Goal: Task Accomplishment & Management: Manage account settings

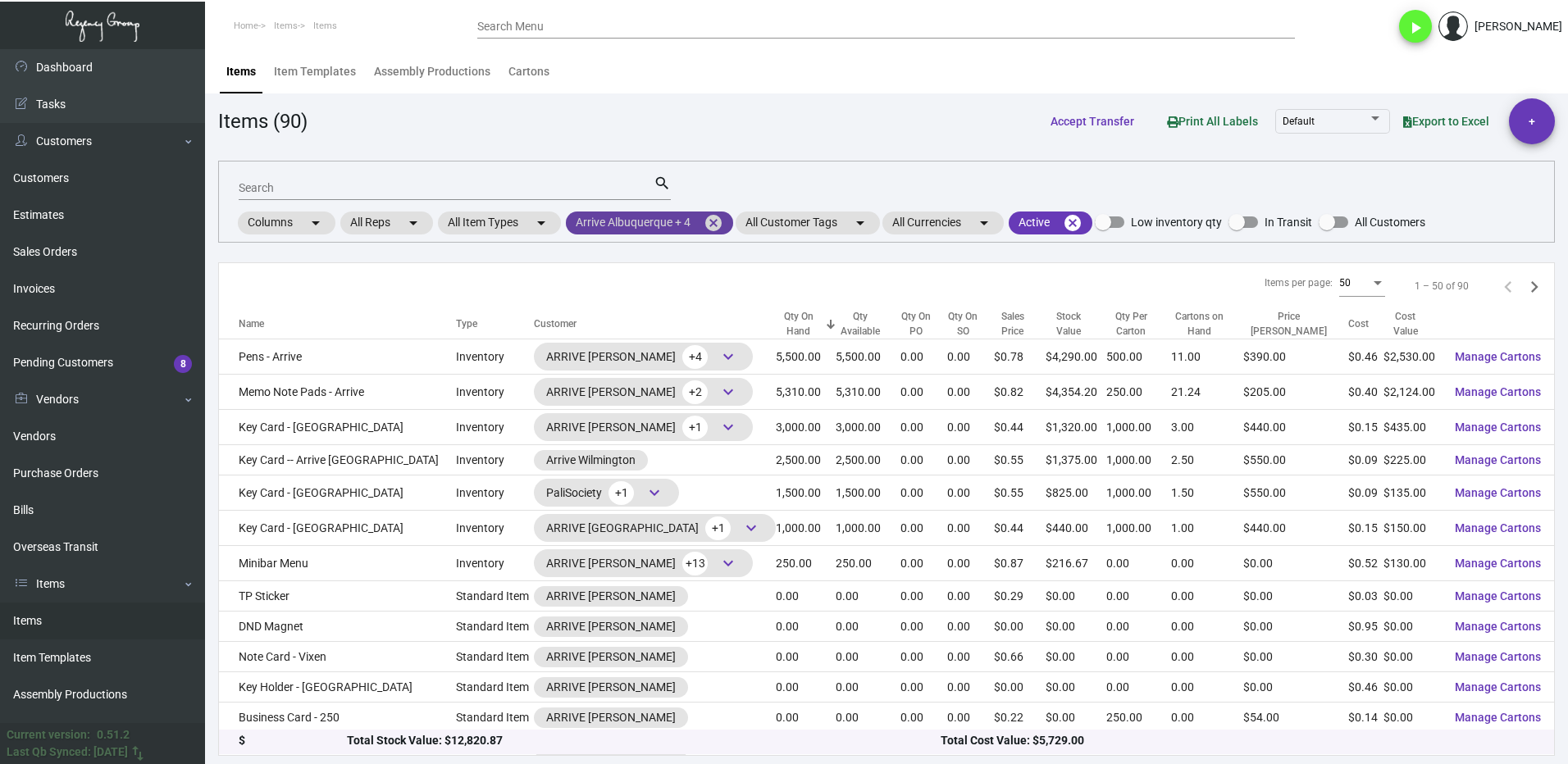
click at [717, 223] on mat-icon "cancel" at bounding box center [713, 223] width 19 height 19
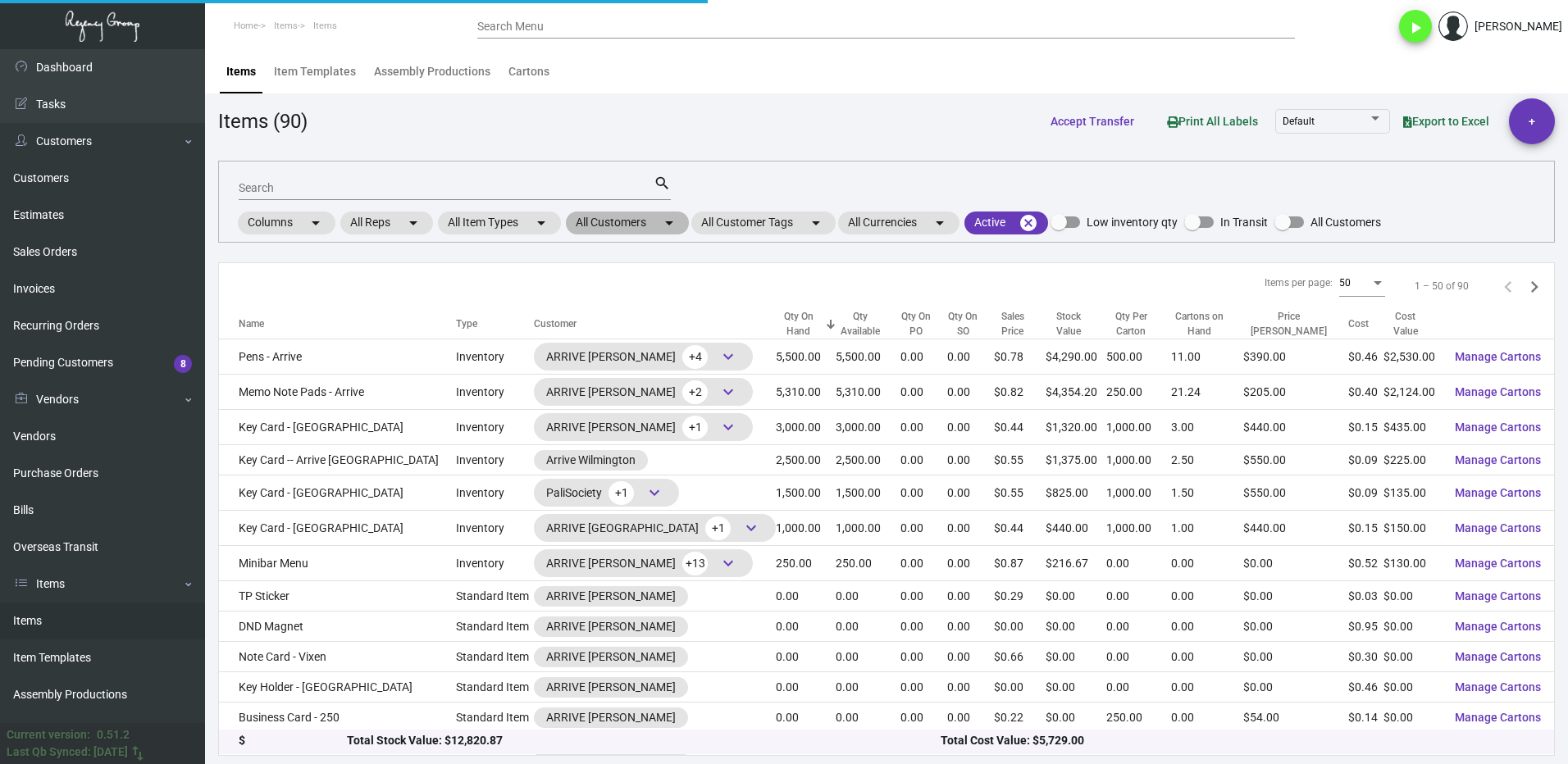
click at [620, 219] on mat-chip "All Customers arrow_drop_down" at bounding box center [627, 223] width 123 height 23
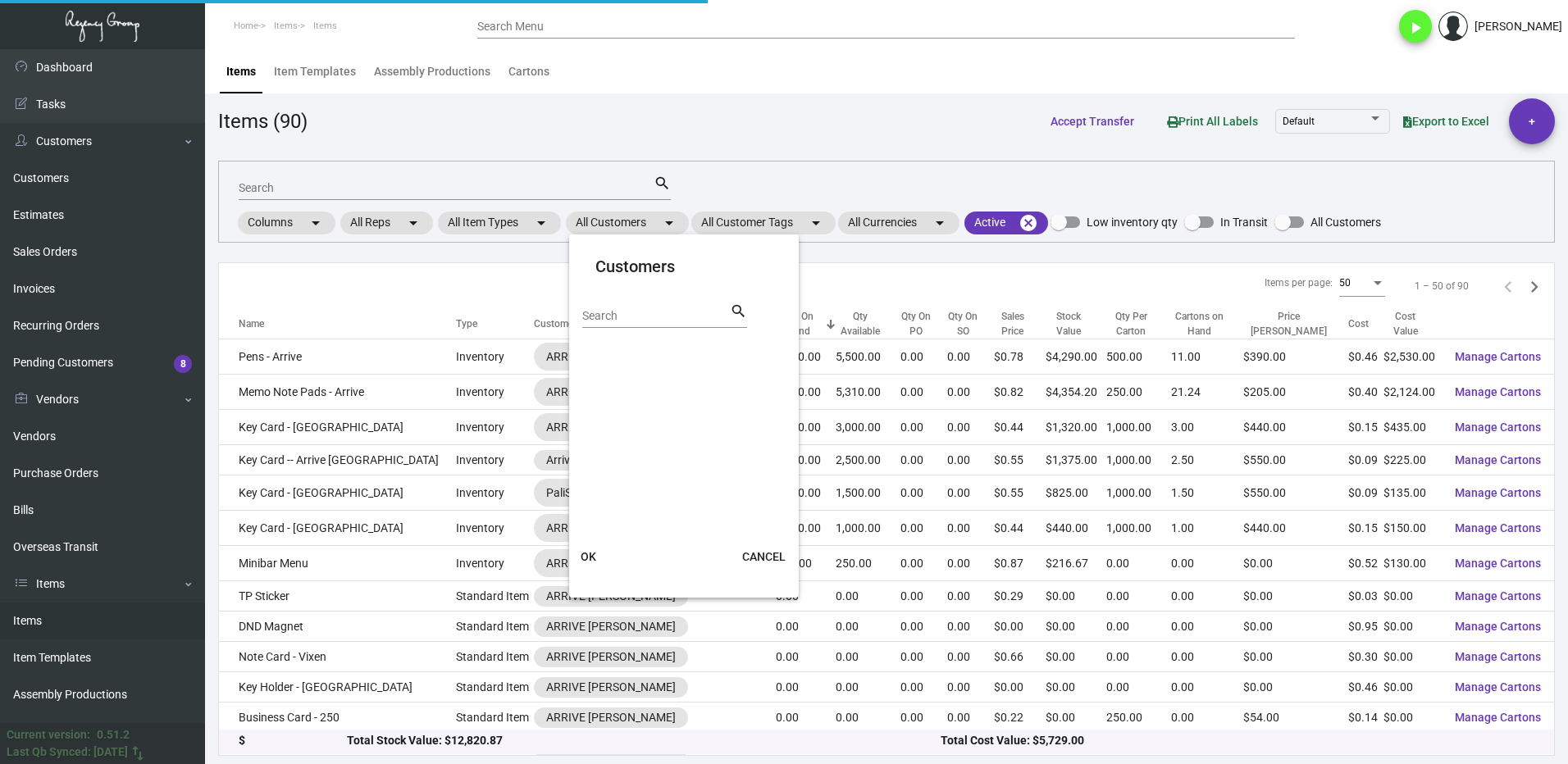
click at [641, 315] on input "Search" at bounding box center [656, 317] width 148 height 13
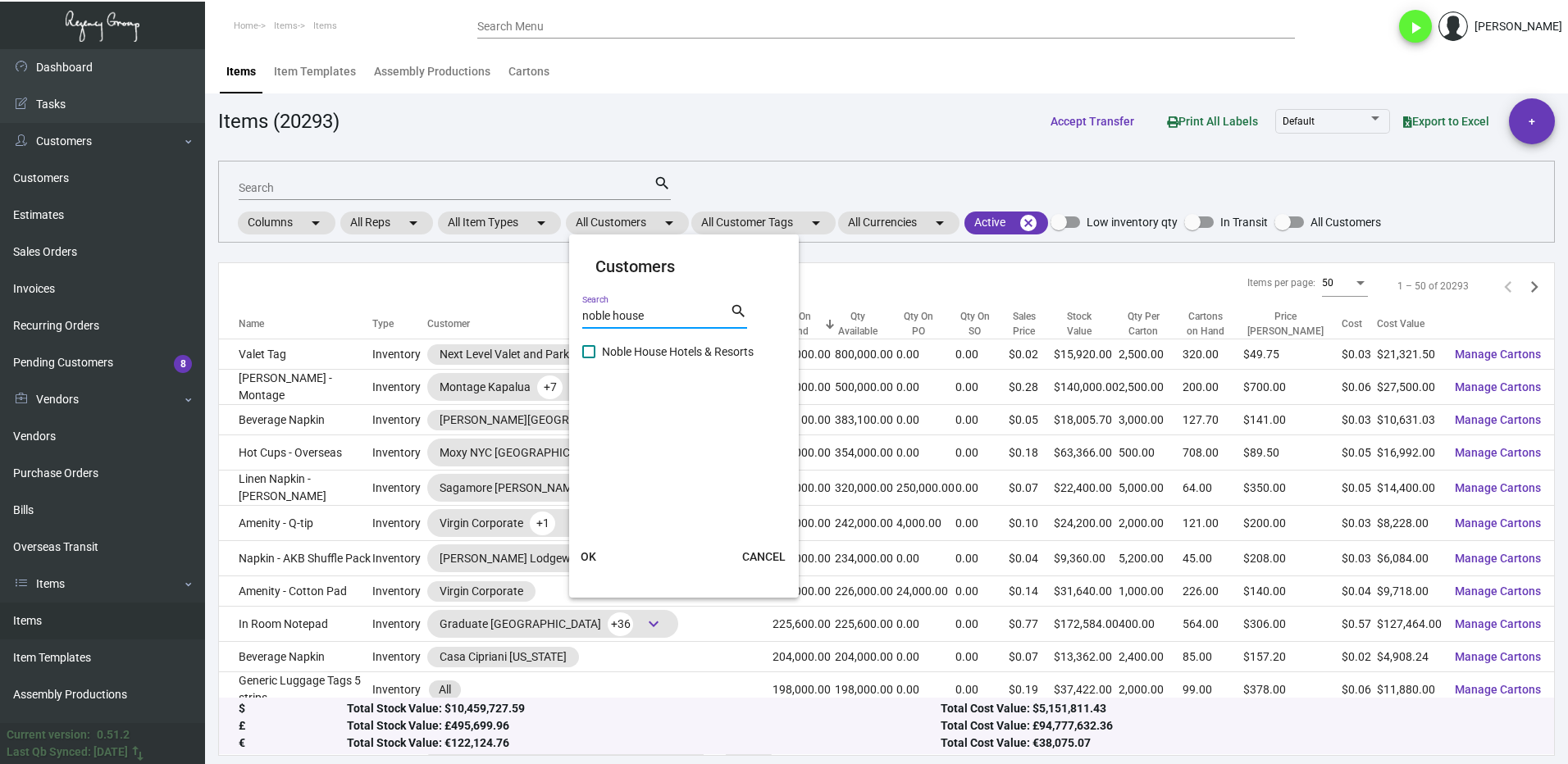
type input "noble house"
click at [601, 355] on label "Noble House Hotels & Resorts" at bounding box center [673, 351] width 183 height 19
click at [589, 358] on input "Noble House Hotels & Resorts" at bounding box center [588, 358] width 1 height 1
checkbox input "true"
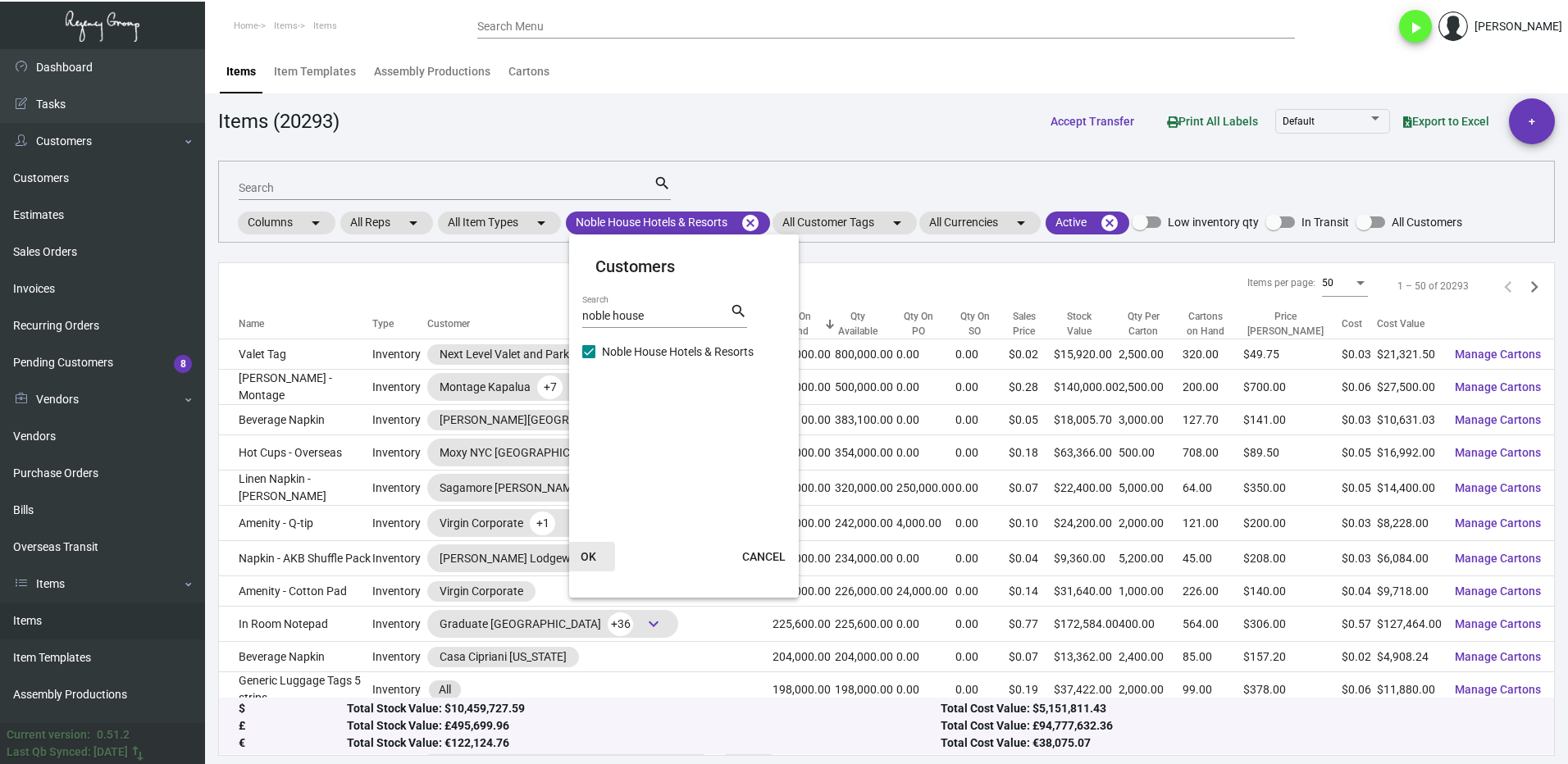
click at [610, 550] on button "OK" at bounding box center [589, 556] width 52 height 29
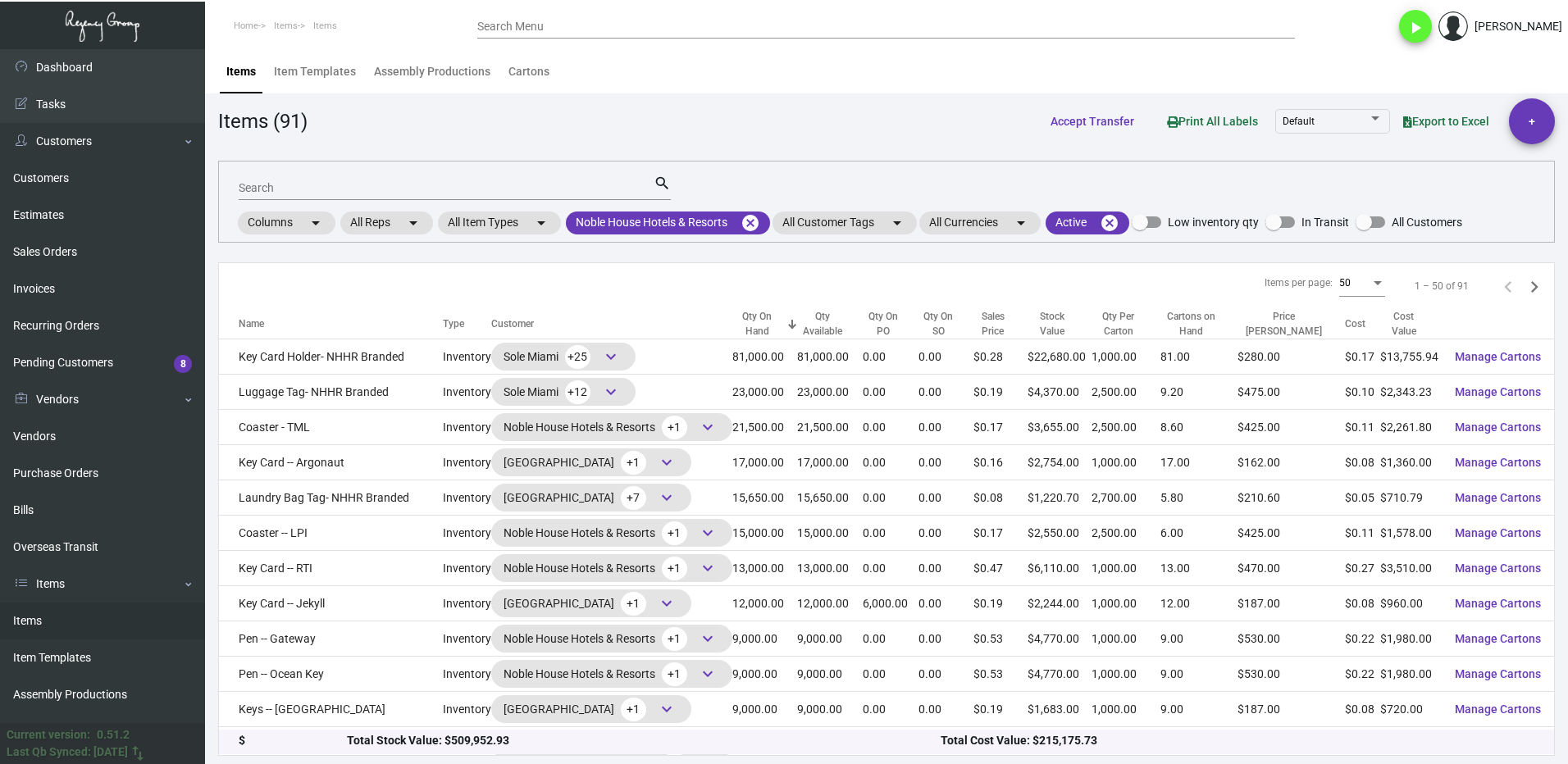
click at [272, 187] on input "Search" at bounding box center [446, 189] width 415 height 13
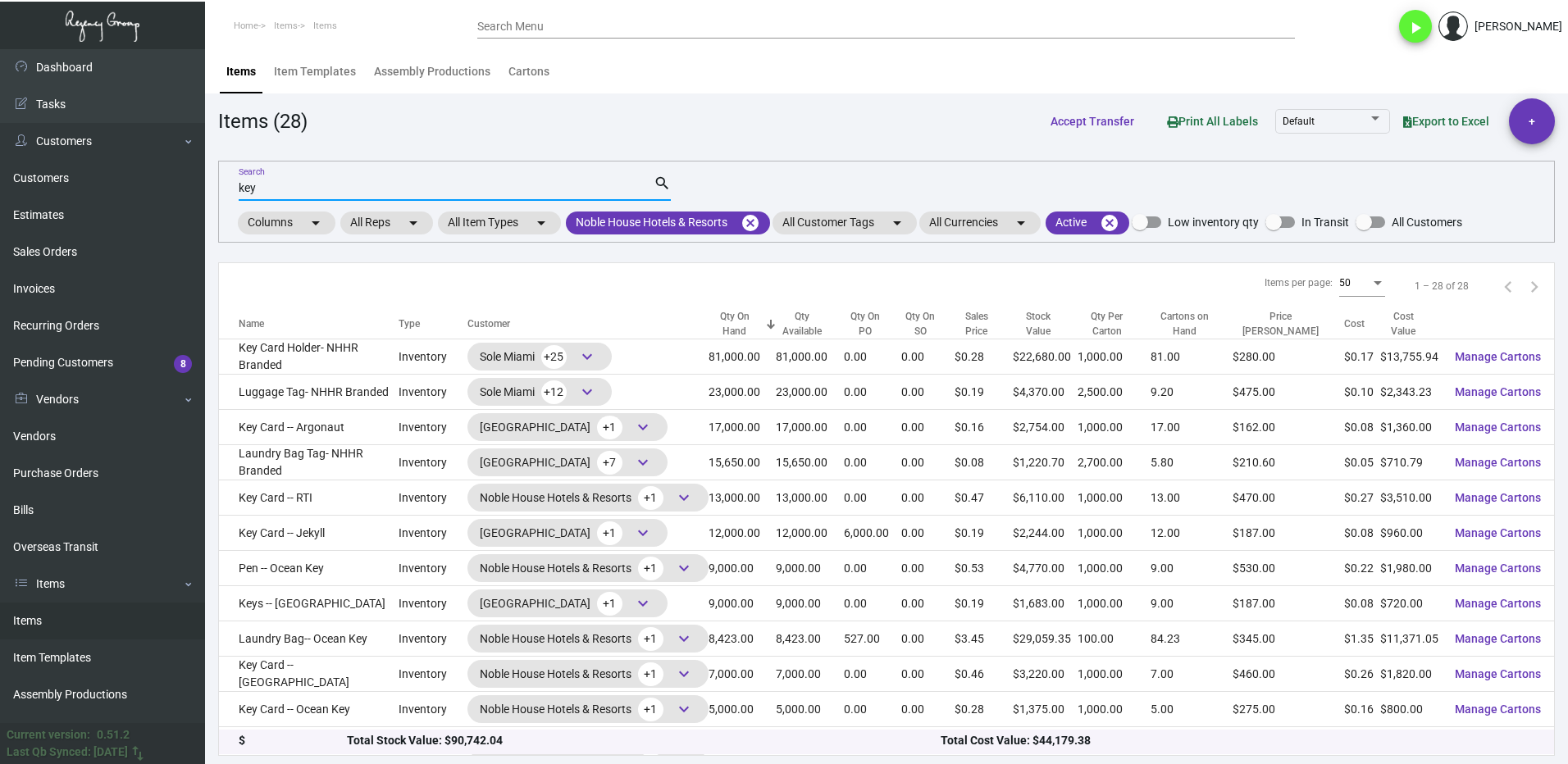
type input "key"
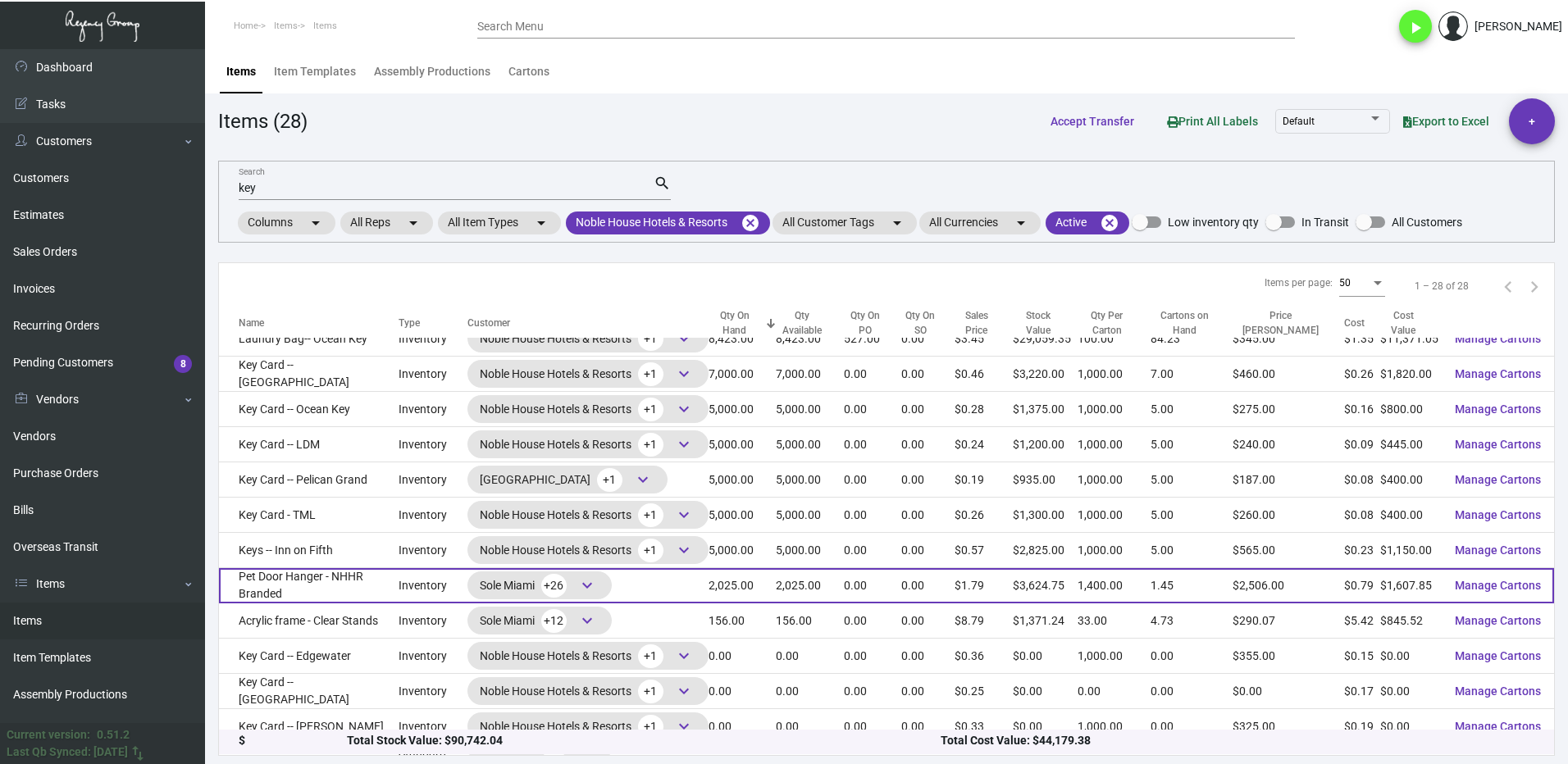
scroll to position [328, 0]
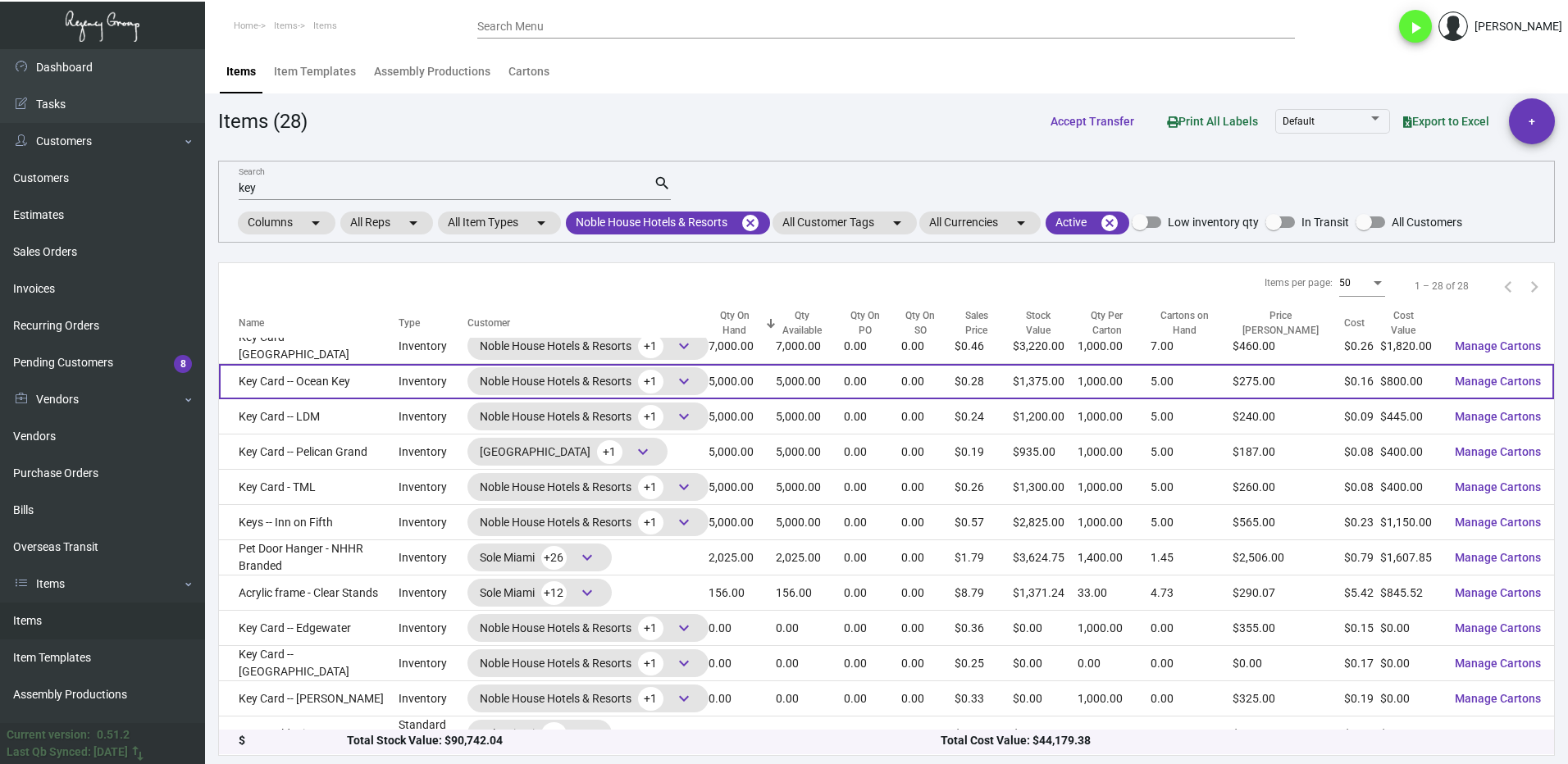
click at [367, 382] on td "Key Card -- Ocean Key" at bounding box center [309, 382] width 180 height 35
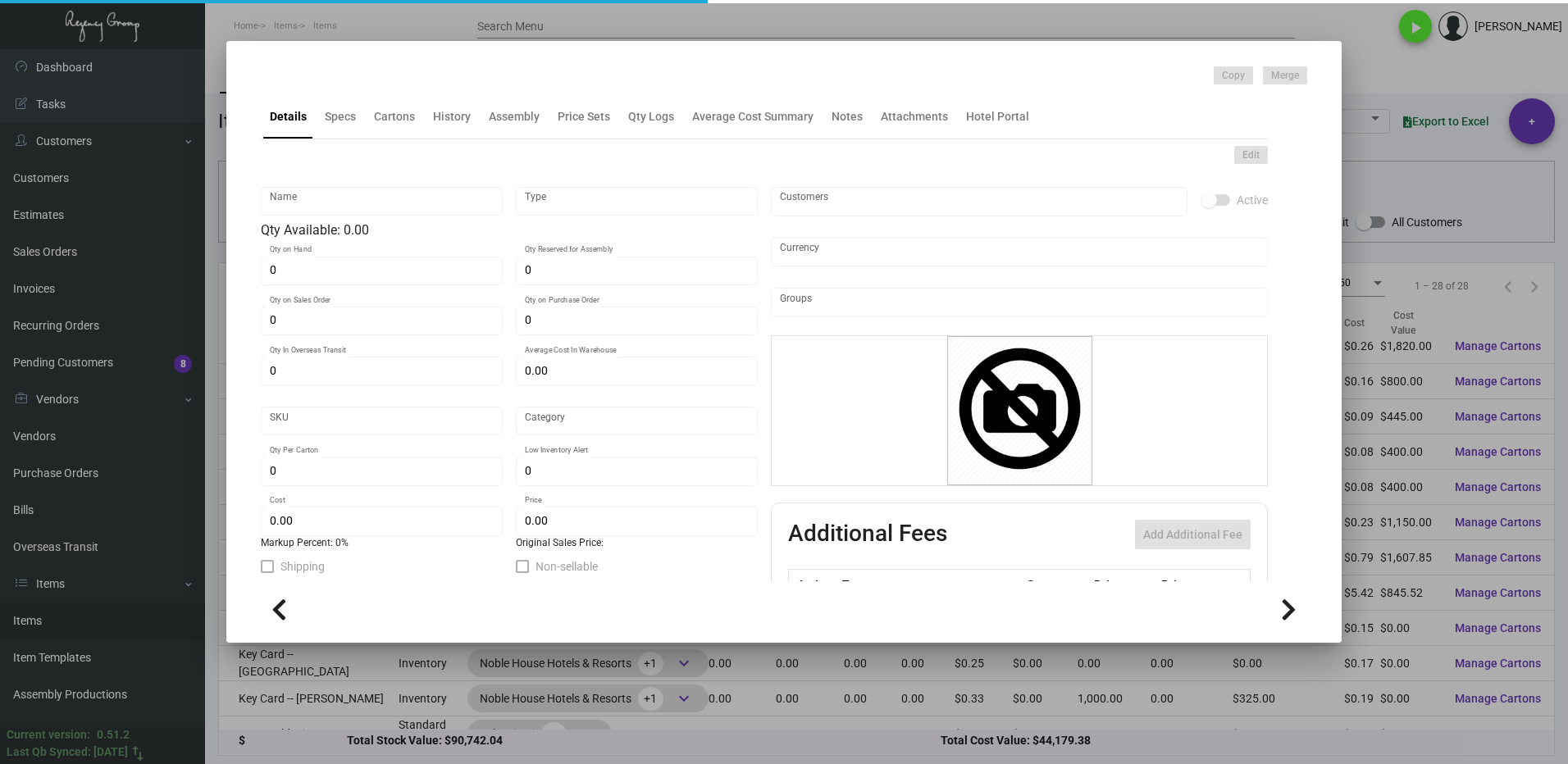
type input "Key Card -- Ocean Key"
type input "Inventory"
type input "5,000"
type input "$ 0.16"
type input "Overseas"
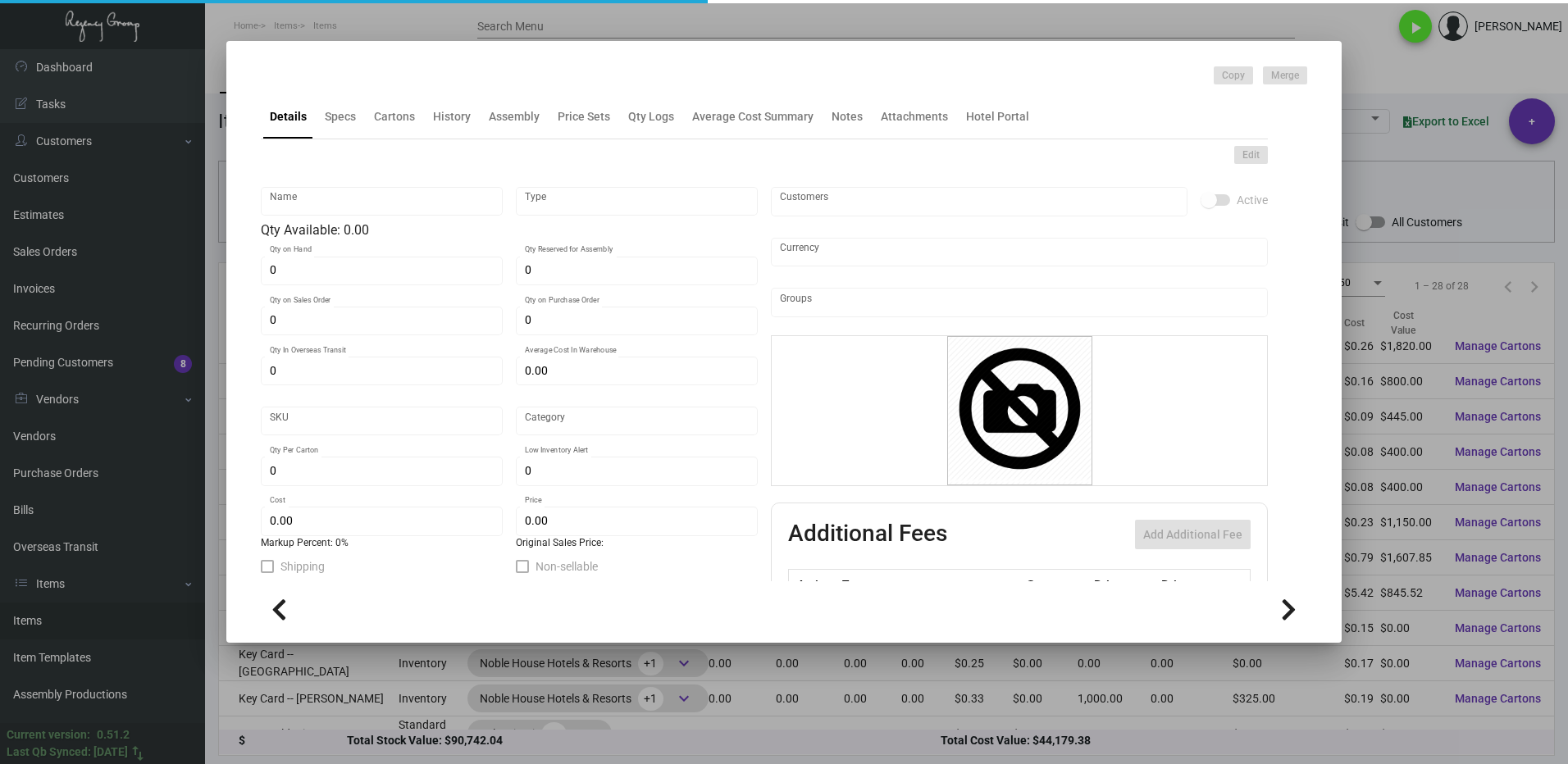
type input "1,000"
type input "$ 0.16"
type input "$ 0.275"
checkbox input "true"
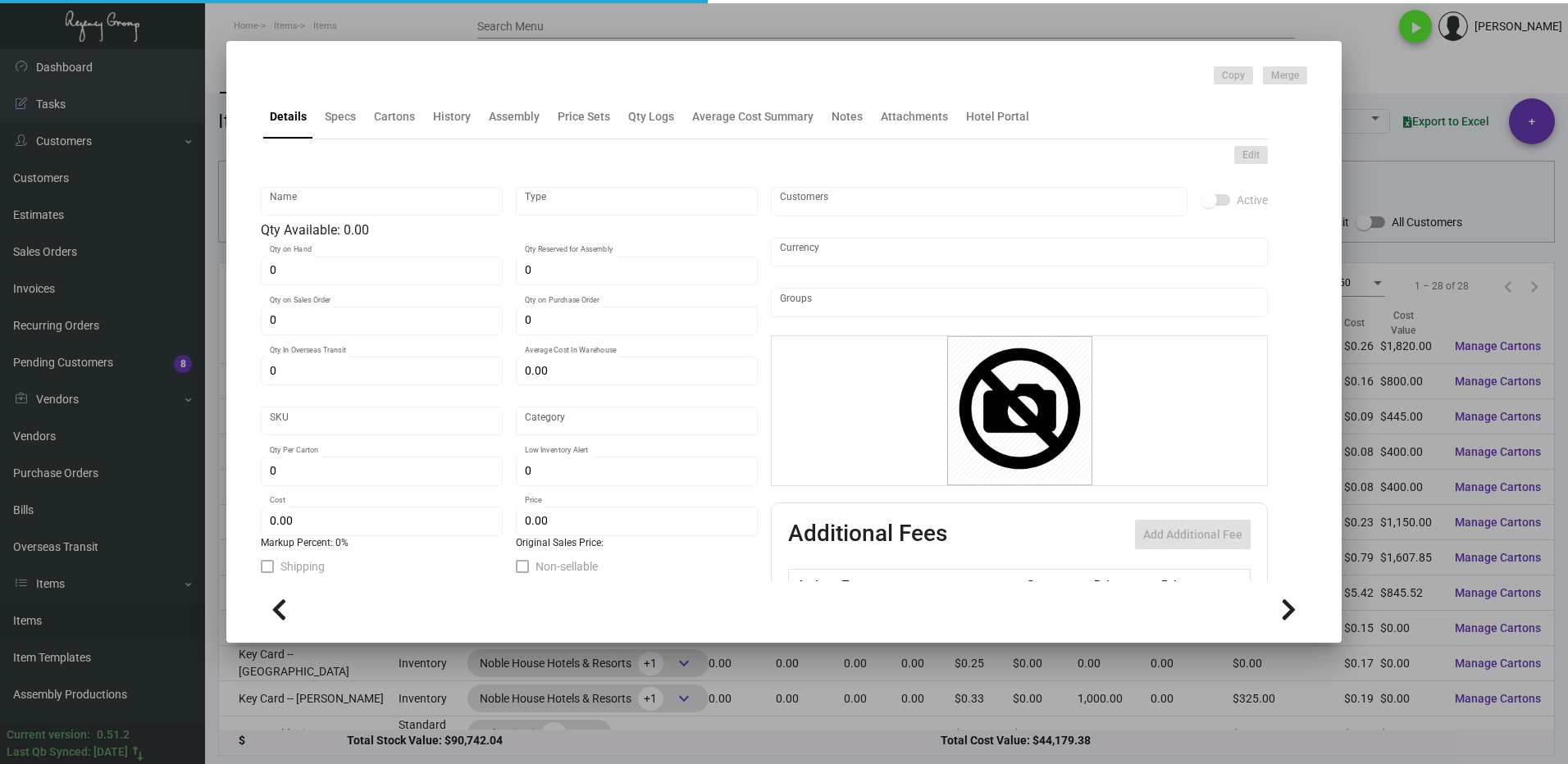
type input "United States Dollar $"
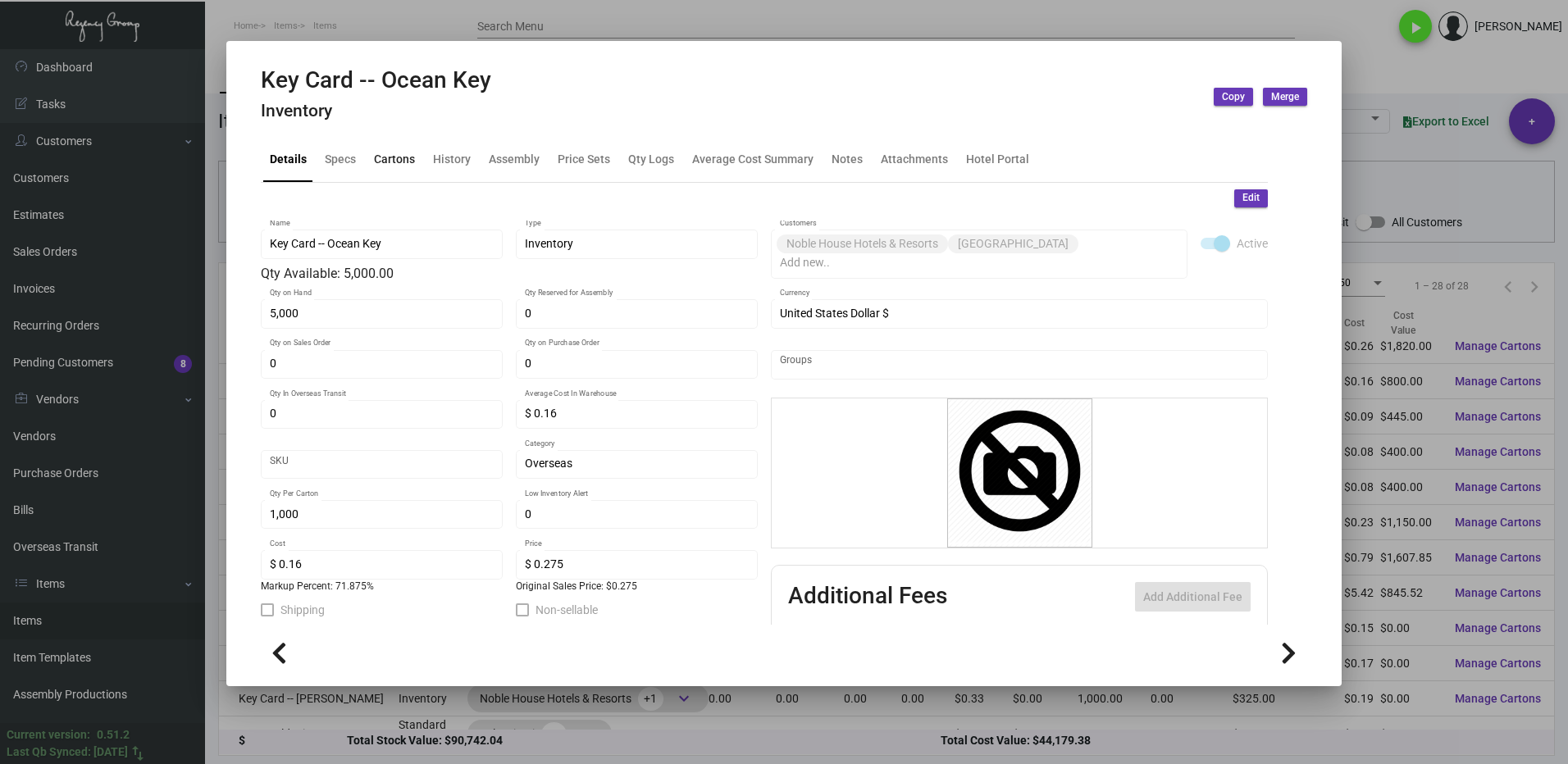
click at [394, 172] on div "Cartons" at bounding box center [394, 160] width 54 height 40
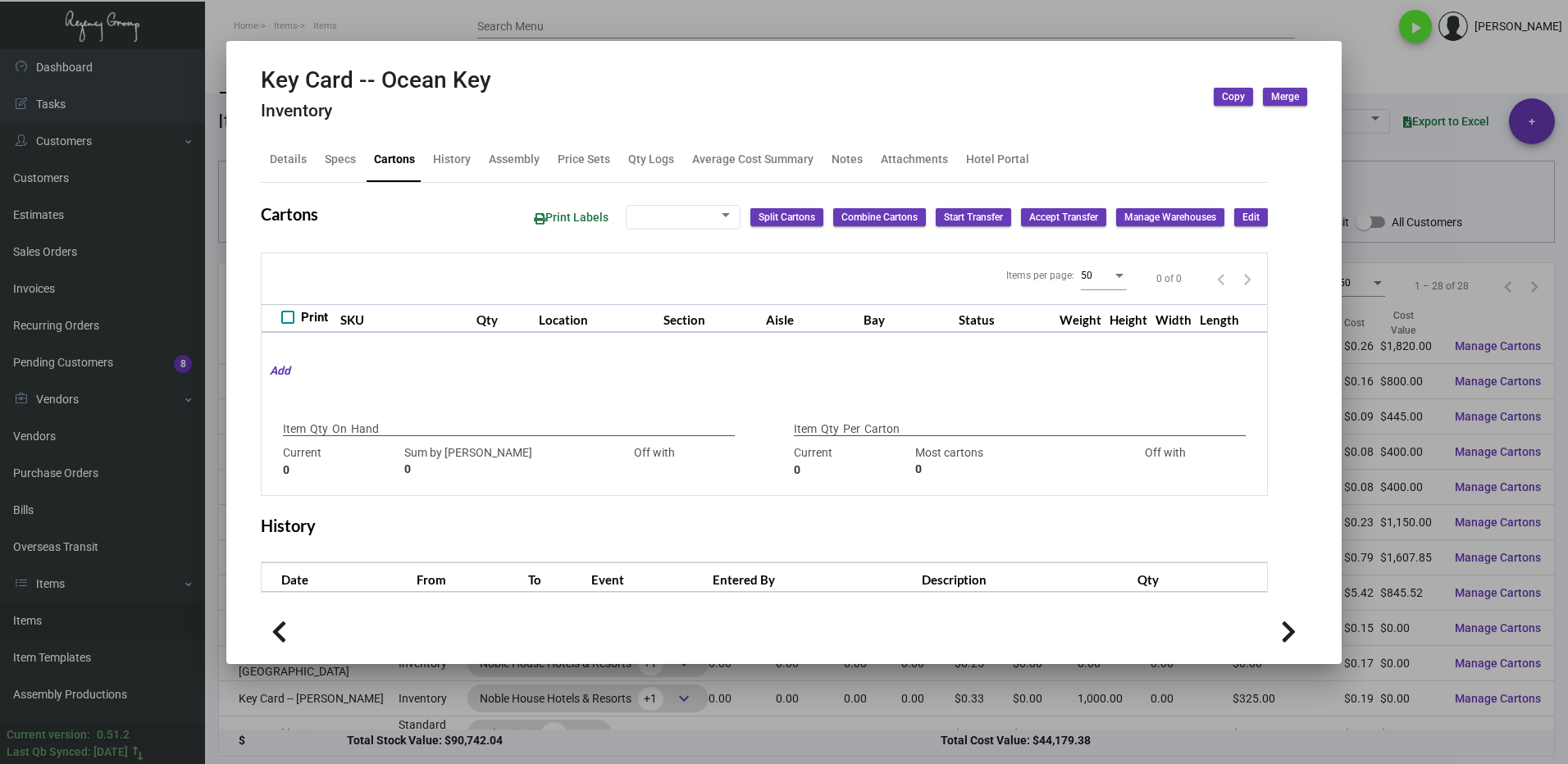
type input "5,000"
type input "5000"
type input "0"
type input "1,000"
type input "1000"
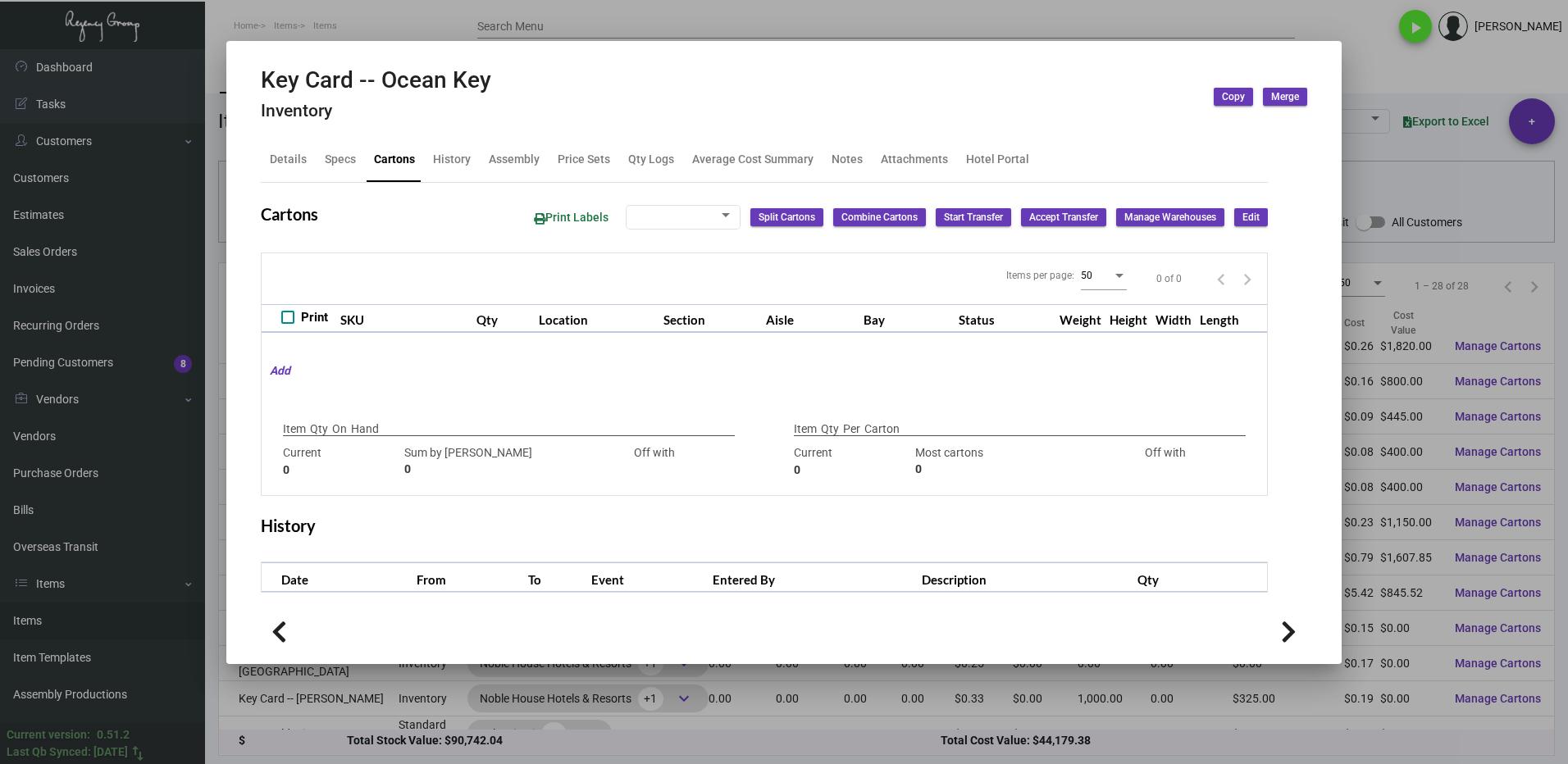
type input "0"
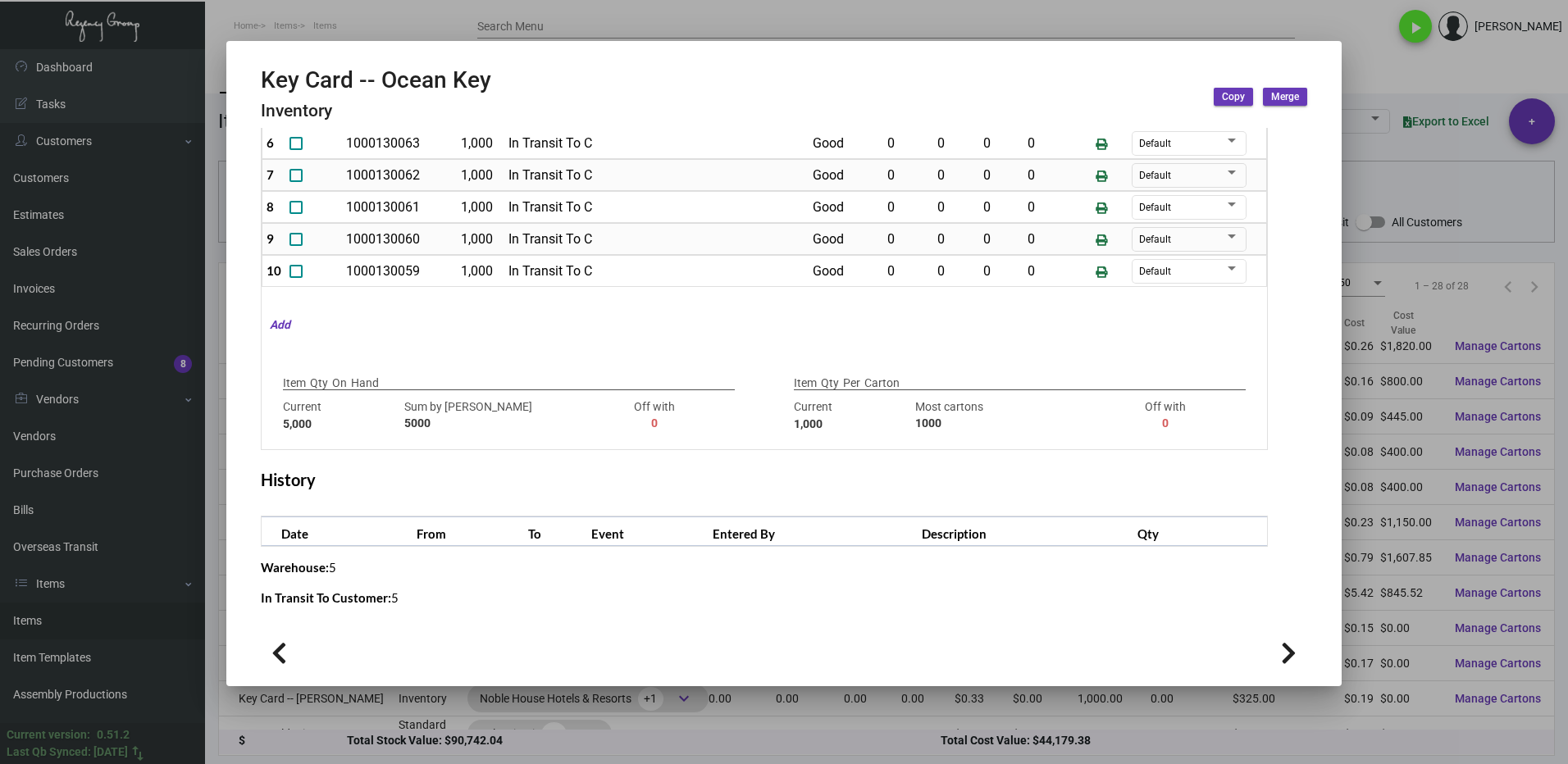
scroll to position [295, 0]
click at [1369, 78] on div at bounding box center [784, 382] width 1568 height 764
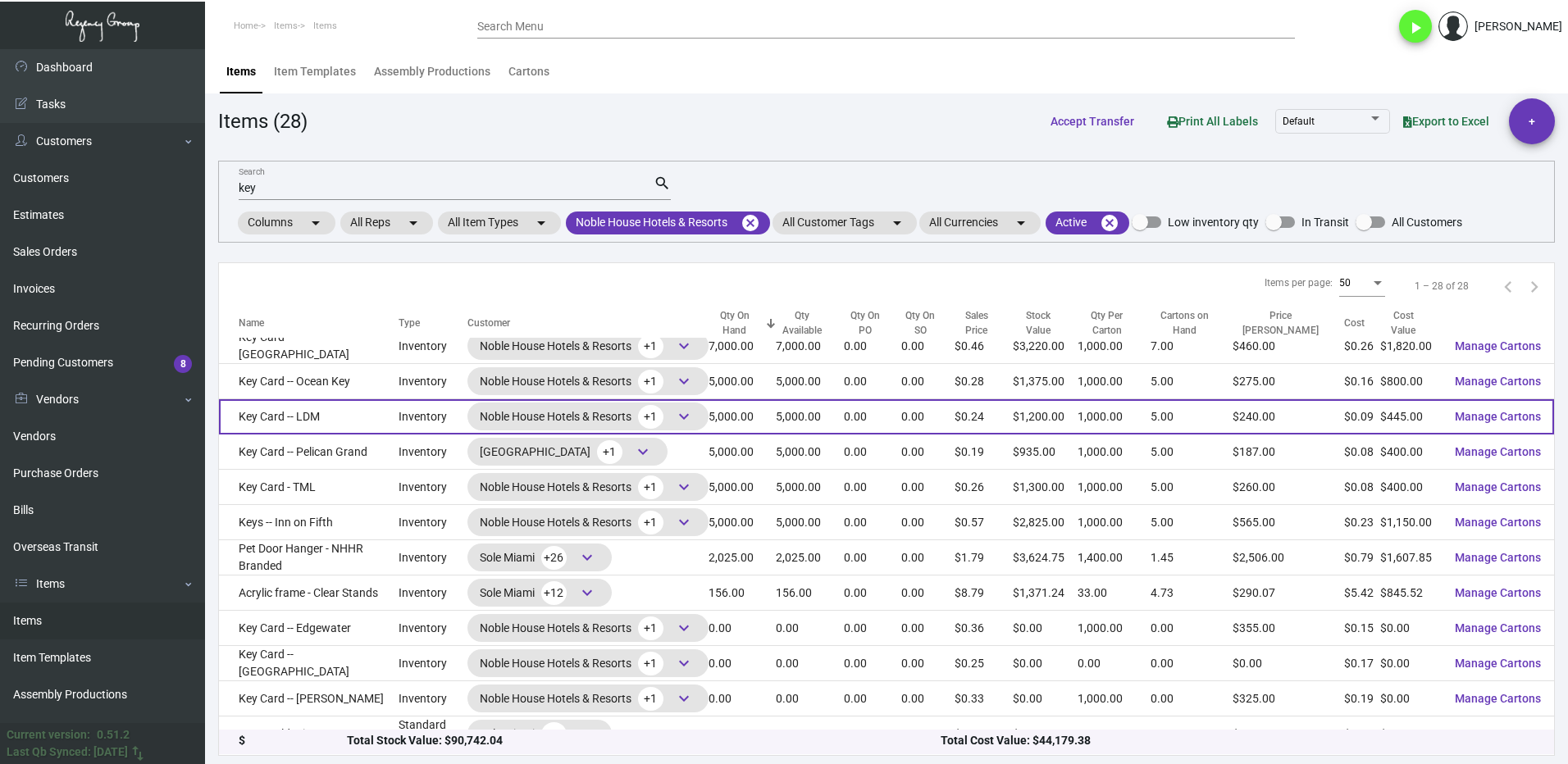
click at [685, 422] on span "keyboard_arrow_down" at bounding box center [684, 416] width 19 height 19
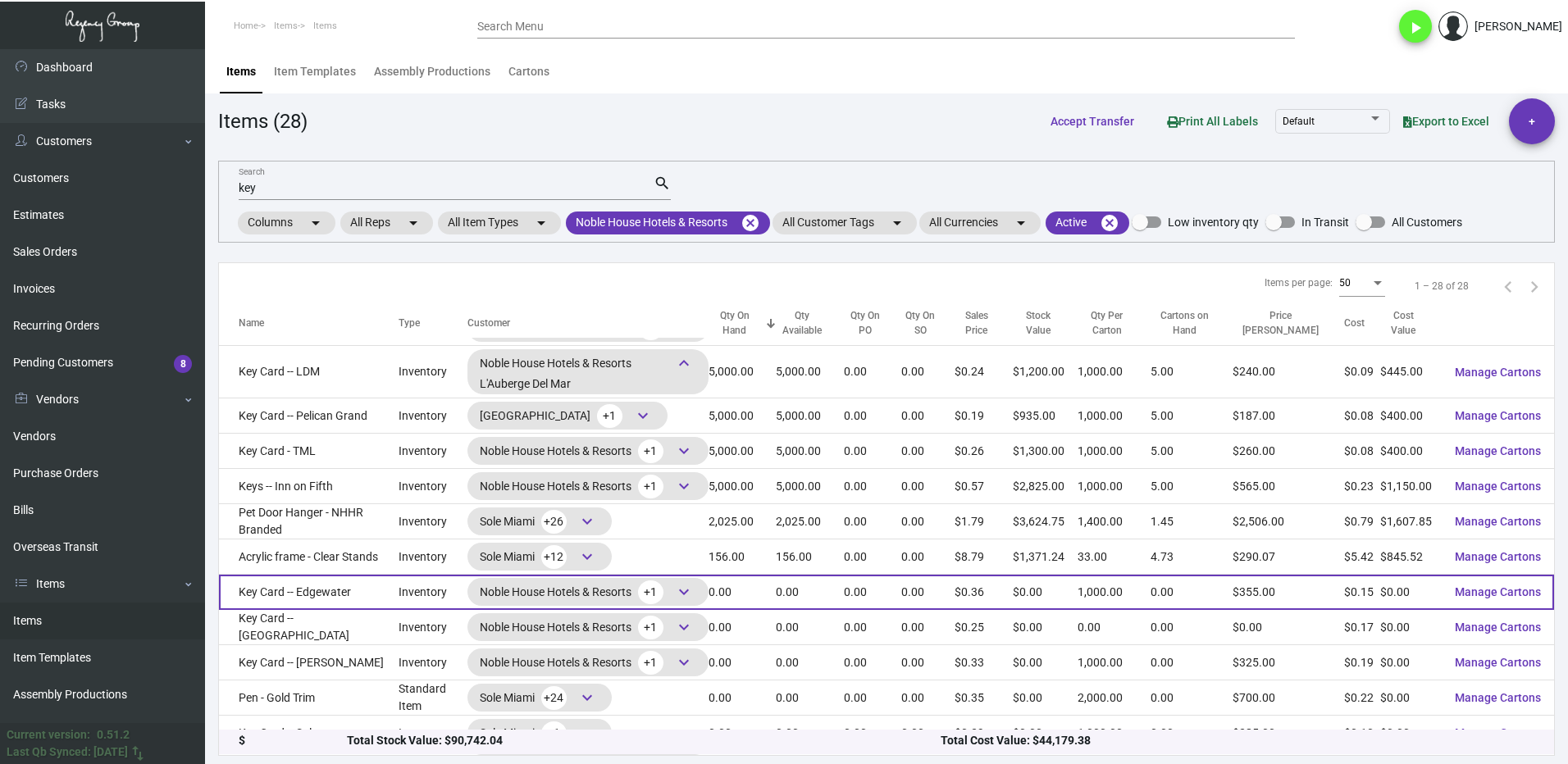
scroll to position [410, 0]
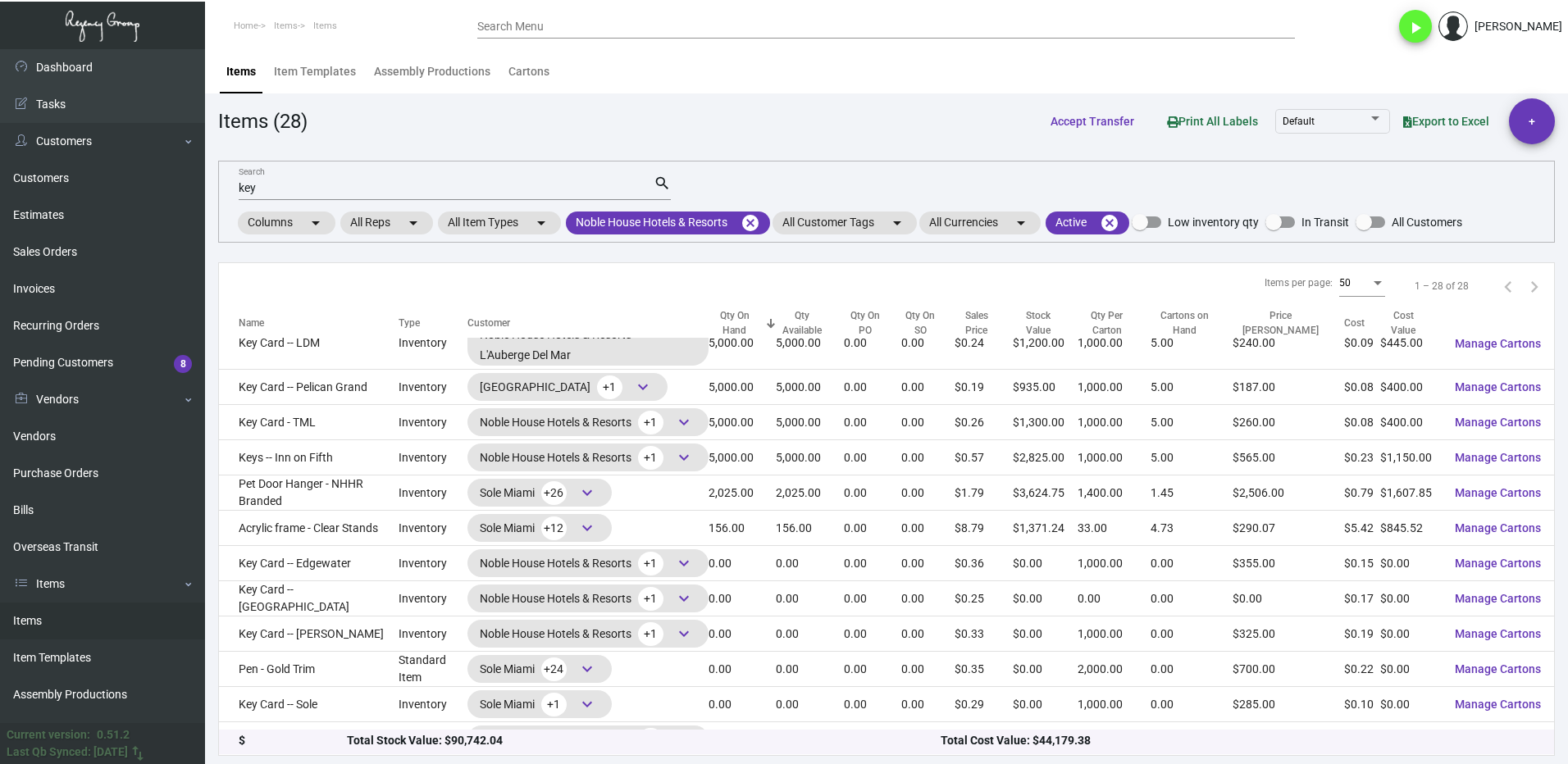
click at [295, 182] on input "key" at bounding box center [446, 189] width 415 height 13
type input "k"
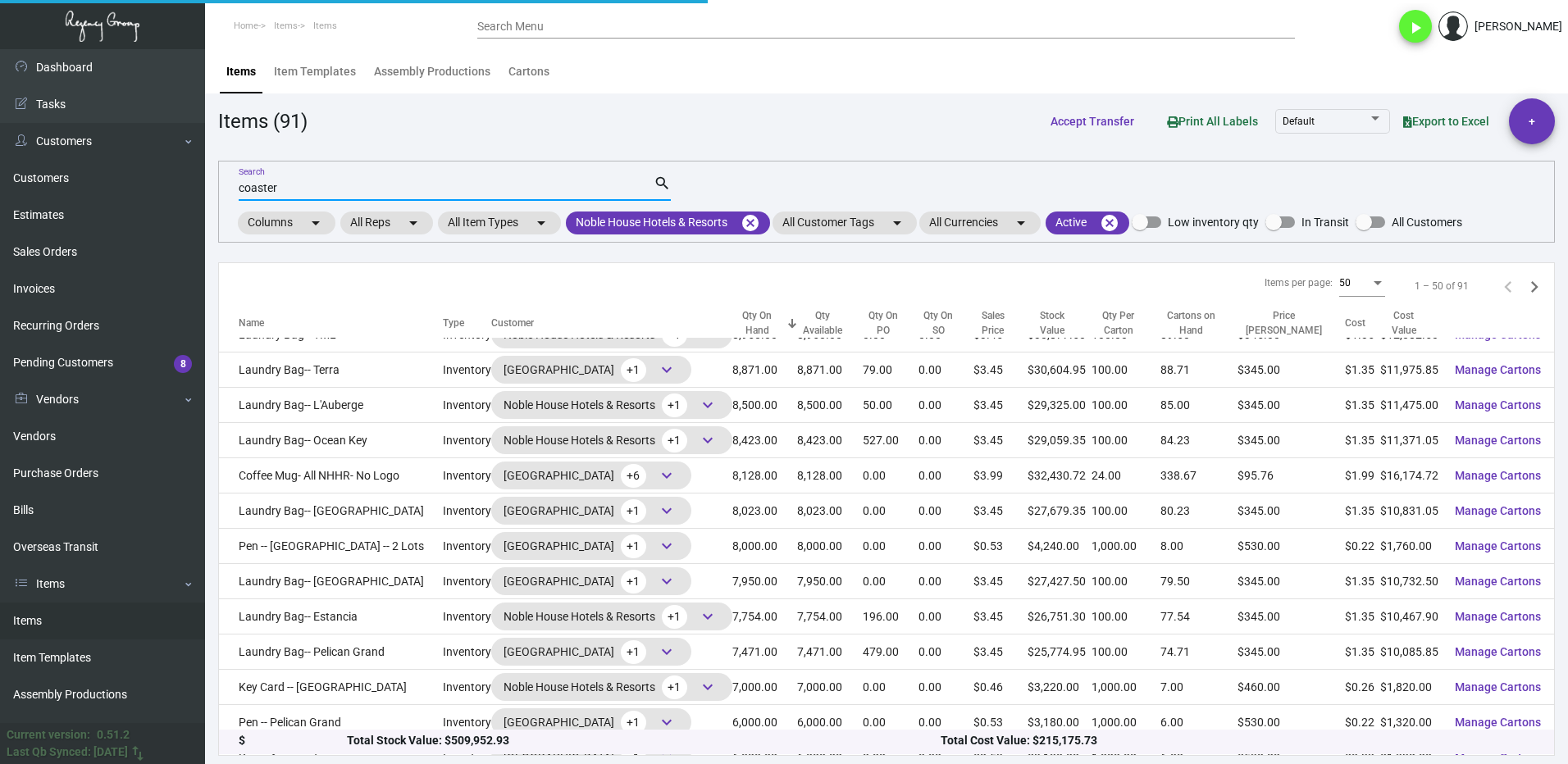
scroll to position [0, 0]
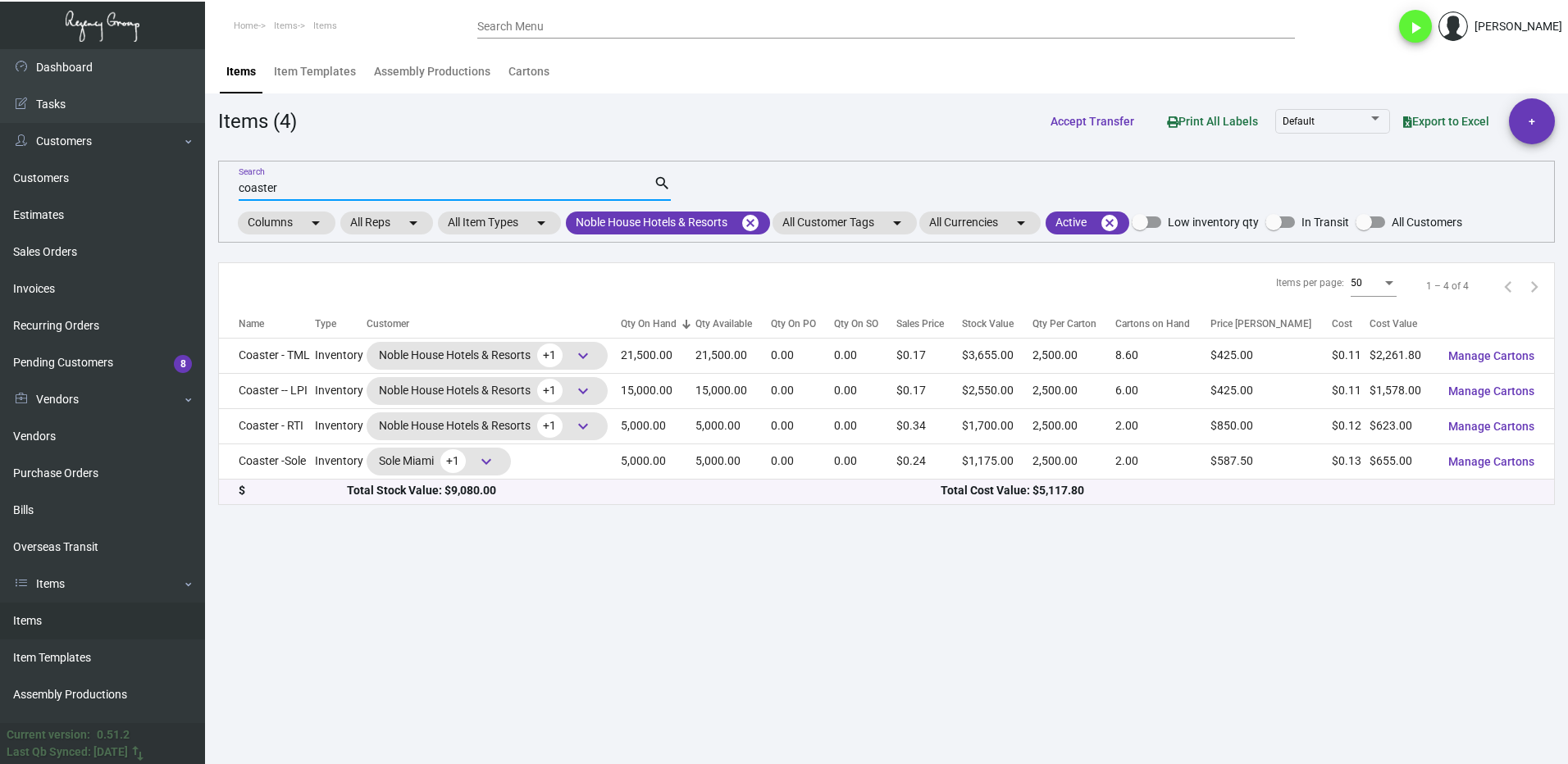
type input "coaster"
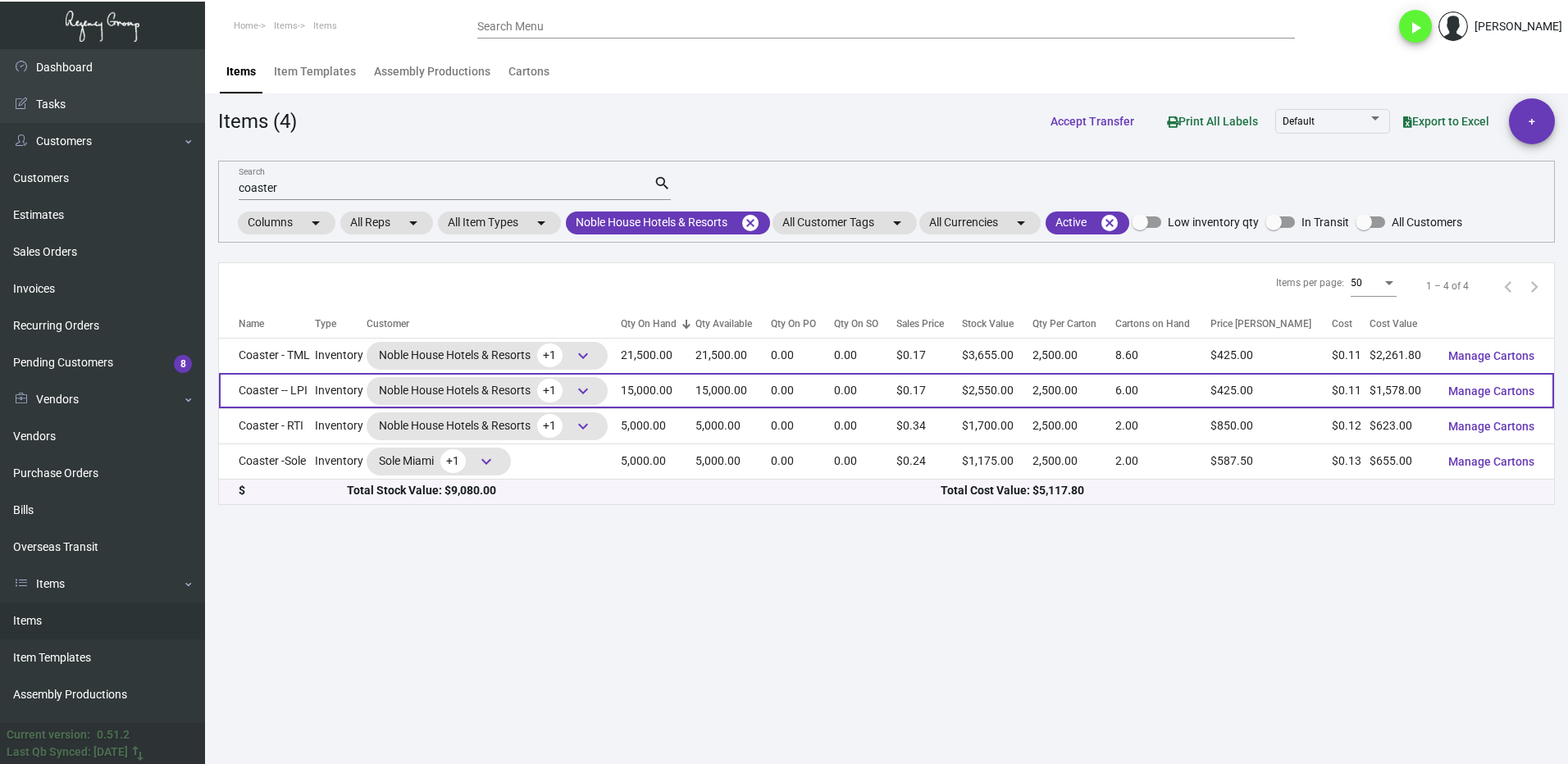
click at [309, 390] on td "Coaster -- LPI" at bounding box center [267, 391] width 96 height 35
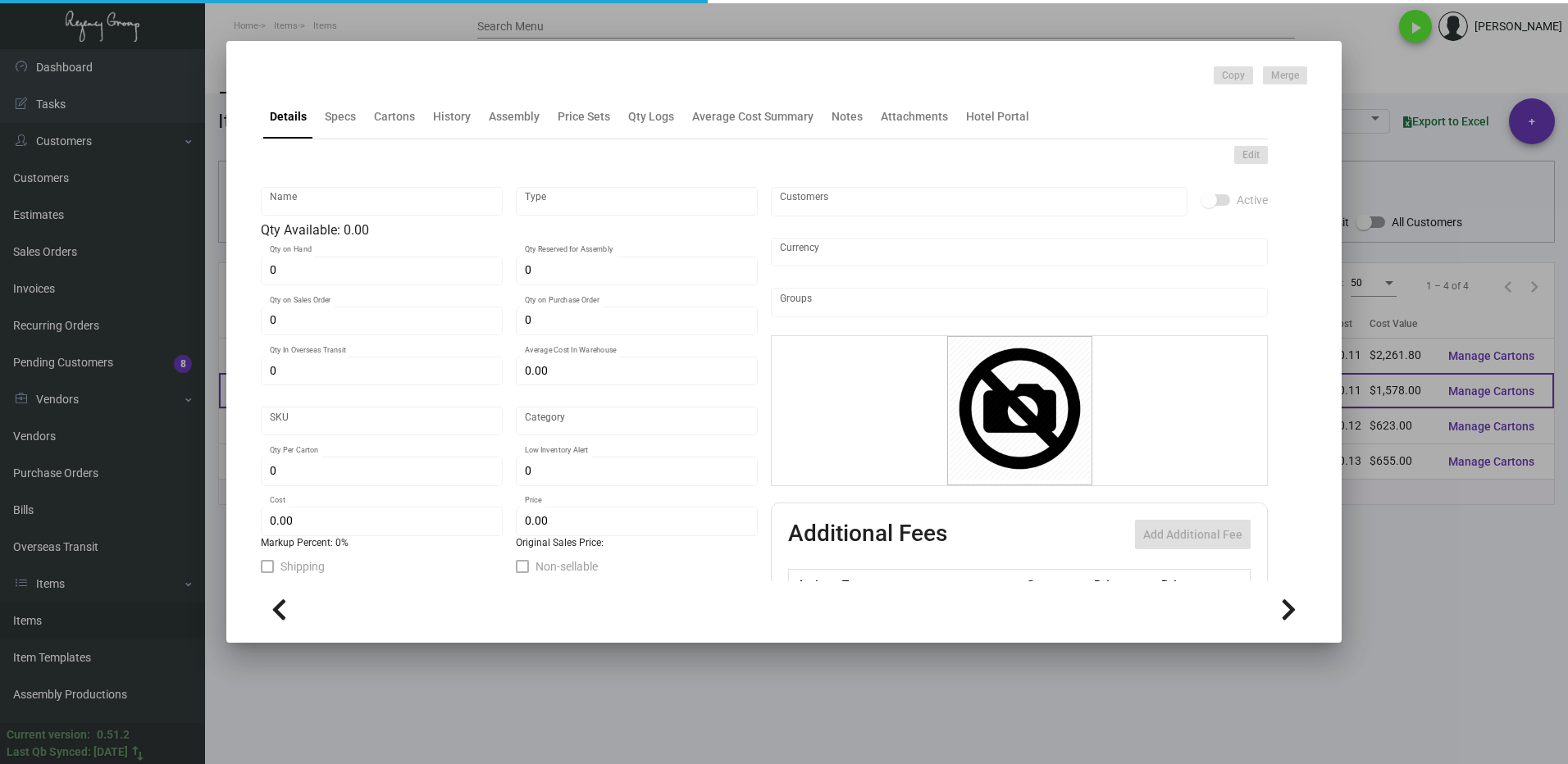
type input "Coaster -- LPI"
type input "Inventory"
type input "15,000"
type input "$ 0.1052"
type input "Standard"
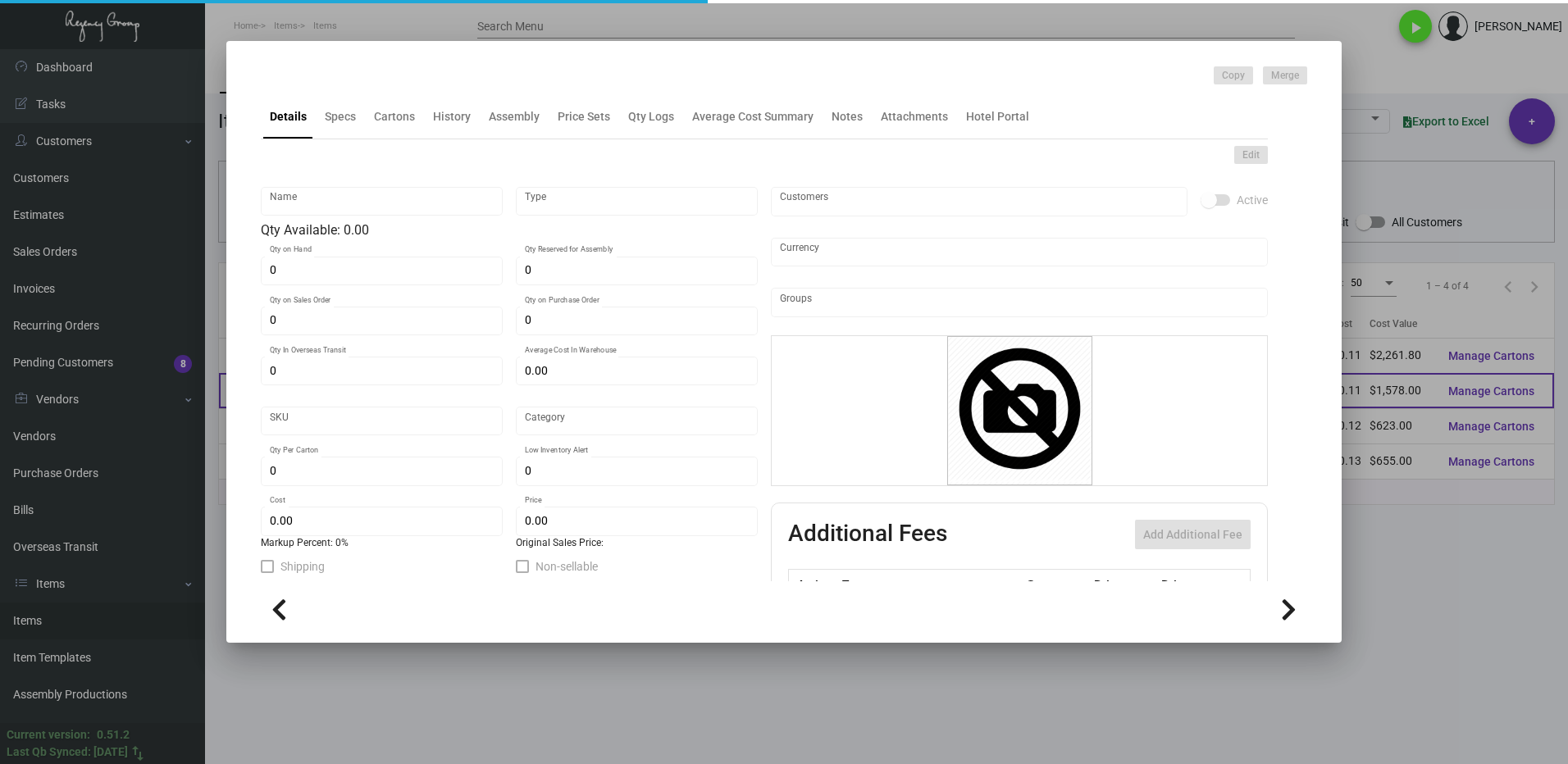
type input "2,500"
type input "$ 0.1052"
type input "$ 0.17"
checkbox input "true"
type input "United States Dollar $"
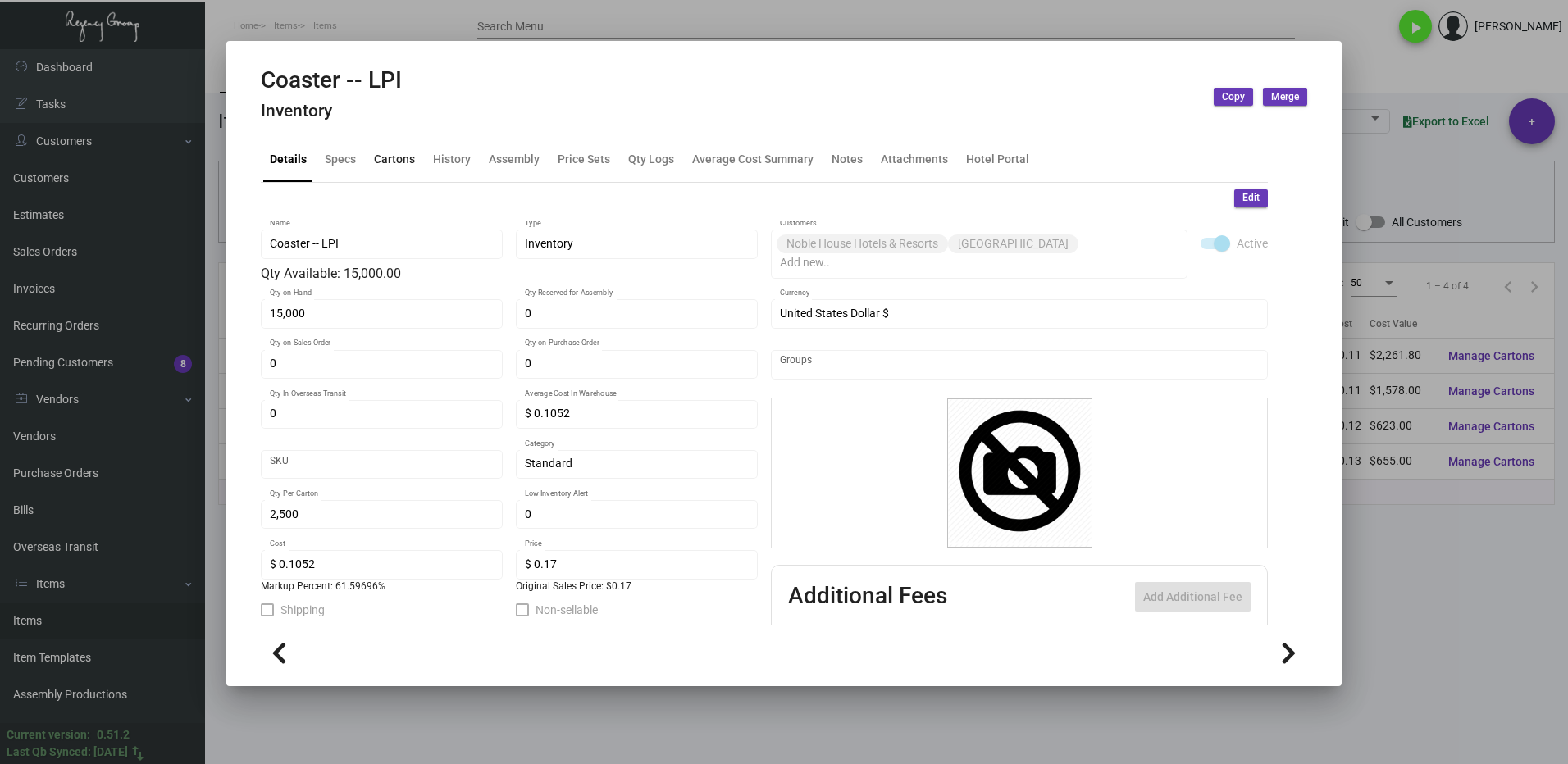
click at [389, 163] on div "Cartons" at bounding box center [394, 159] width 41 height 17
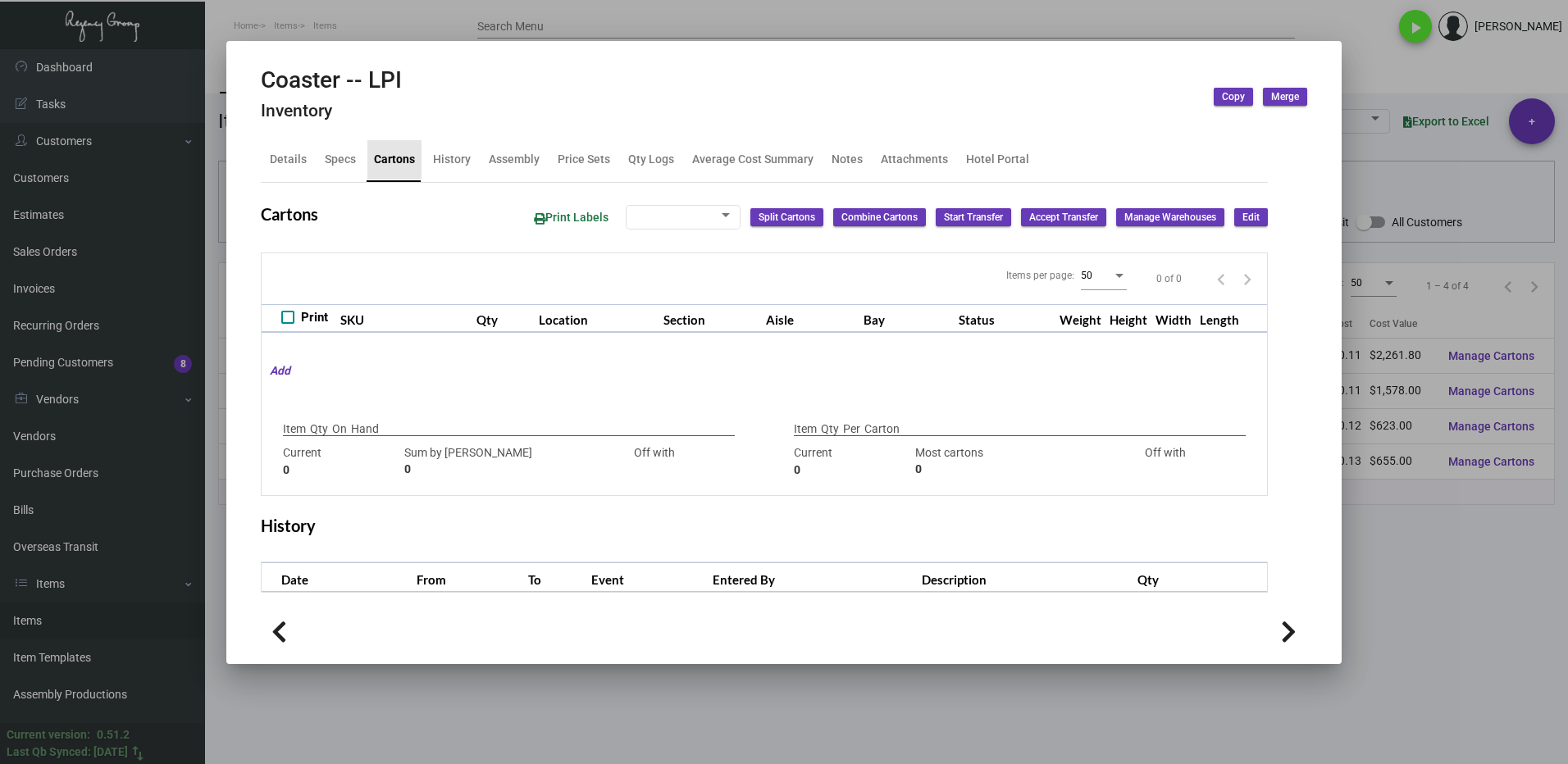
type input "15,000"
type input "15000"
type input "0"
type input "2,500"
type input "2500"
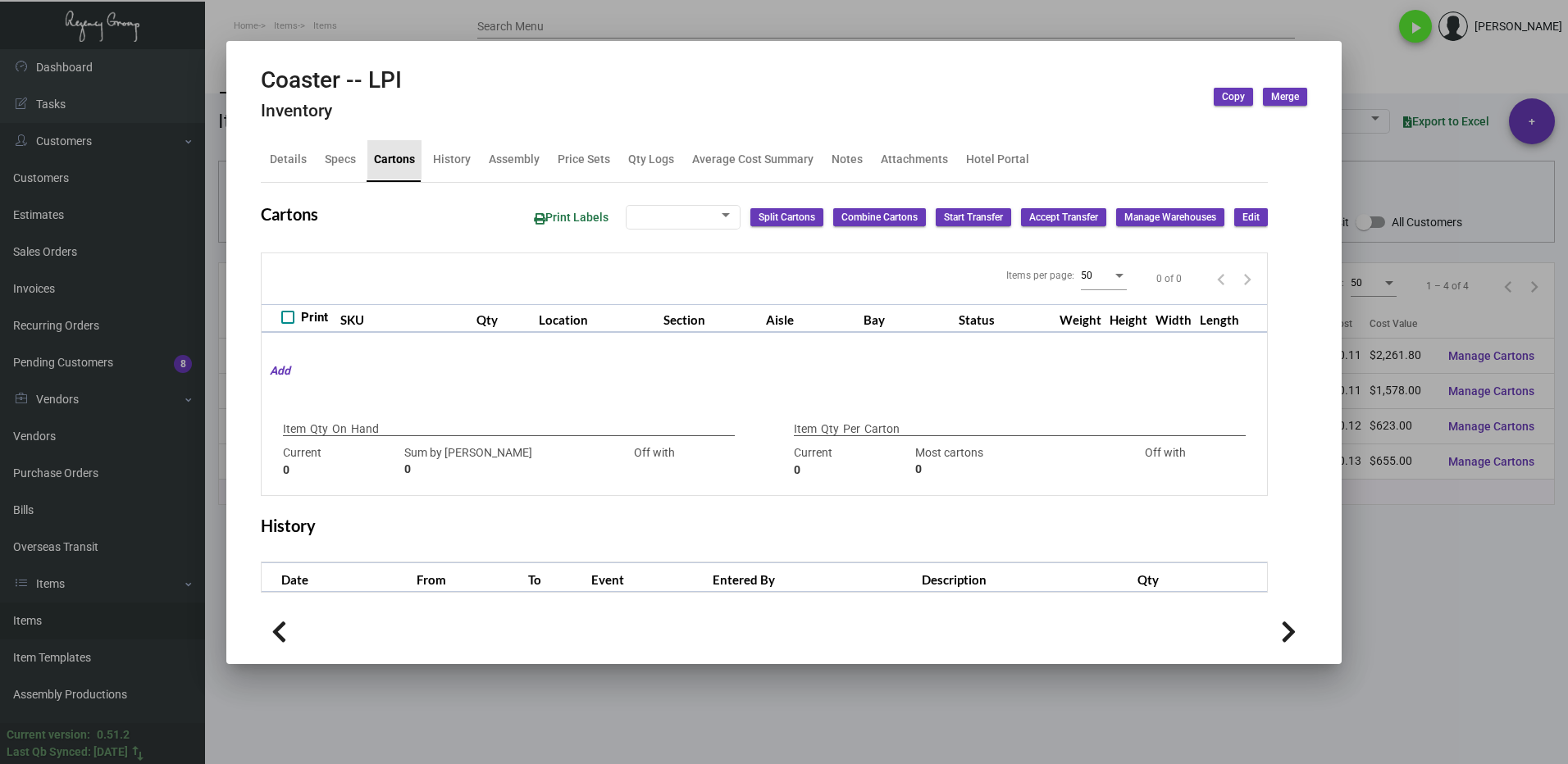
type input "0"
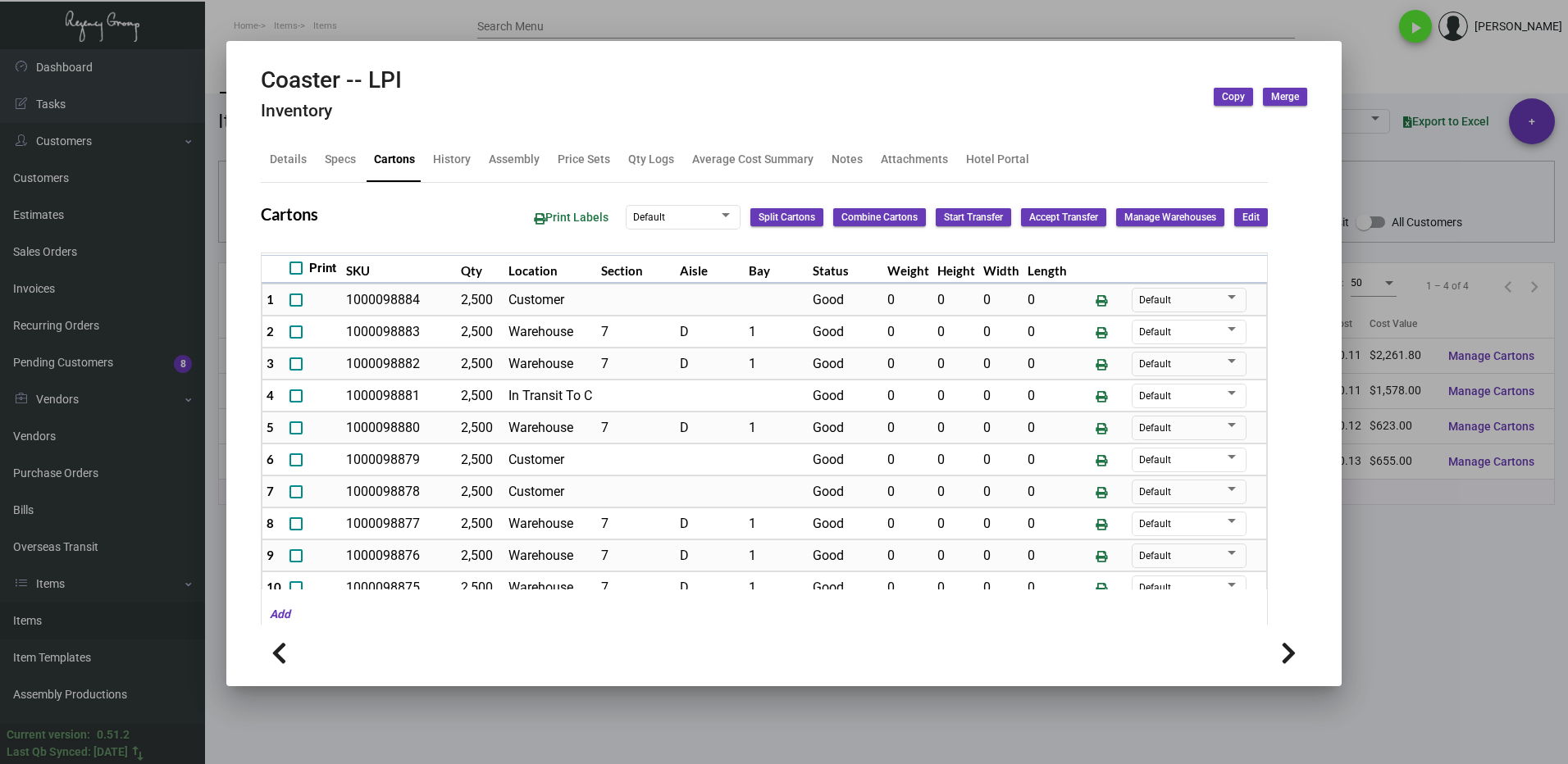
scroll to position [76, 0]
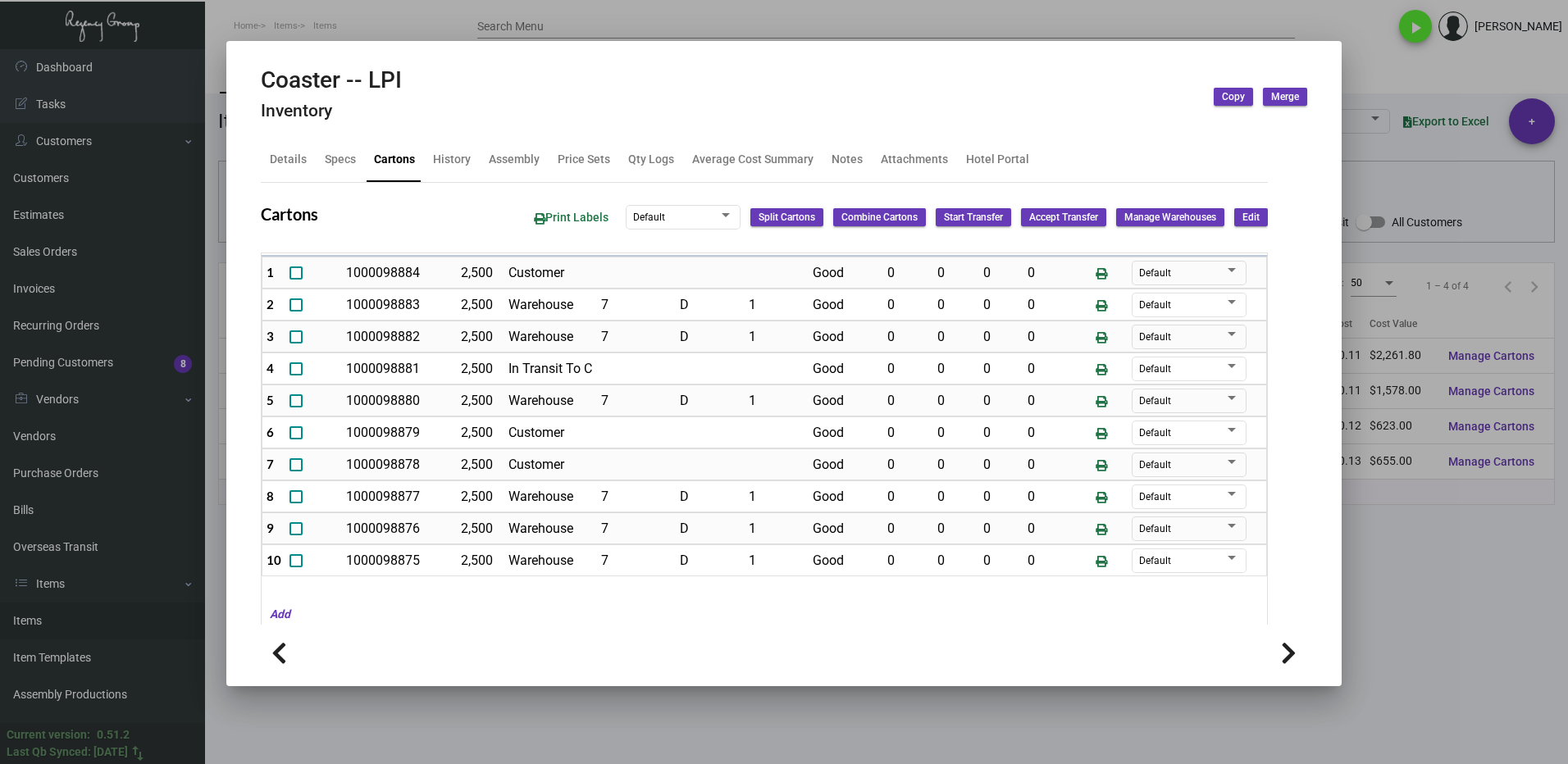
click at [1392, 683] on div at bounding box center [784, 382] width 1568 height 764
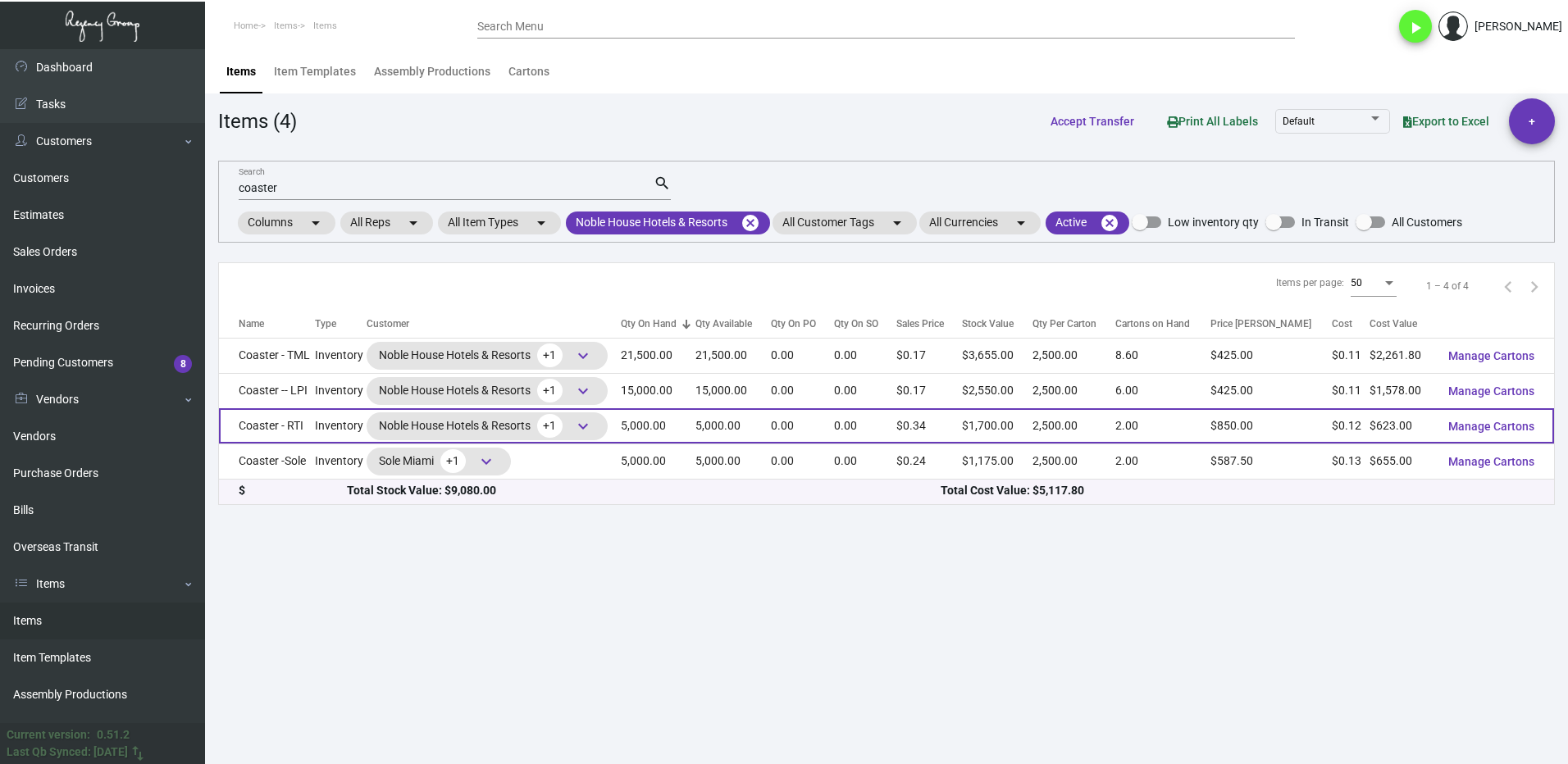
click at [309, 421] on td "Coaster - RTI" at bounding box center [267, 426] width 96 height 35
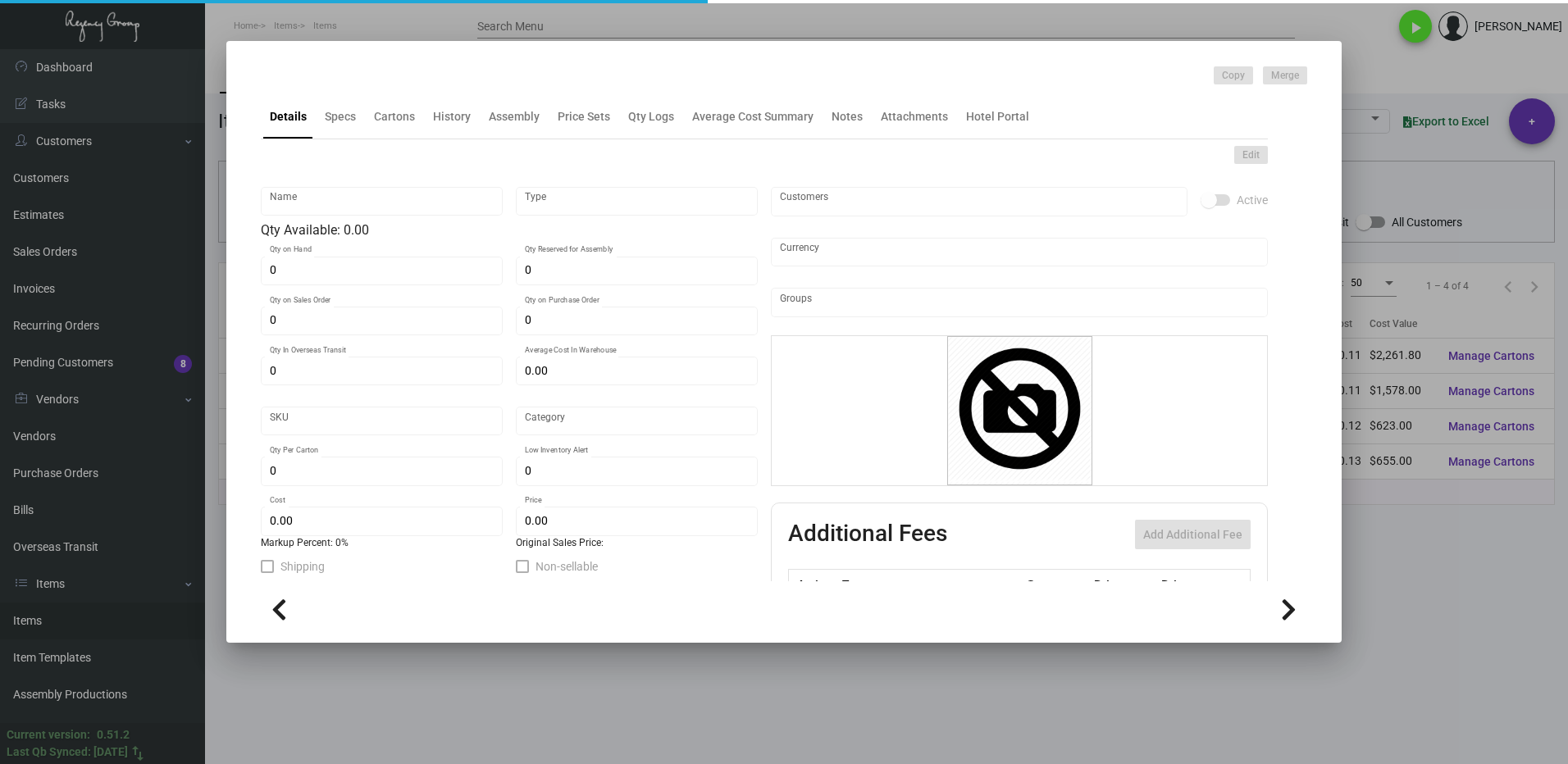
type input "Coaster - RTI"
type input "Inventory"
type input "5,000"
type input "$ 0.1246"
type input "Standard"
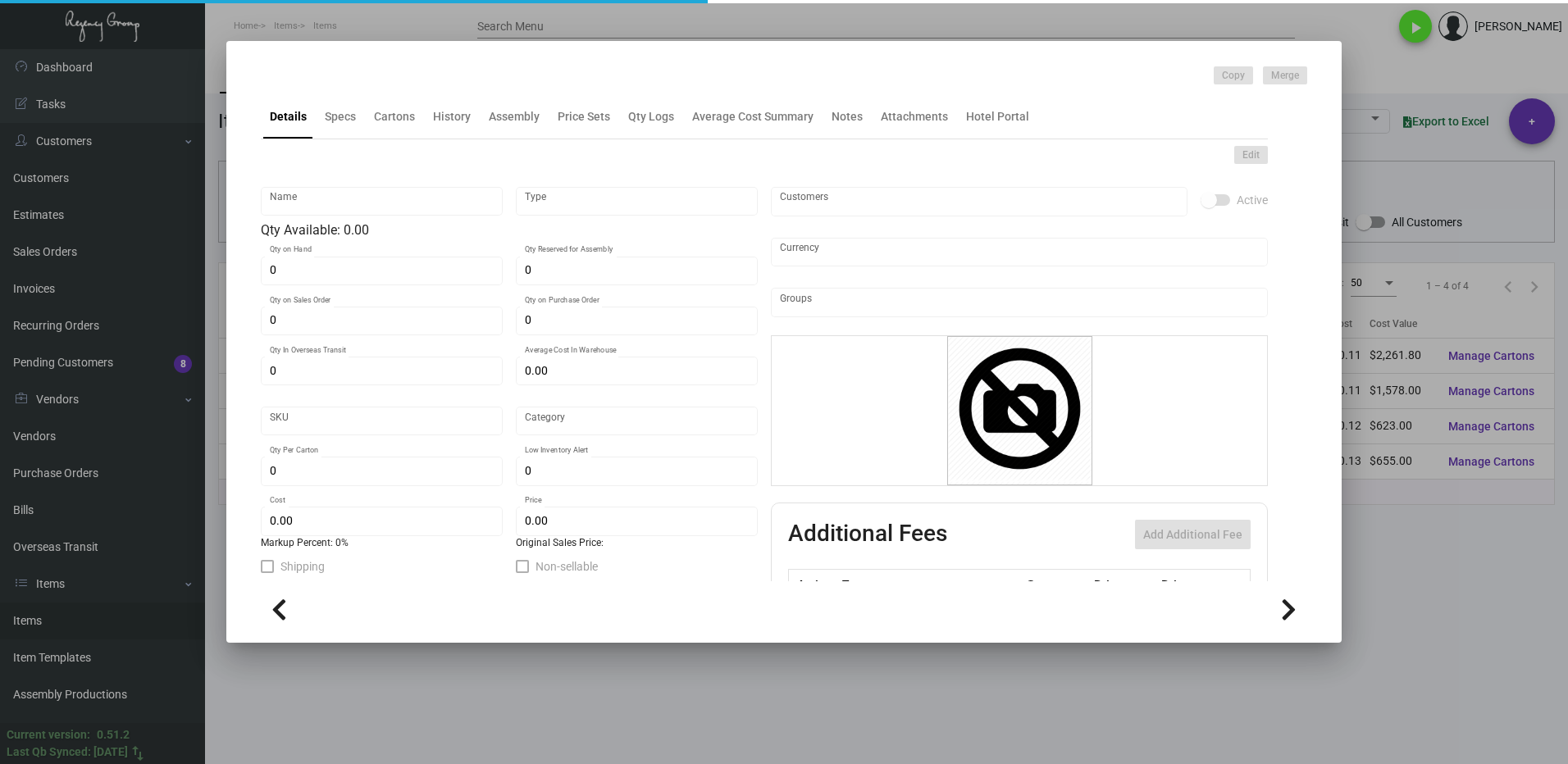
type input "2,500"
type input "$ 0.1246"
type input "$ 0.34"
type textarea "."
checkbox input "true"
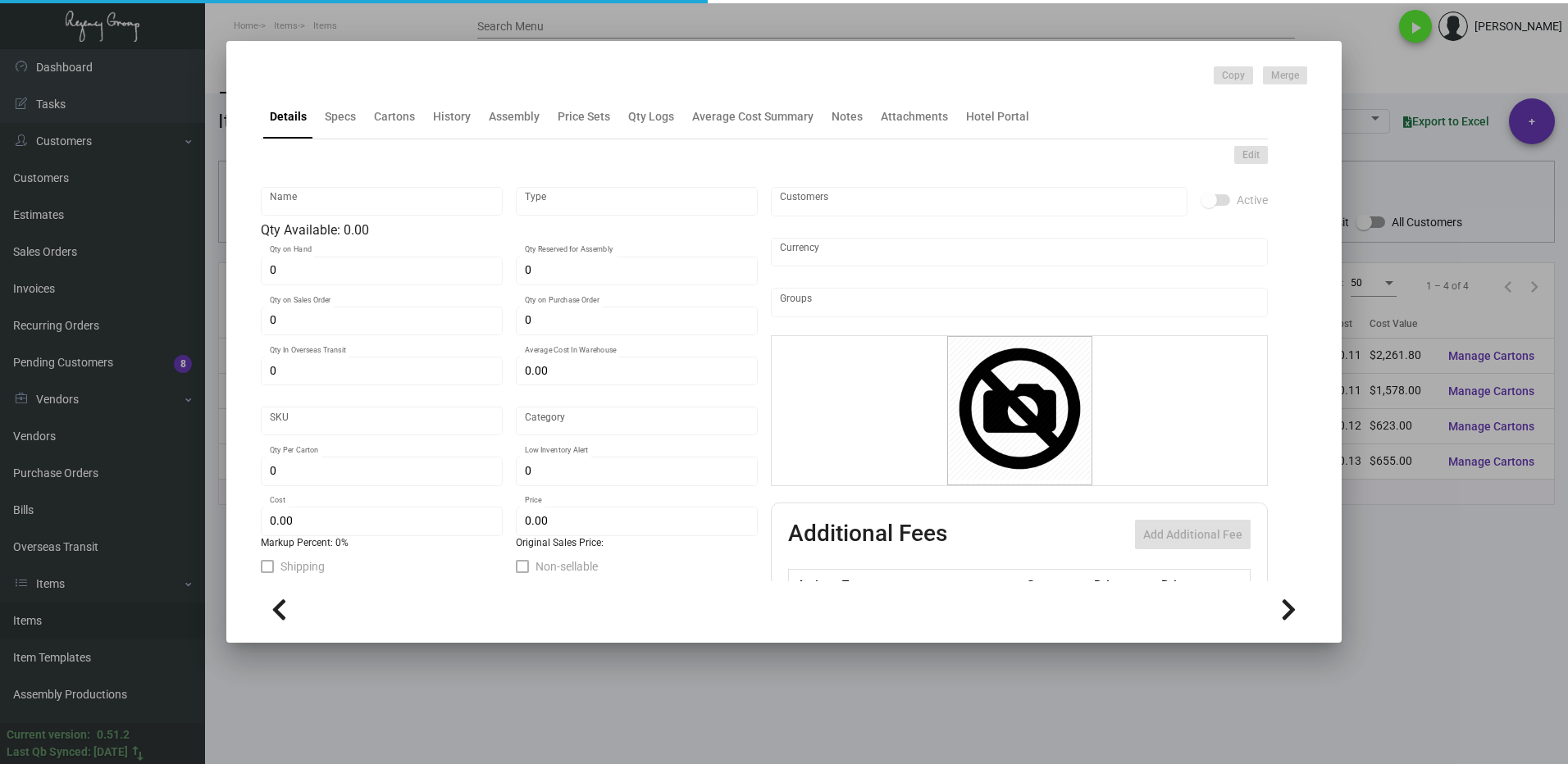
type input "United States Dollar $"
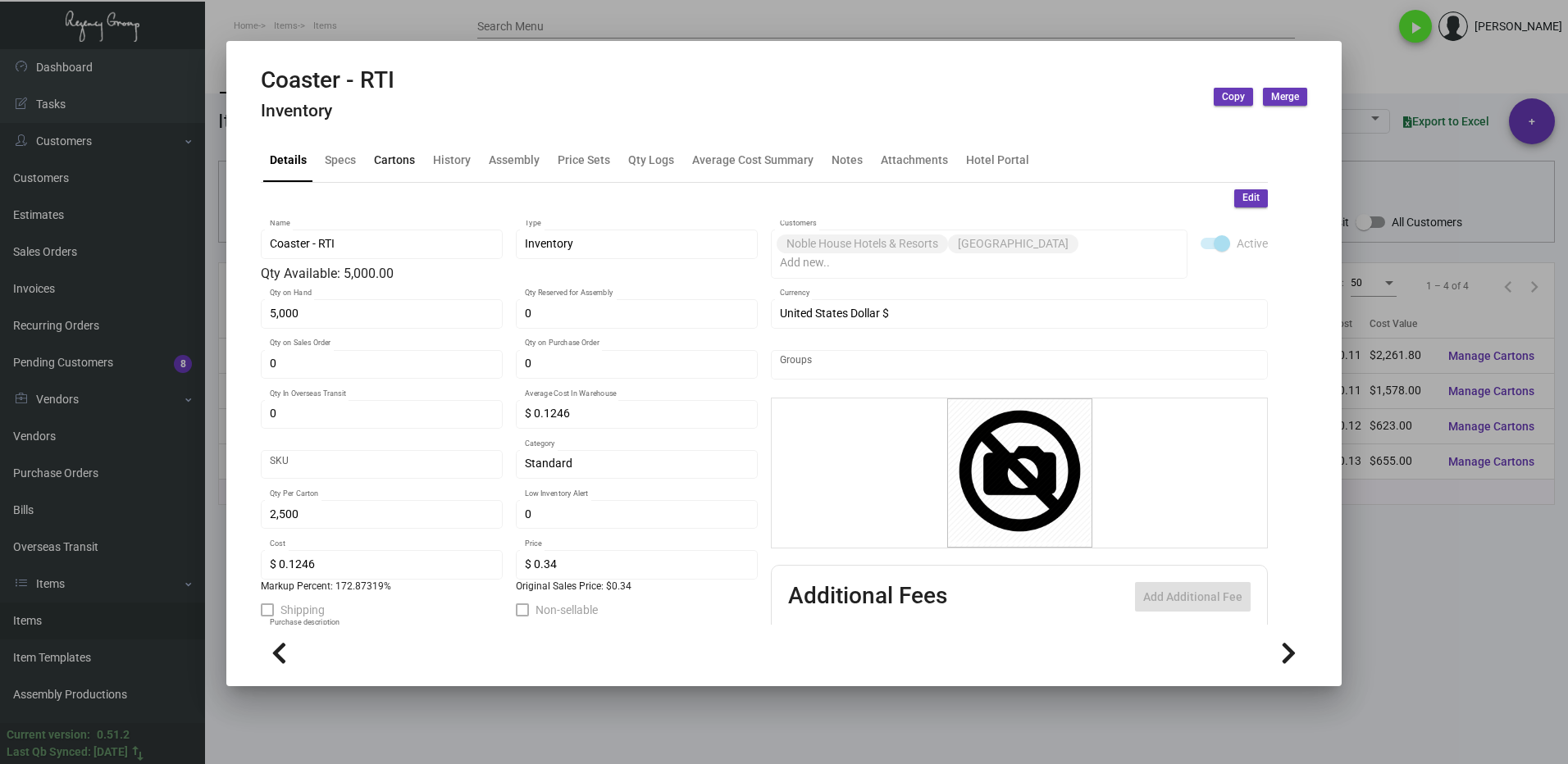
click at [398, 149] on div "Cartons" at bounding box center [394, 160] width 54 height 40
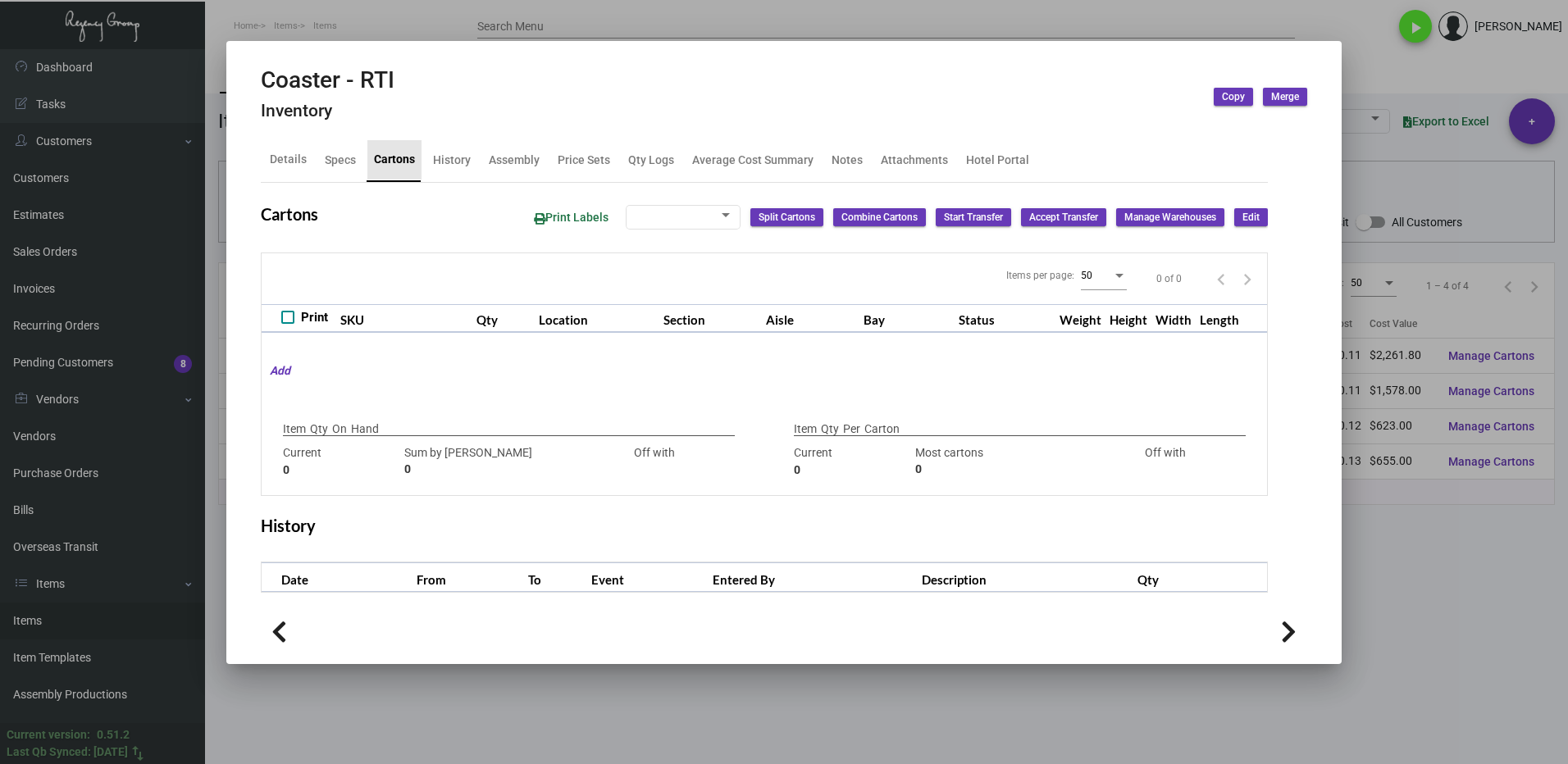
type input "5,000"
type input "5000"
type input "0"
type input "2,500"
type input "2500"
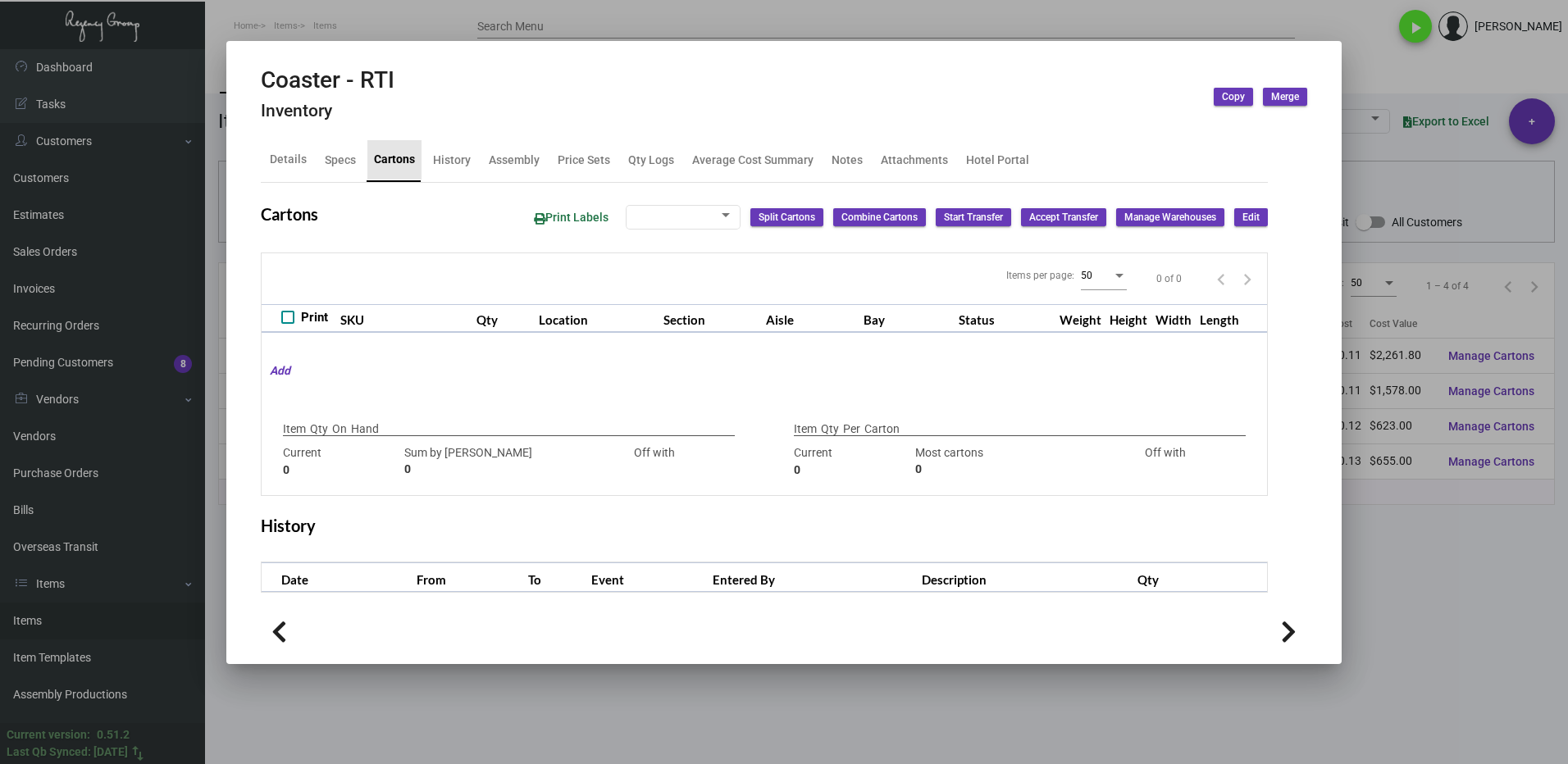
type input "0"
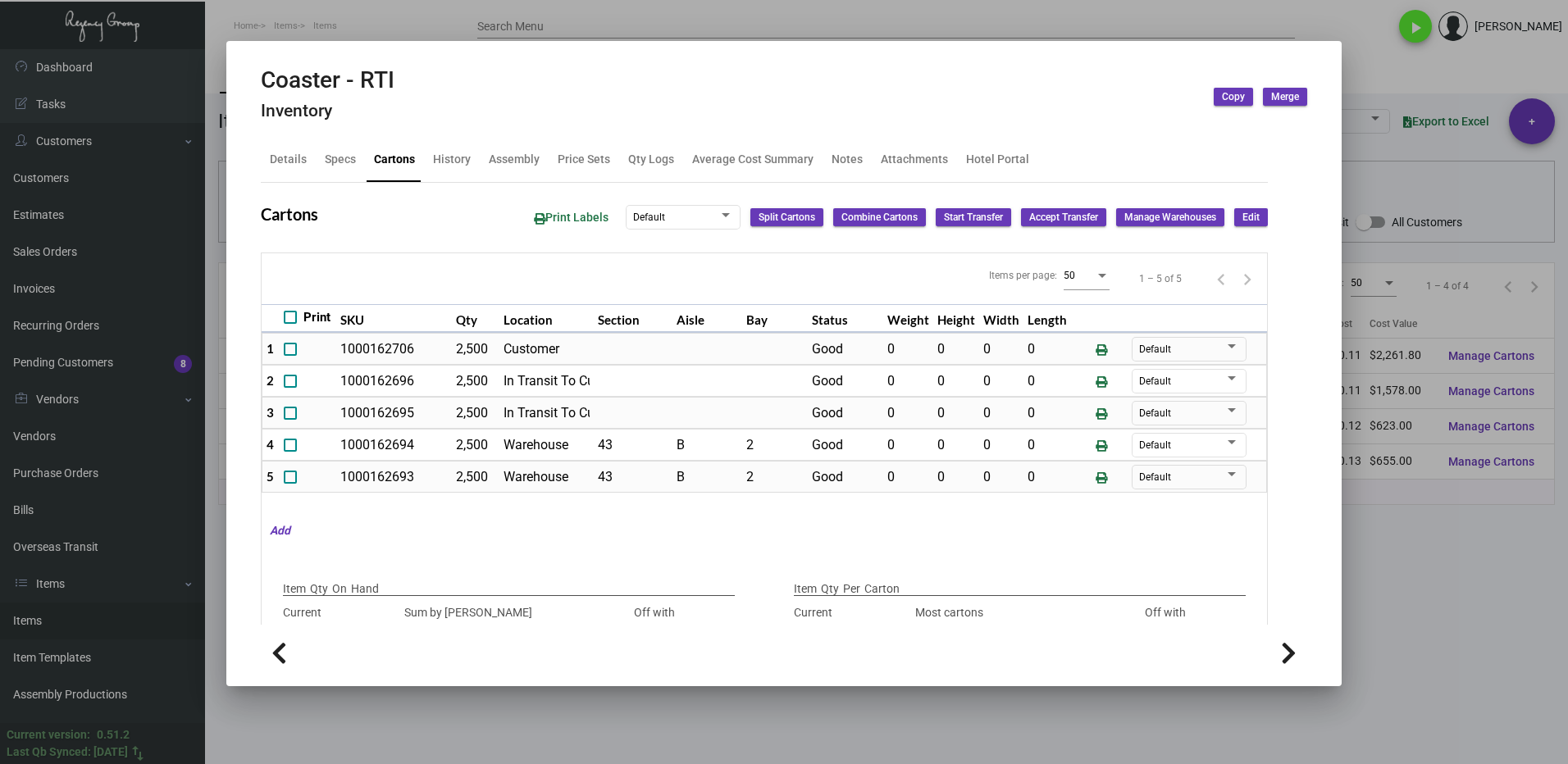
click at [1461, 614] on div at bounding box center [784, 382] width 1568 height 764
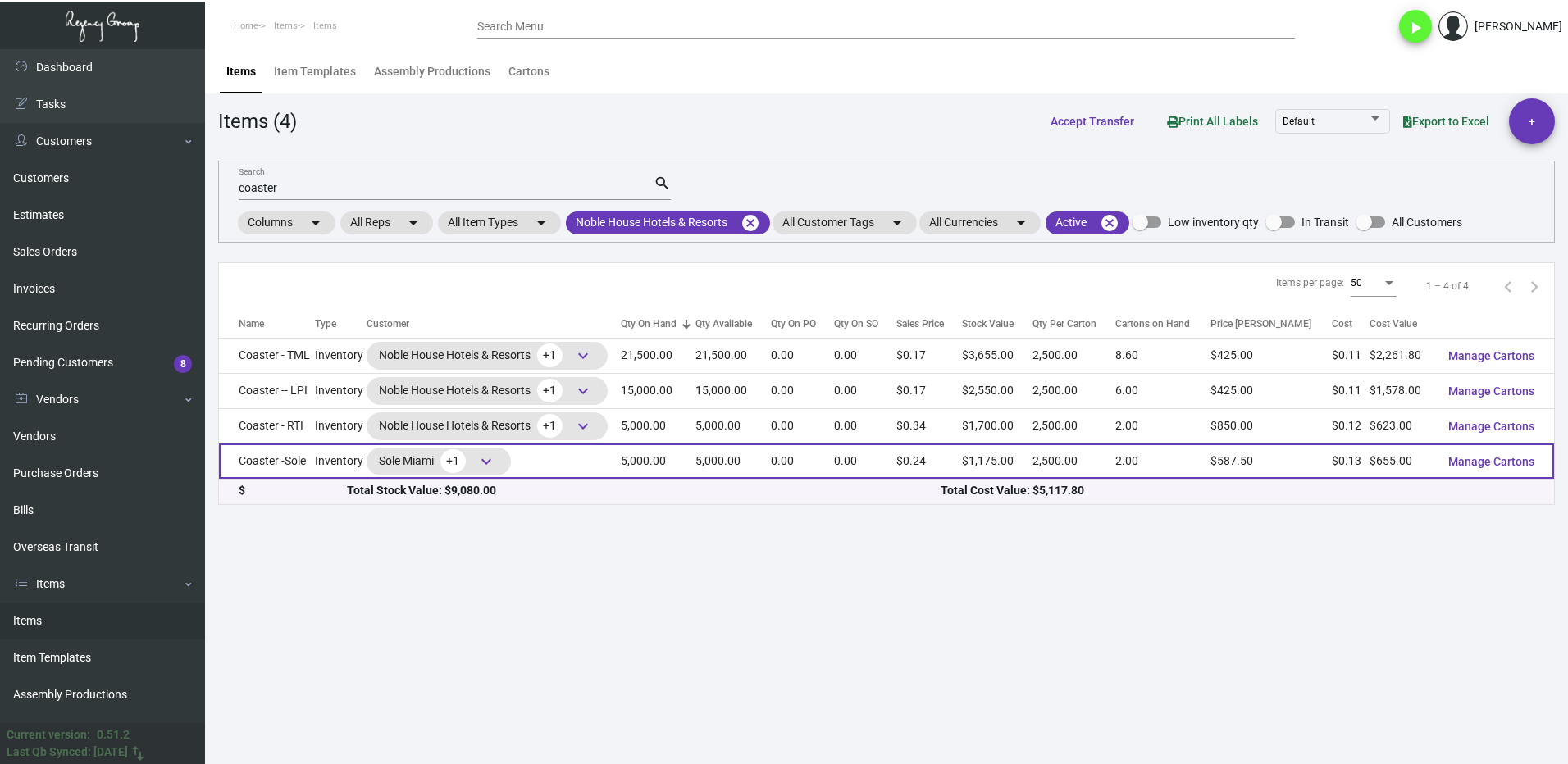
click at [325, 449] on td "Inventory" at bounding box center [341, 461] width 50 height 35
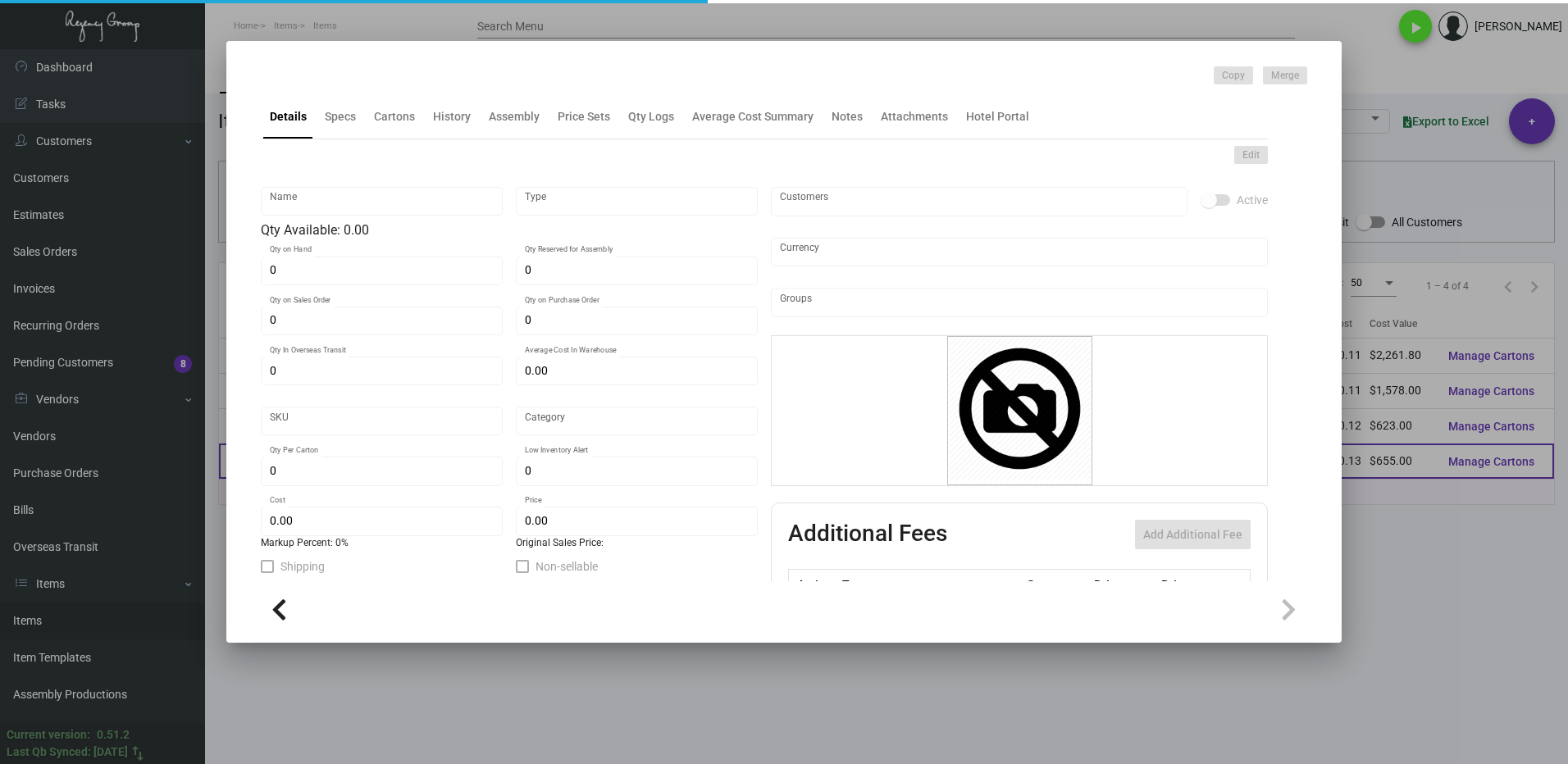
type input "Coaster -Sole"
type input "Inventory"
type input "5,000"
type input "$ 0.27"
type input "Inventory"
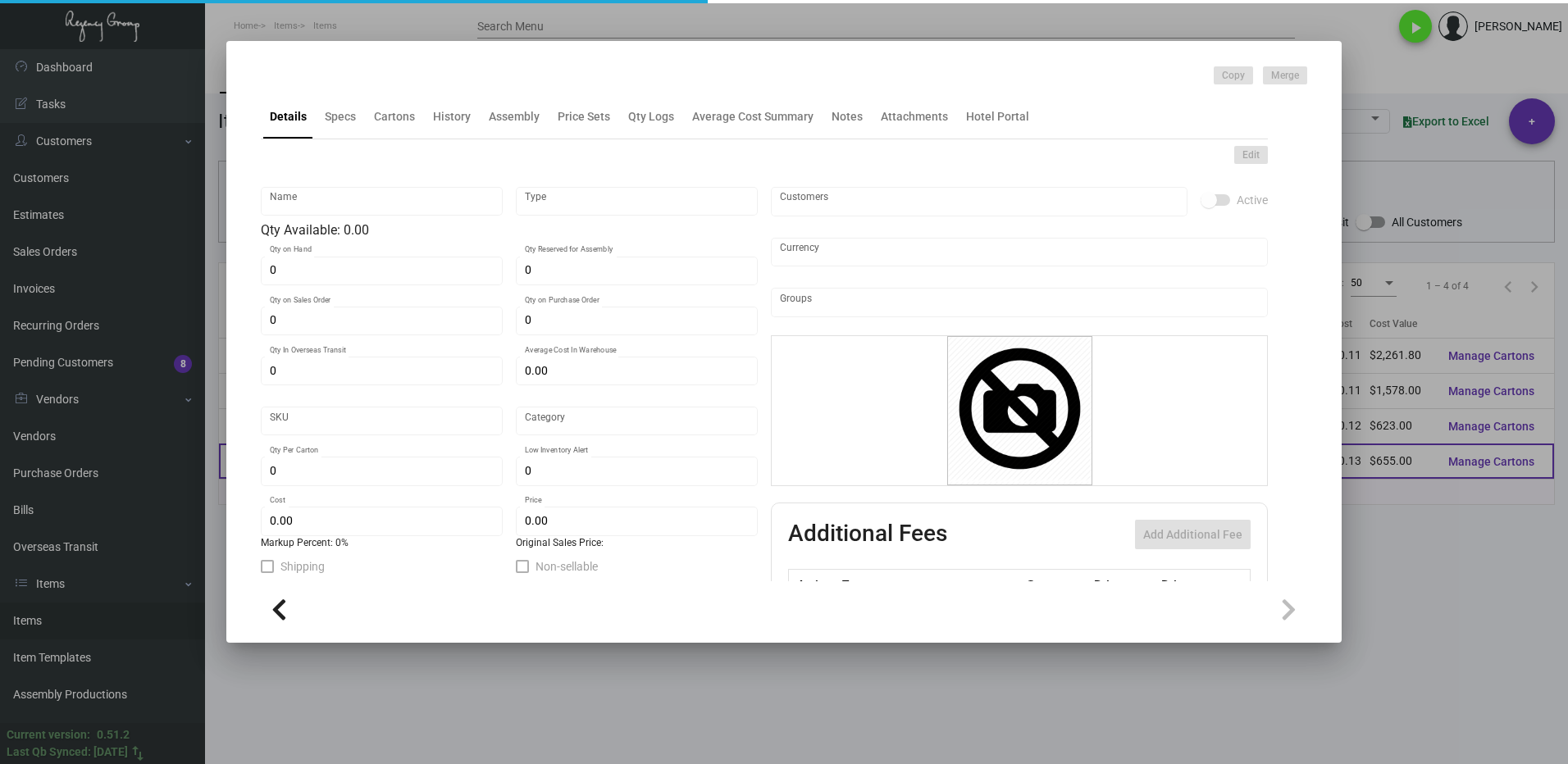
type input "2,500"
type input "$ 0.131"
type input "$ 0.235"
checkbox input "true"
type input "United States Dollar $"
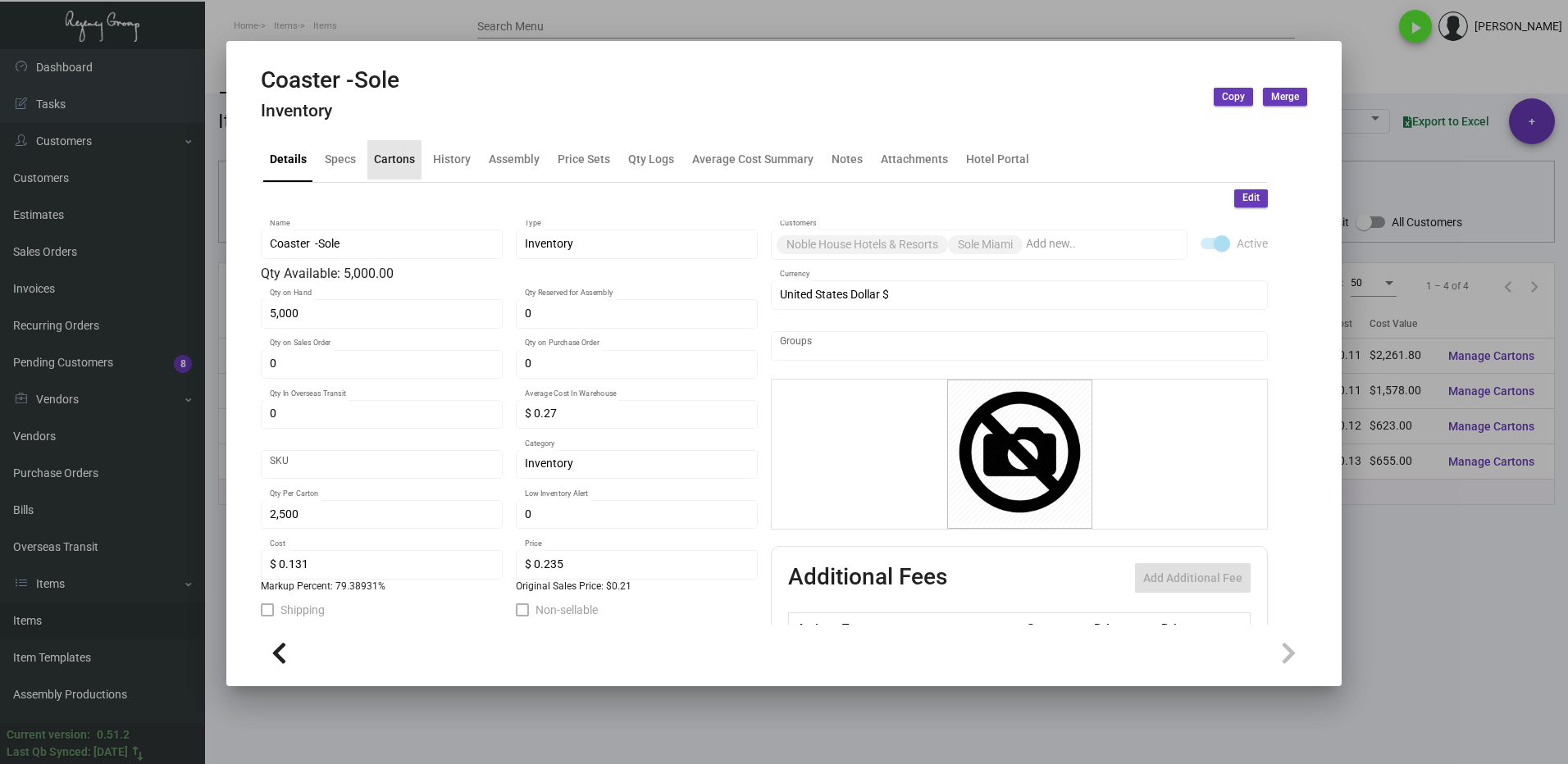
click at [380, 166] on div "Cartons" at bounding box center [394, 159] width 41 height 17
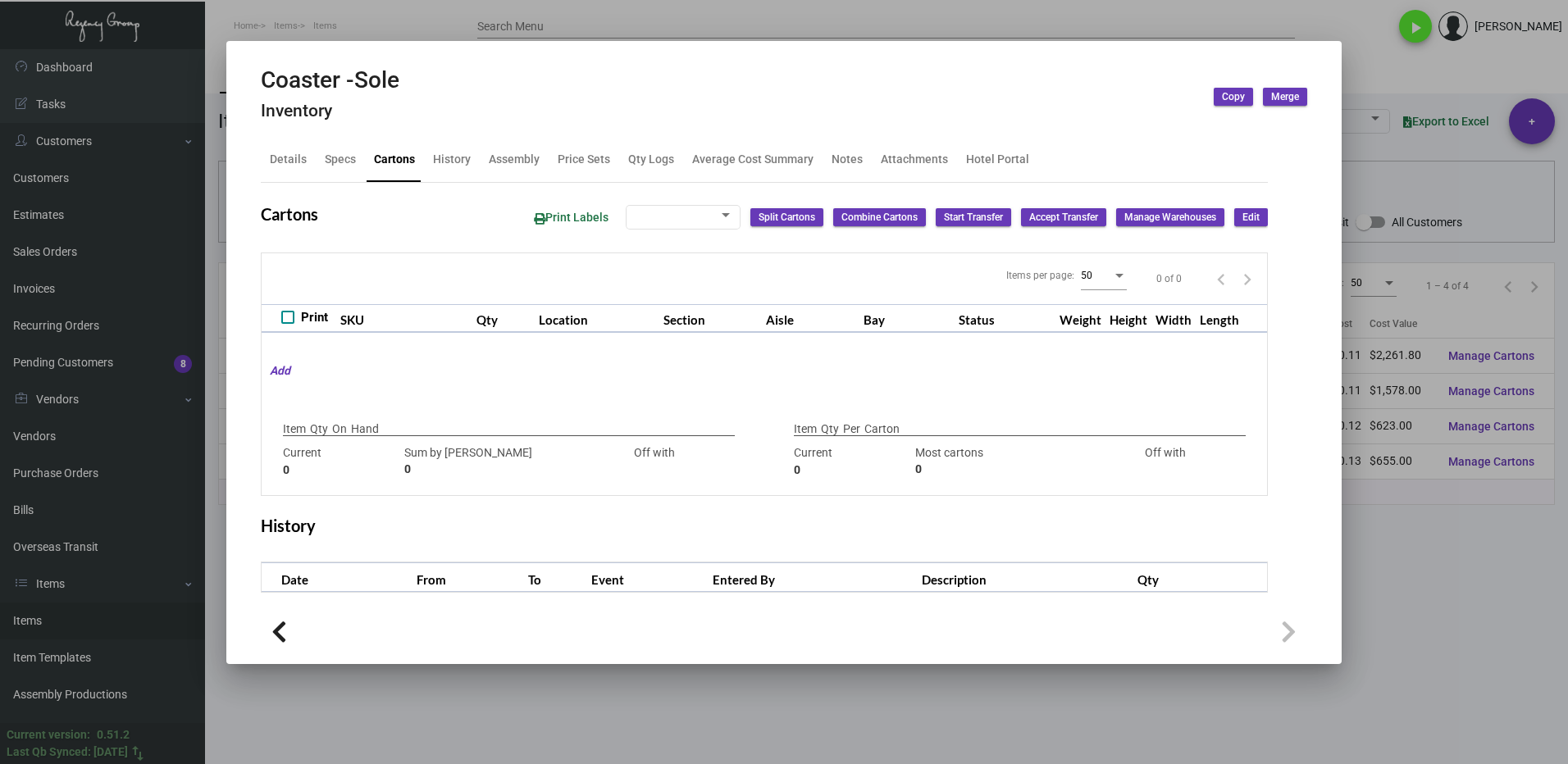
type input "5,000"
type input "5000"
type input "0"
type input "2,500"
type input "2500"
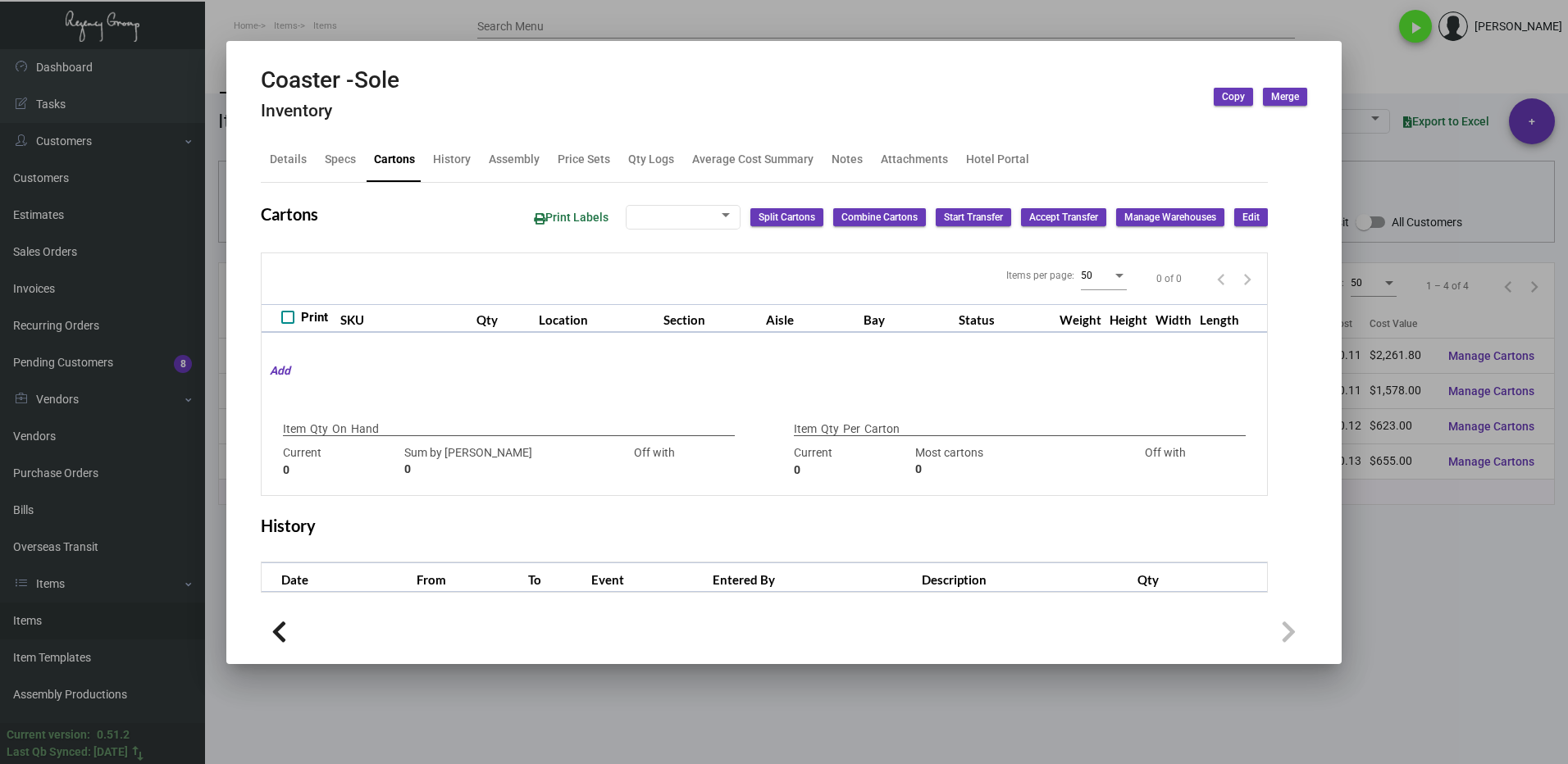
type input "0"
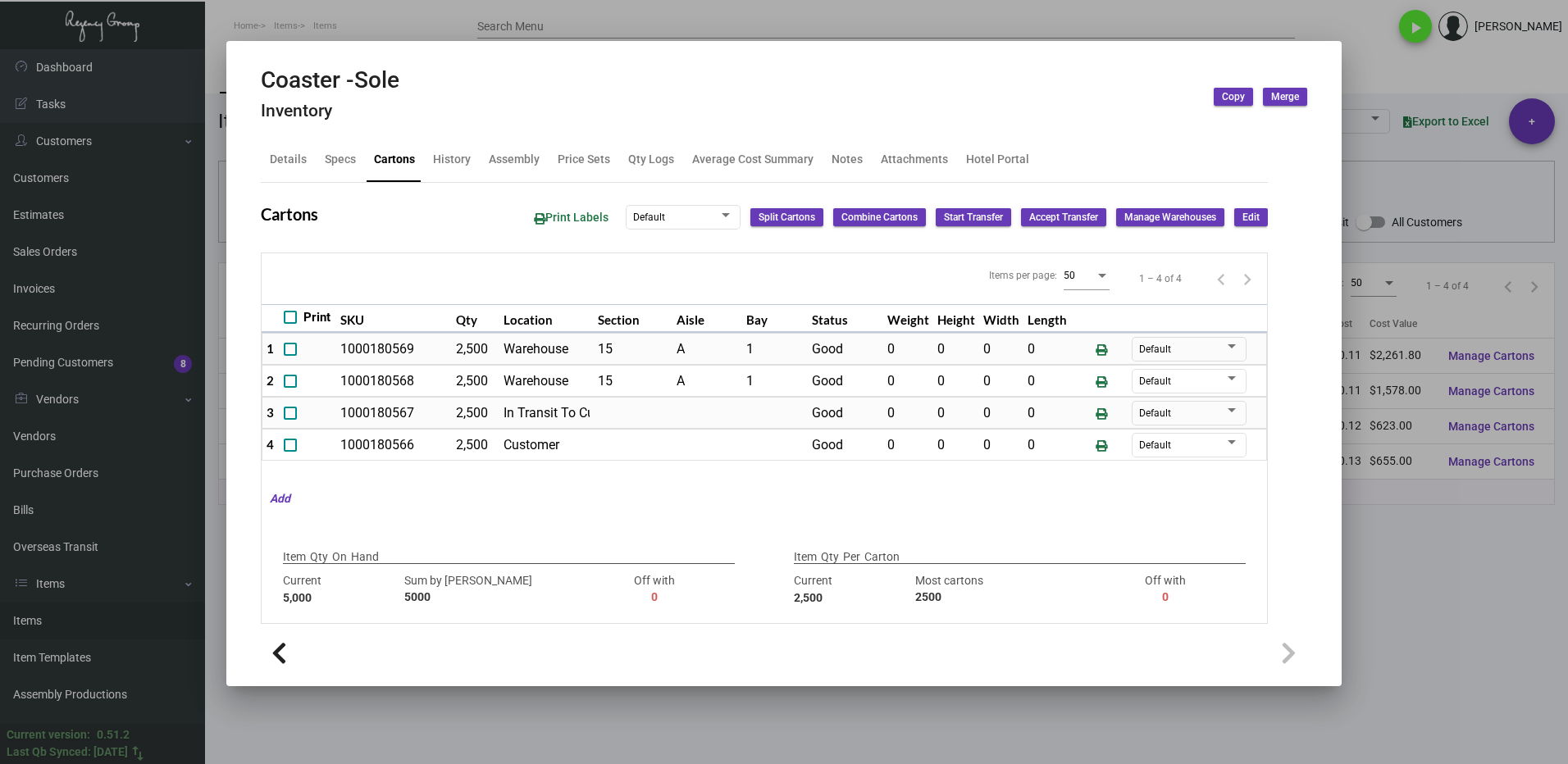
click at [1392, 561] on div at bounding box center [784, 382] width 1568 height 764
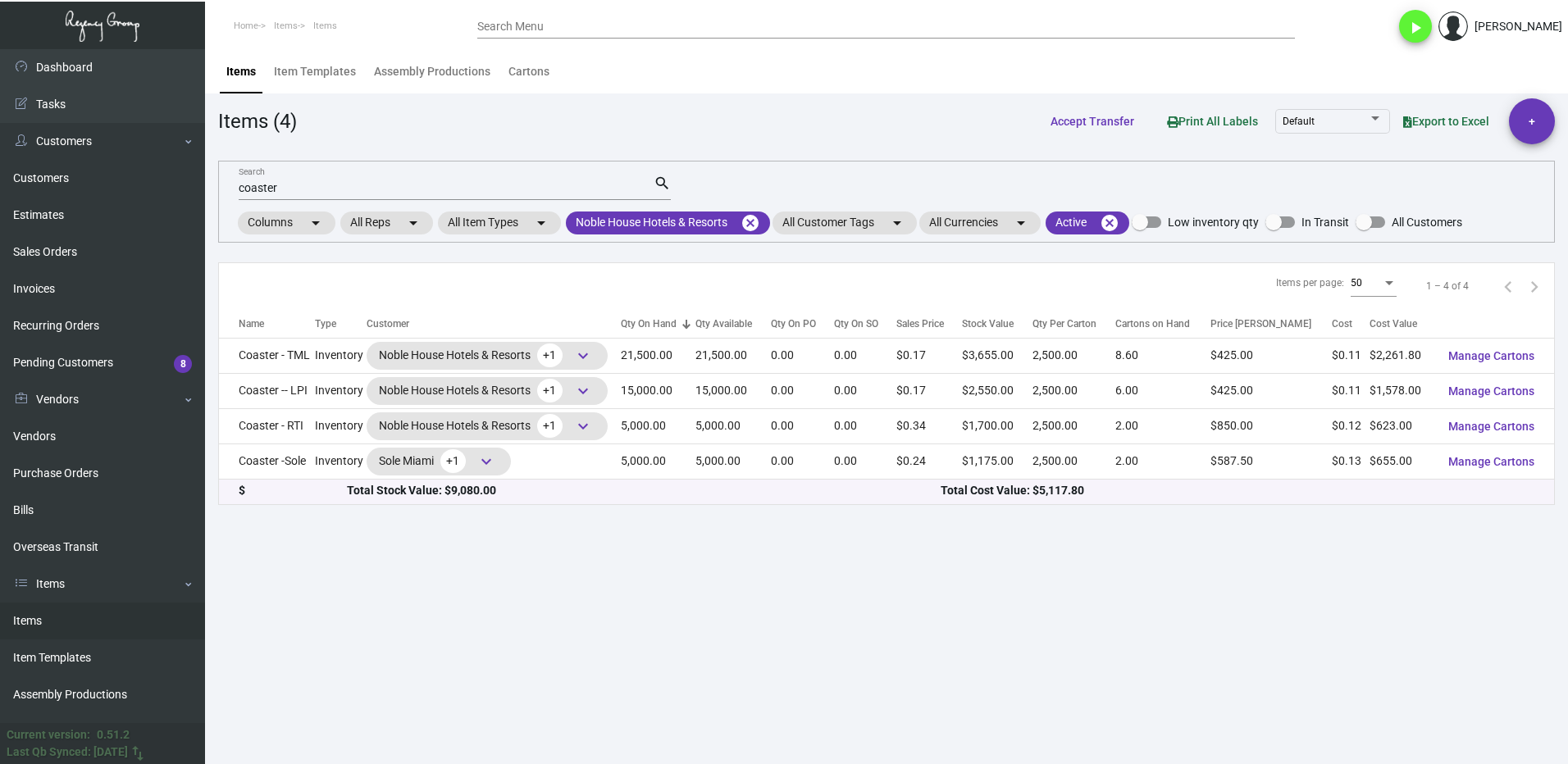
click at [297, 194] on input "coaster" at bounding box center [446, 189] width 415 height 13
type input "c"
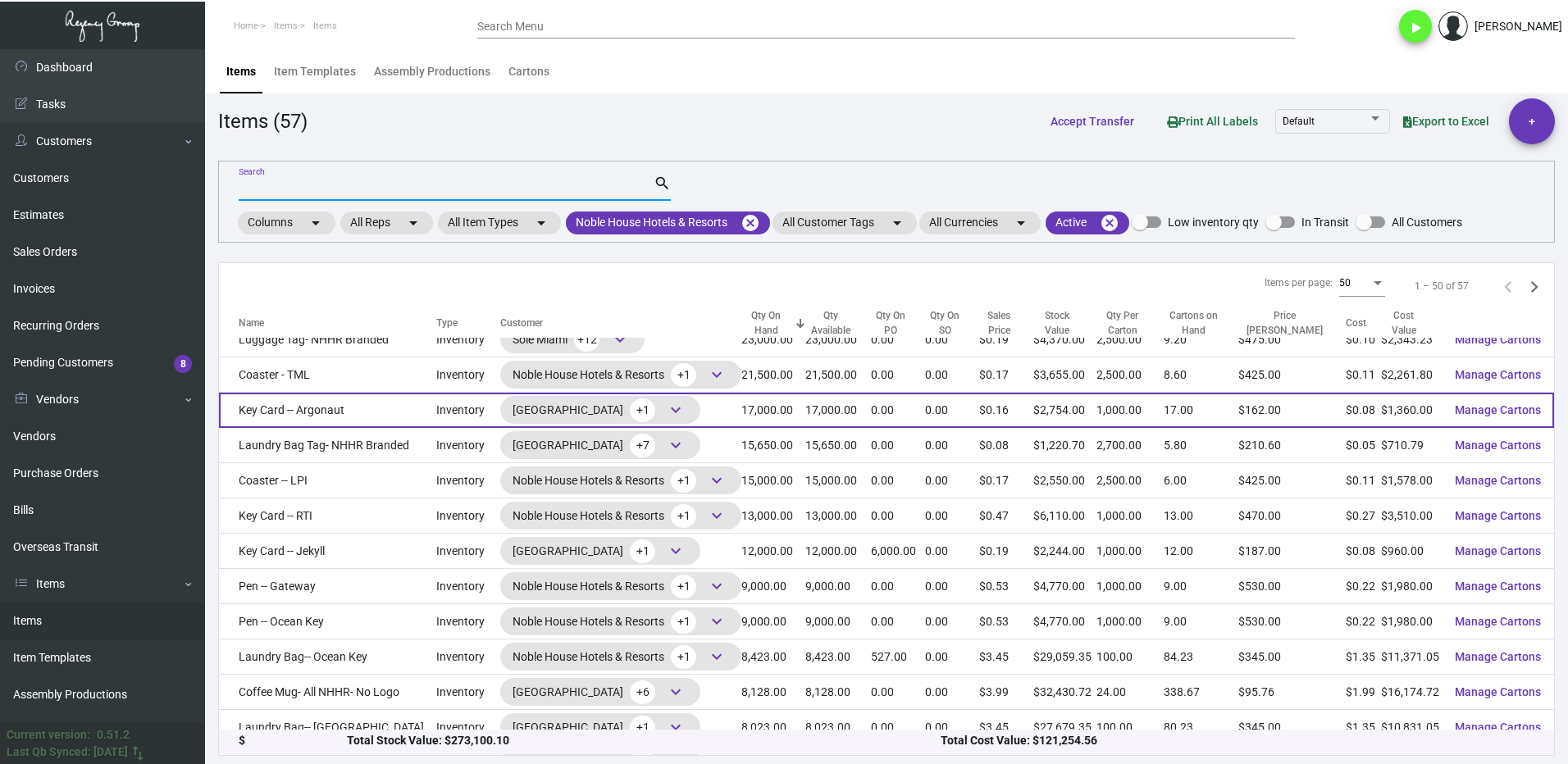
scroll to position [82, 0]
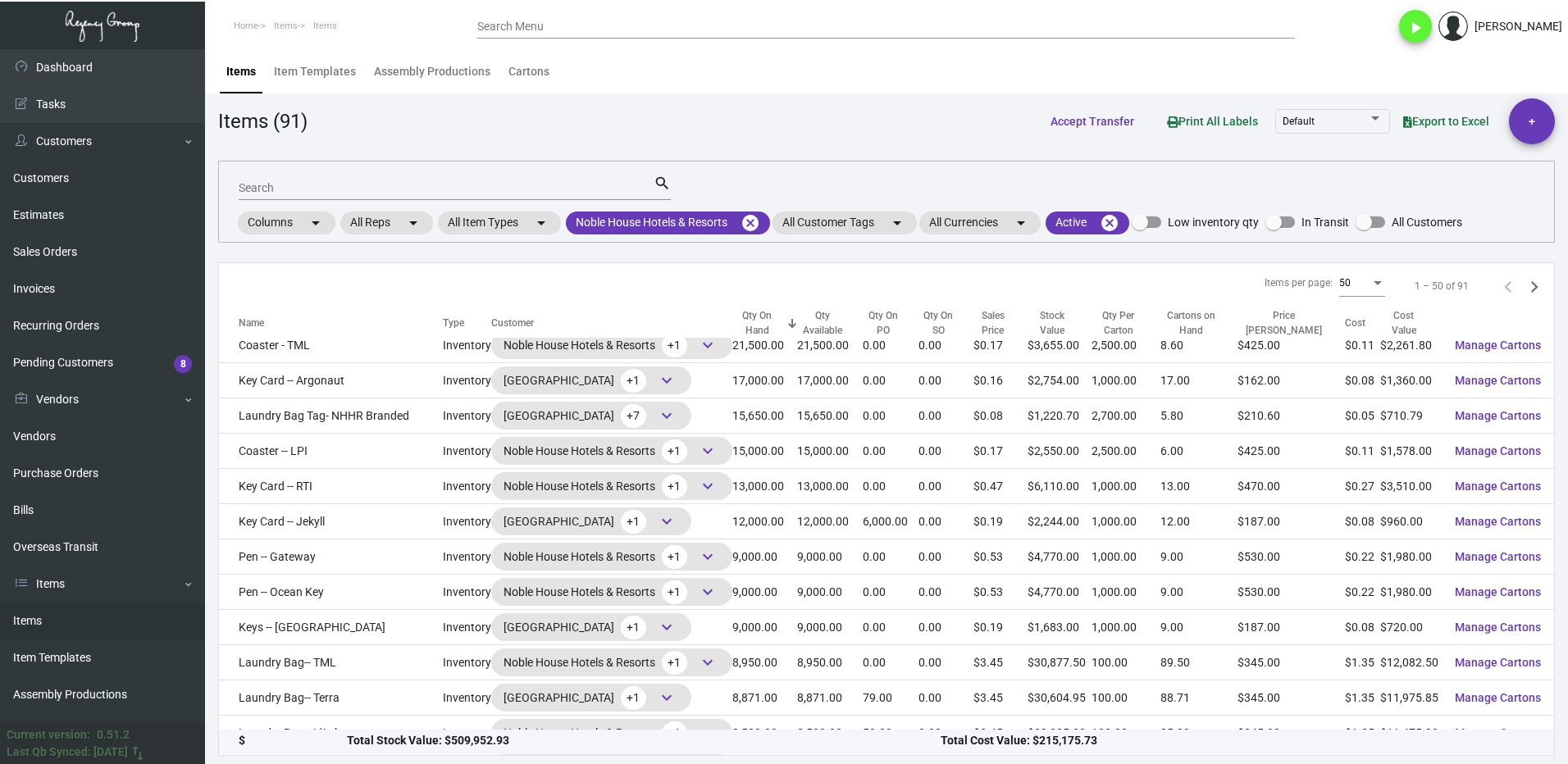
click at [349, 194] on input "Search" at bounding box center [446, 189] width 415 height 13
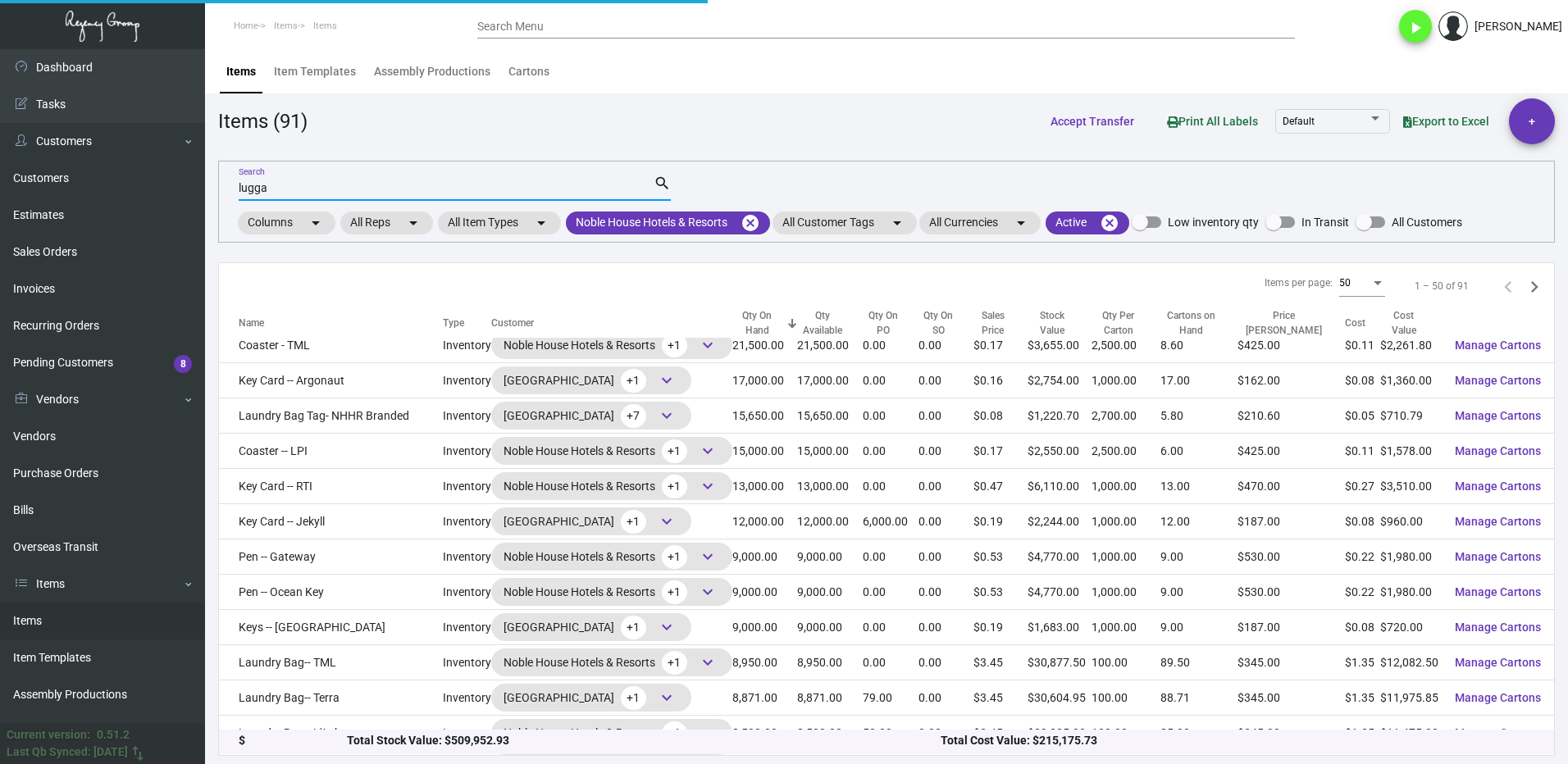
scroll to position [0, 0]
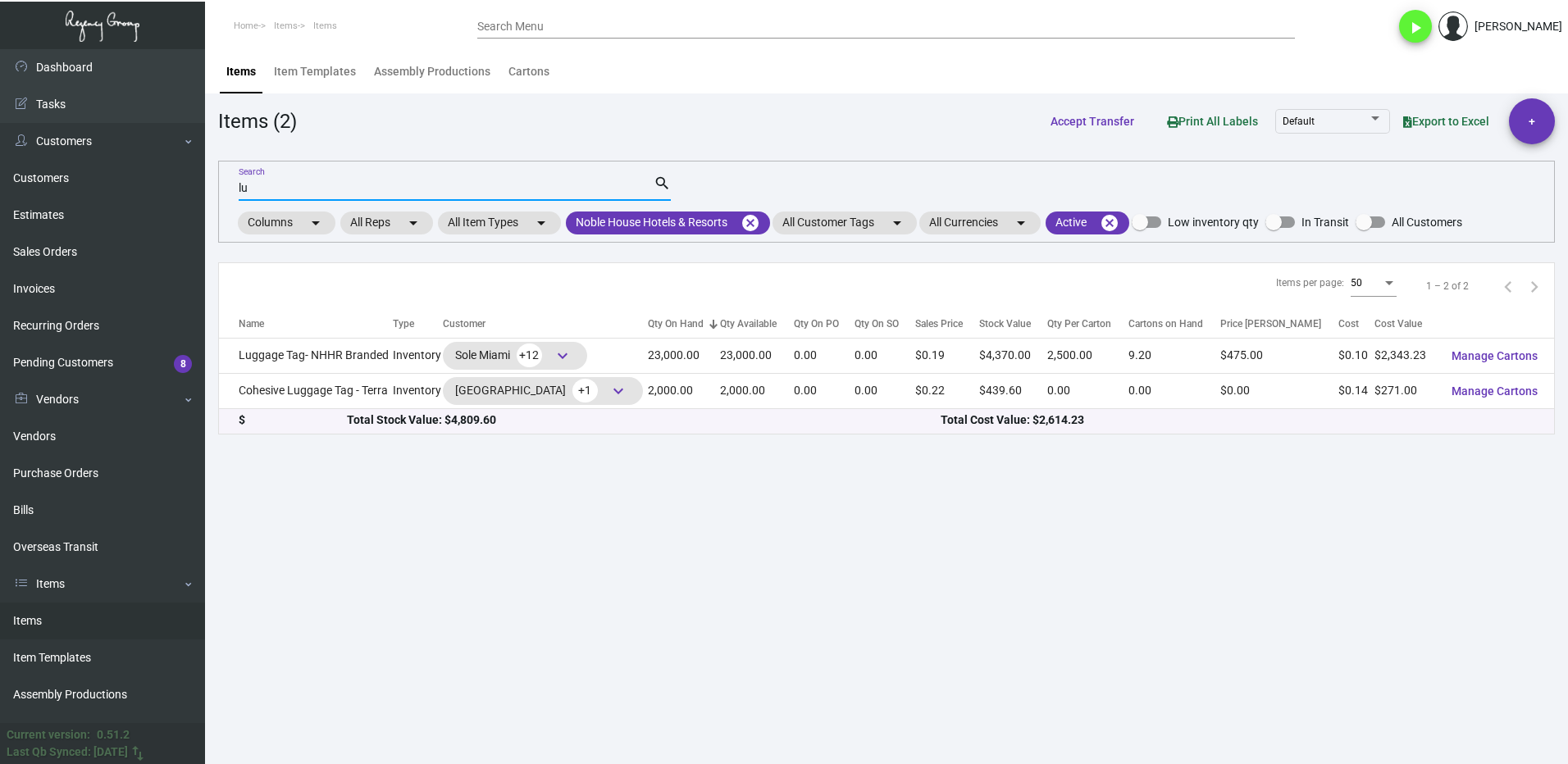
type input "l"
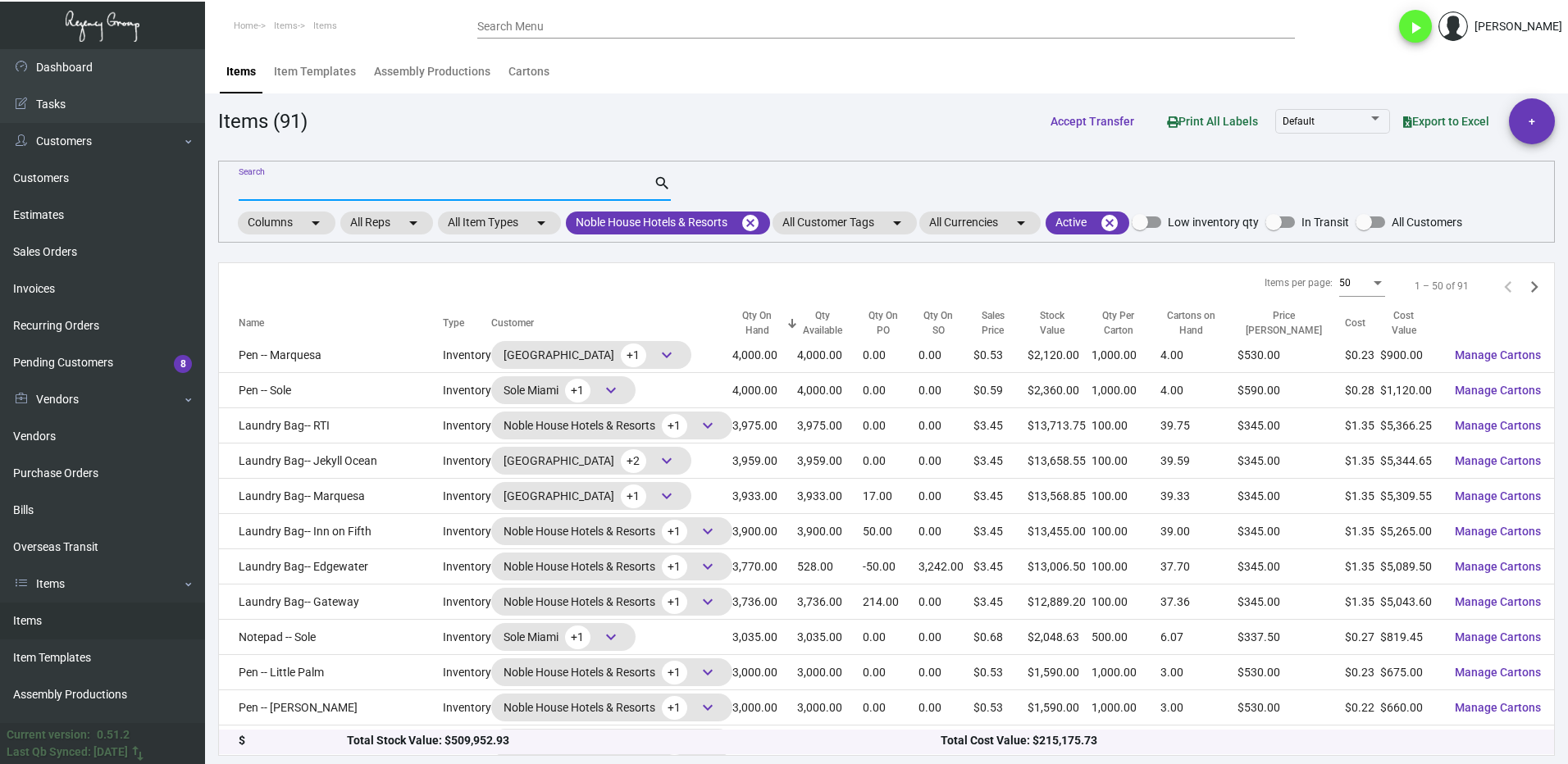
scroll to position [1372, 0]
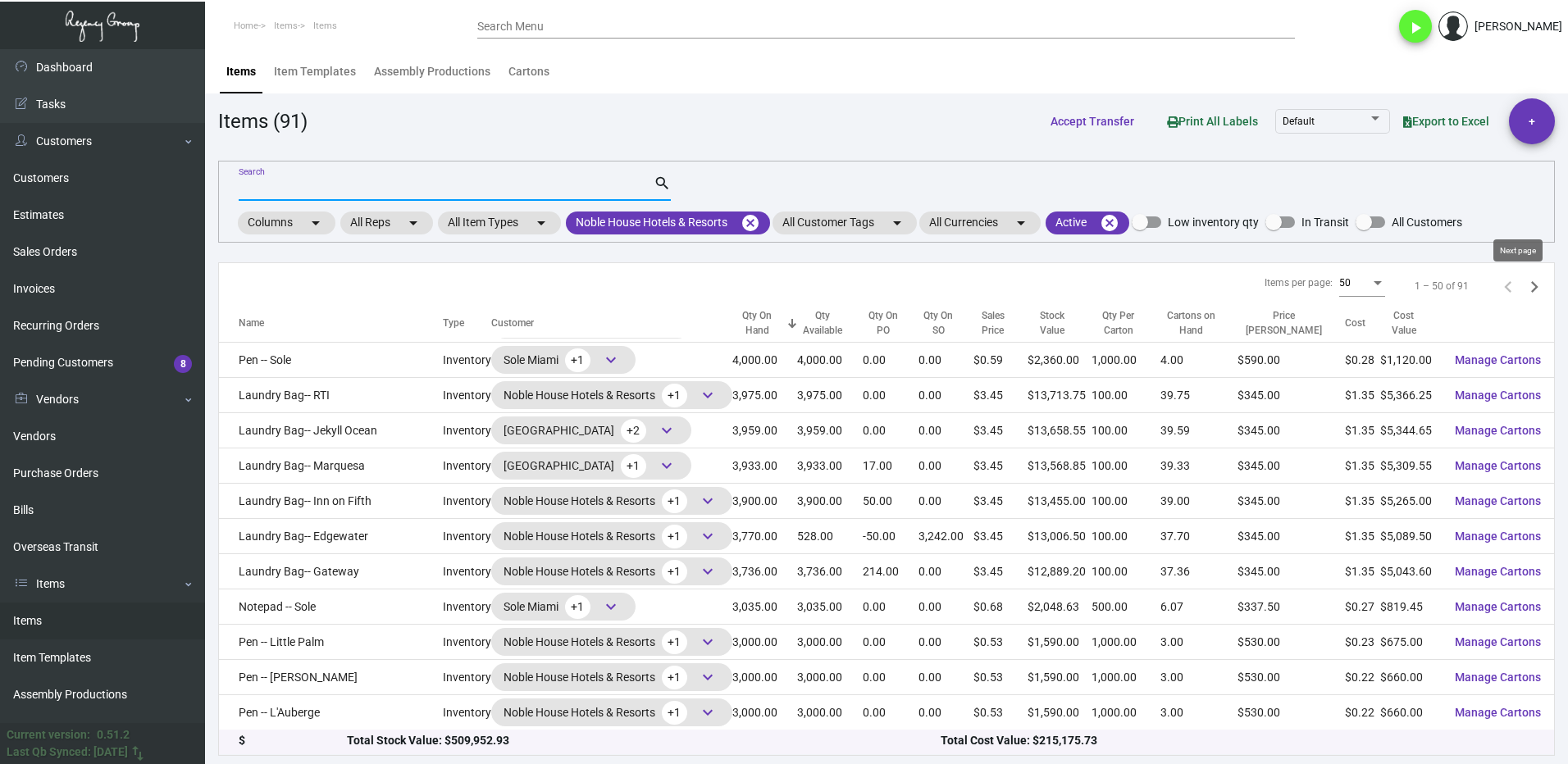
click at [1523, 286] on icon "Next page" at bounding box center [1534, 287] width 23 height 23
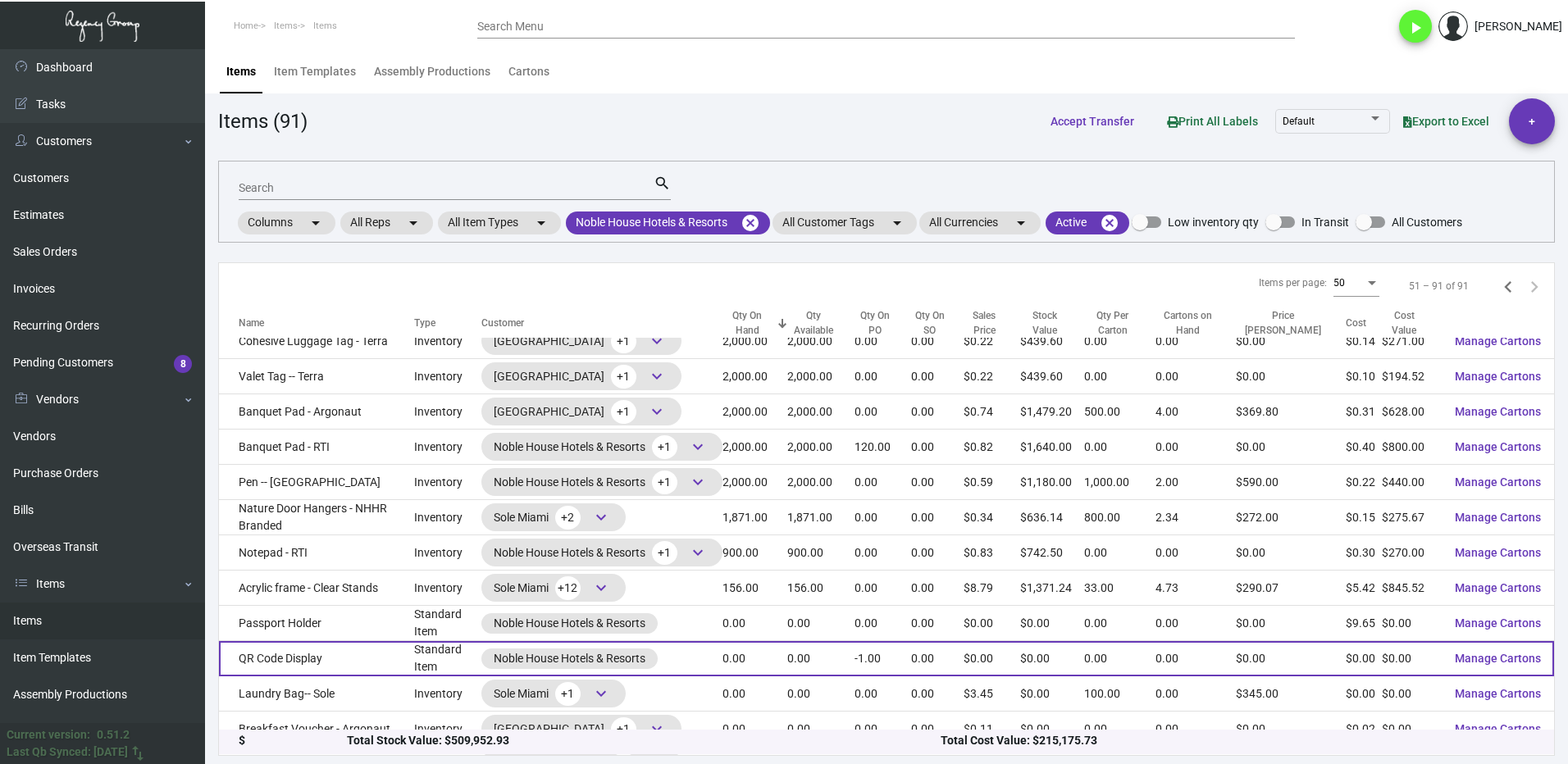
scroll to position [164, 0]
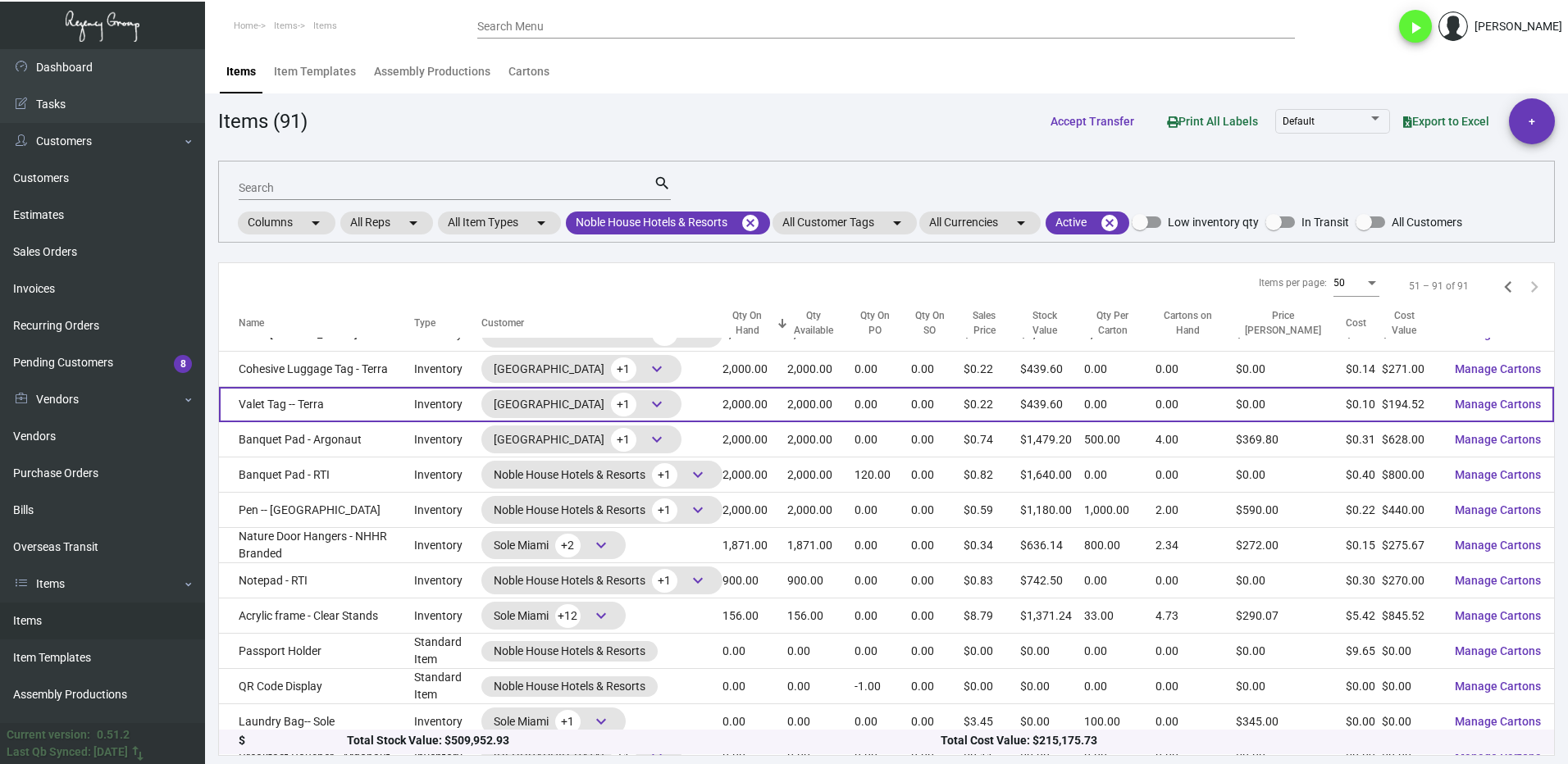
click at [395, 410] on td "Valet Tag -- Terra" at bounding box center [316, 404] width 195 height 35
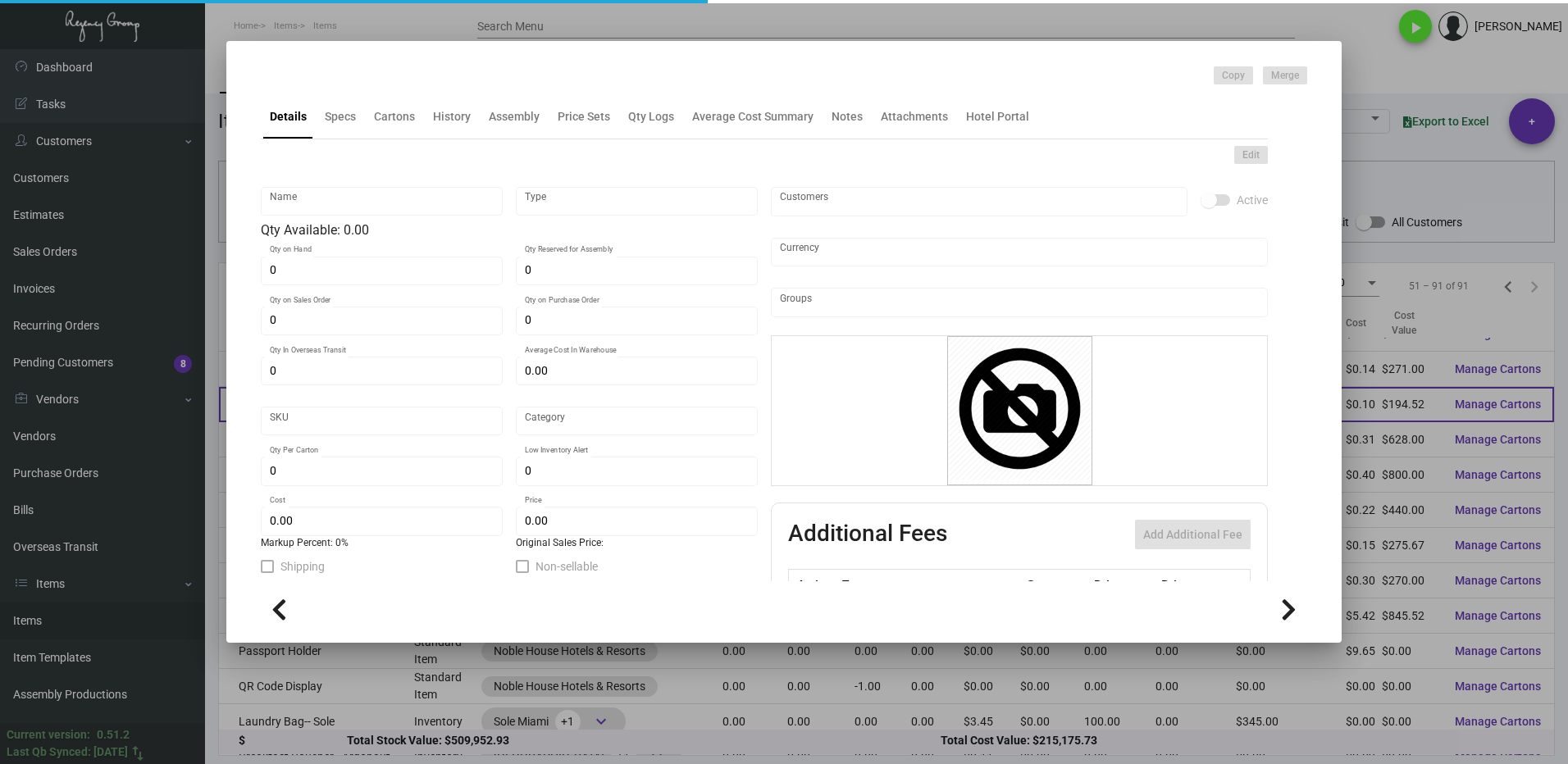
type input "Valet Tag -- Terra"
type input "Inventory"
type input "2,000"
type input "$ 0.19452"
type input "Inventory"
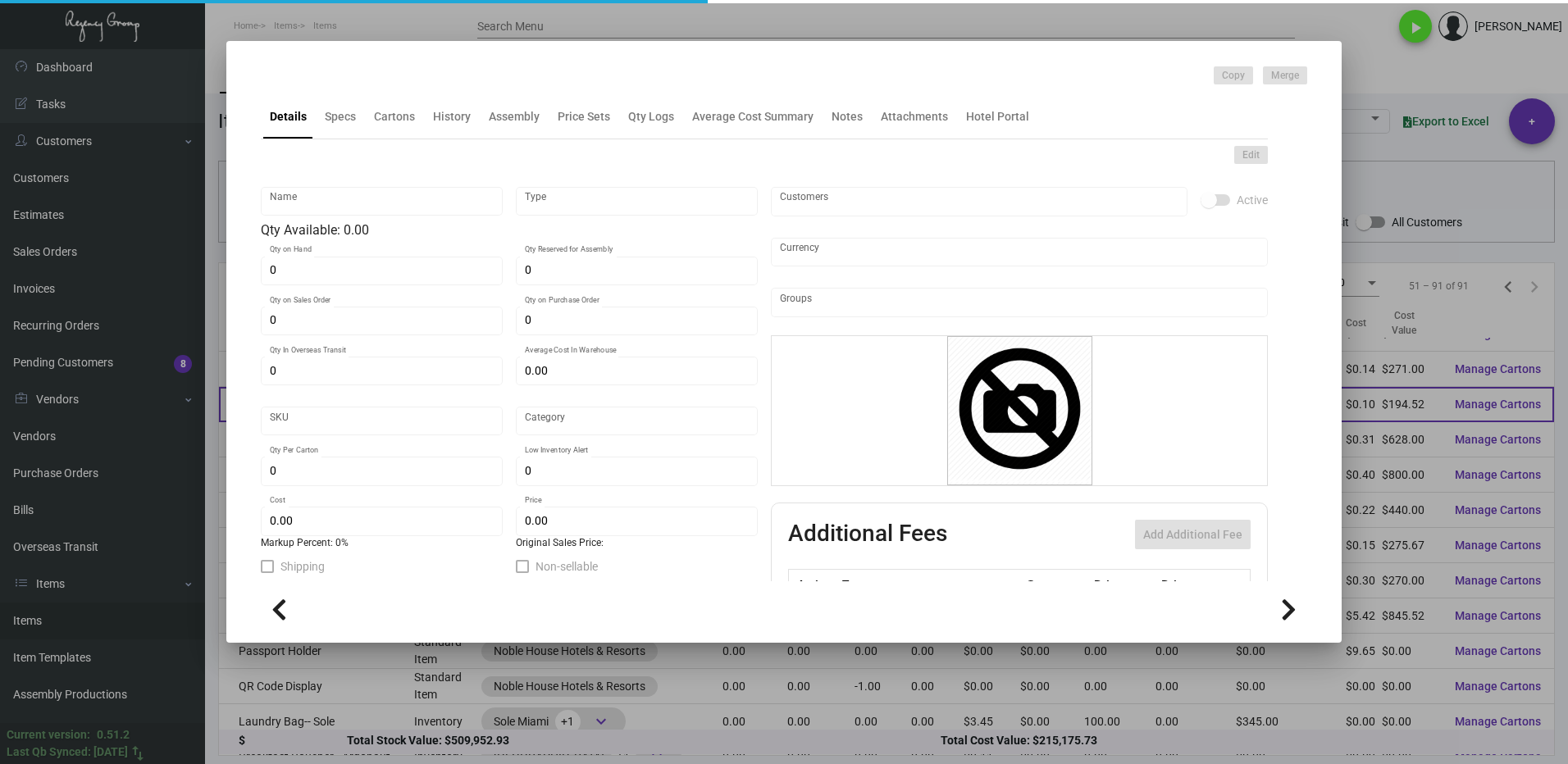
type input "$ 0.09726"
type input "$ 0.2198"
checkbox input "true"
type input "United States Dollar $"
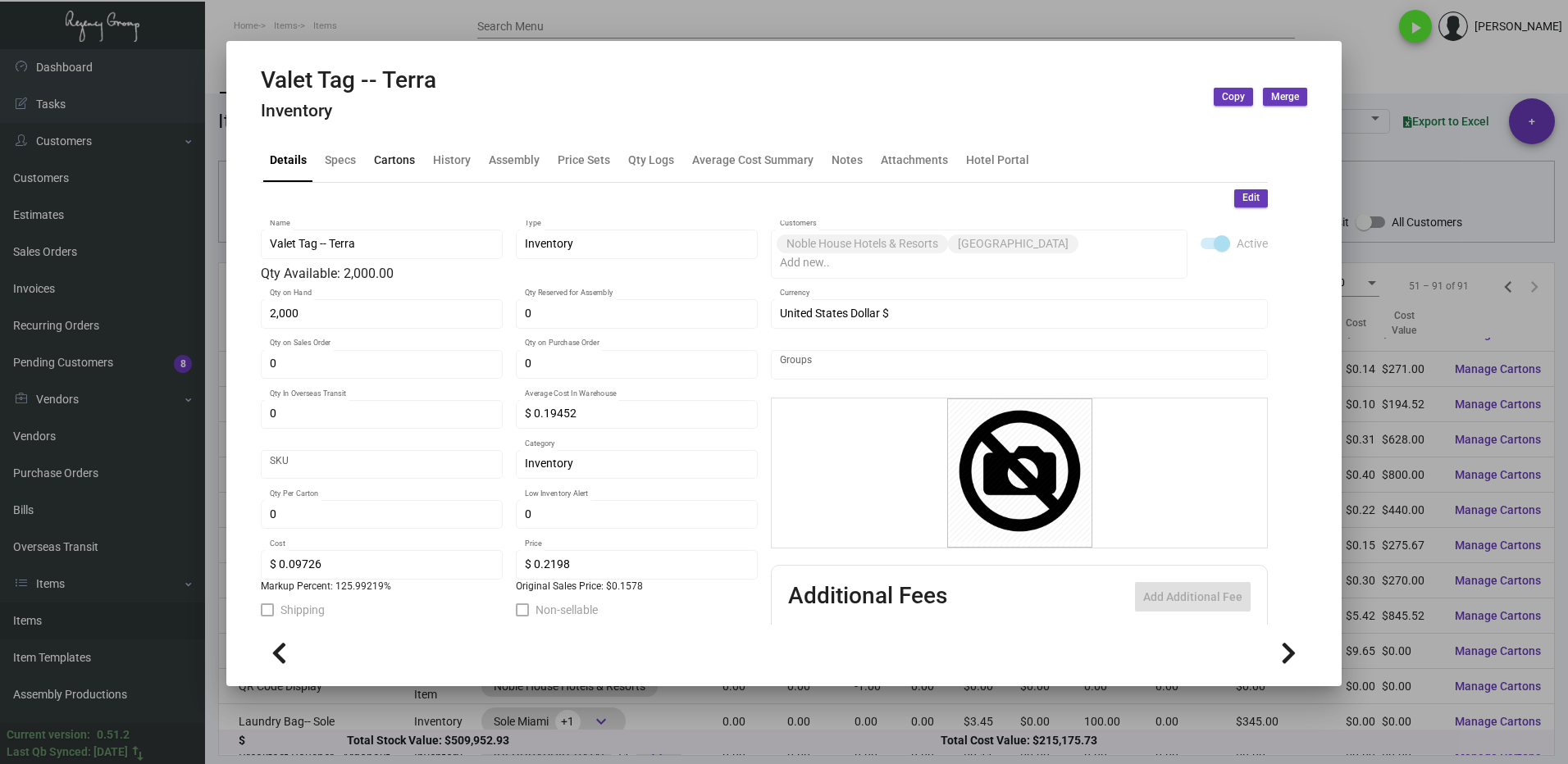
click at [397, 162] on div "Cartons" at bounding box center [394, 159] width 41 height 17
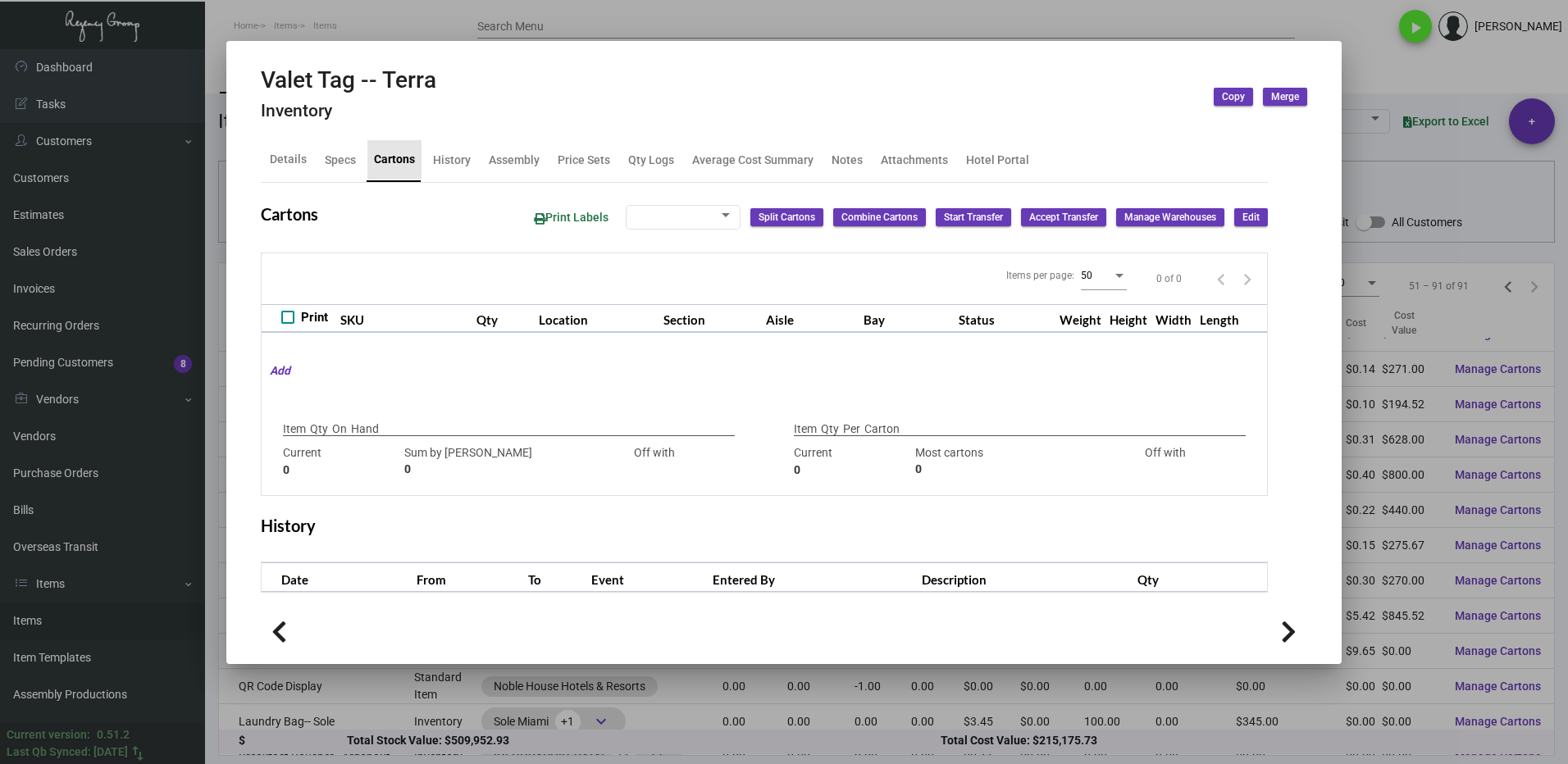
checkbox input "true"
type input "2,000"
type input "2000"
type input "0"
type input "2000"
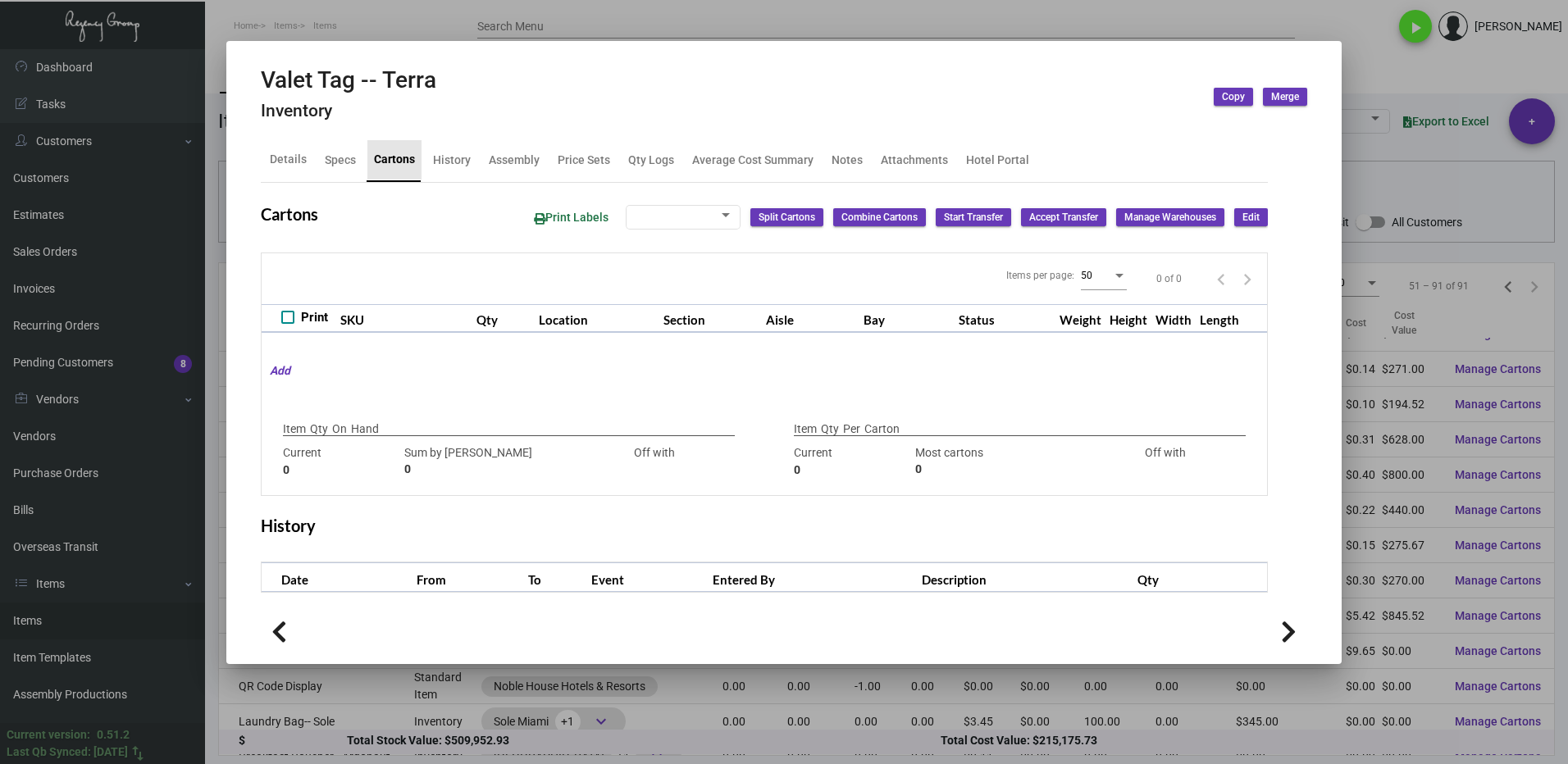
type input "-2000"
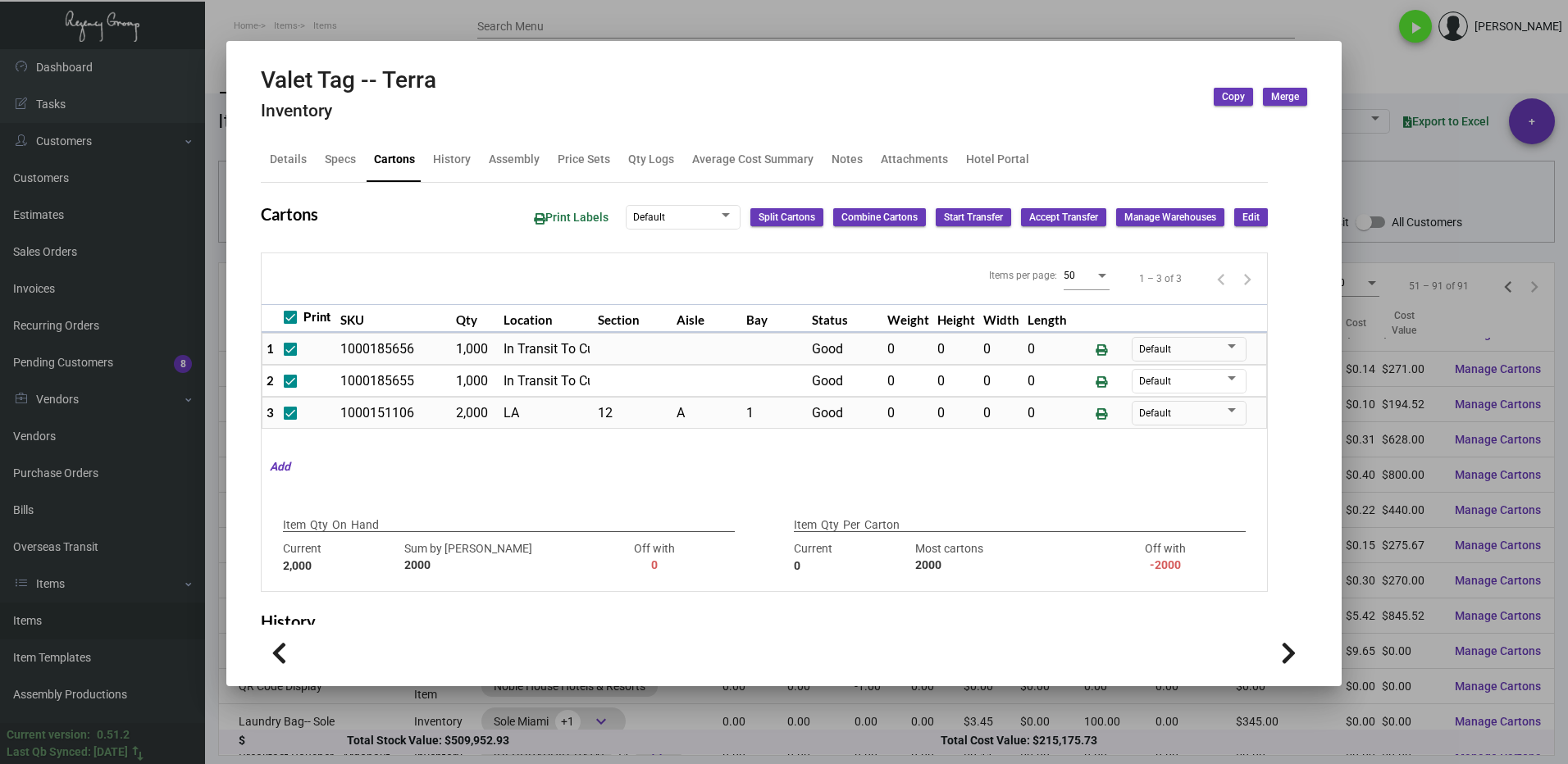
click at [1373, 46] on div at bounding box center [784, 382] width 1568 height 764
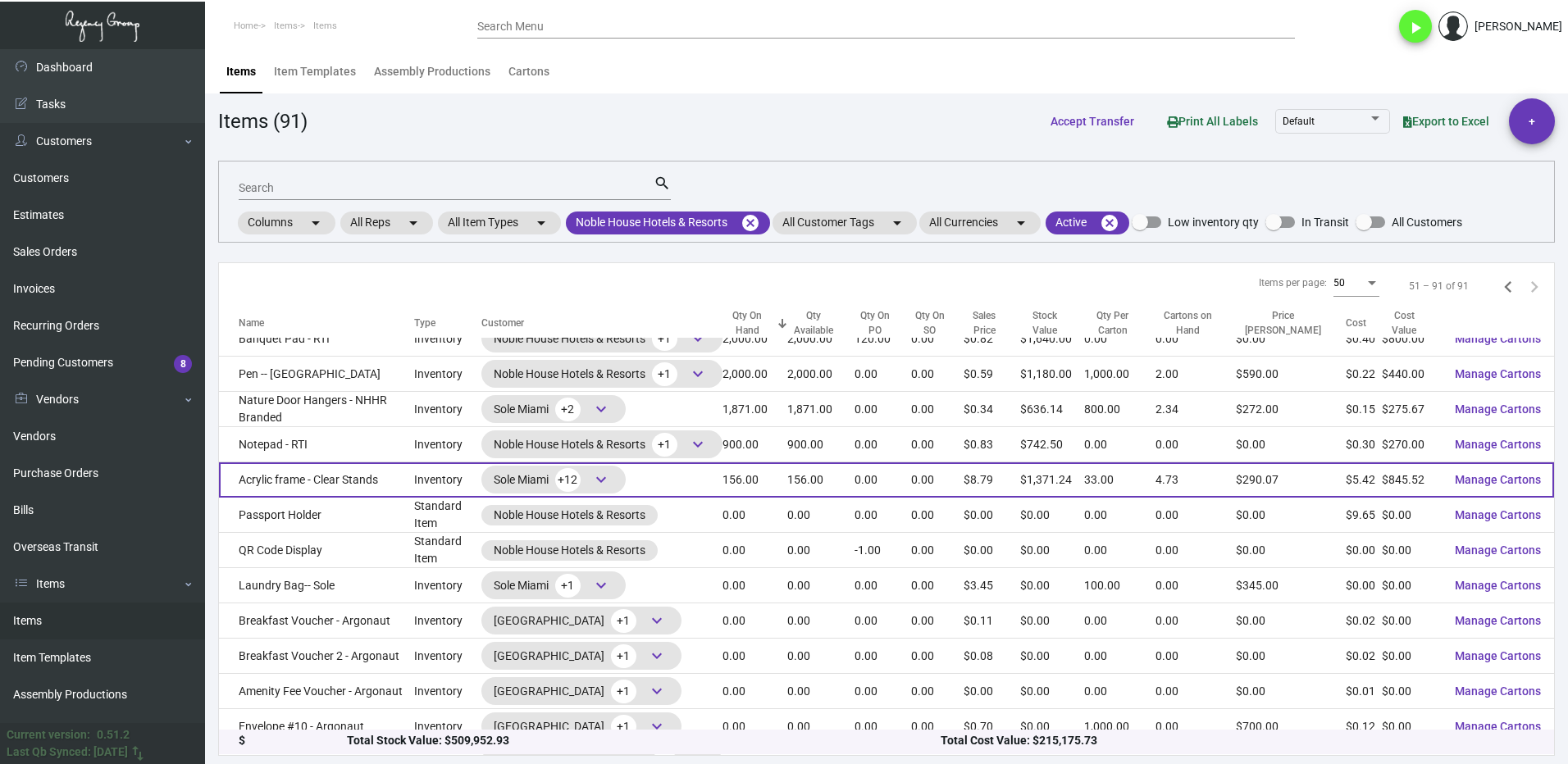
scroll to position [328, 0]
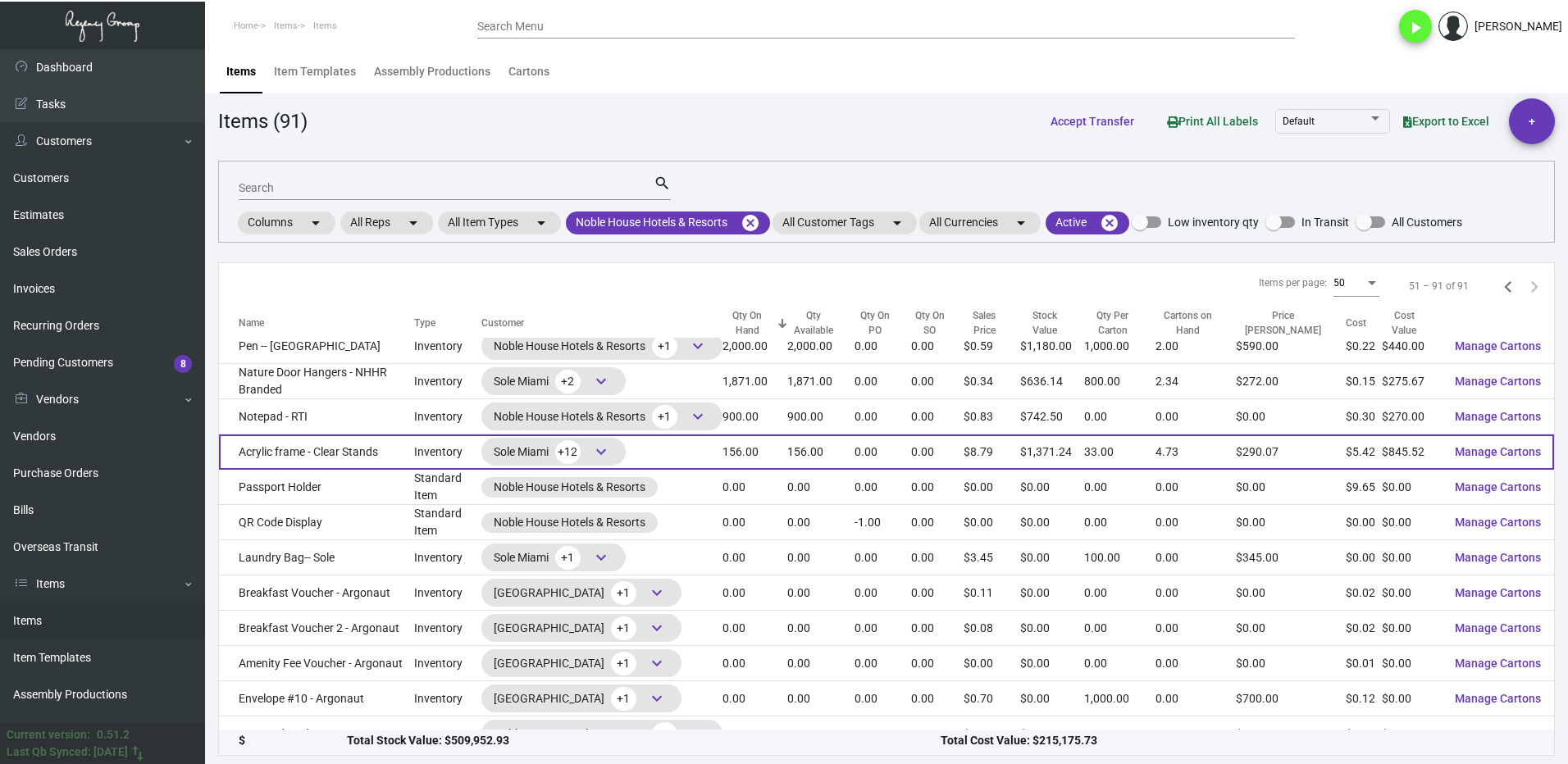
click at [364, 457] on td "Acrylic frame - Clear Stands" at bounding box center [316, 452] width 195 height 35
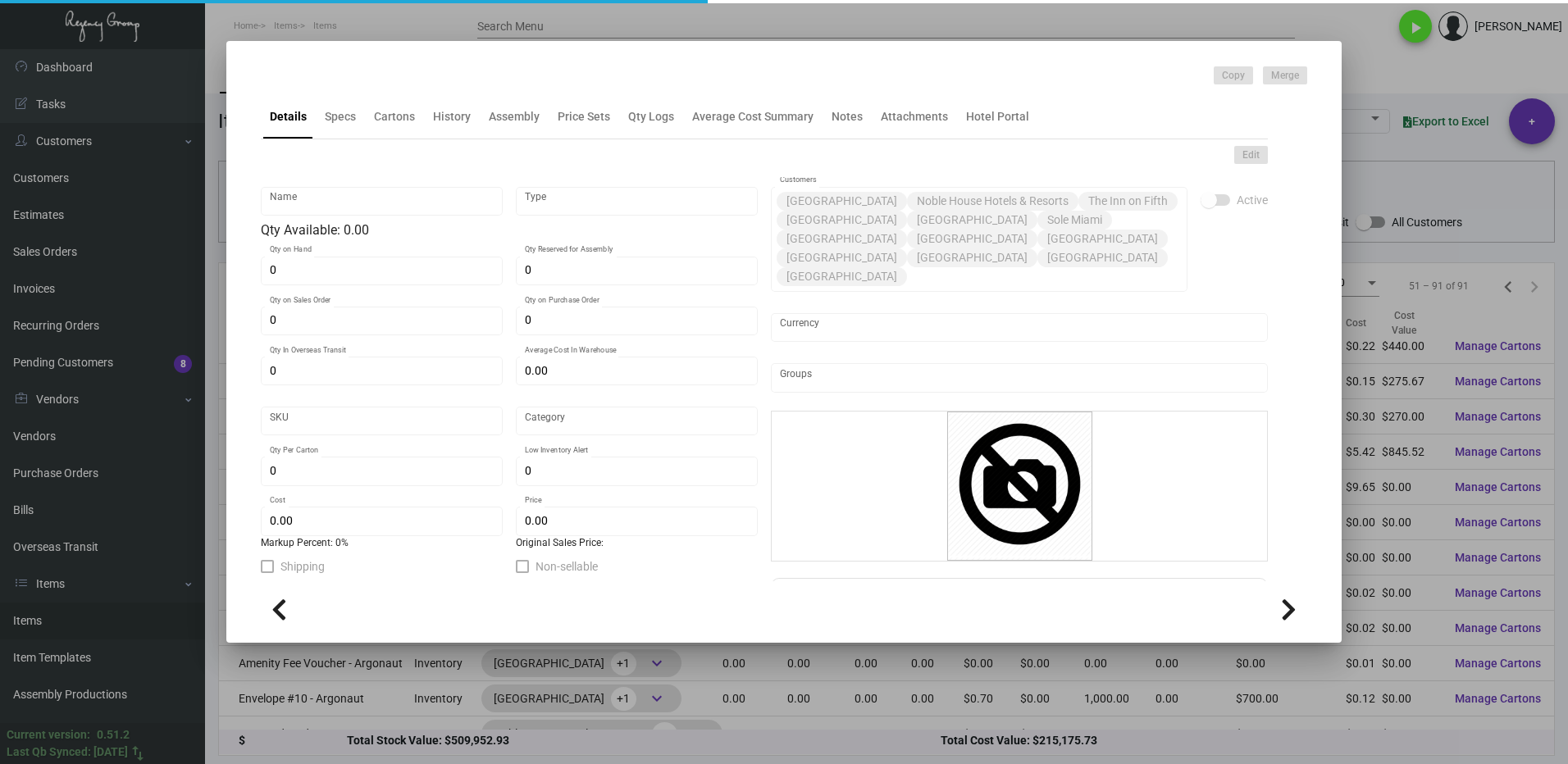
type input "Acrylic frame - Clear Stands"
type input "Inventory"
type input "156"
type input "$ 5.42"
type input "Overseas"
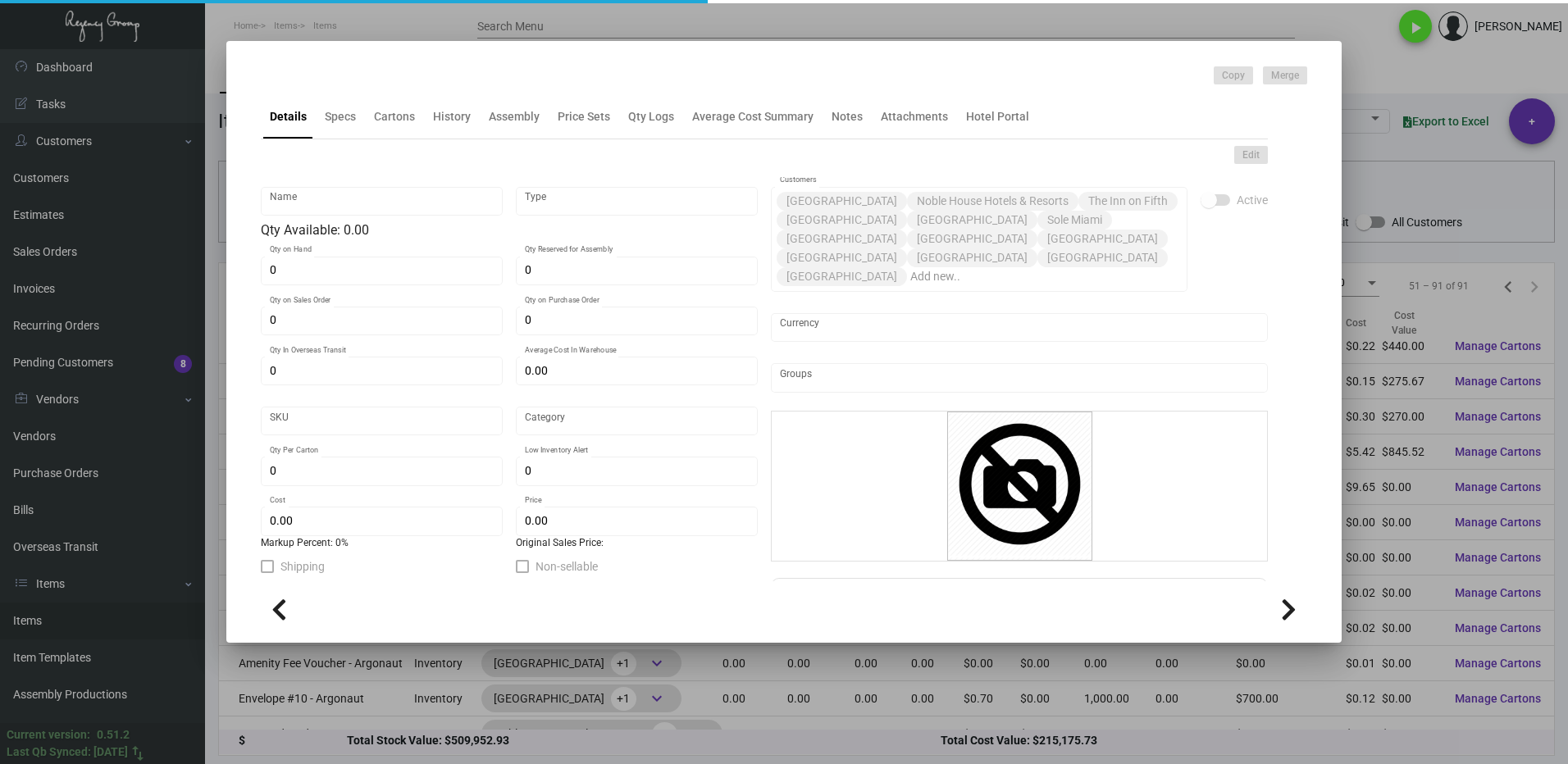
type input "33"
type input "$ 5.42"
type input "$ 8.79"
checkbox input "true"
type input "United States Dollar $"
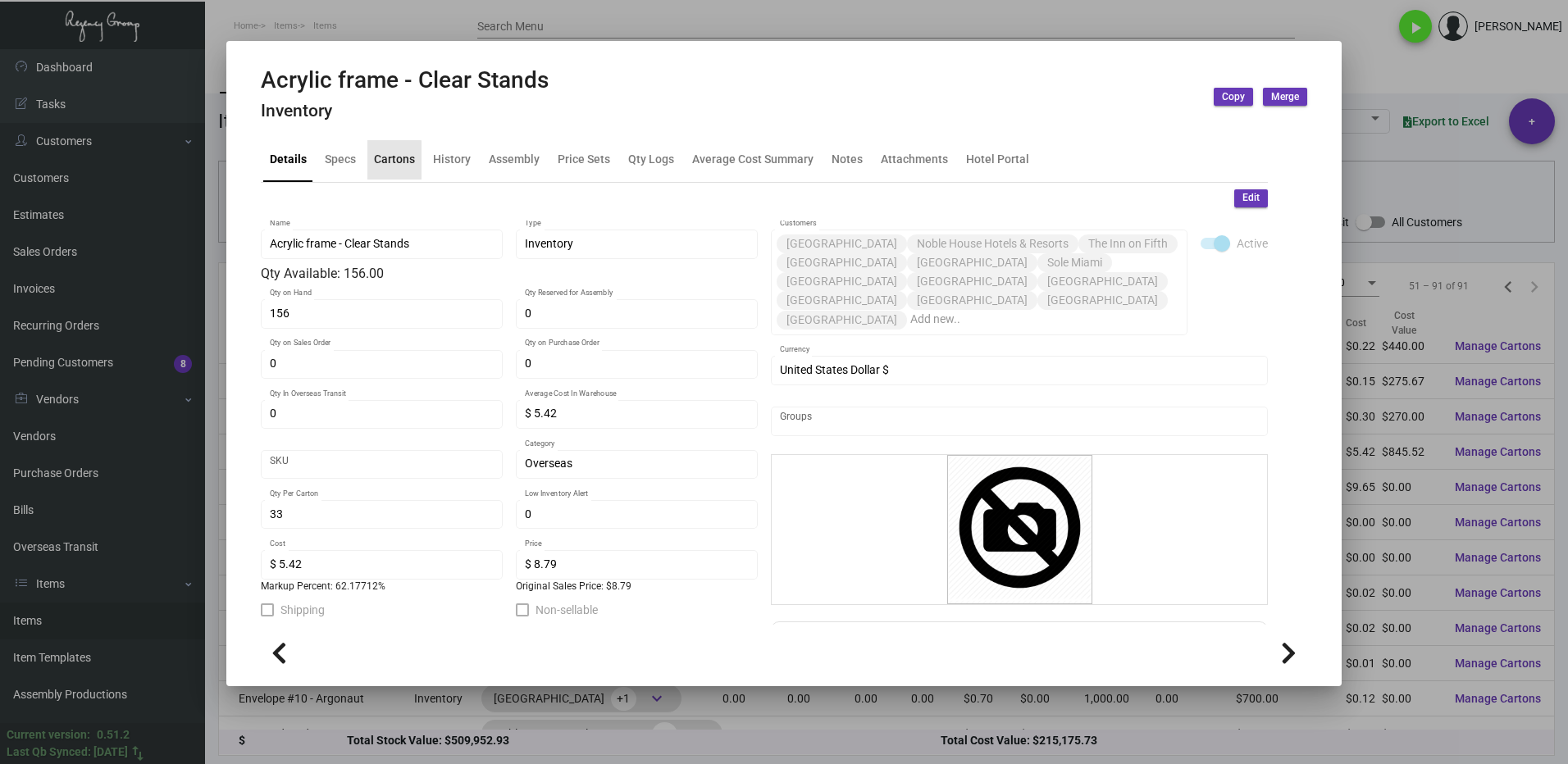
click at [390, 171] on div "Cartons" at bounding box center [394, 160] width 54 height 40
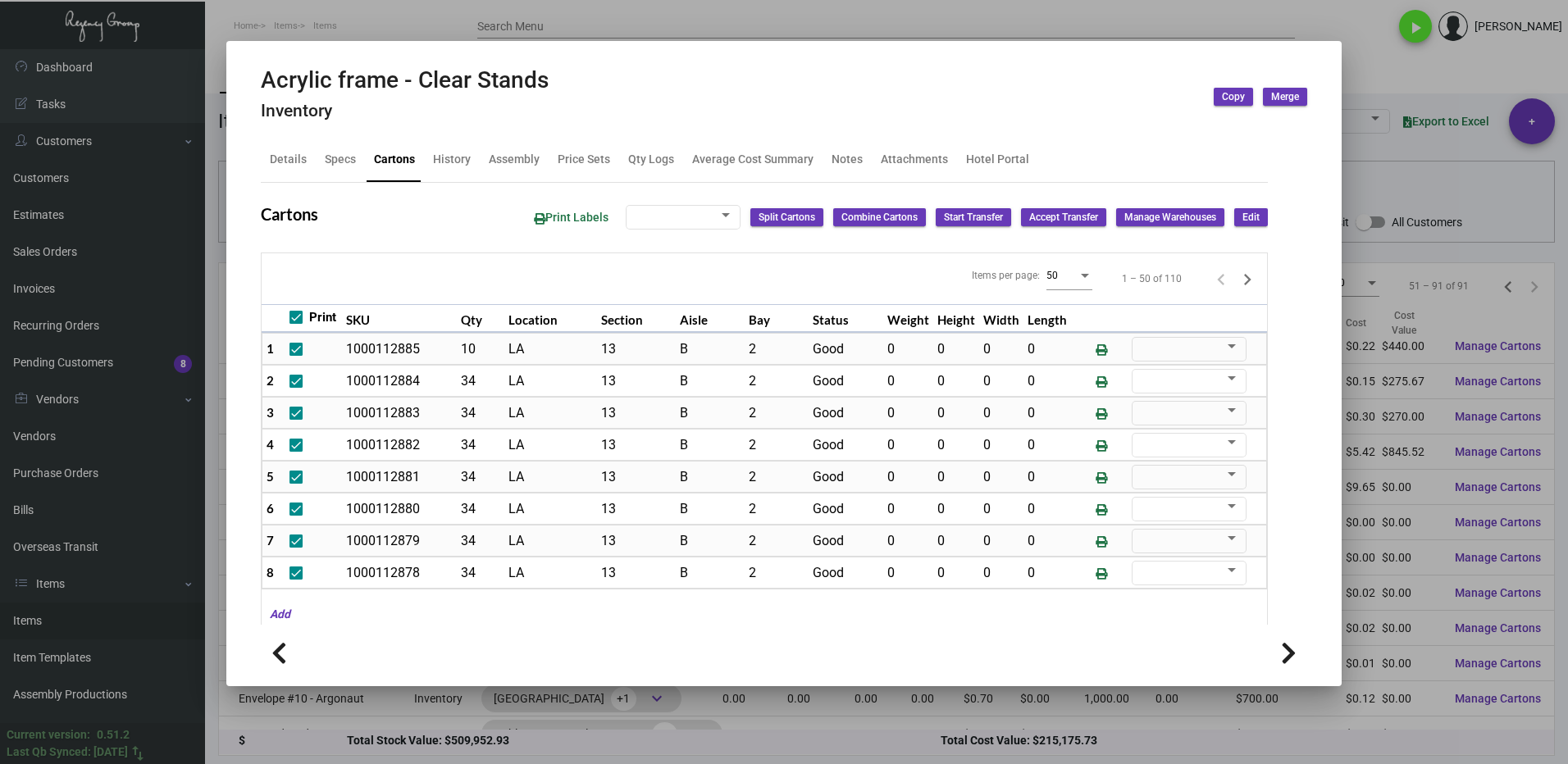
click at [1394, 83] on div at bounding box center [784, 382] width 1568 height 764
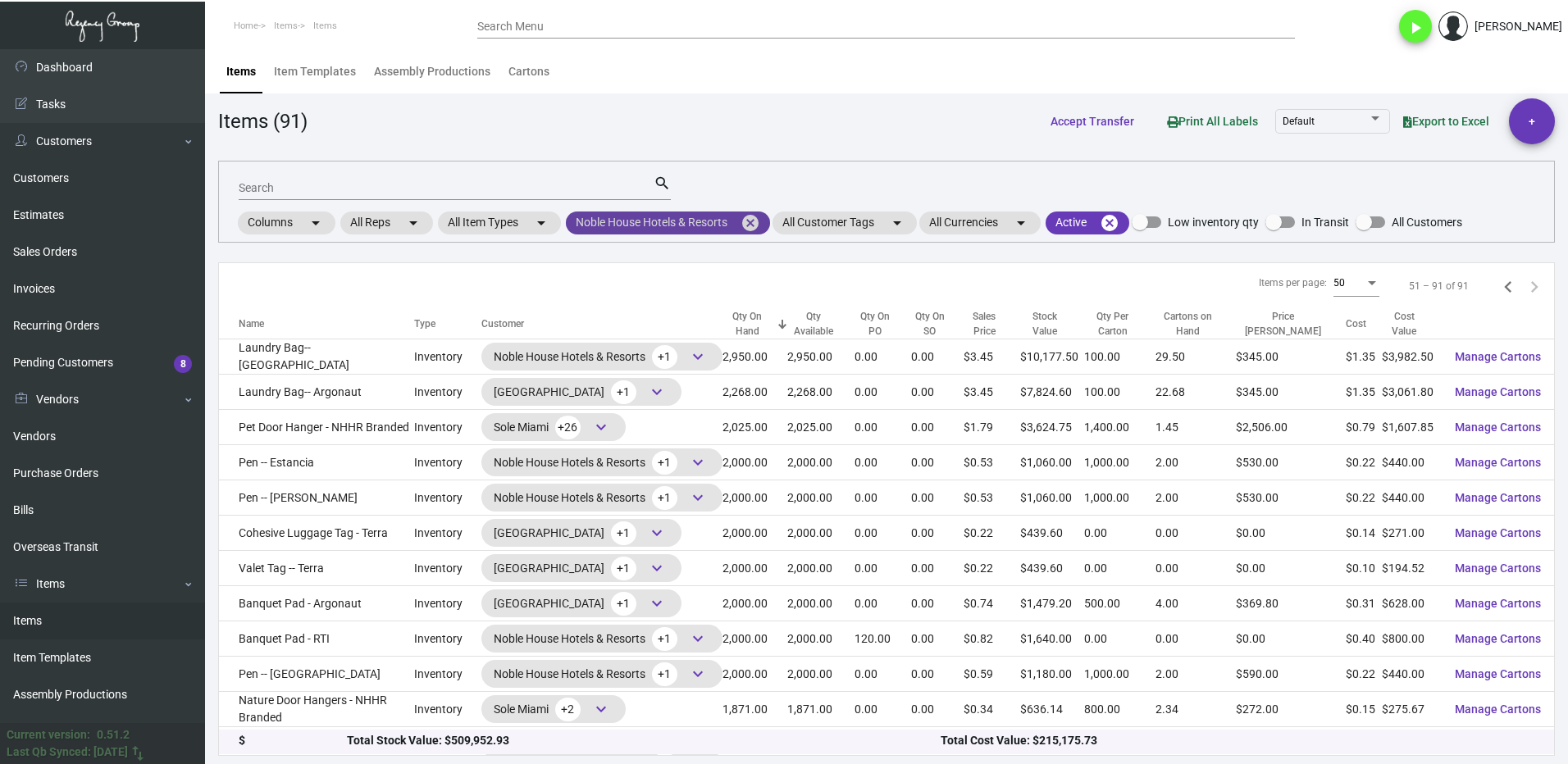
click at [747, 224] on mat-icon "cancel" at bounding box center [750, 223] width 19 height 19
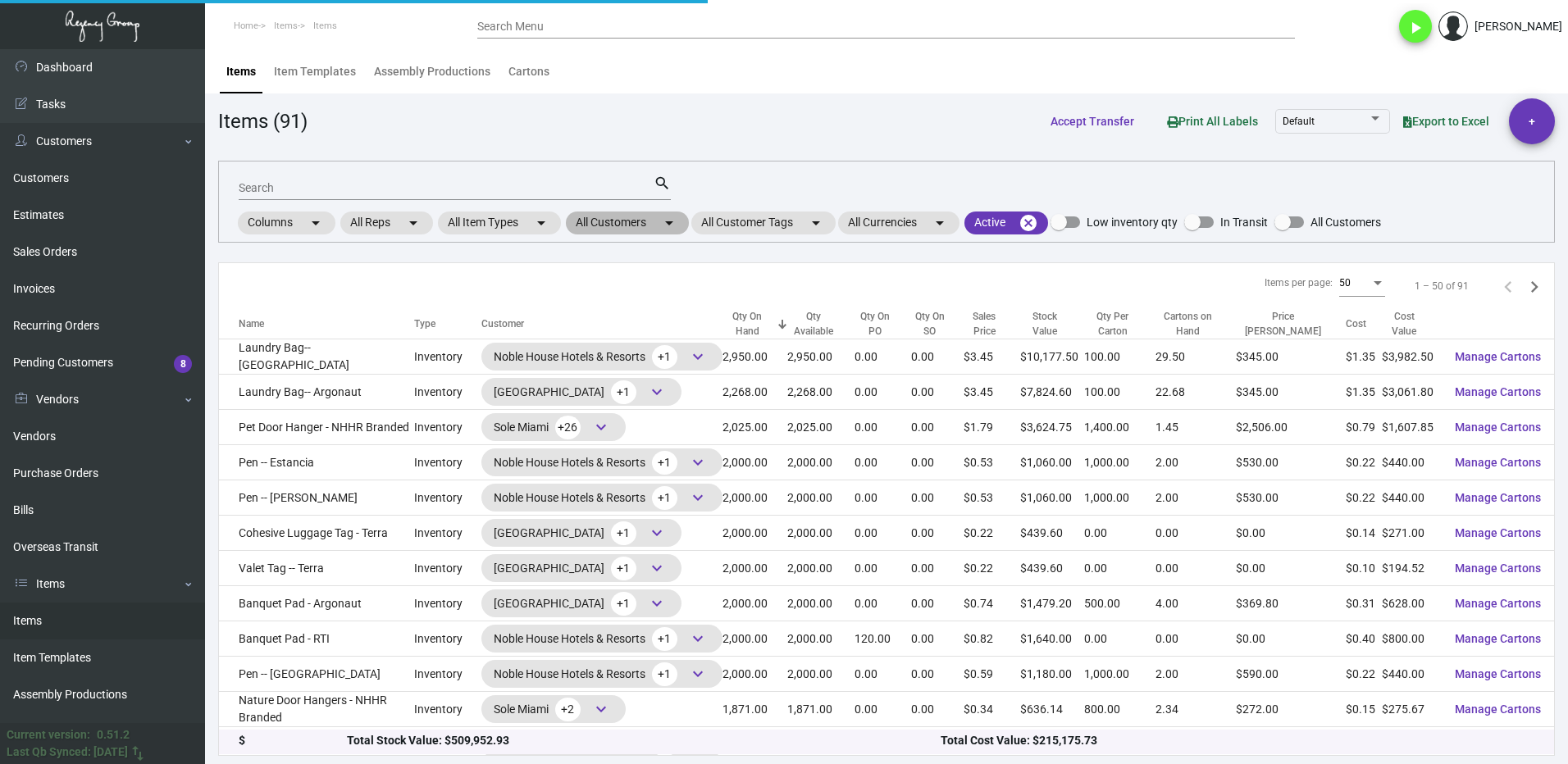
click at [637, 222] on mat-chip "All Customers arrow_drop_down" at bounding box center [627, 223] width 123 height 23
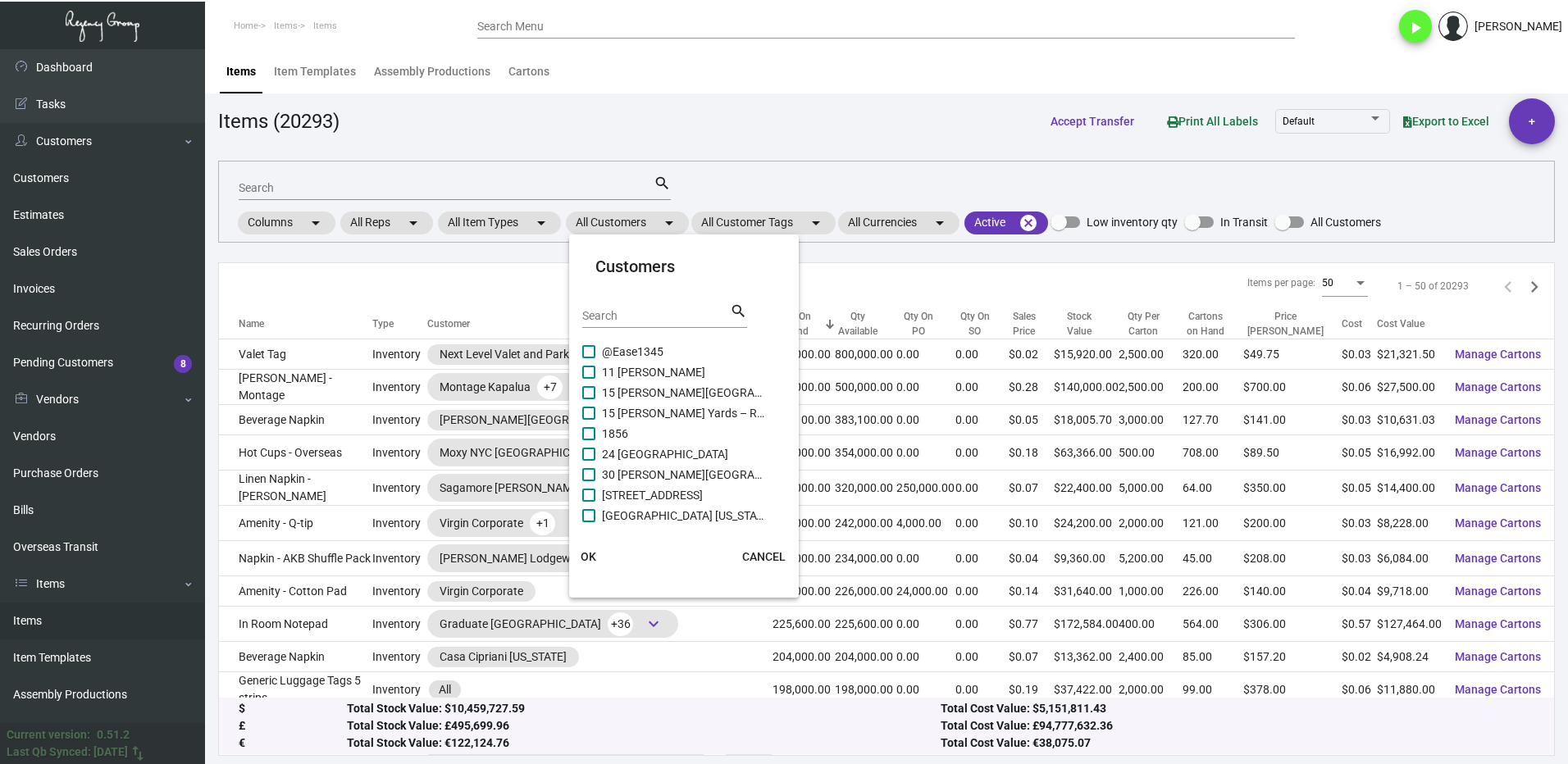
click at [636, 303] on div "Search" at bounding box center [656, 315] width 148 height 25
type input "pali"
click at [593, 493] on span at bounding box center [589, 495] width 13 height 13
click at [589, 502] on input "Pali Miami" at bounding box center [588, 502] width 1 height 1
checkbox input "true"
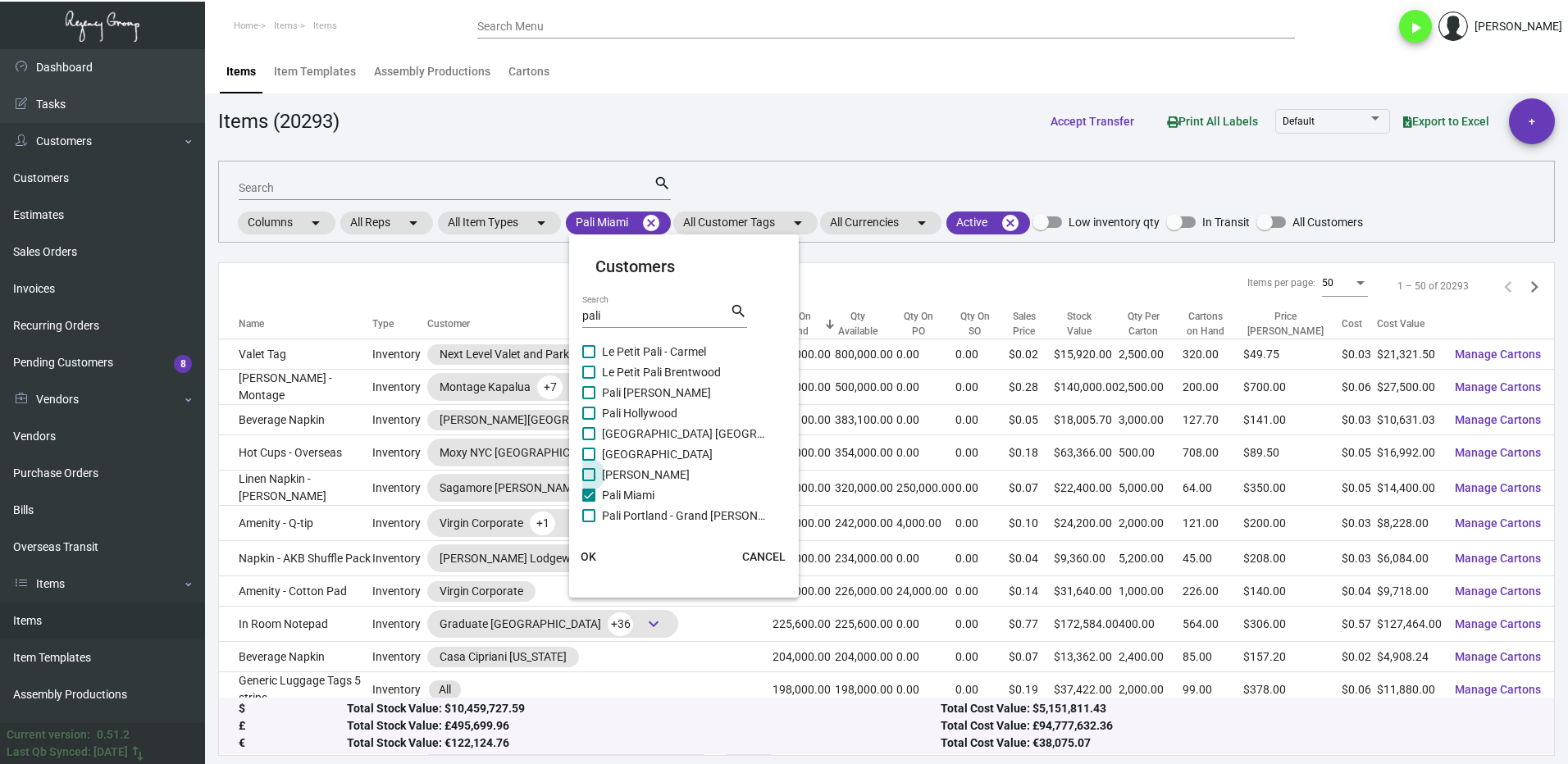
click at [593, 472] on span at bounding box center [589, 475] width 13 height 13
click at [589, 482] on input "[PERSON_NAME]" at bounding box center [588, 482] width 1 height 1
checkbox input "true"
drag, startPoint x: 587, startPoint y: 454, endPoint x: 588, endPoint y: 439, distance: 15.0
click at [587, 450] on span at bounding box center [589, 455] width 13 height 13
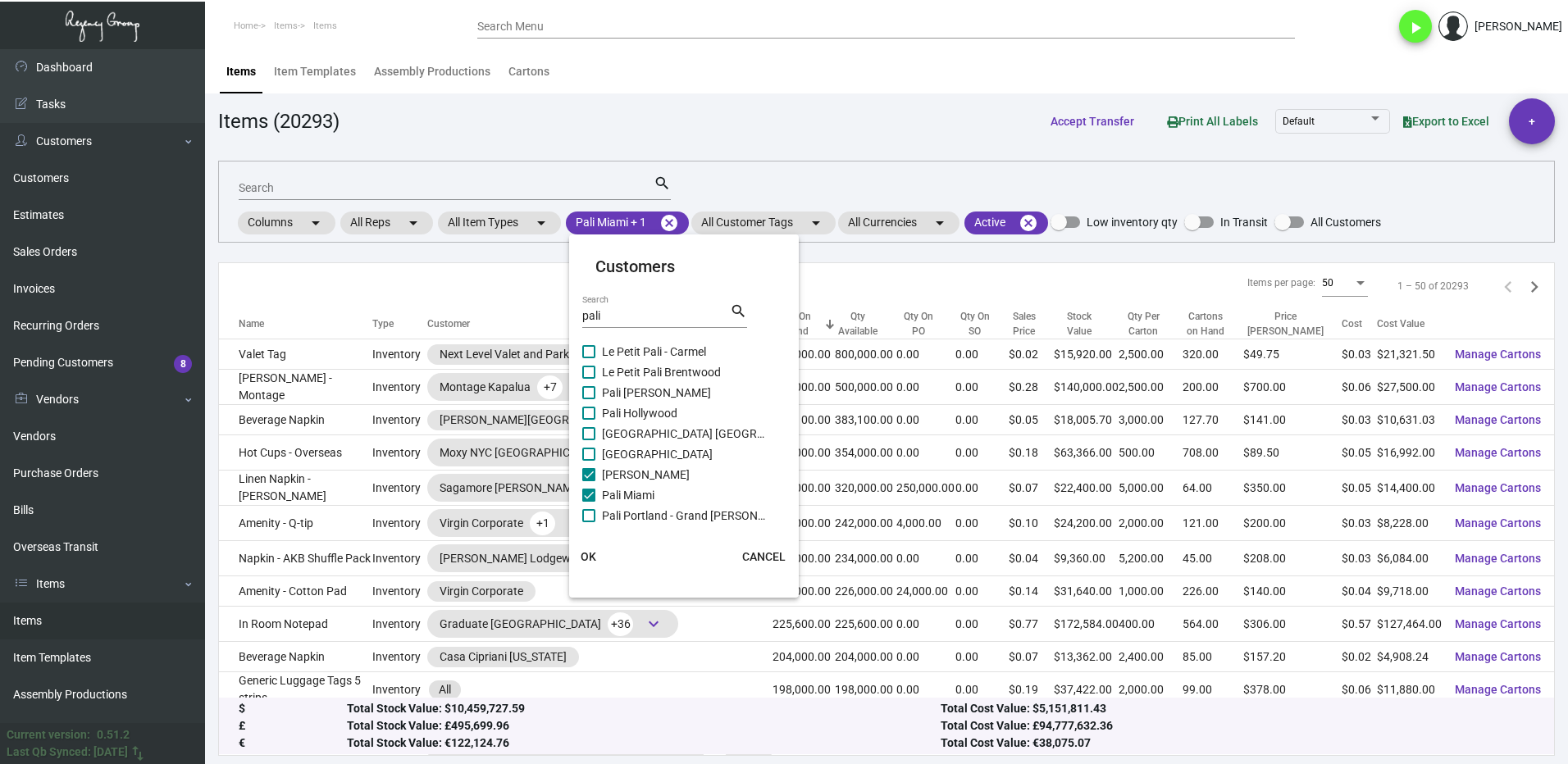
click at [588, 461] on input "[GEOGRAPHIC_DATA]" at bounding box center [588, 461] width 1 height 1
checkbox input "true"
drag, startPoint x: 588, startPoint y: 438, endPoint x: 590, endPoint y: 427, distance: 11.2
click at [588, 437] on span at bounding box center [589, 434] width 13 height 13
click at [588, 440] on input "[GEOGRAPHIC_DATA] [GEOGRAPHIC_DATA]" at bounding box center [588, 440] width 1 height 1
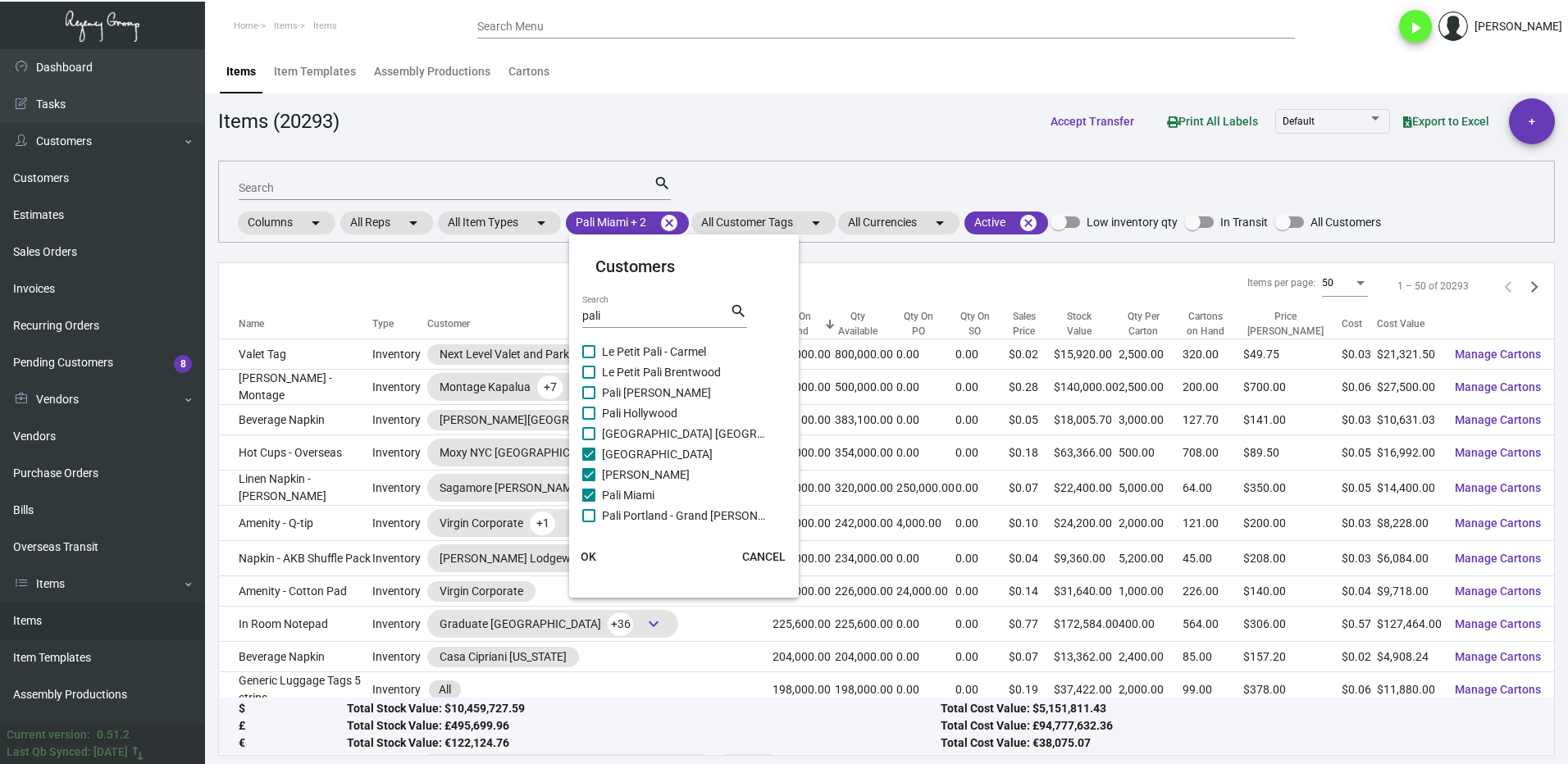
checkbox input "true"
click at [592, 410] on span at bounding box center [589, 414] width 13 height 13
click at [589, 419] on input "Pali Hollywood" at bounding box center [588, 419] width 1 height 1
checkbox input "true"
click at [596, 397] on label "Pali [PERSON_NAME]" at bounding box center [673, 392] width 183 height 19
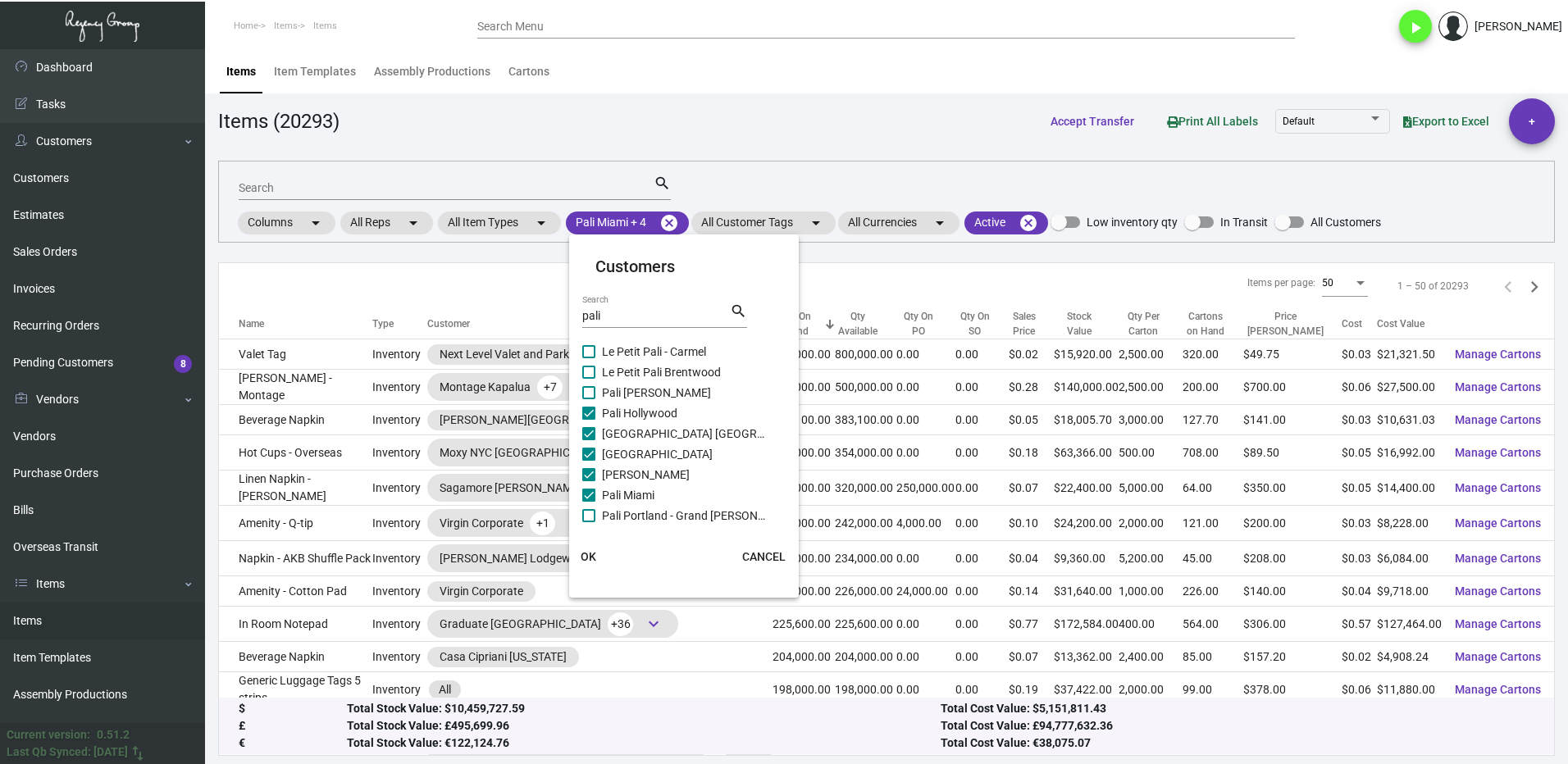
click at [589, 399] on input "Pali [PERSON_NAME]" at bounding box center [588, 399] width 1 height 1
checkbox input "true"
click at [589, 511] on span at bounding box center [589, 516] width 13 height 13
click at [589, 522] on input "Pali Portland - Grand [PERSON_NAME]" at bounding box center [588, 522] width 1 height 1
checkbox input "true"
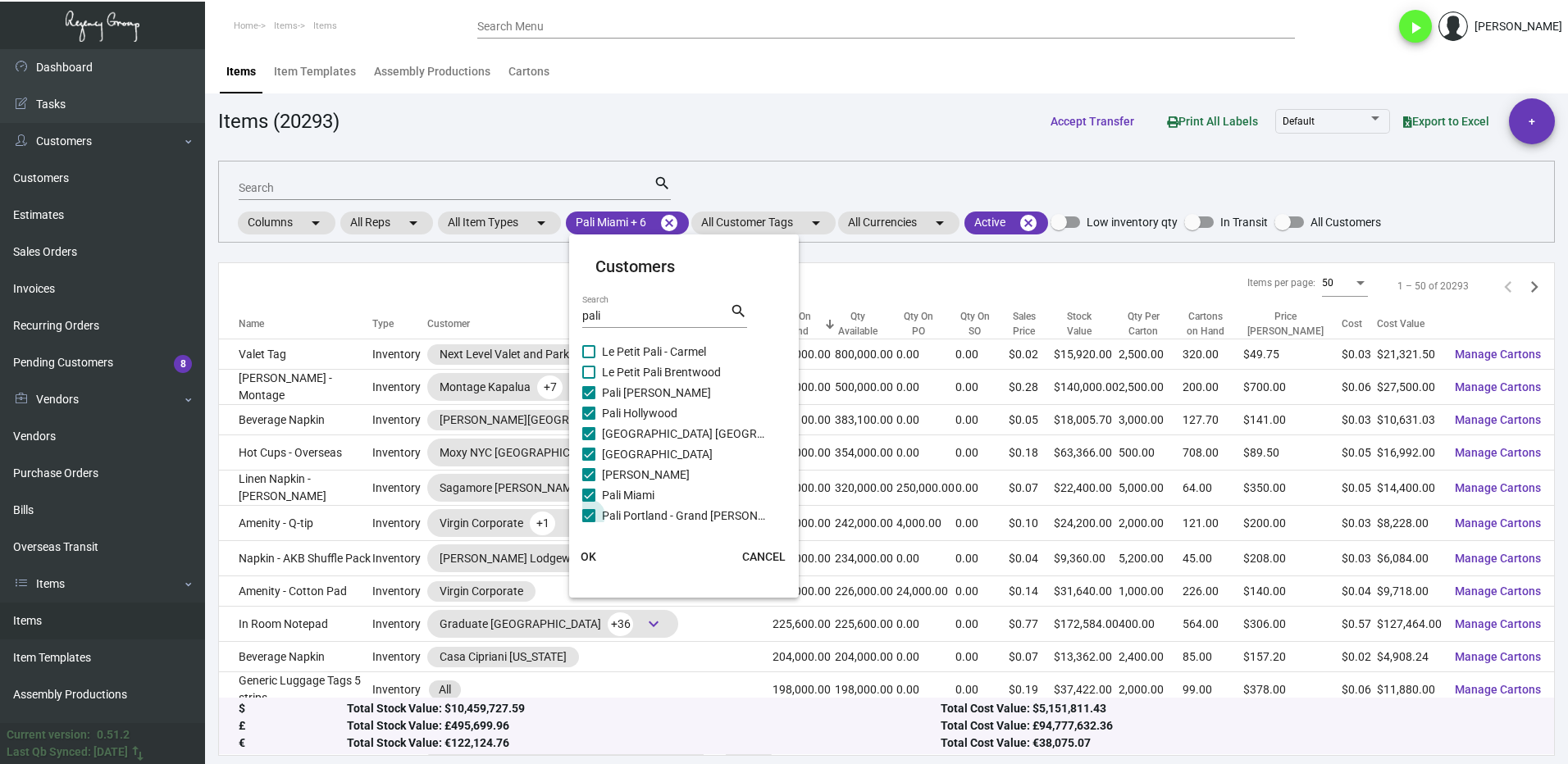
scroll to position [91, 0]
drag, startPoint x: 592, startPoint y: 468, endPoint x: 593, endPoint y: 438, distance: 30.0
click at [592, 467] on span at bounding box center [589, 466] width 13 height 13
click at [589, 472] on input "Pali San Diego - Ramada" at bounding box center [588, 472] width 1 height 1
checkbox input "true"
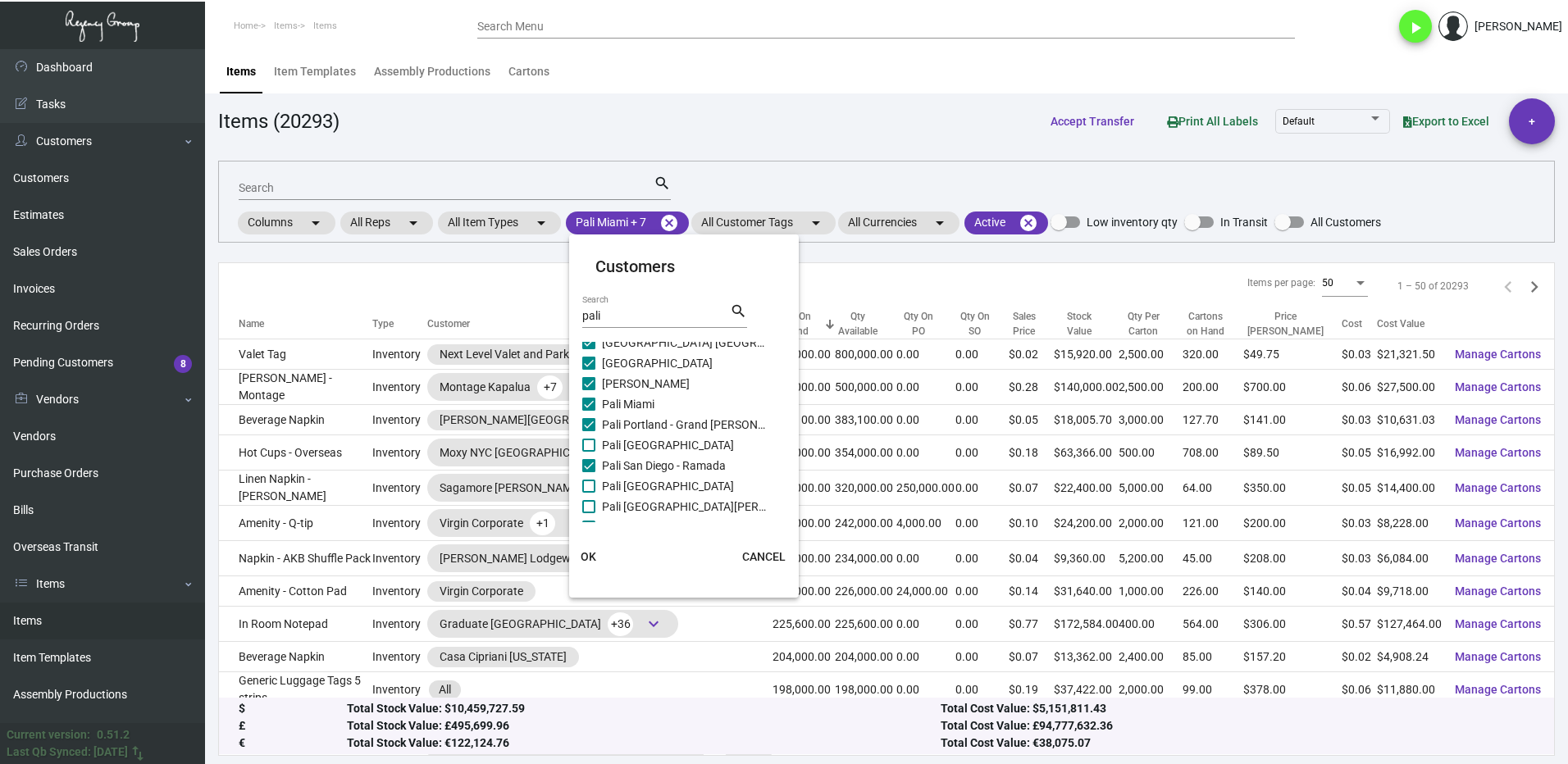
click at [593, 437] on label "Pali [GEOGRAPHIC_DATA]" at bounding box center [673, 445] width 183 height 19
click at [589, 451] on input "Pali [GEOGRAPHIC_DATA]" at bounding box center [588, 451] width 1 height 1
checkbox input "true"
drag, startPoint x: 594, startPoint y: 484, endPoint x: 596, endPoint y: 493, distance: 9.2
click at [593, 484] on span at bounding box center [589, 487] width 13 height 13
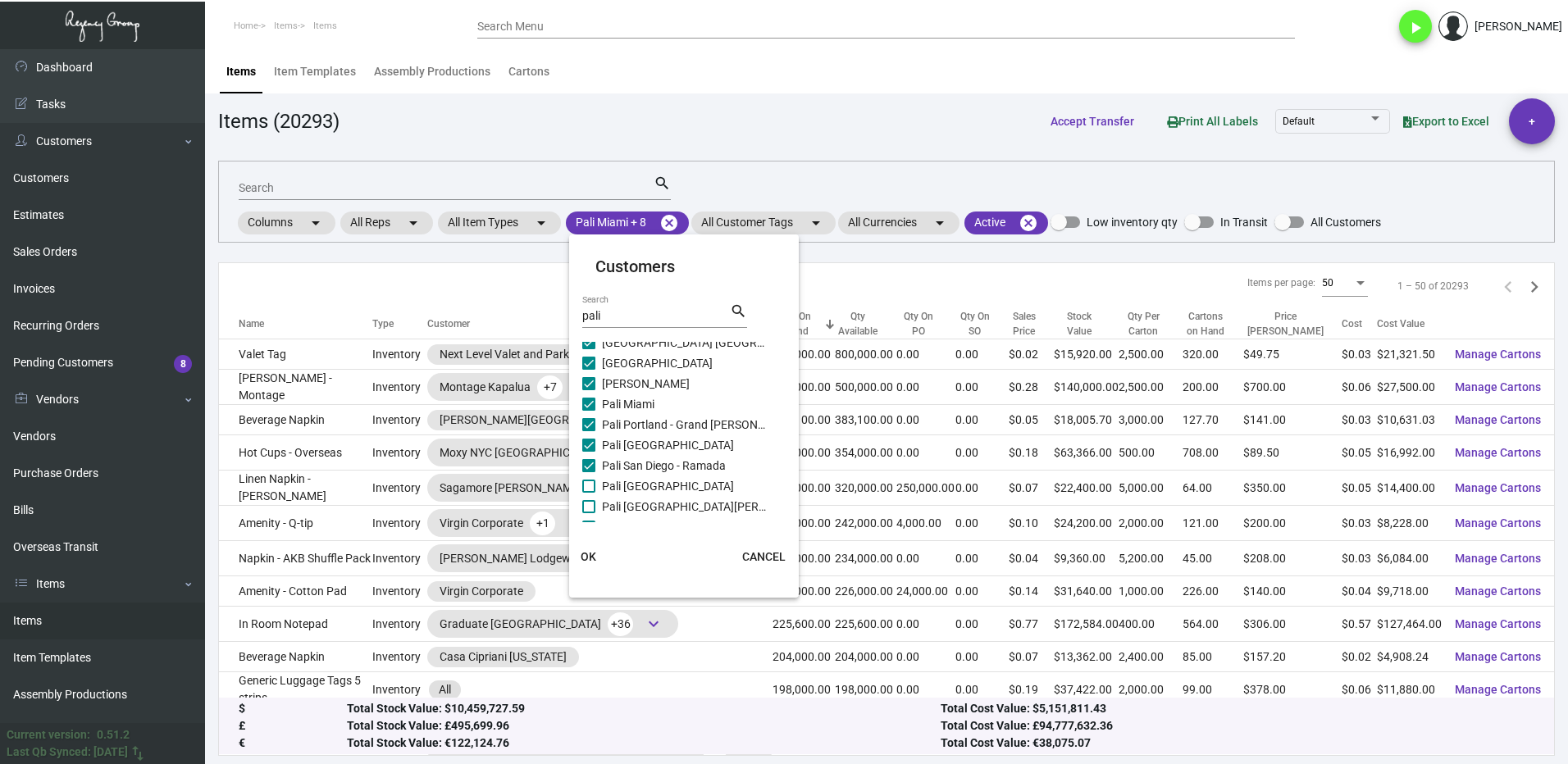
click at [589, 493] on input "Pali [GEOGRAPHIC_DATA]" at bounding box center [588, 493] width 1 height 1
checkbox input "true"
click at [594, 503] on label "Pali [GEOGRAPHIC_DATA][PERSON_NAME]" at bounding box center [673, 506] width 183 height 19
click at [589, 514] on input "Pali [GEOGRAPHIC_DATA][PERSON_NAME]" at bounding box center [588, 514] width 1 height 1
checkbox input "true"
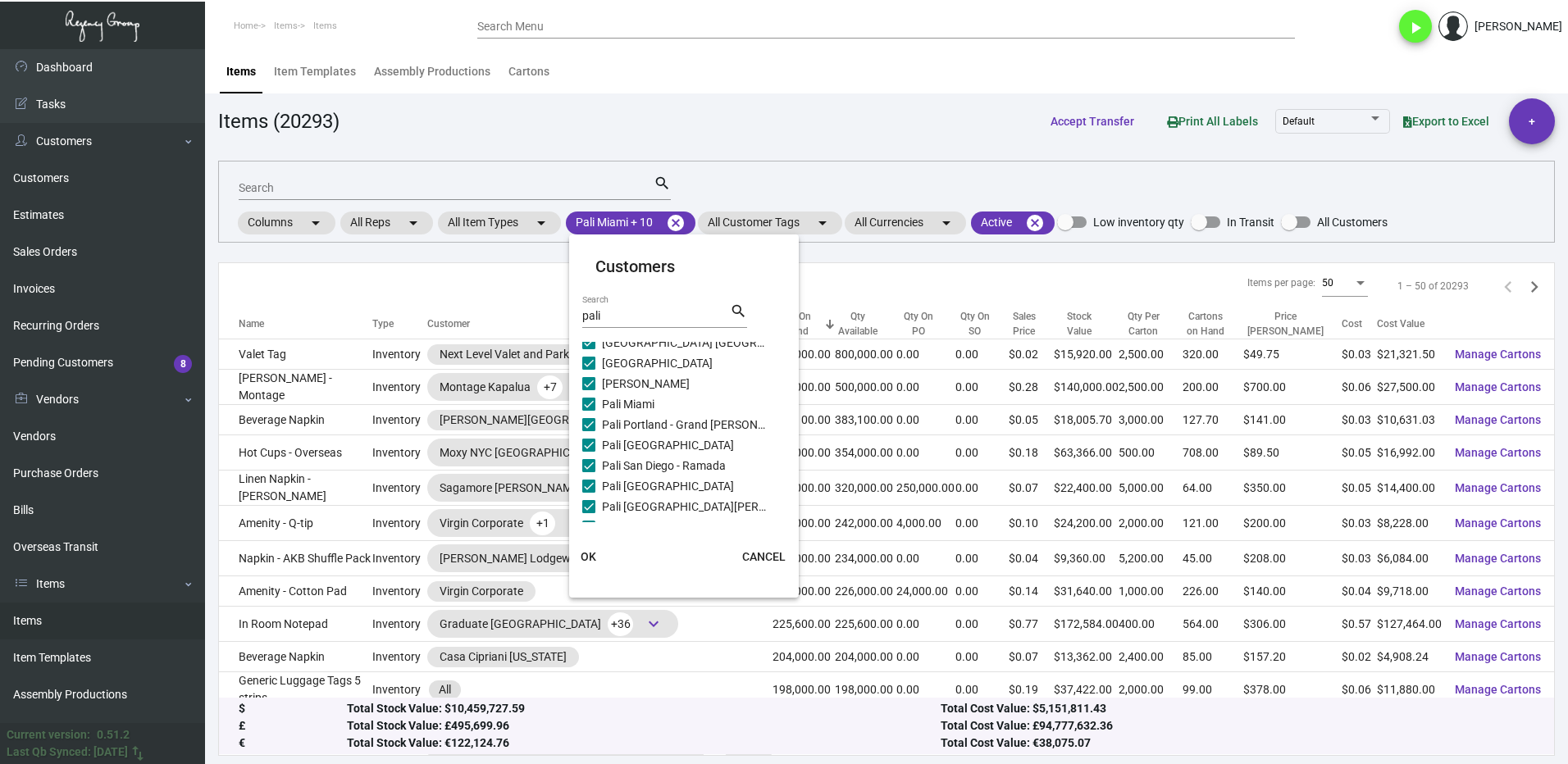
click at [582, 556] on span "OK" at bounding box center [589, 556] width 16 height 13
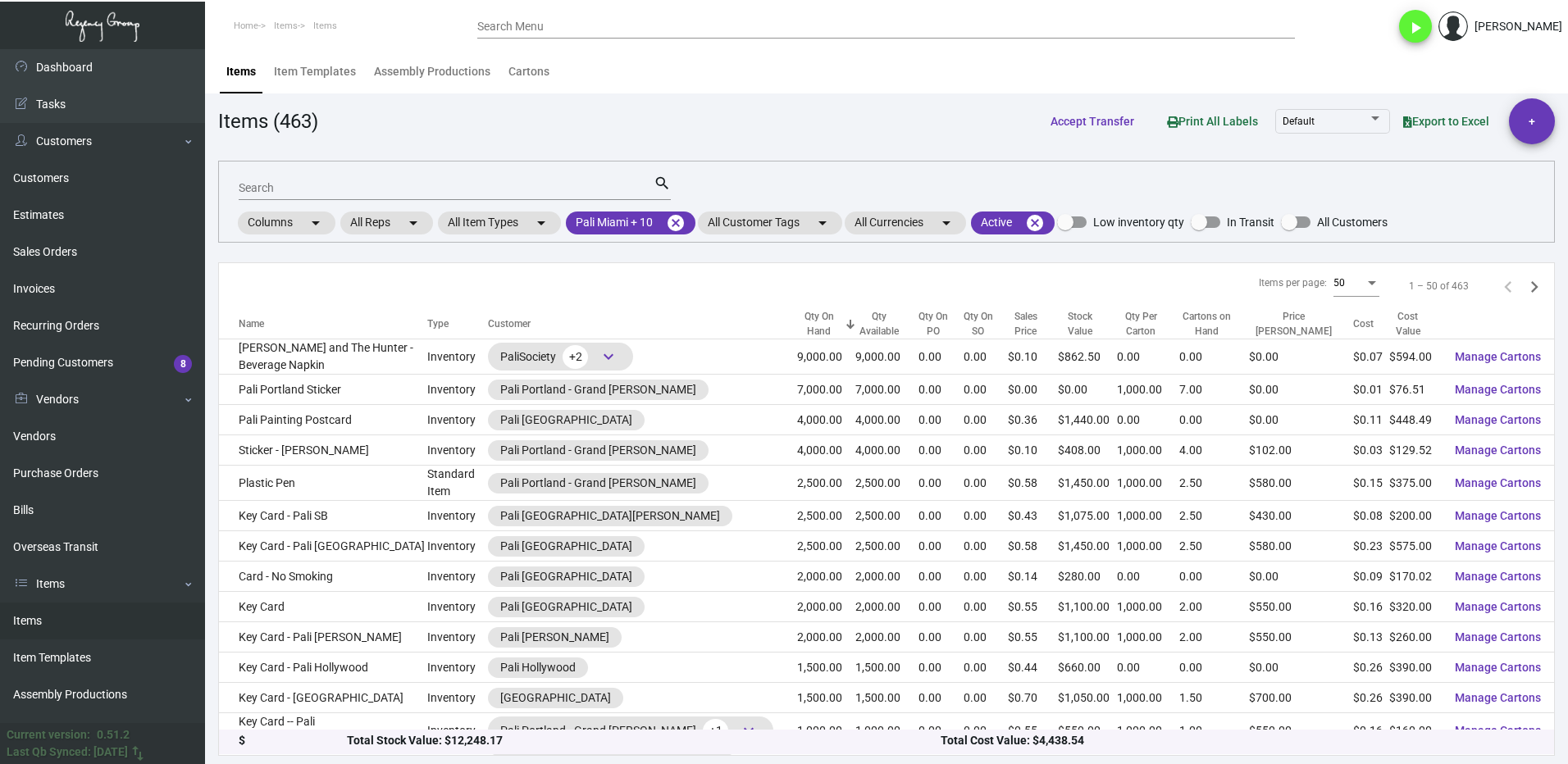
click at [285, 181] on div "Search" at bounding box center [446, 187] width 415 height 25
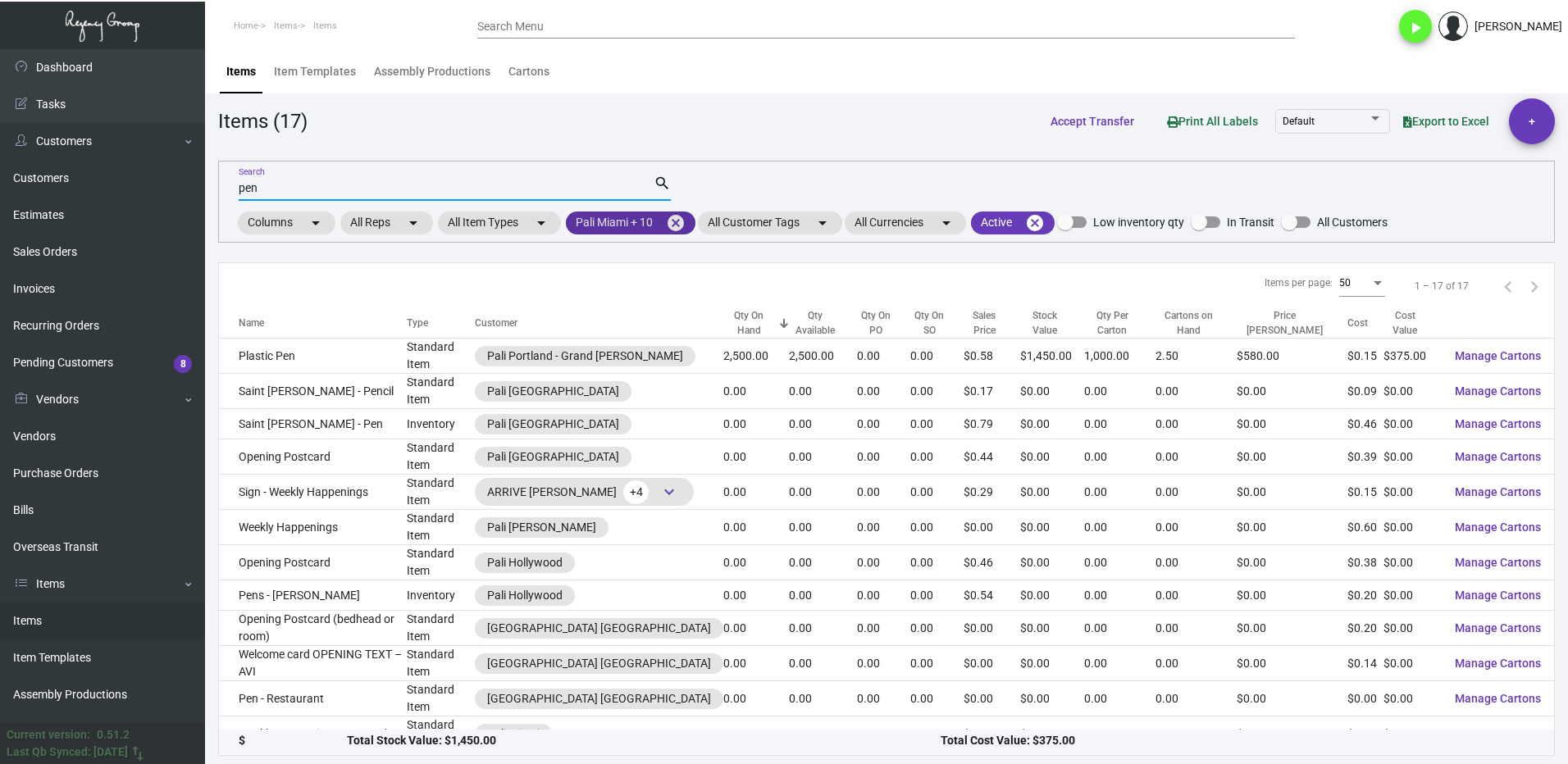
scroll to position [0, 0]
type input "pen"
click at [644, 207] on mat-form-field "pen Search search" at bounding box center [455, 187] width 432 height 50
click at [624, 224] on mat-chip "Pali Miami + 10 cancel" at bounding box center [631, 223] width 129 height 23
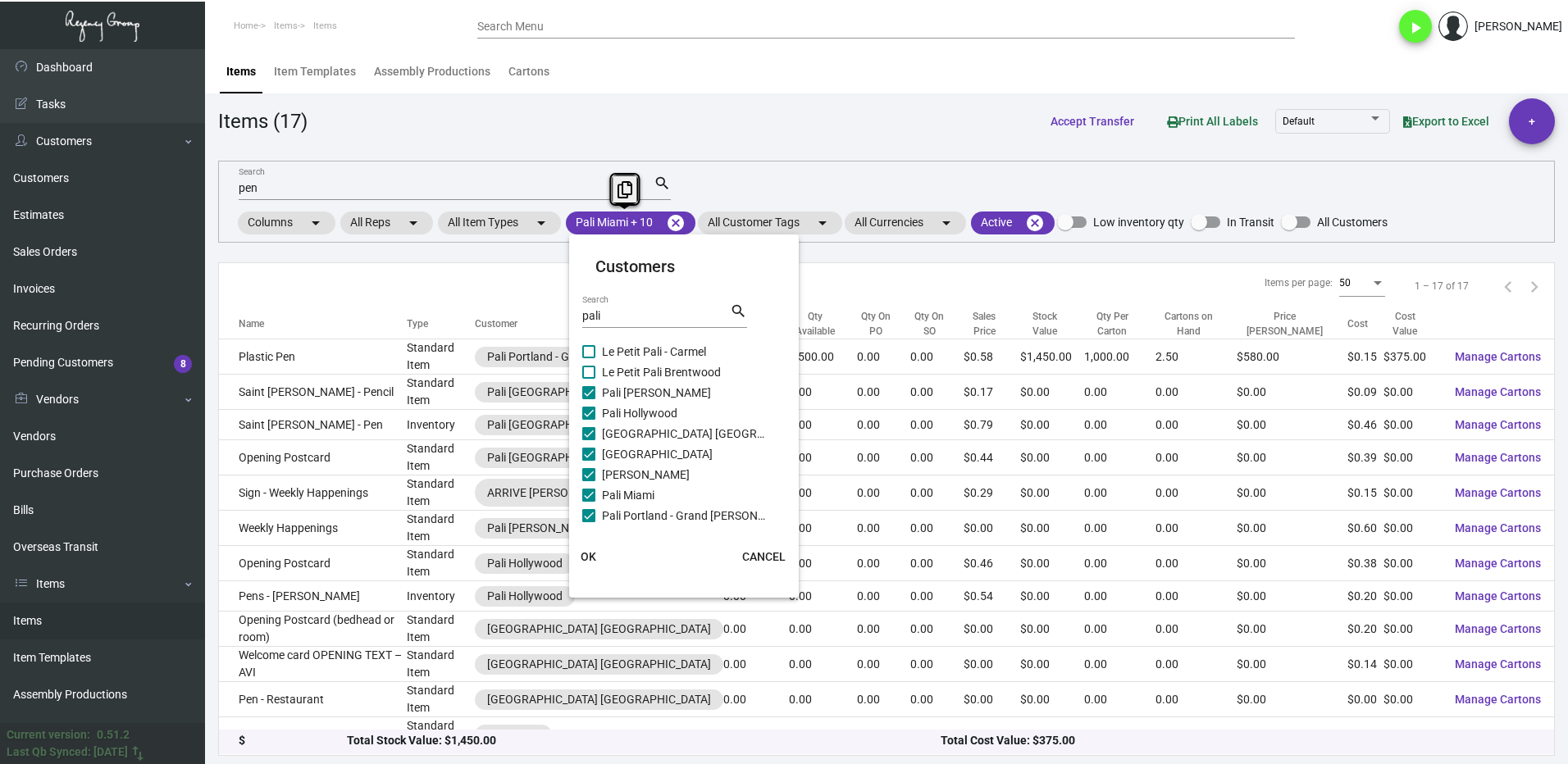
click at [600, 373] on label "Le Petit Pali Brentwood" at bounding box center [673, 371] width 183 height 19
click at [589, 379] on input "Le Petit Pali Brentwood" at bounding box center [588, 379] width 1 height 1
checkbox input "true"
click at [592, 350] on span at bounding box center [589, 352] width 13 height 13
click at [589, 358] on input "Le Petit Pali - Carmel" at bounding box center [588, 358] width 1 height 1
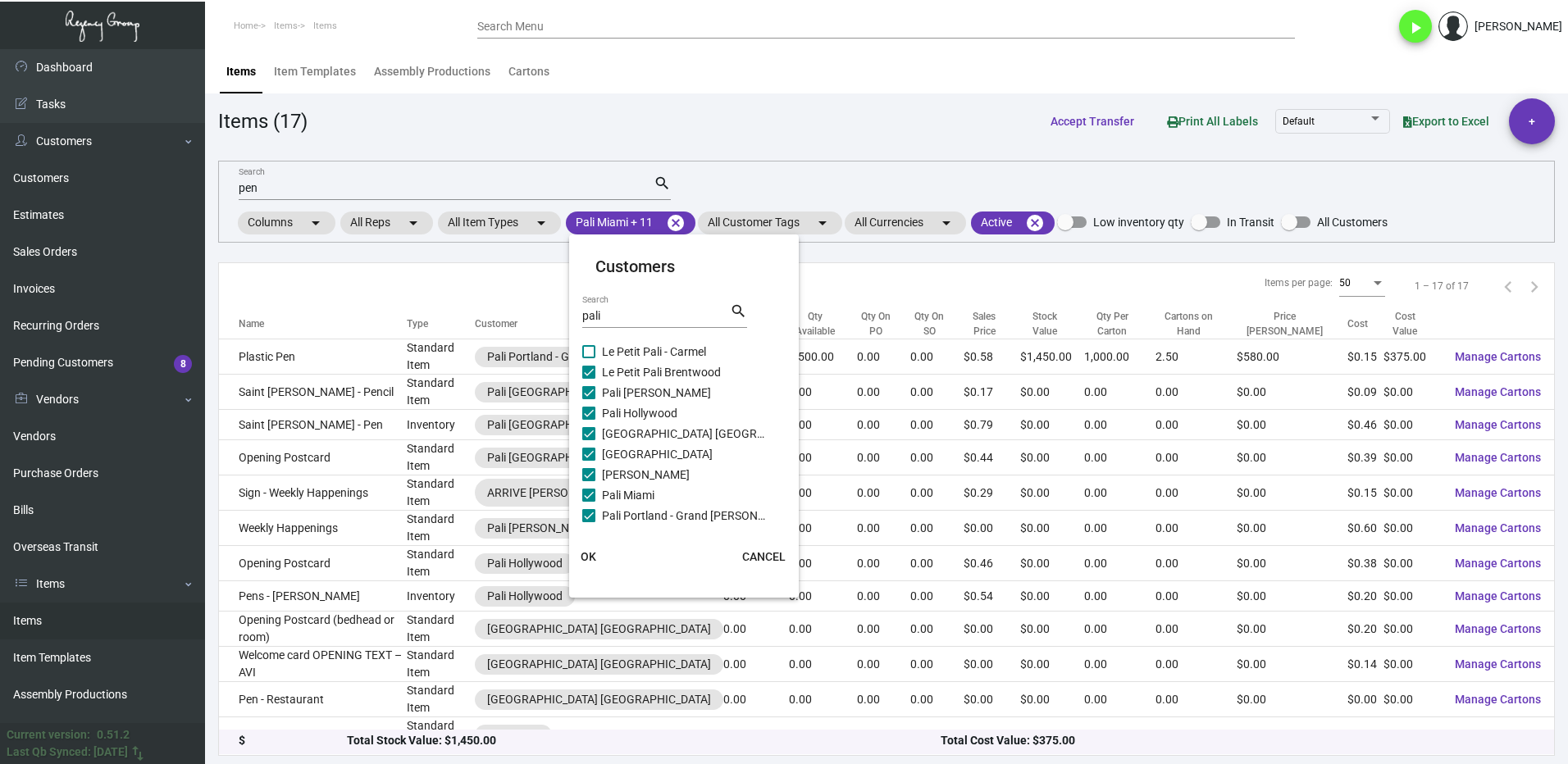
checkbox input "true"
click at [596, 388] on label "Pali [GEOGRAPHIC_DATA][PERSON_NAME]" at bounding box center [673, 388] width 183 height 19
click at [589, 395] on input "Pali [GEOGRAPHIC_DATA][PERSON_NAME]" at bounding box center [588, 395] width 1 height 1
checkbox input "true"
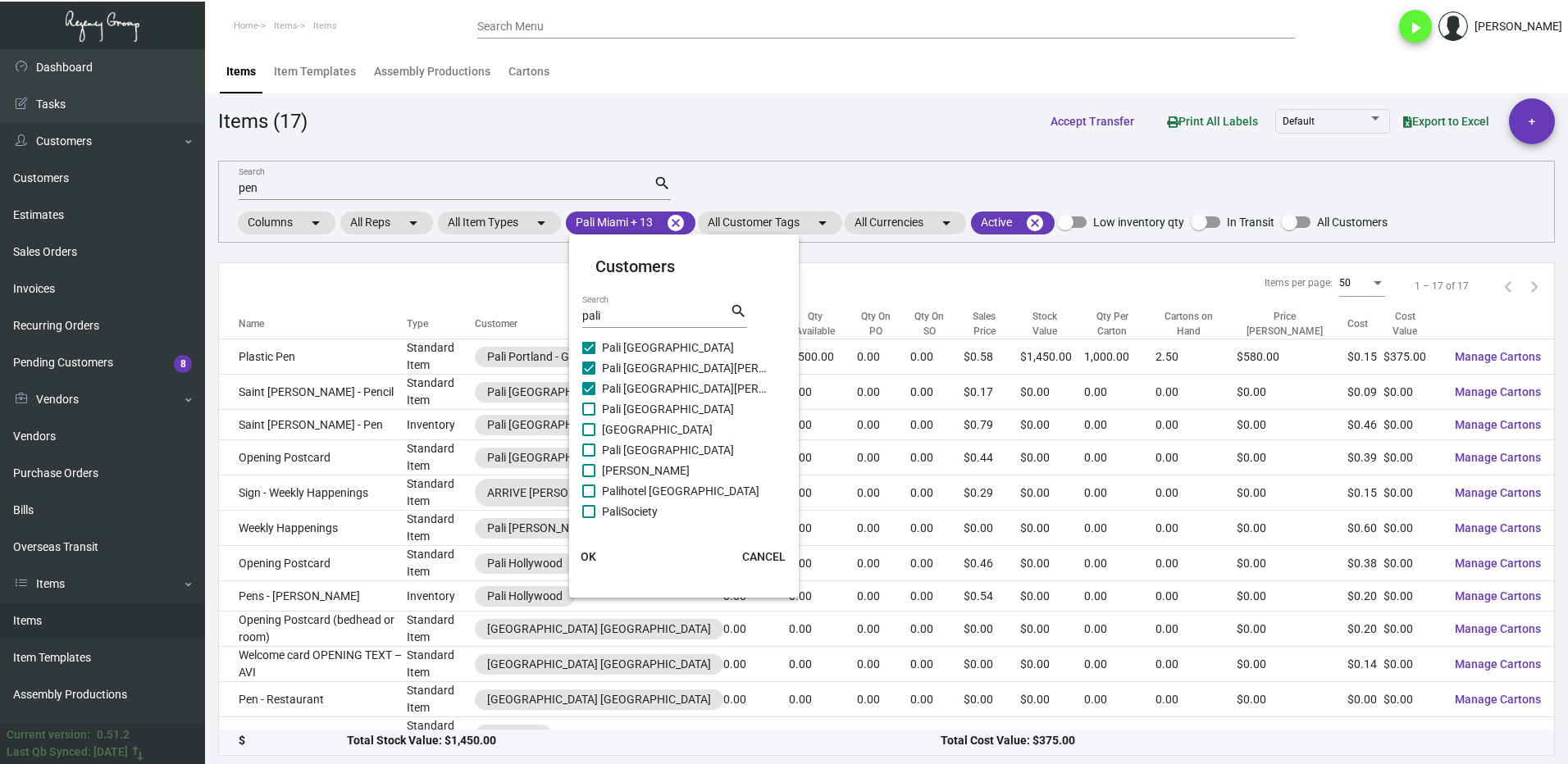
click at [600, 409] on label "Pali [GEOGRAPHIC_DATA]" at bounding box center [673, 408] width 183 height 19
click at [589, 415] on input "Pali [GEOGRAPHIC_DATA]" at bounding box center [588, 415] width 1 height 1
checkbox input "true"
click at [595, 420] on label "[GEOGRAPHIC_DATA]" at bounding box center [673, 429] width 183 height 19
click at [589, 436] on input "[GEOGRAPHIC_DATA]" at bounding box center [588, 436] width 1 height 1
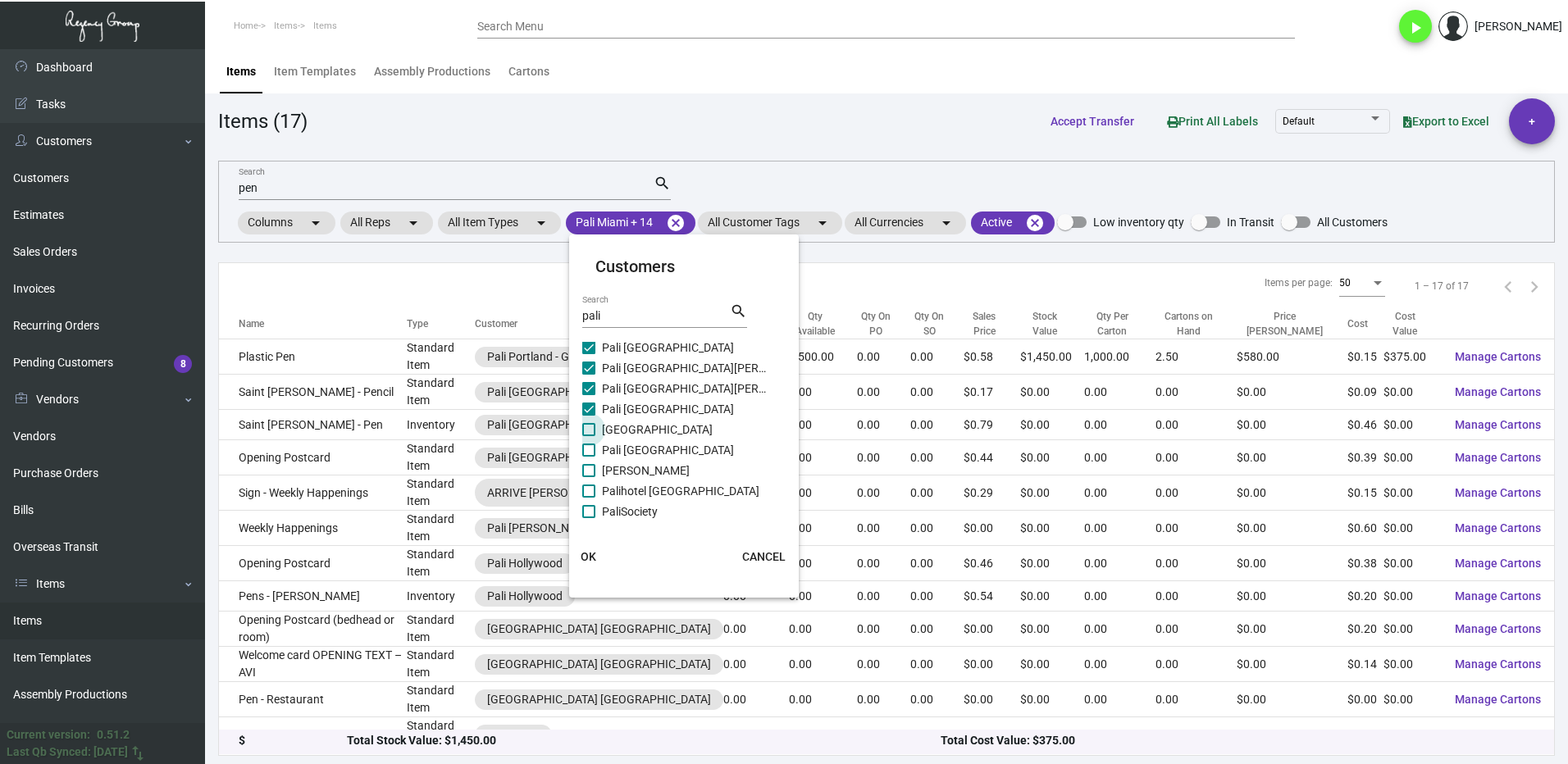
checkbox input "true"
click at [596, 450] on label "Pali [GEOGRAPHIC_DATA]" at bounding box center [673, 450] width 183 height 19
click at [589, 456] on input "Pali [GEOGRAPHIC_DATA]" at bounding box center [588, 456] width 1 height 1
checkbox input "true"
click at [601, 466] on label "[PERSON_NAME]" at bounding box center [673, 470] width 183 height 19
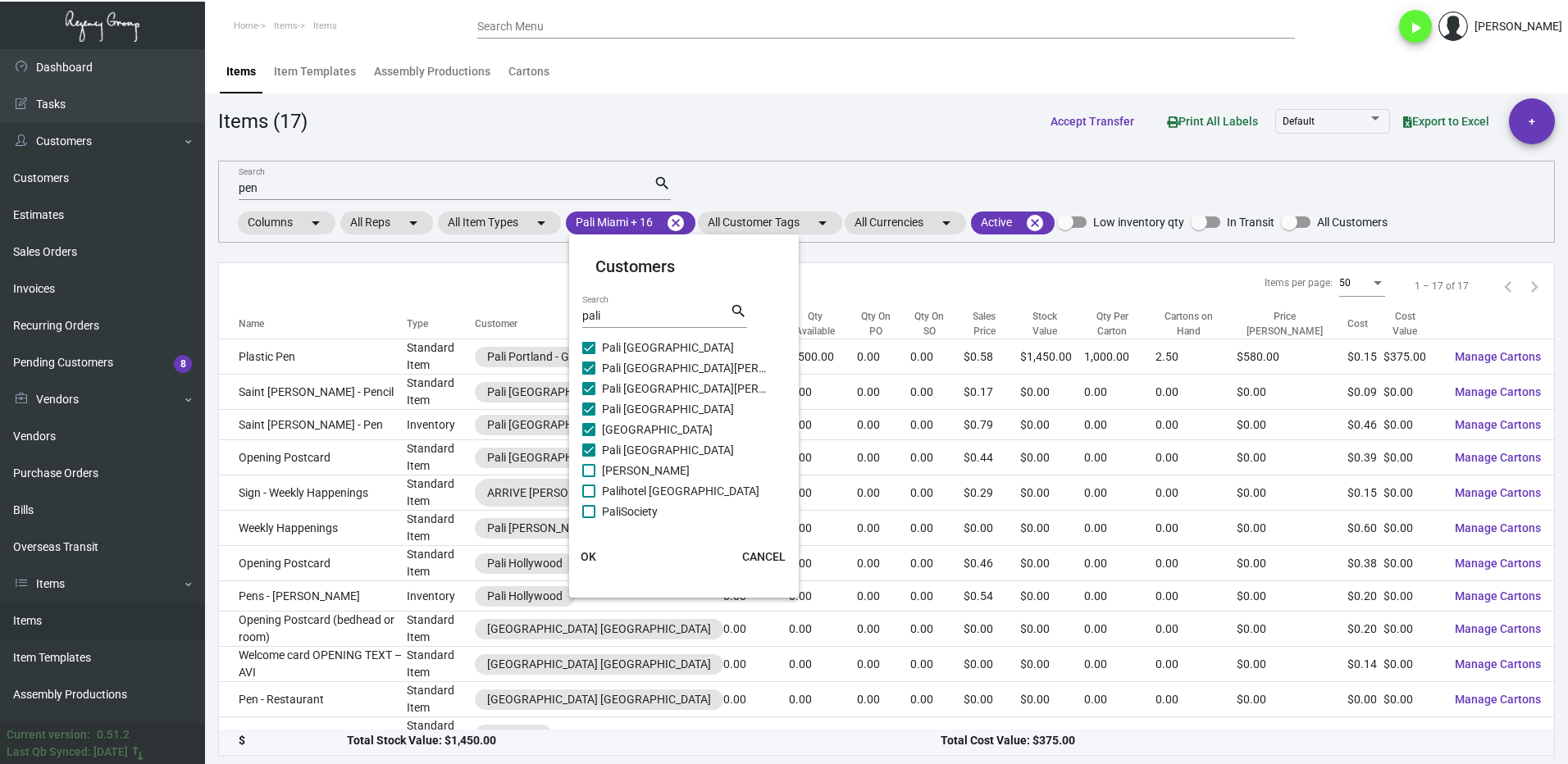
click at [589, 477] on input "[PERSON_NAME]" at bounding box center [588, 477] width 1 height 1
checkbox input "true"
click at [604, 489] on span "Palihotel [GEOGRAPHIC_DATA]" at bounding box center [684, 491] width 164 height 19
click at [589, 498] on input "Palihotel [GEOGRAPHIC_DATA]" at bounding box center [588, 498] width 1 height 1
checkbox input "true"
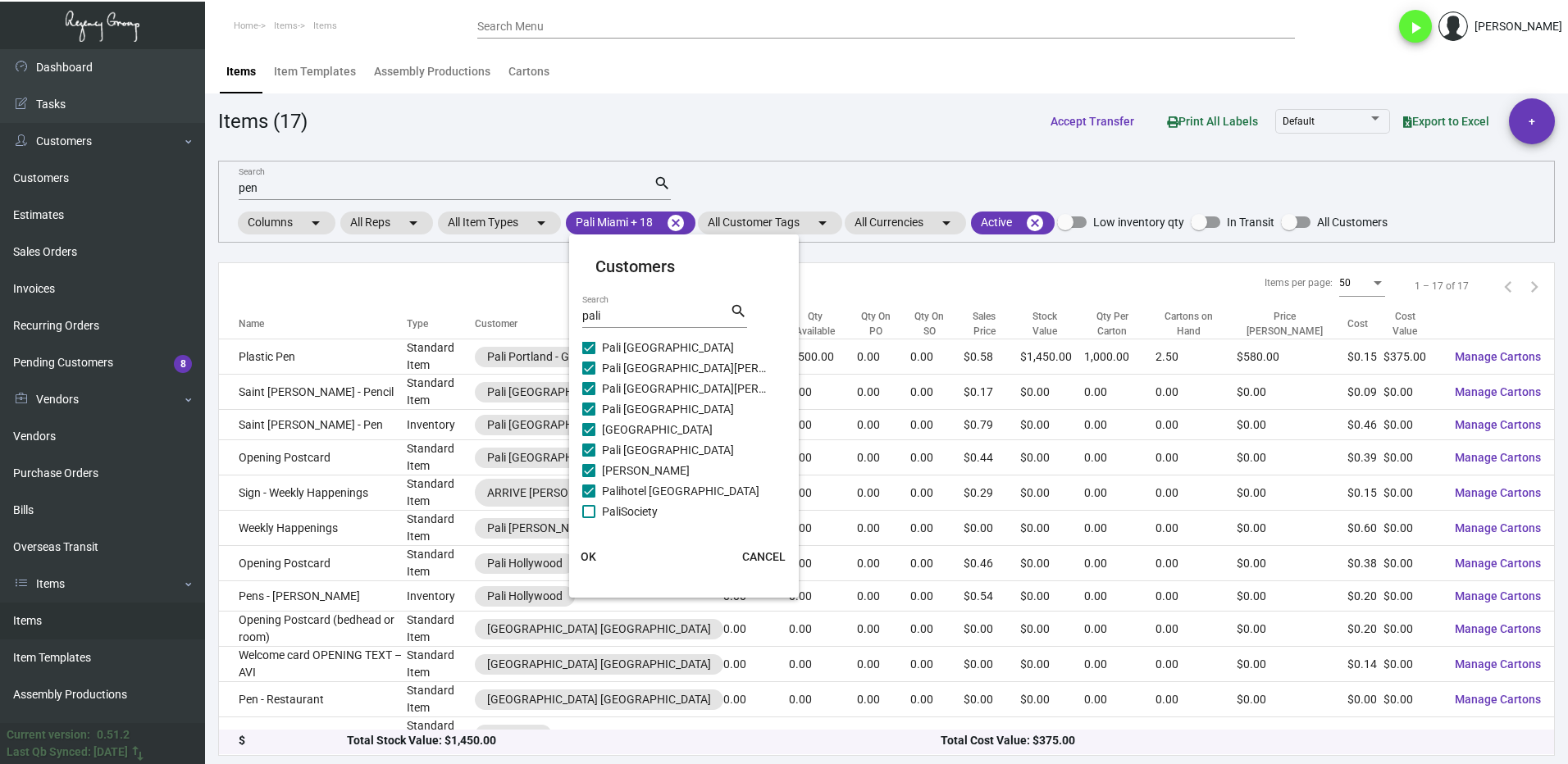
click at [604, 507] on span "PaliSociety" at bounding box center [684, 511] width 164 height 19
click at [589, 518] on input "PaliSociety" at bounding box center [588, 518] width 1 height 1
checkbox input "true"
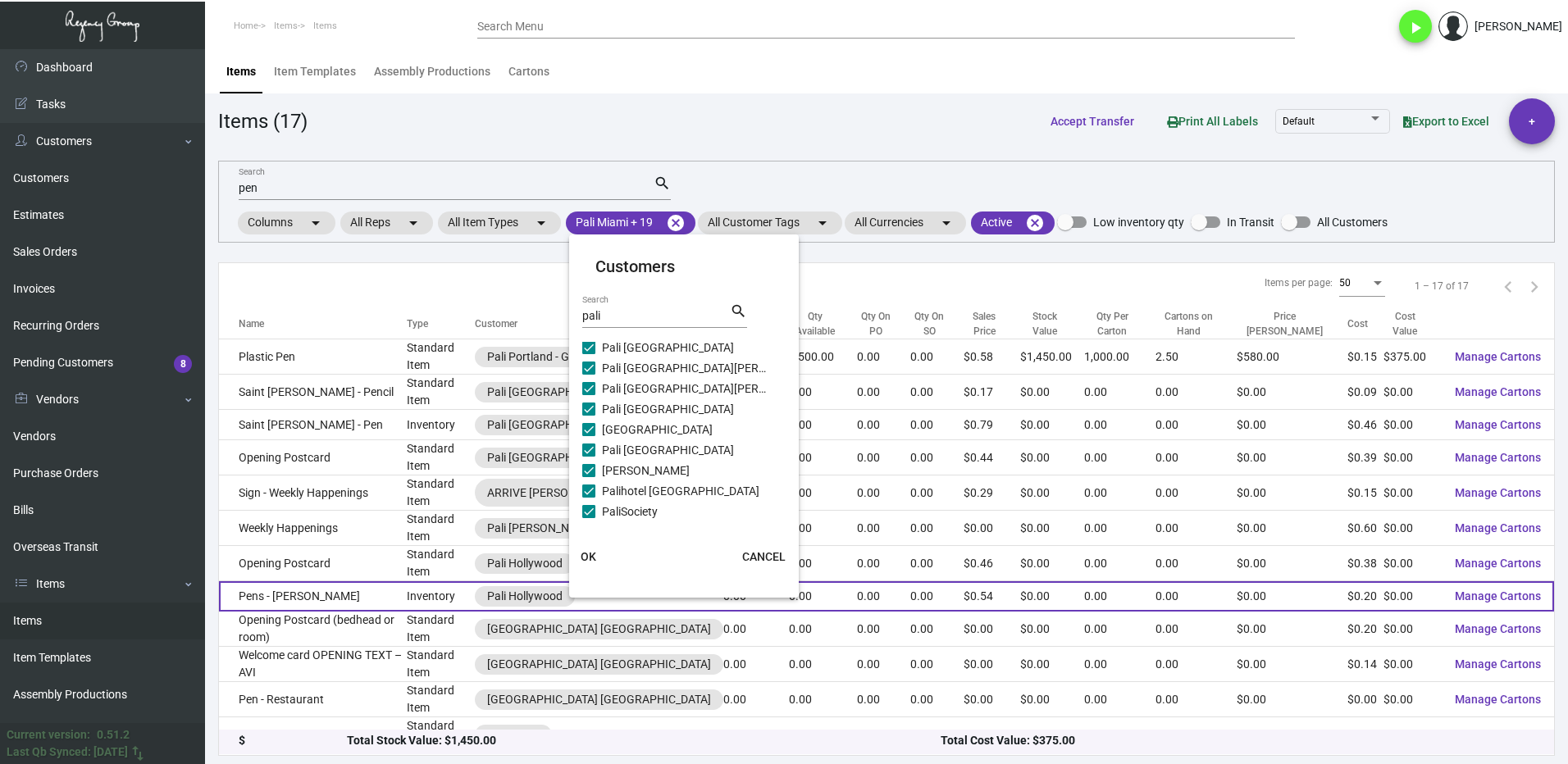
click at [583, 556] on span "OK" at bounding box center [589, 556] width 16 height 13
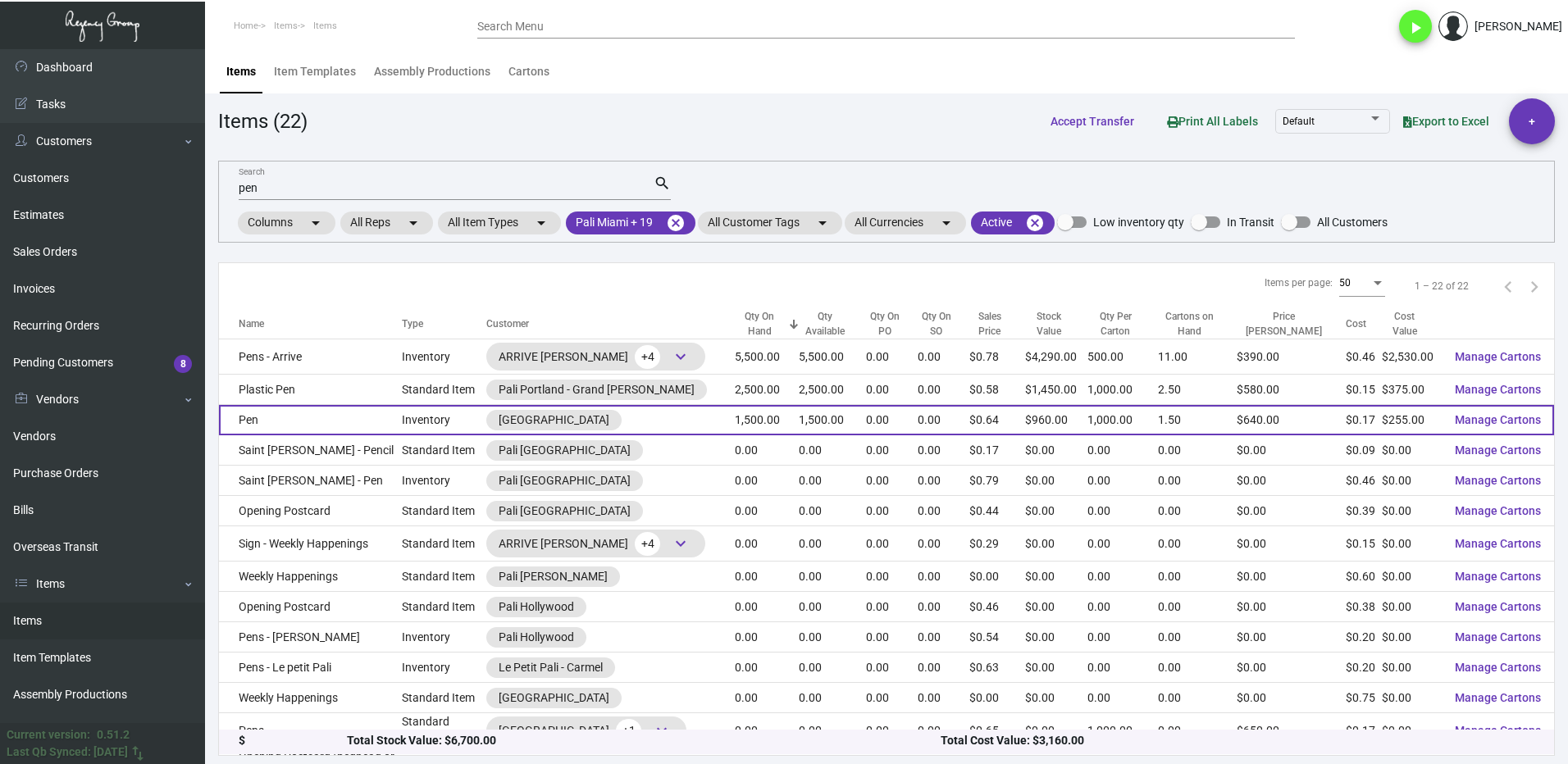
click at [402, 423] on td "Pen" at bounding box center [309, 420] width 182 height 30
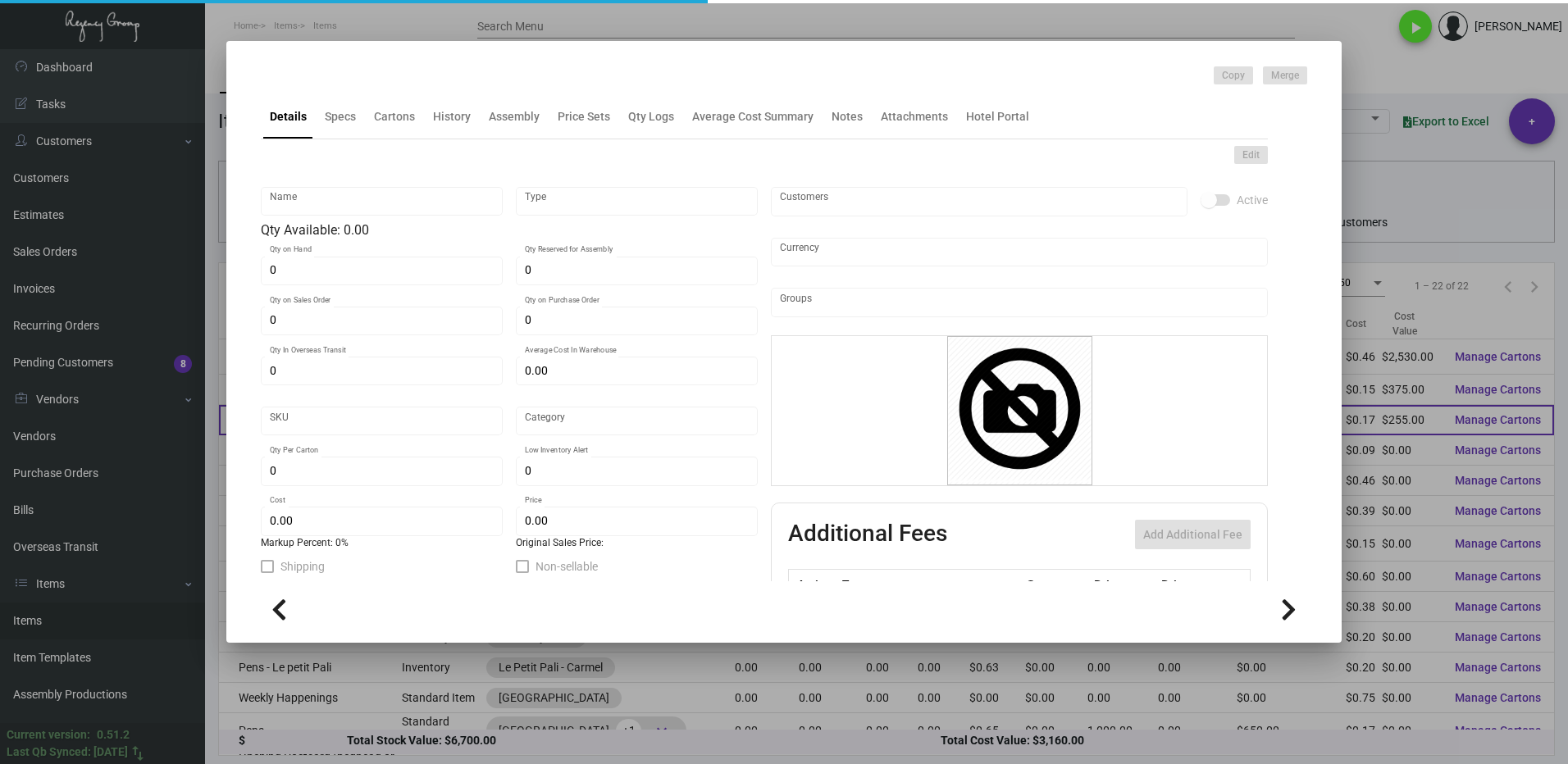
type input "Pen"
type input "Inventory"
type input "1,500"
type input "$ 0.17"
type input "2680"
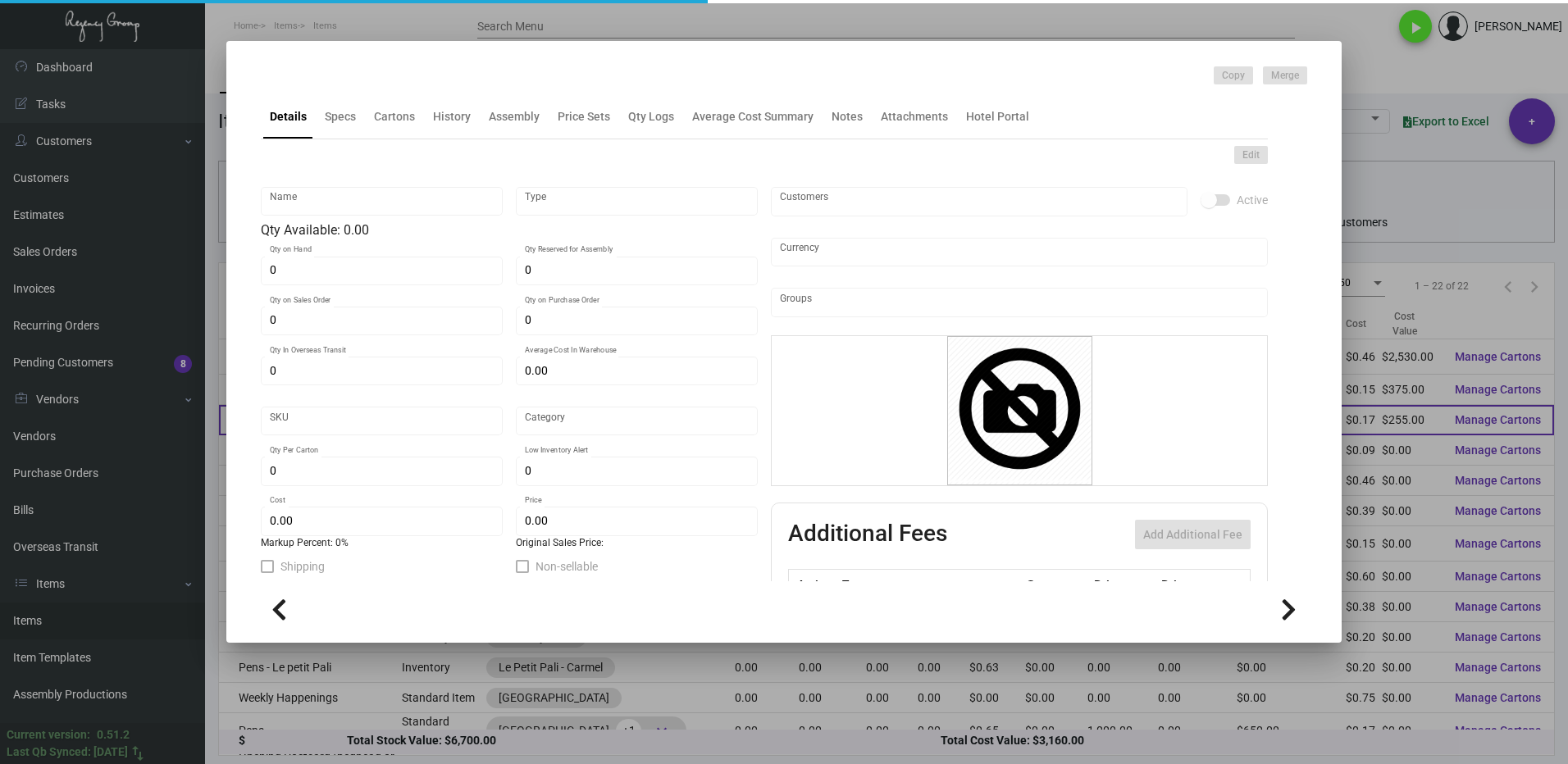
type input "Standard"
type input "1,000"
type input "10,000"
type input "$ 0.17"
type input "$ 0.64"
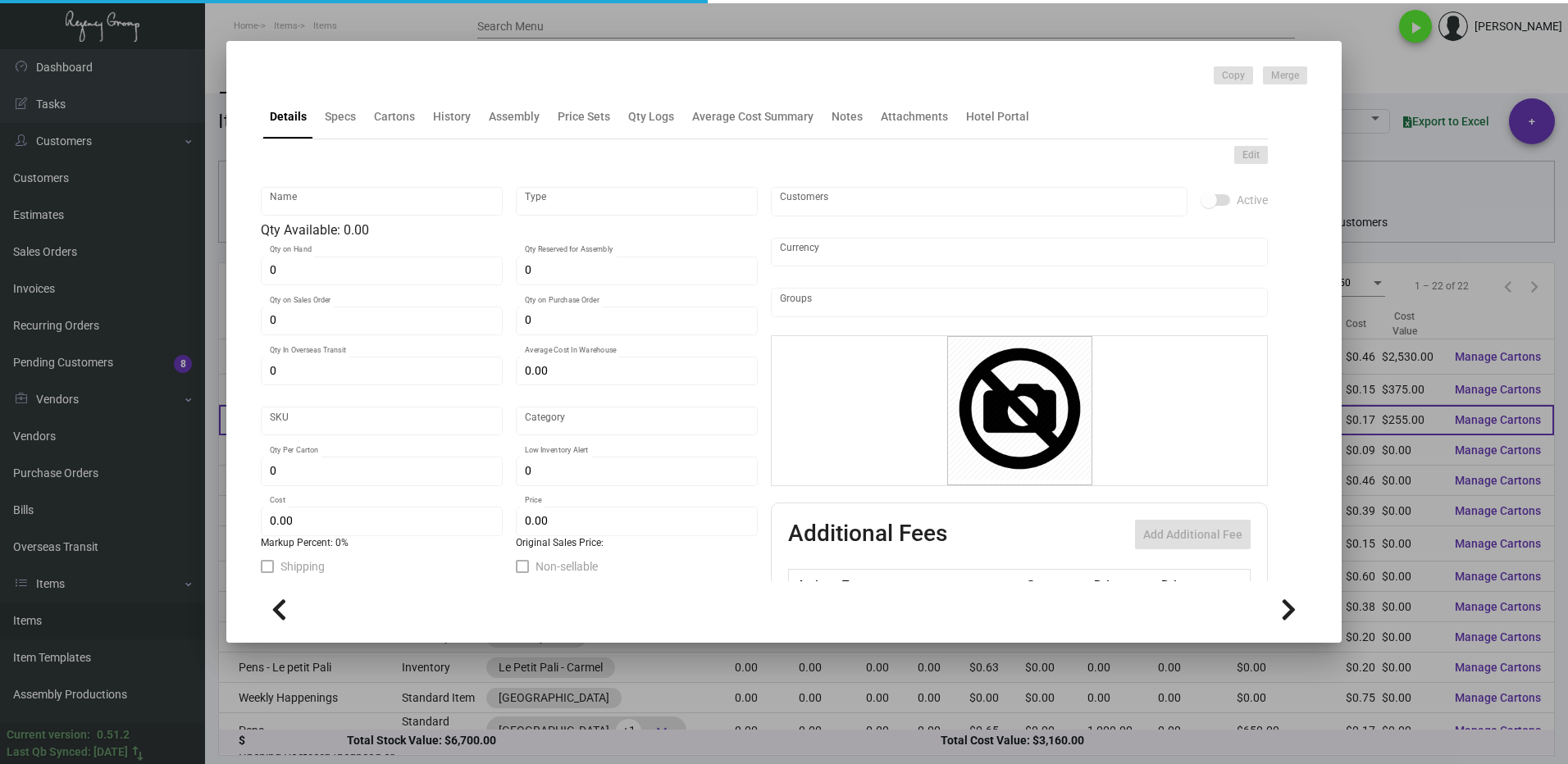
type textarea "Aluminum pen body painted champagne color, parts: metal parts painted champagne…"
type textarea "Metal champagne Pen"
checkbox input "true"
type input "United States Dollar $"
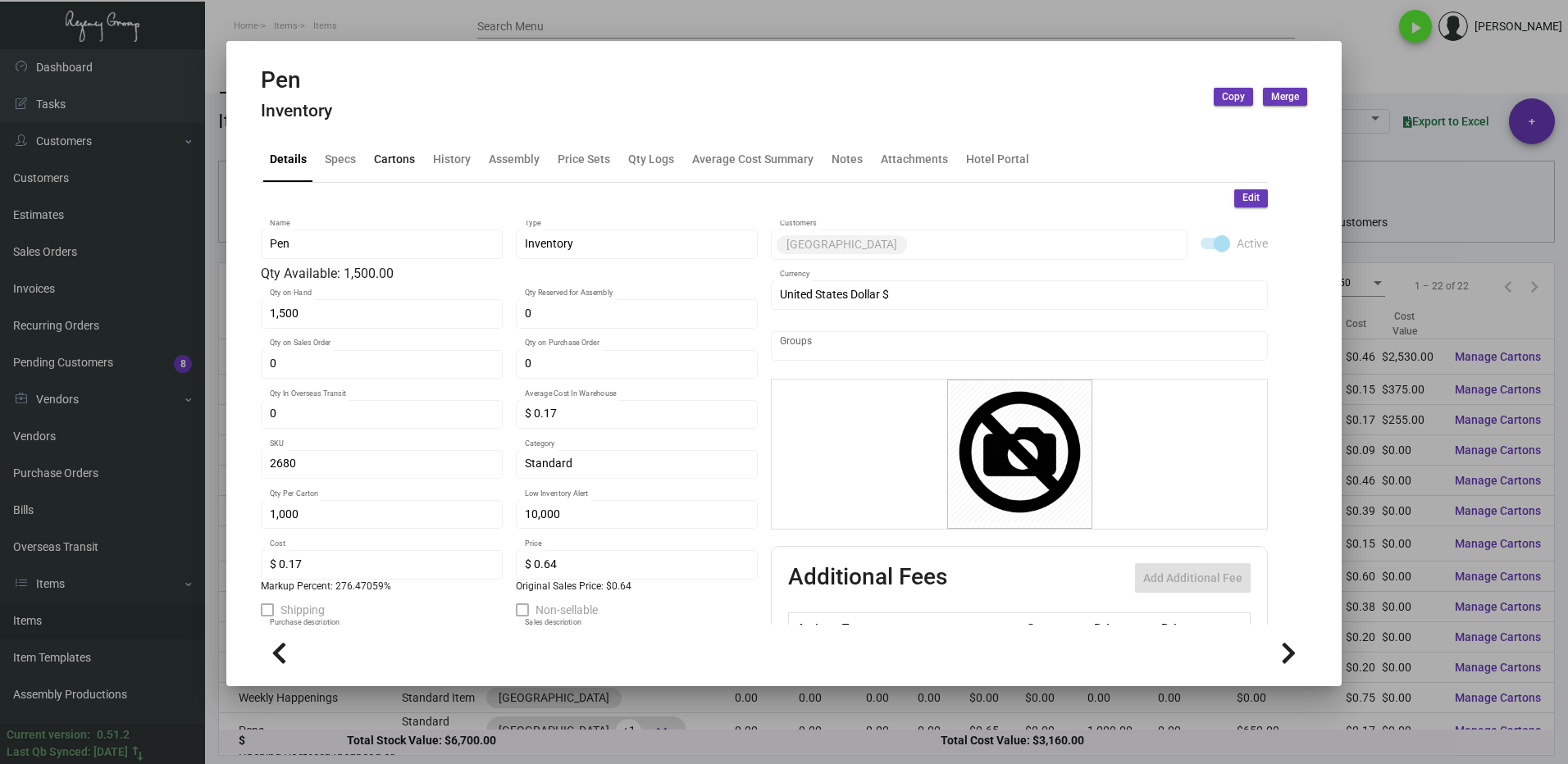
click at [395, 158] on div "Cartons" at bounding box center [394, 159] width 41 height 17
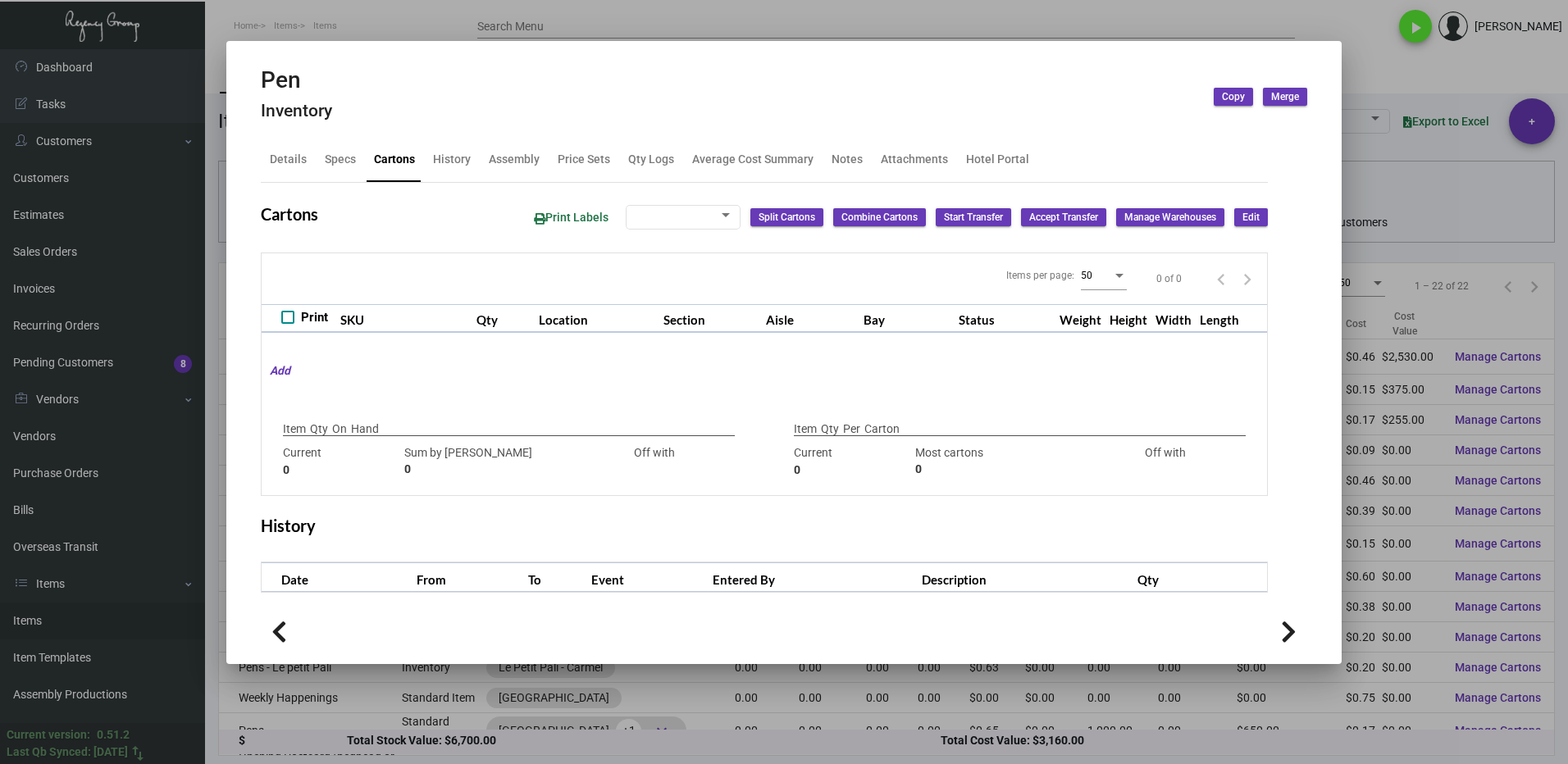
type input "1,500"
type input "500"
type input "+1000"
type input "1,000"
type input "1000"
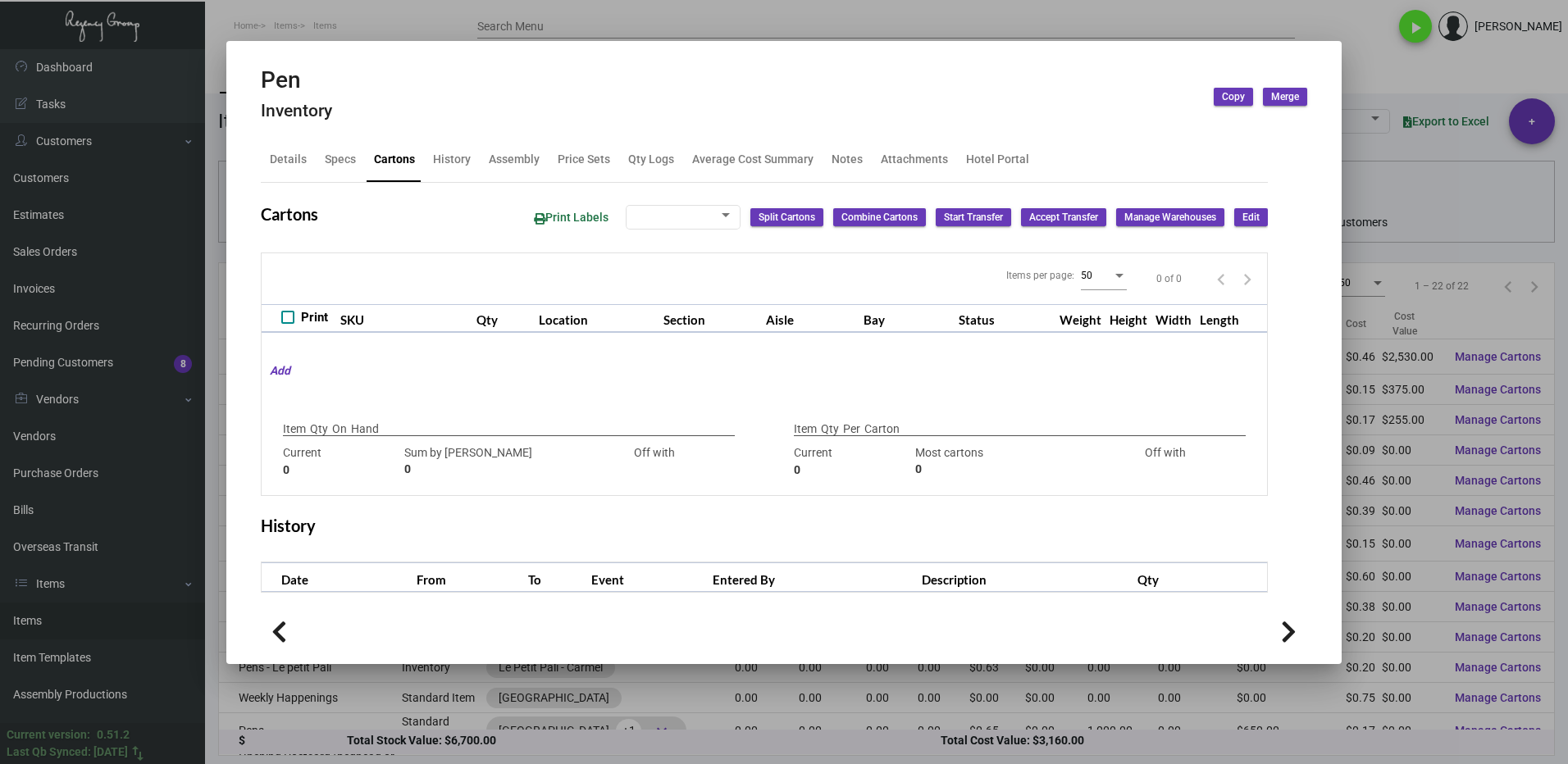
type input "0"
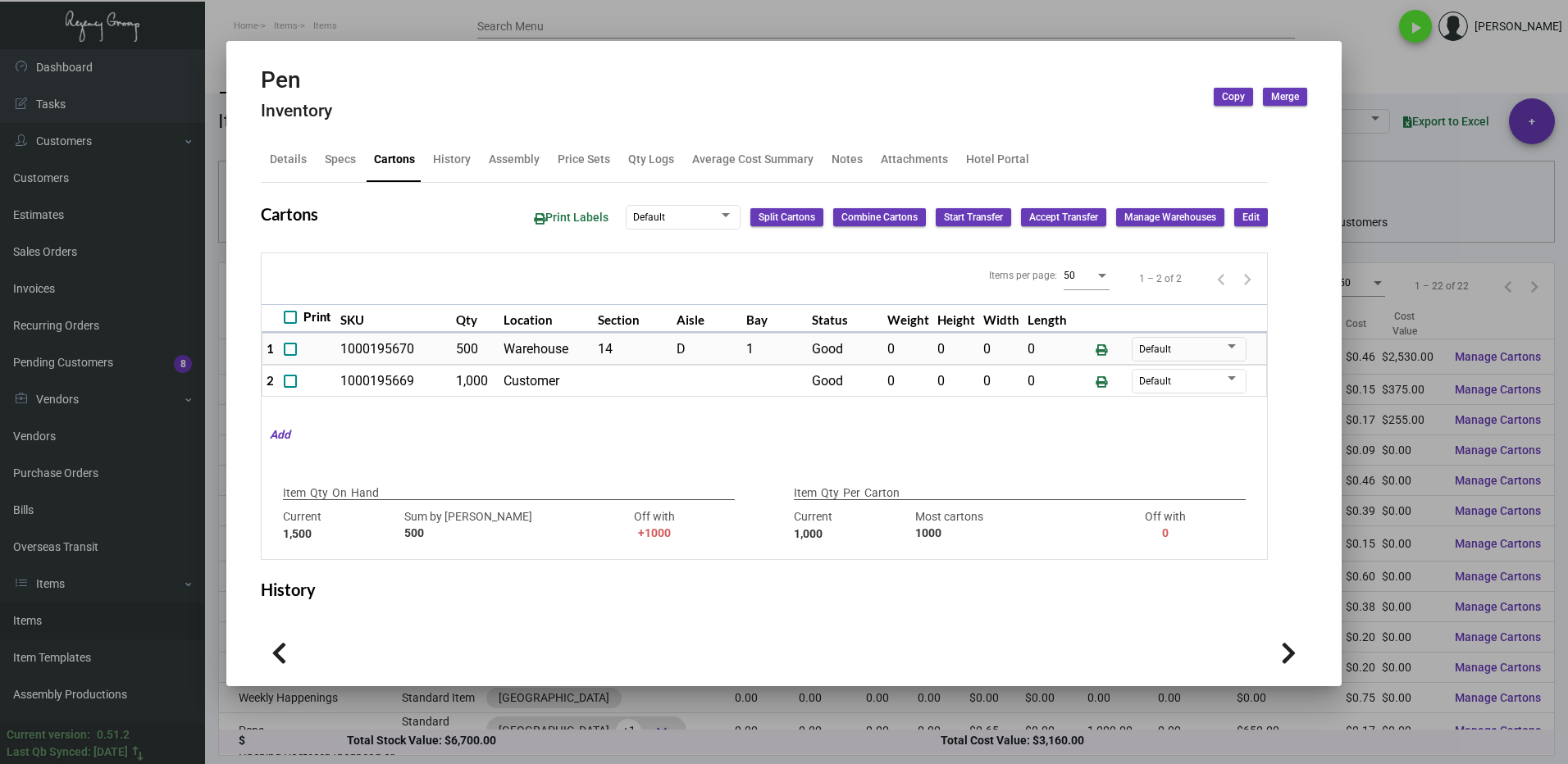
click at [1351, 75] on div at bounding box center [784, 382] width 1568 height 764
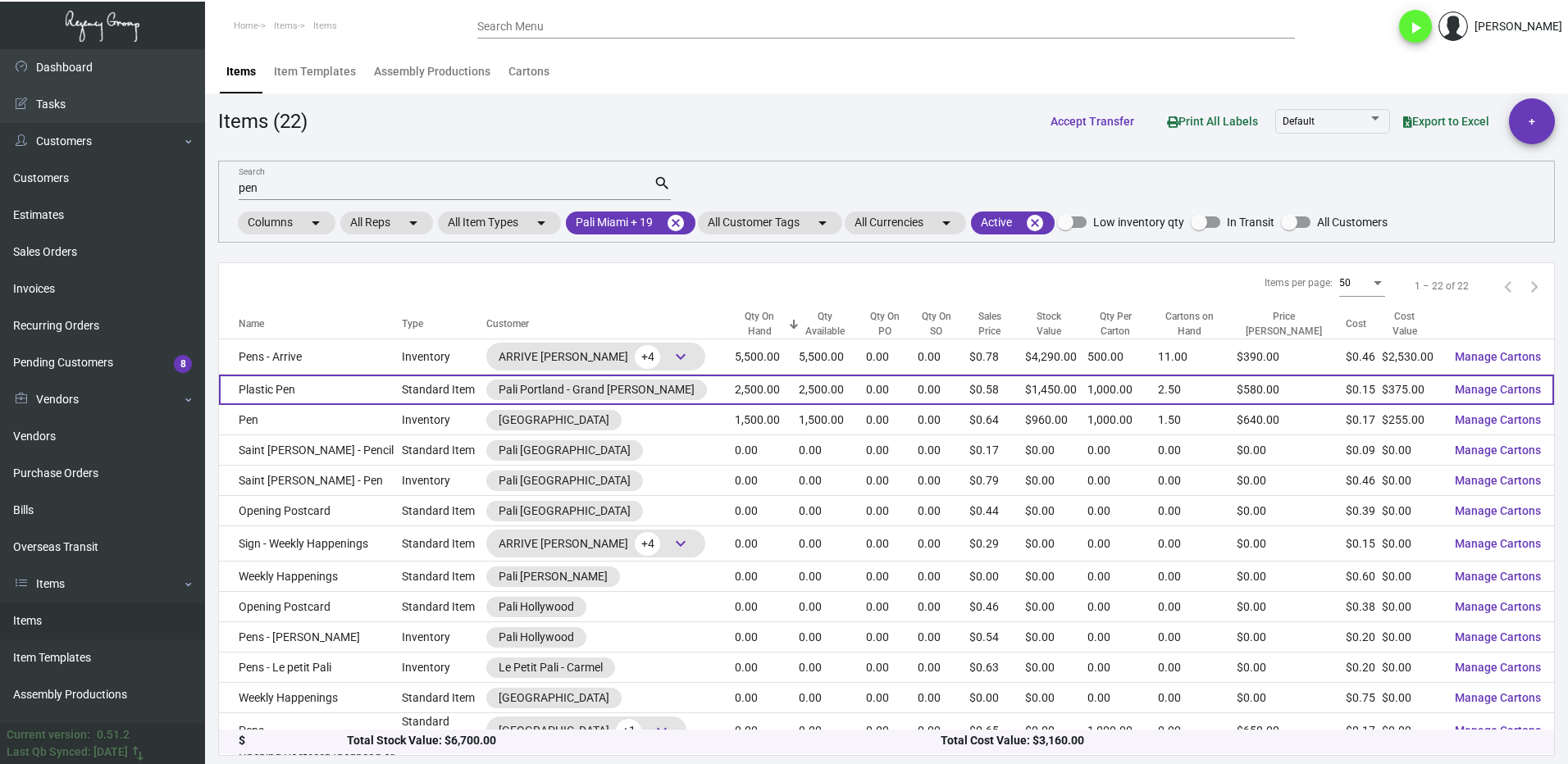
click at [372, 394] on td "Plastic Pen" at bounding box center [309, 390] width 182 height 30
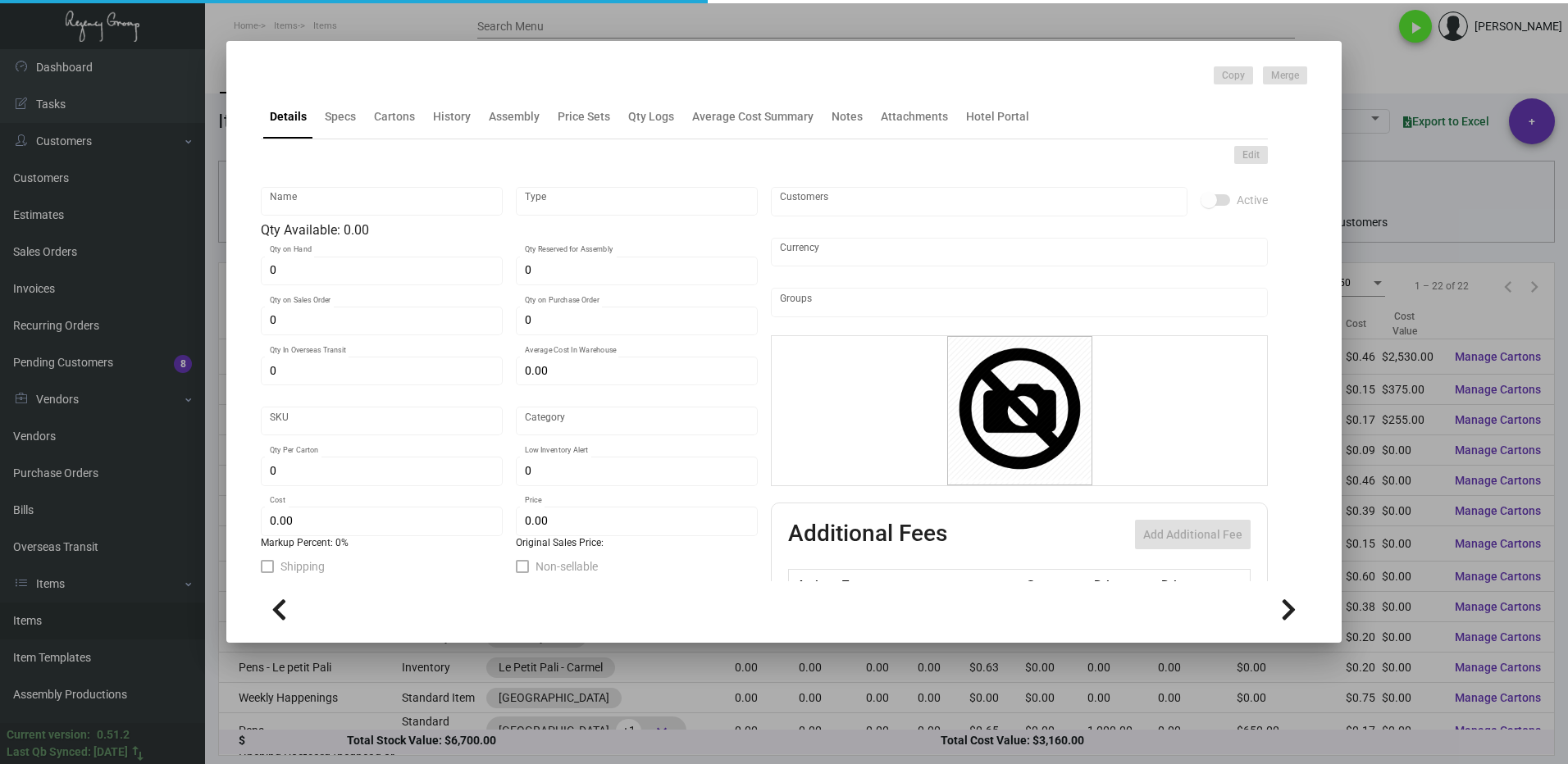
type input "Plastic Pen"
type input "Standard Item"
type input "2,500"
type input "$ 0.235"
type input "port-Pen-63"
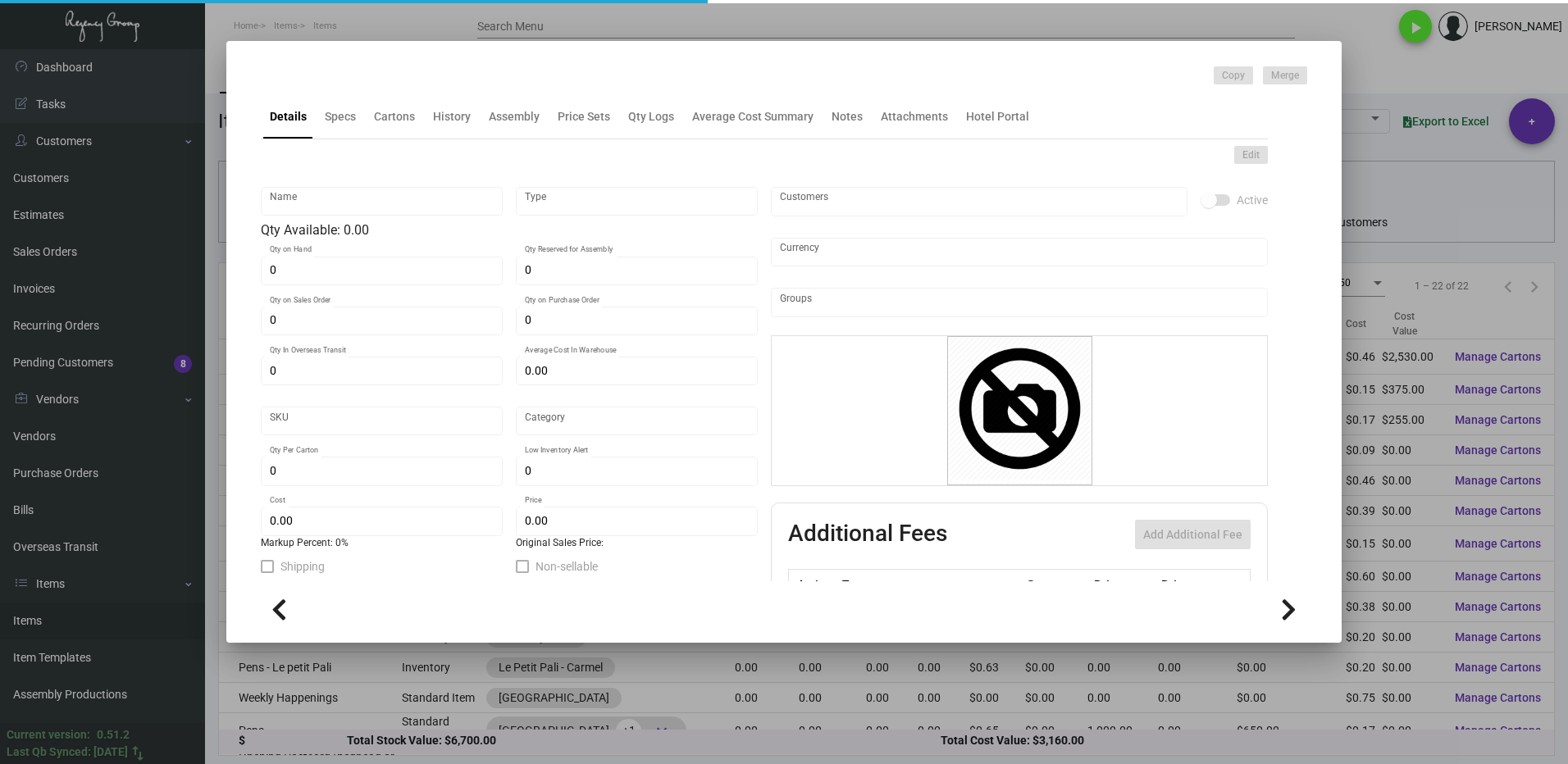
type input "Standard"
type input "1,000"
type input "$ 0.15"
type input "$ 0.58"
checkbox input "true"
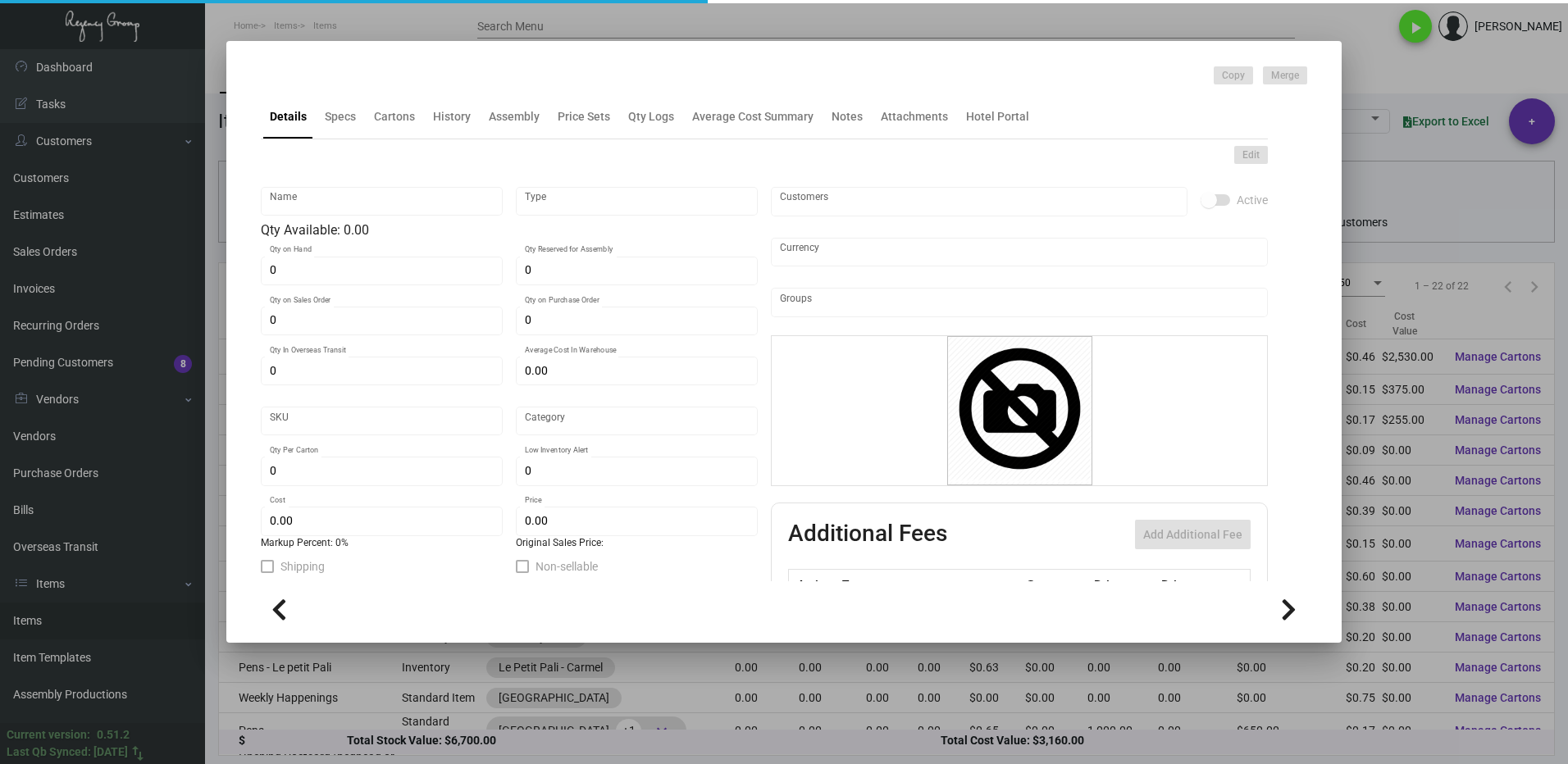
checkbox input "true"
type input "United States Dollar $"
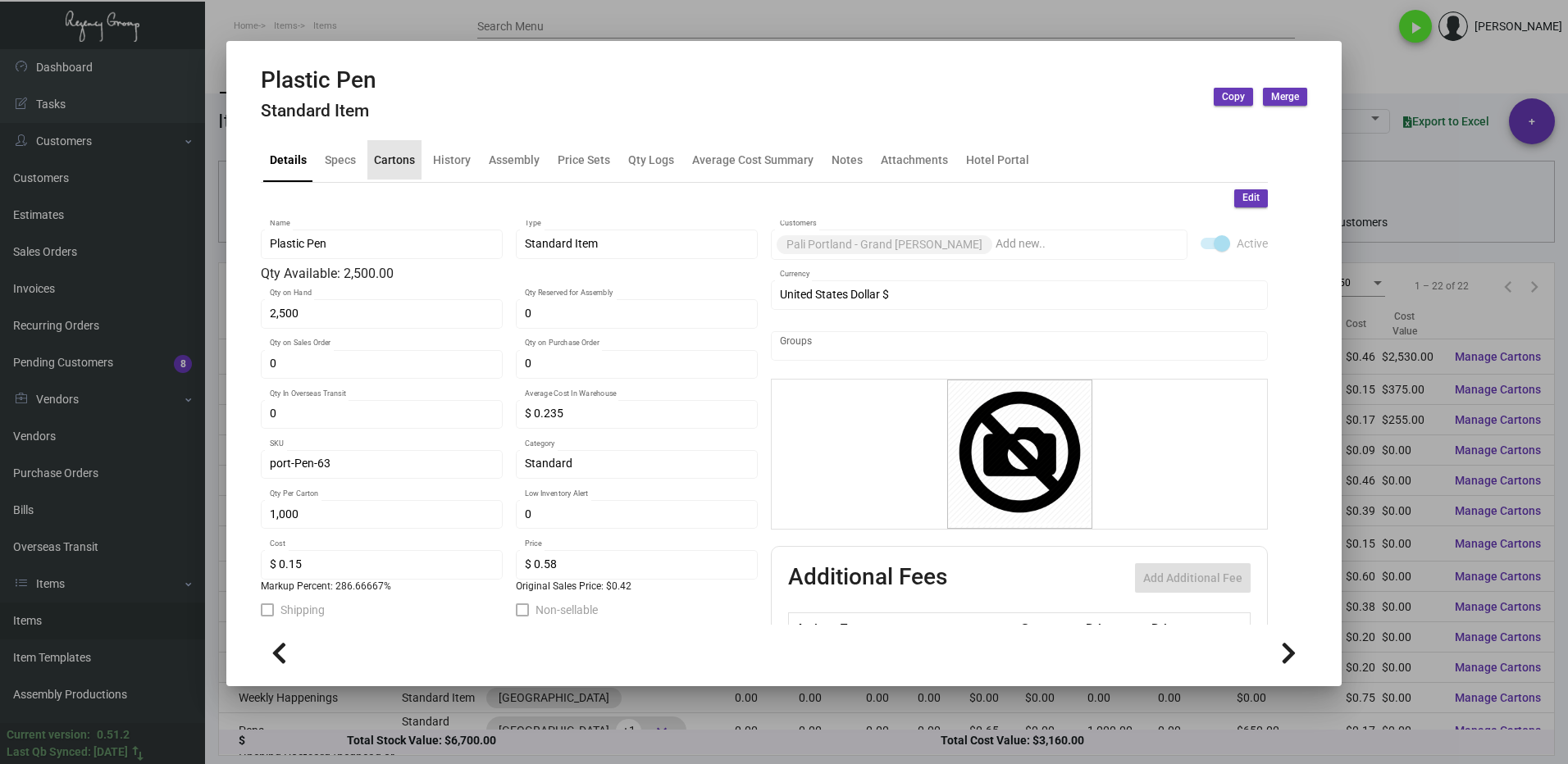
click at [395, 166] on div "Cartons" at bounding box center [394, 159] width 41 height 17
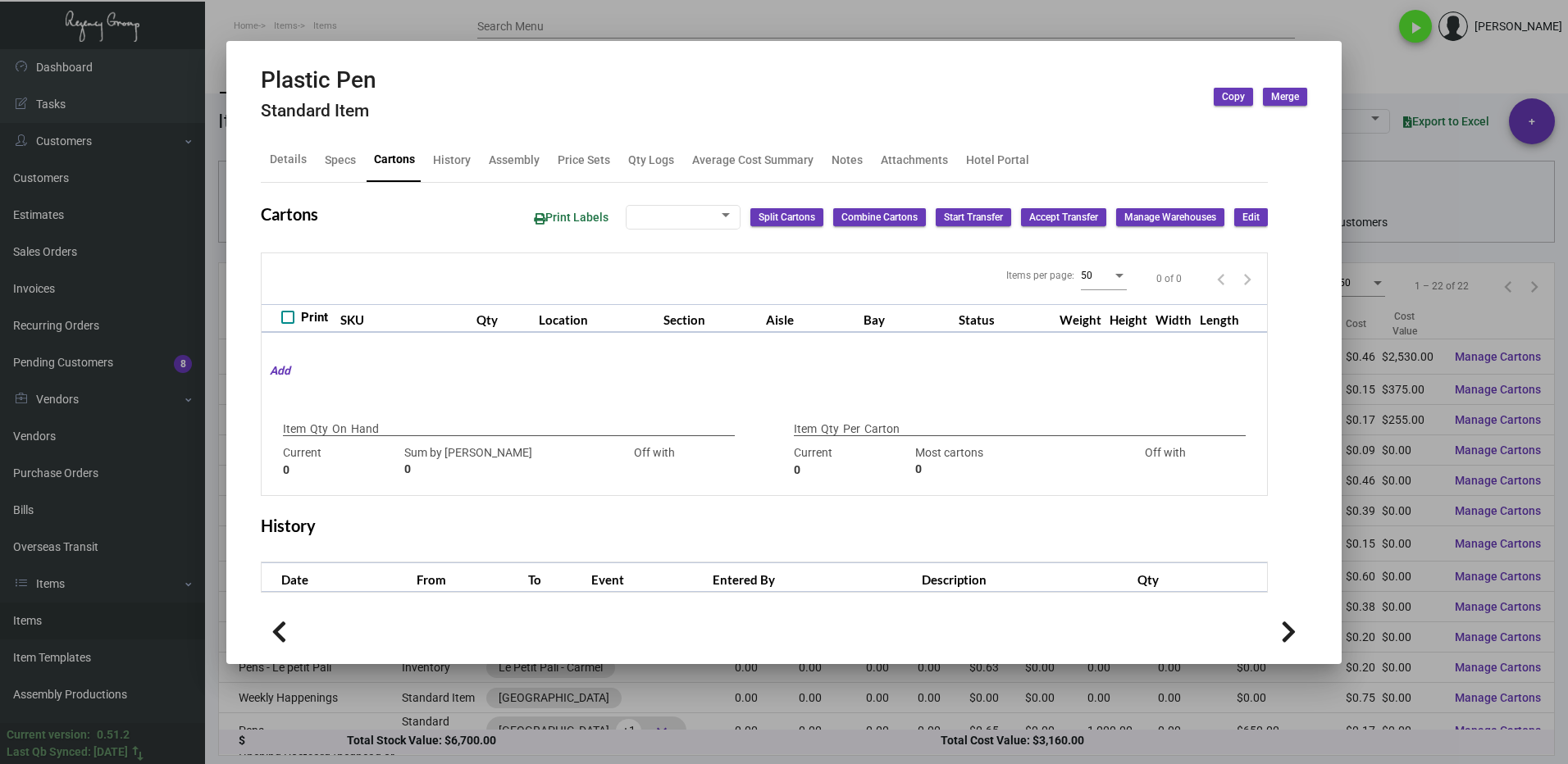
type input "2,500"
type input "2500"
type input "0"
type input "1,000"
type input "1000"
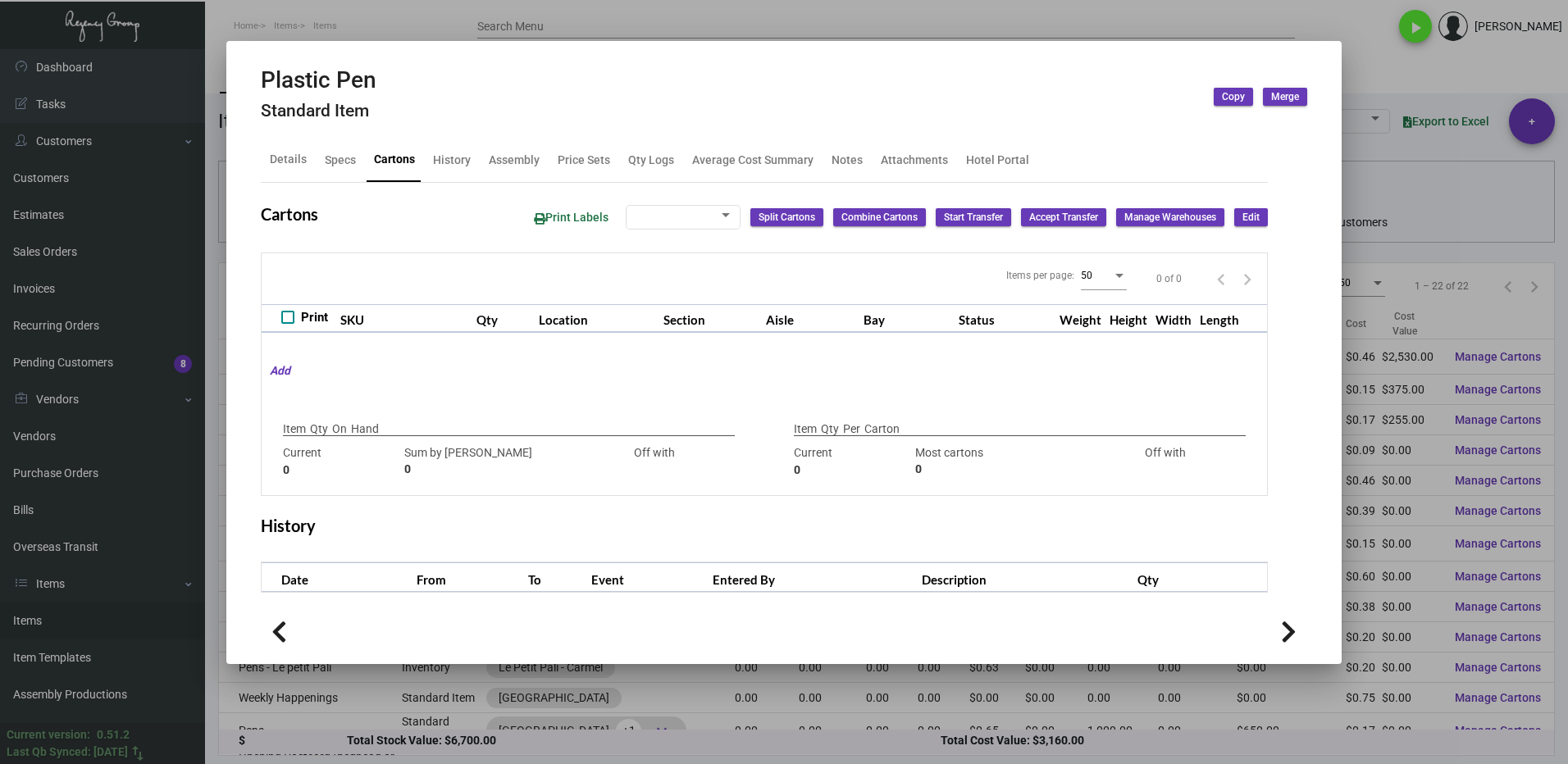
type input "0"
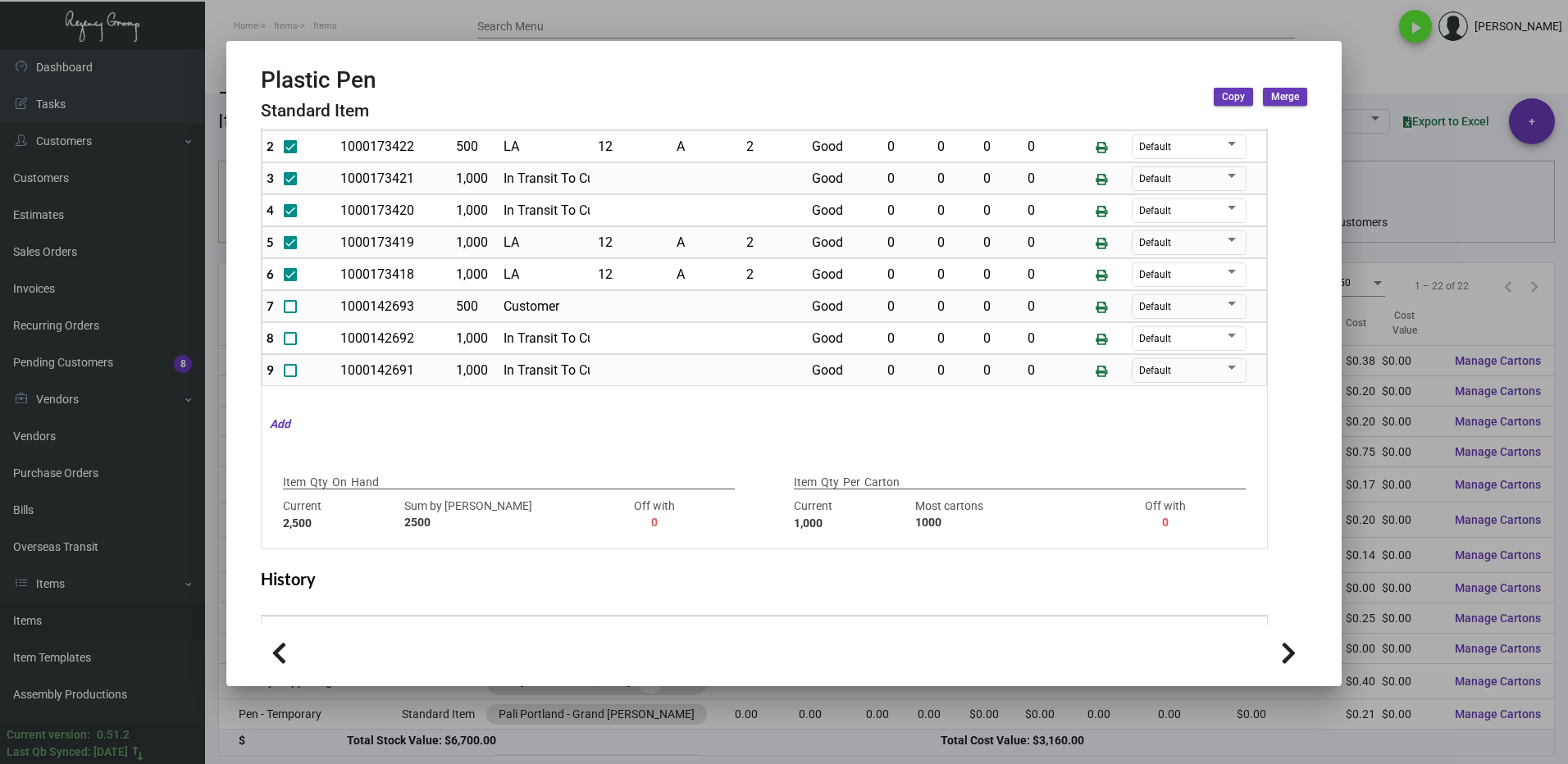
scroll to position [161, 0]
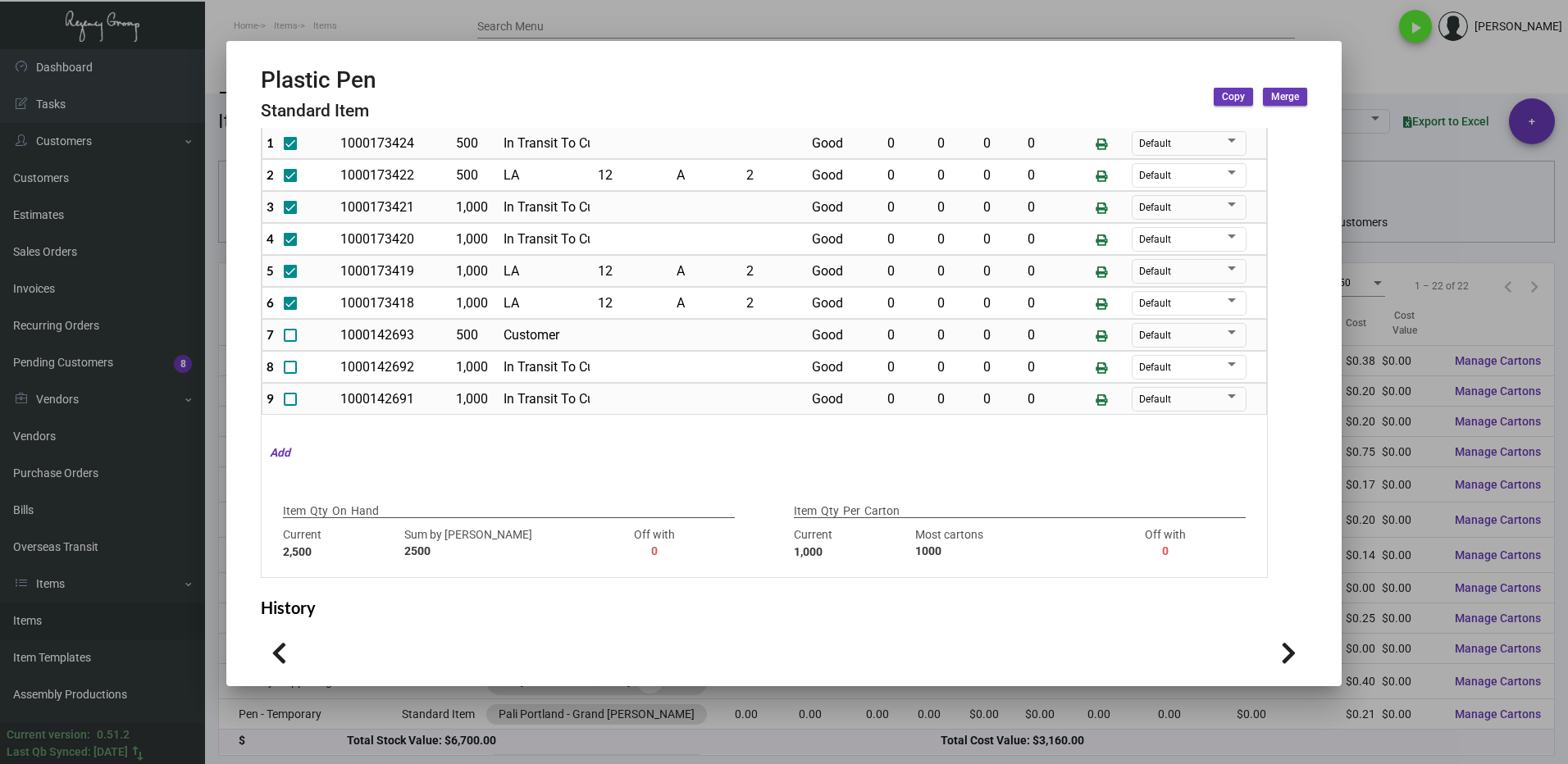
click at [1407, 76] on div at bounding box center [784, 382] width 1568 height 764
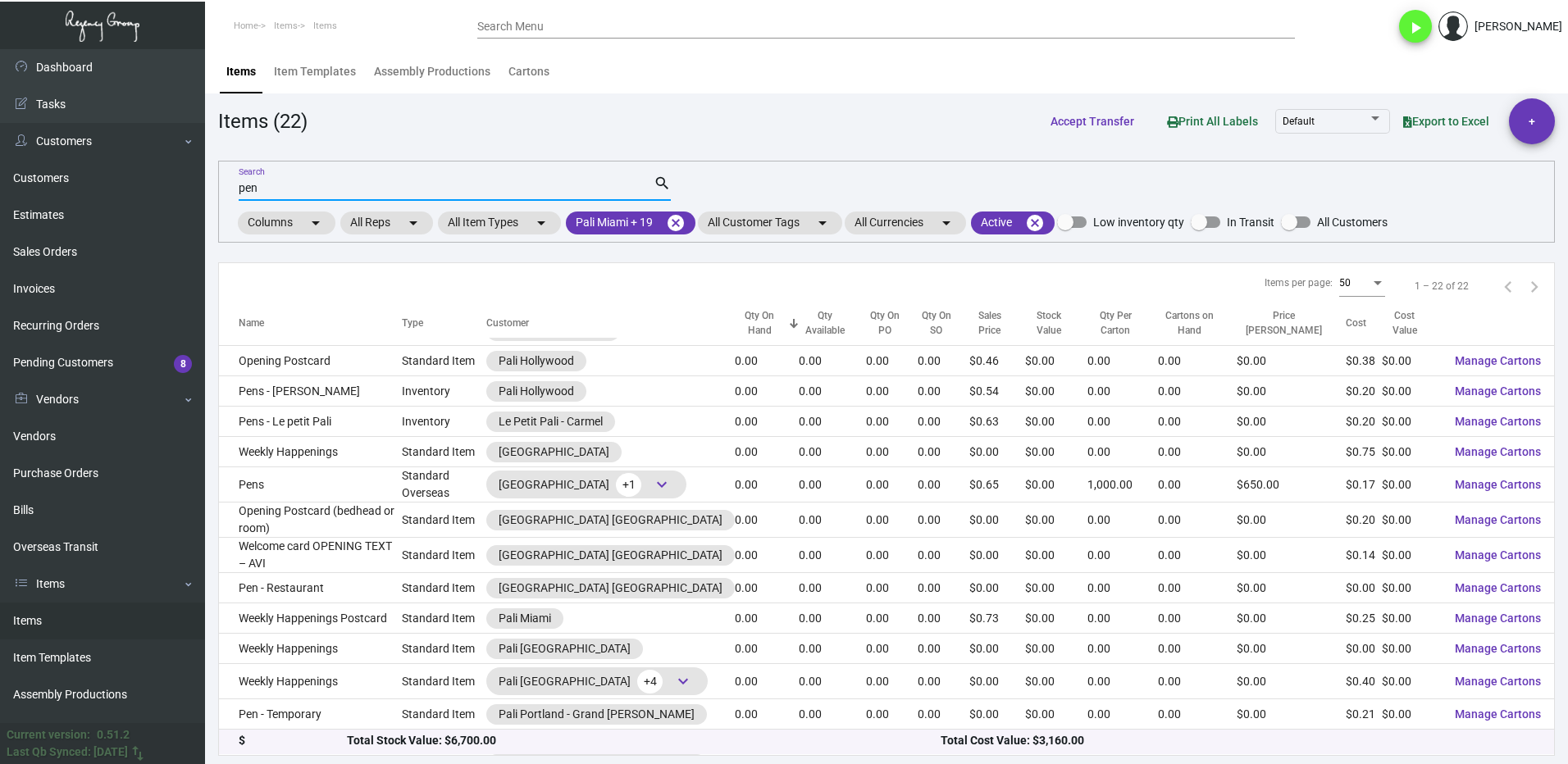
drag, startPoint x: 257, startPoint y: 194, endPoint x: 267, endPoint y: 188, distance: 11.7
click at [258, 192] on input "pen" at bounding box center [446, 189] width 415 height 13
type input "p"
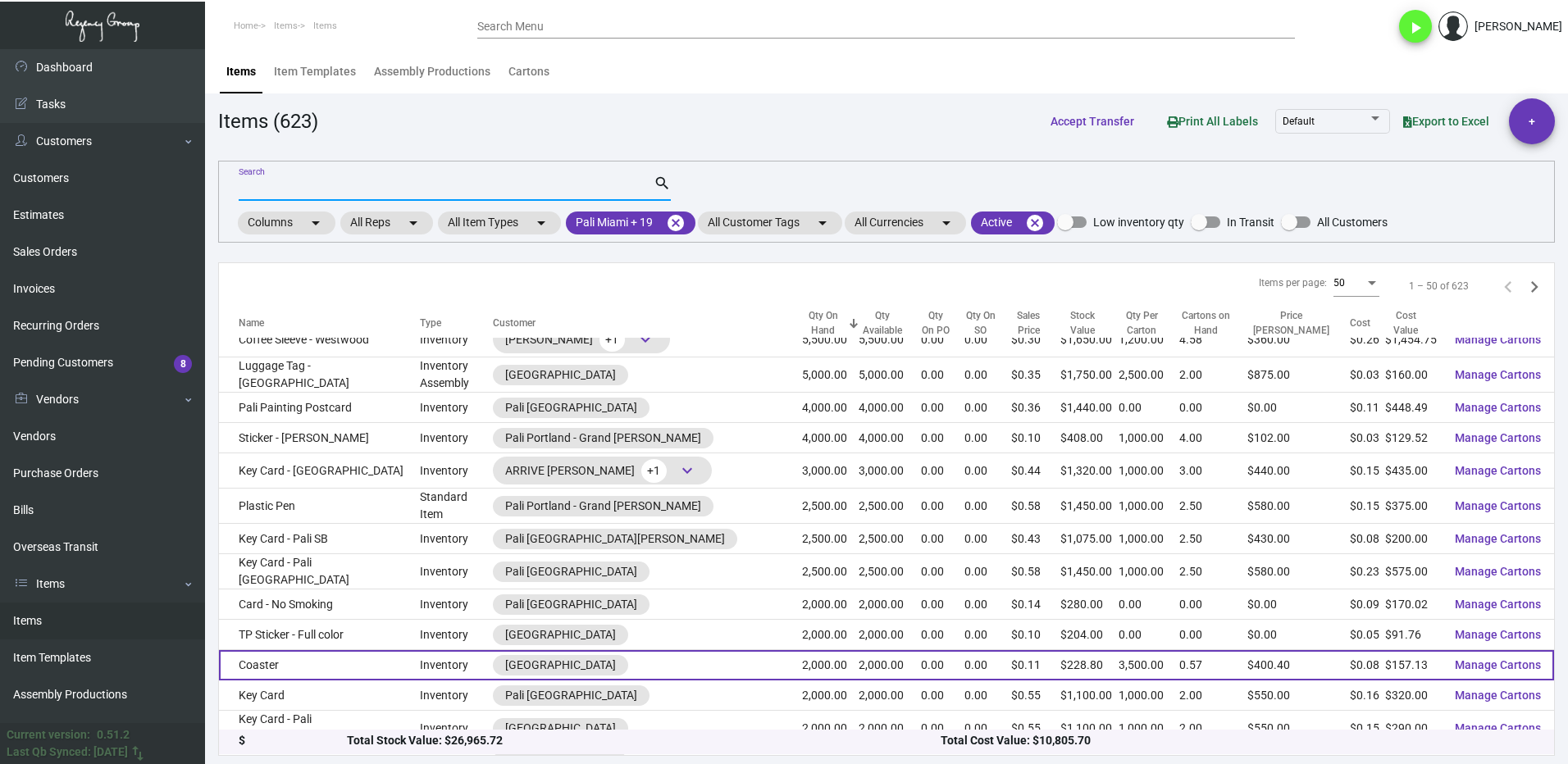
scroll to position [164, 0]
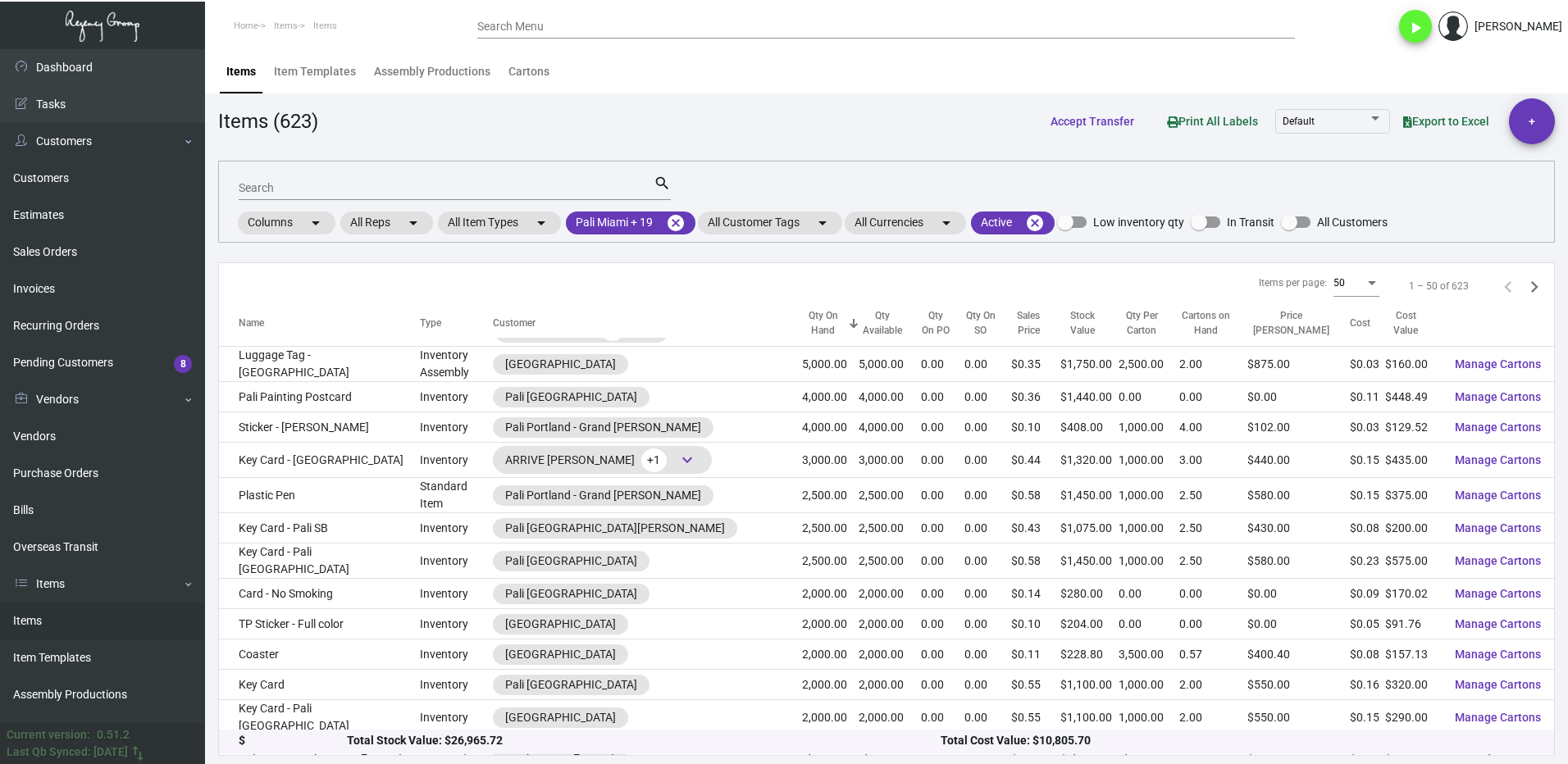
click at [288, 185] on input "Search" at bounding box center [446, 189] width 415 height 13
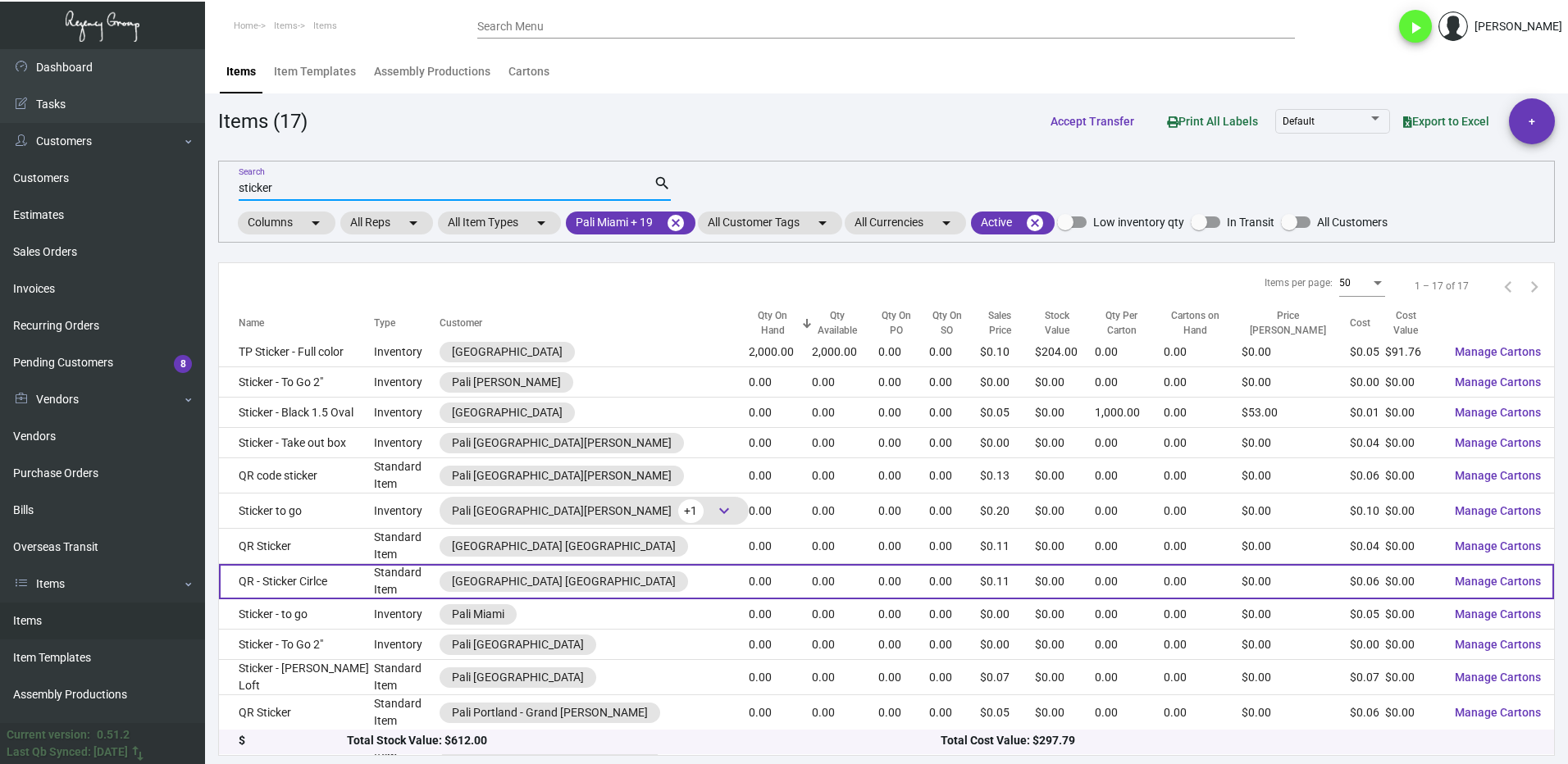
scroll to position [0, 0]
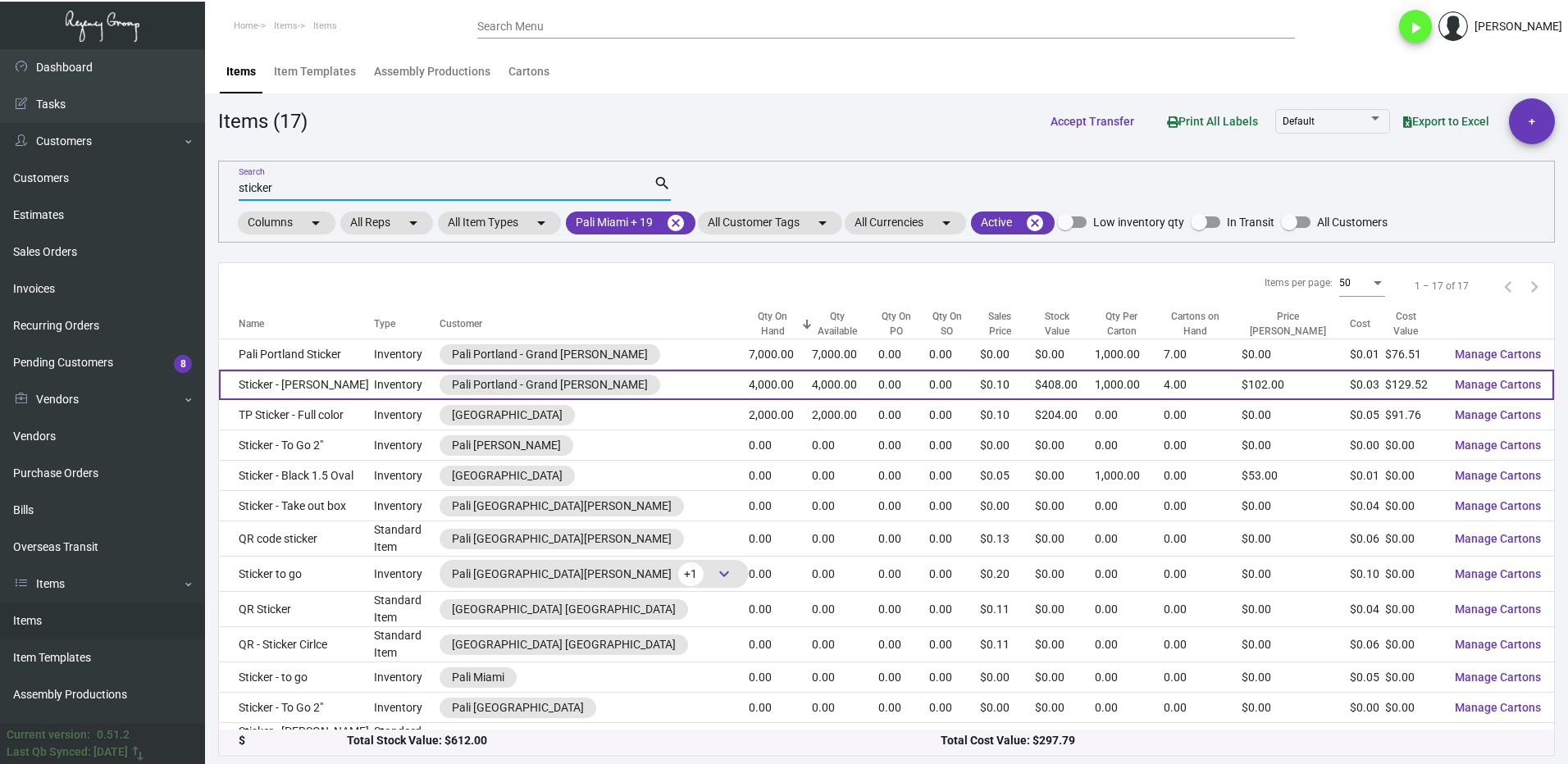
type input "sticker"
click at [357, 381] on td "Sticker - [PERSON_NAME]" at bounding box center [296, 385] width 155 height 30
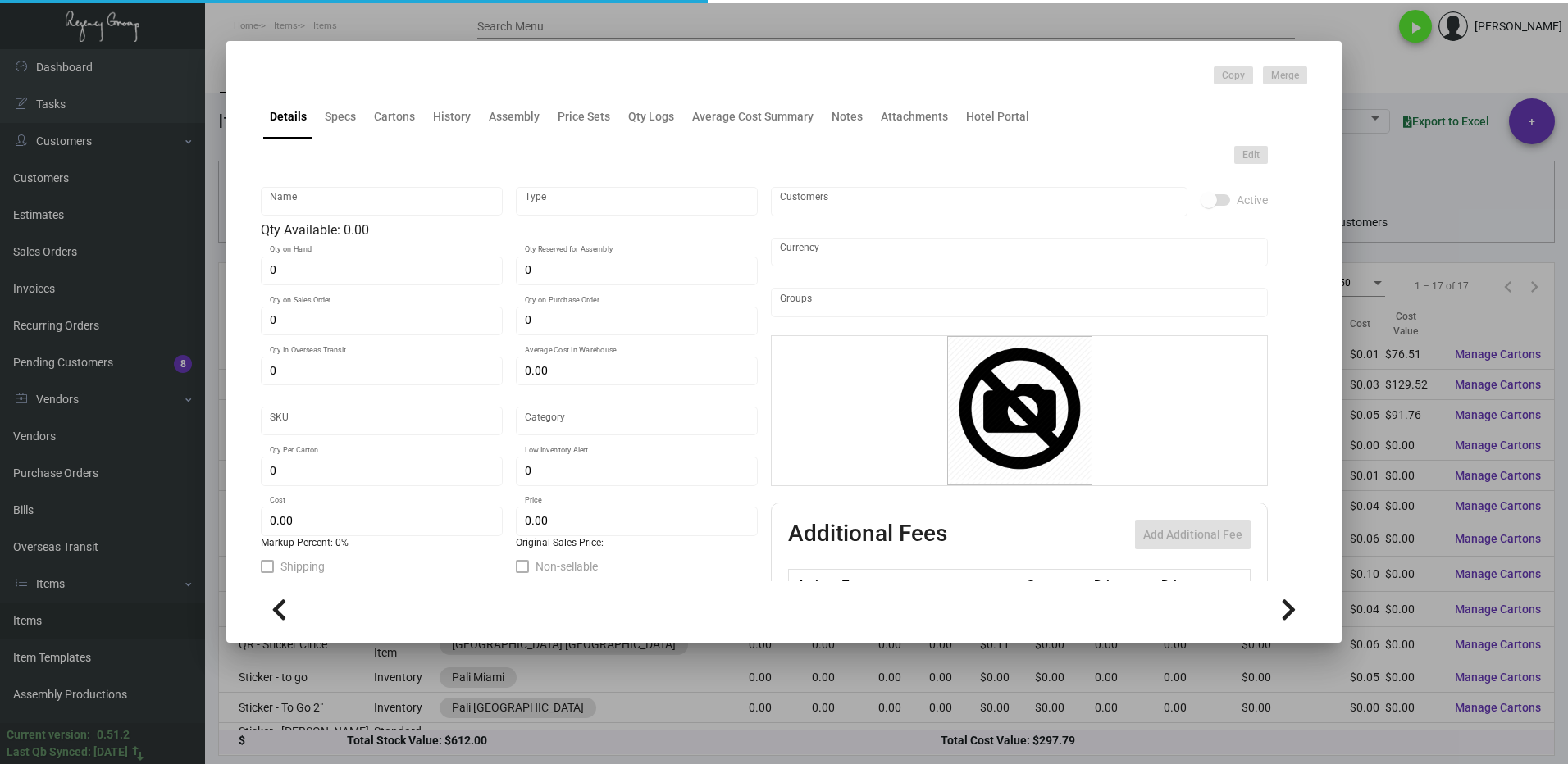
type input "Sticker - [PERSON_NAME]"
type input "Inventory"
type input "4,000"
type input "$ 0.00"
type input "78355-stick-4-INV"
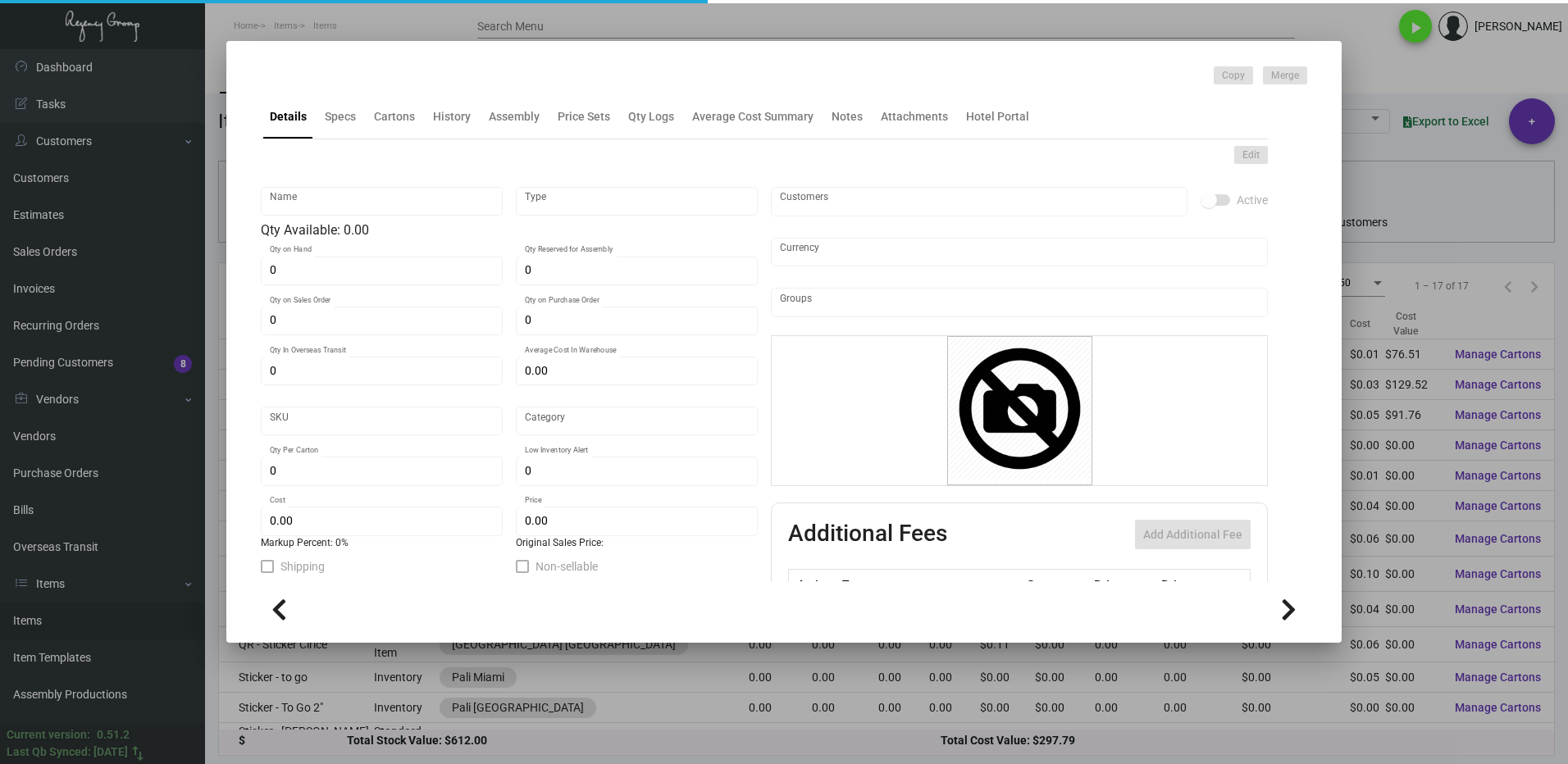
type input "Standard"
type input "1,000"
type input "$ 0.03238"
type input "$ 0.102"
checkbox input "true"
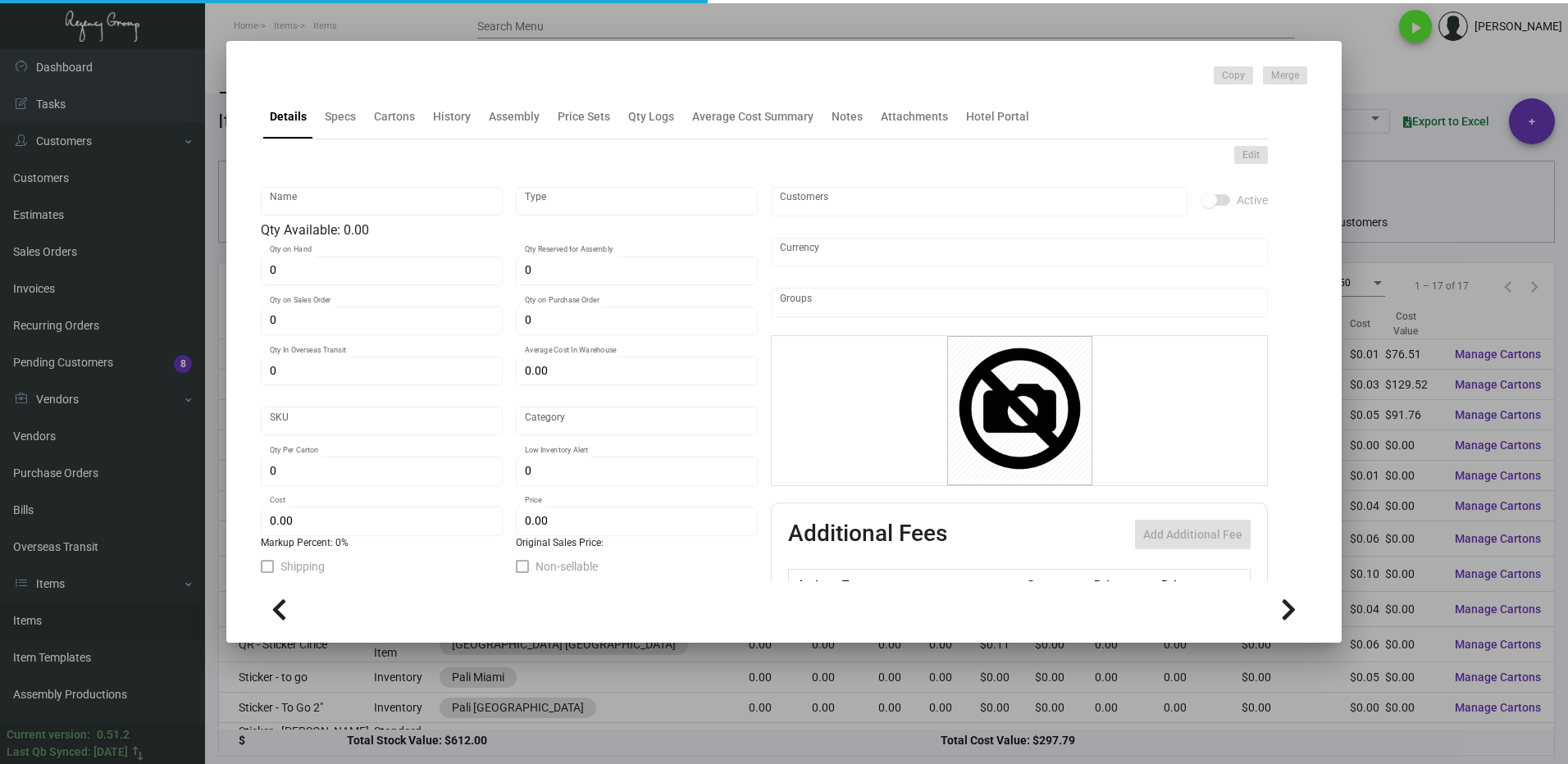
checkbox input "true"
type input "United States Dollar $"
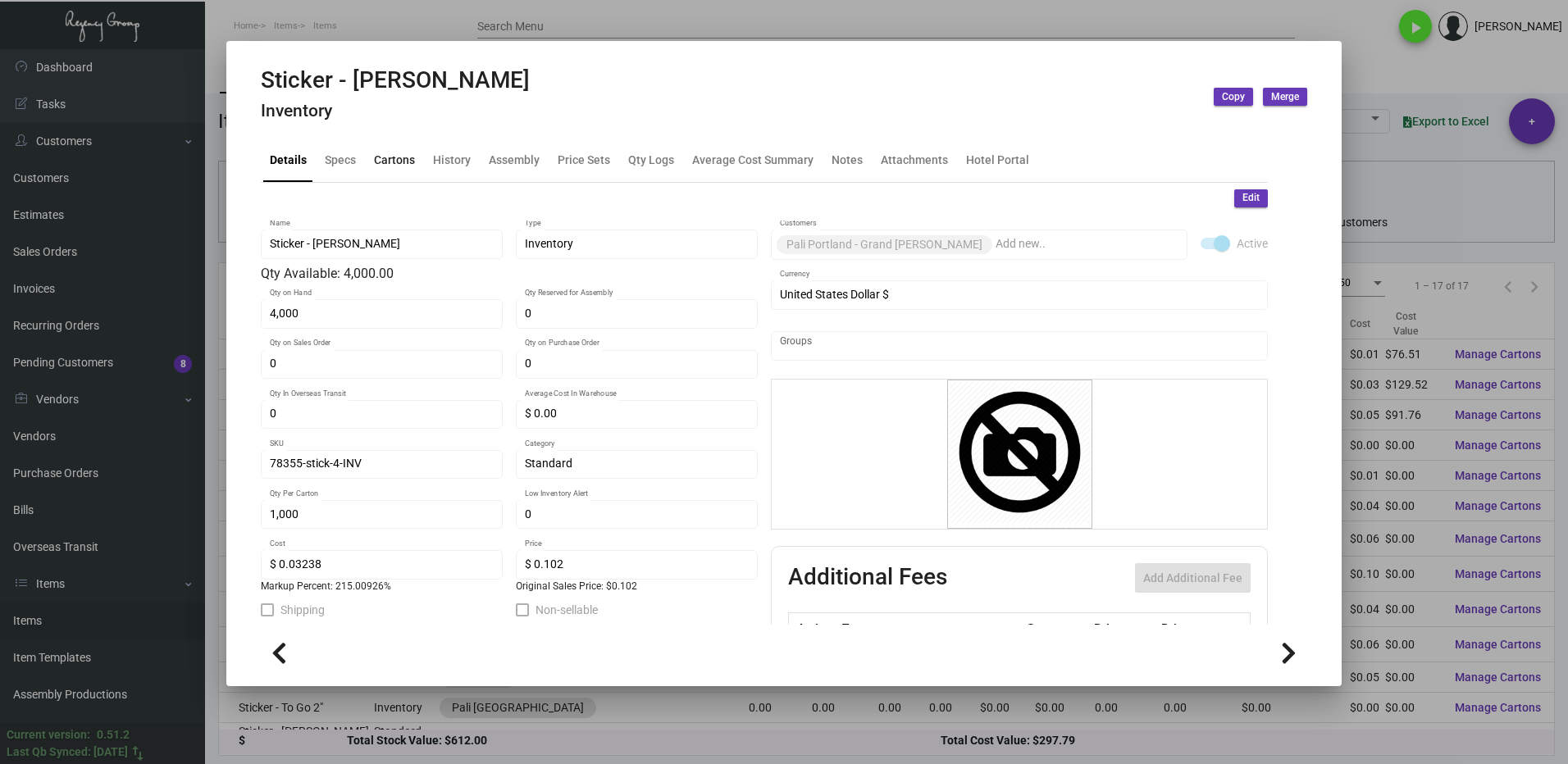
click at [406, 171] on div "Cartons" at bounding box center [394, 160] width 54 height 40
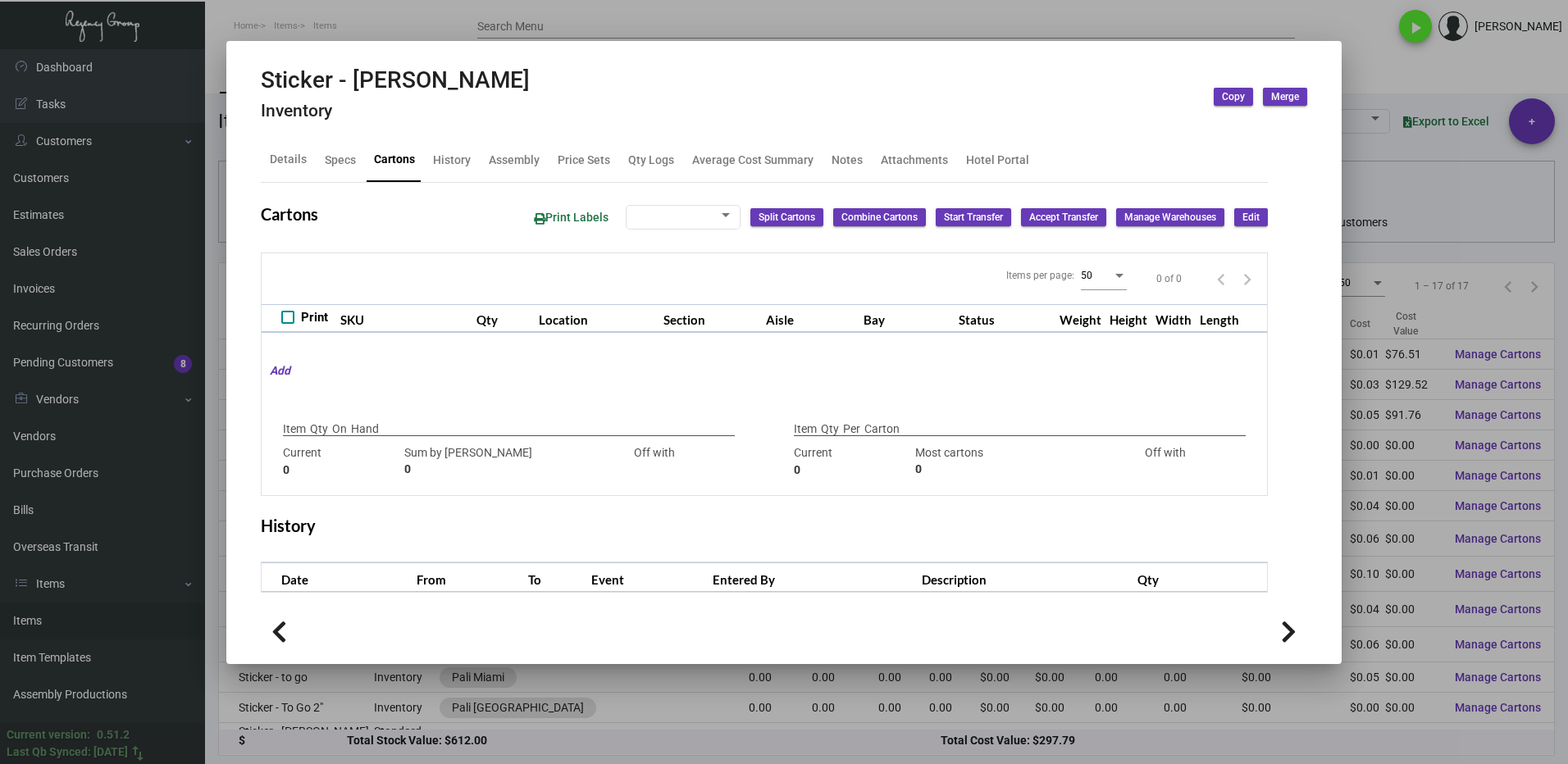
checkbox input "true"
type input "4,000"
type input "4000"
type input "0"
type input "1,000"
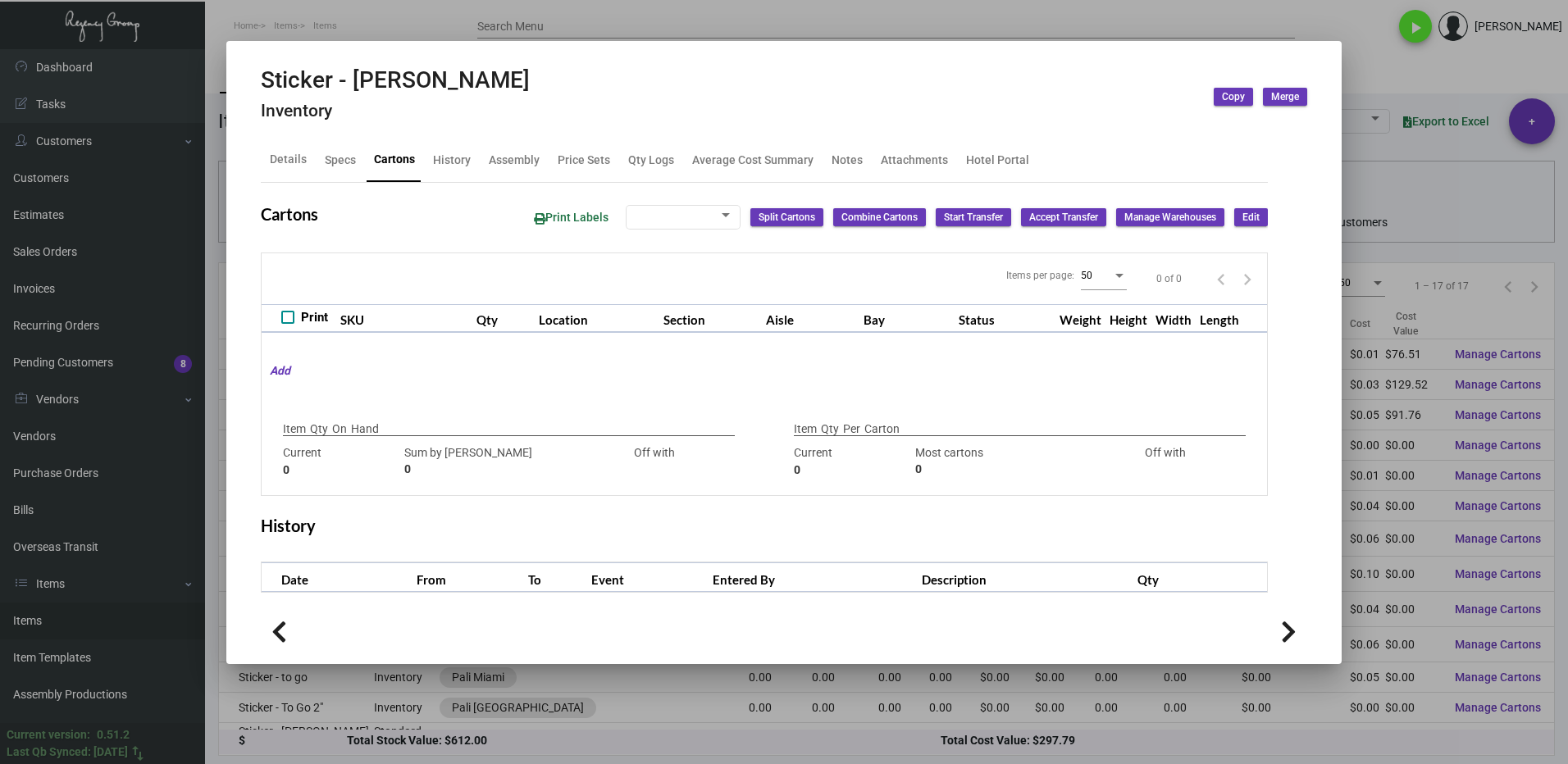
type input "1000"
type input "0"
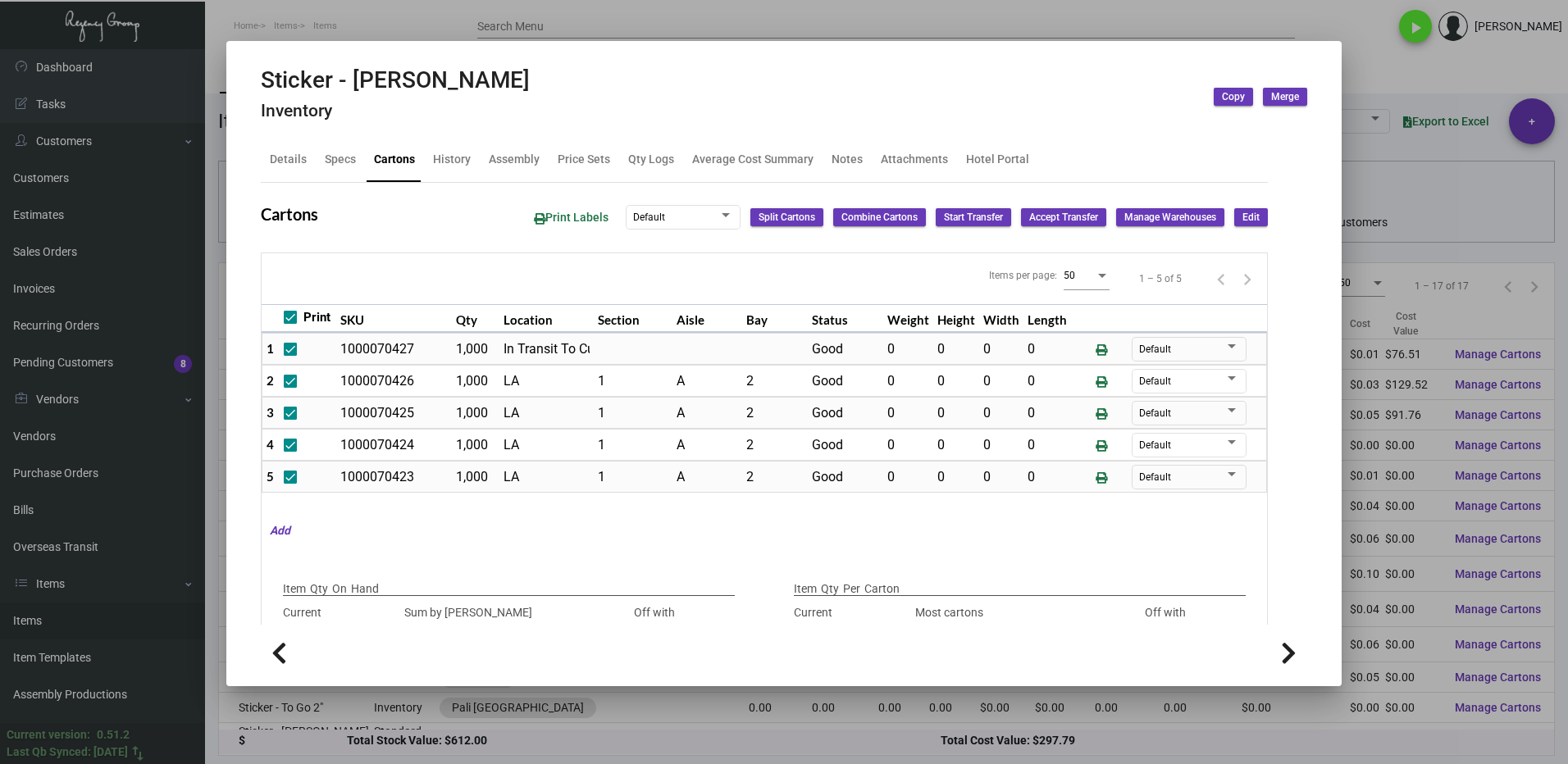
click at [1357, 60] on div at bounding box center [784, 382] width 1568 height 764
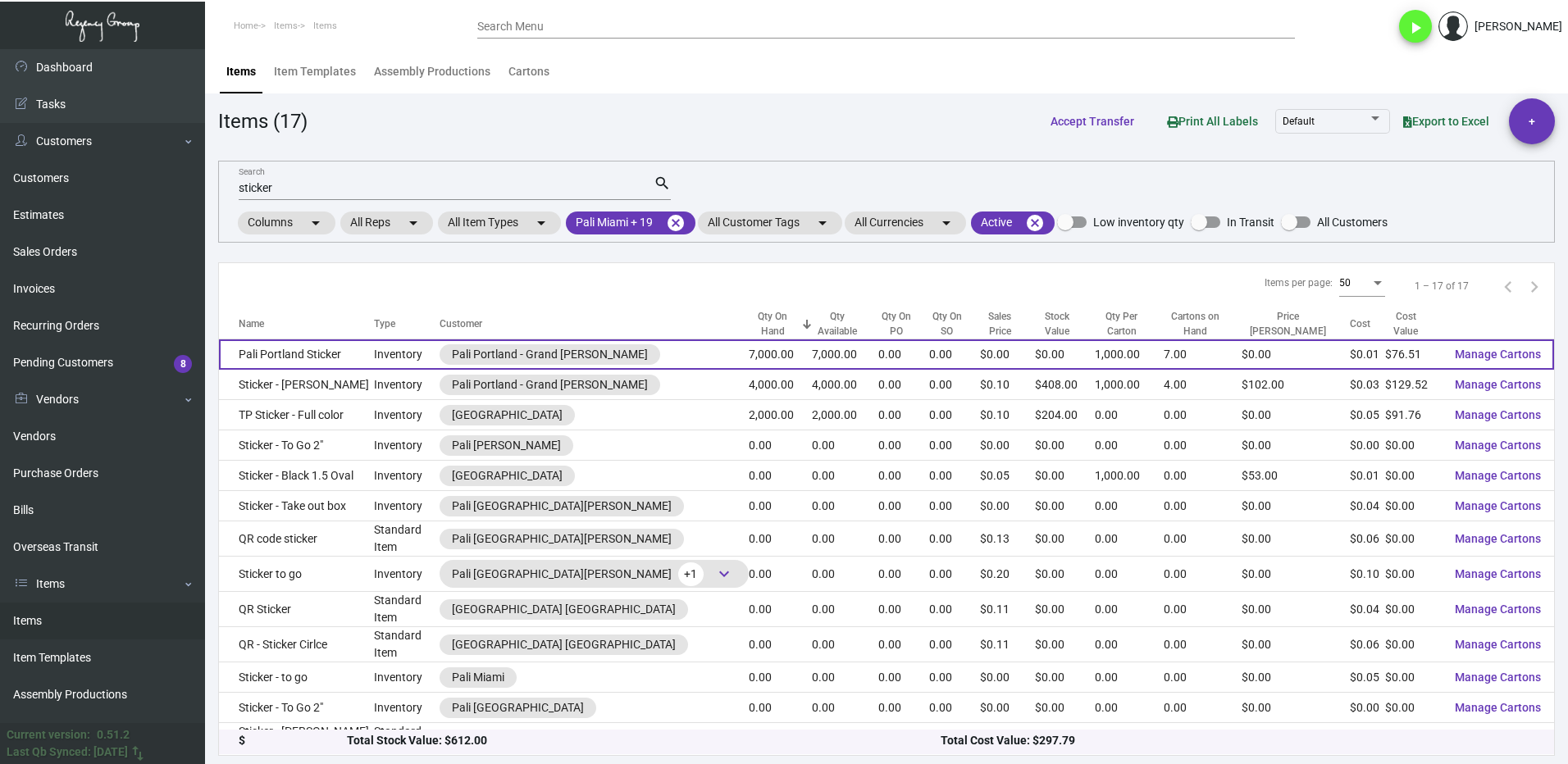
click at [356, 346] on td "Pali Portland Sticker" at bounding box center [296, 355] width 155 height 30
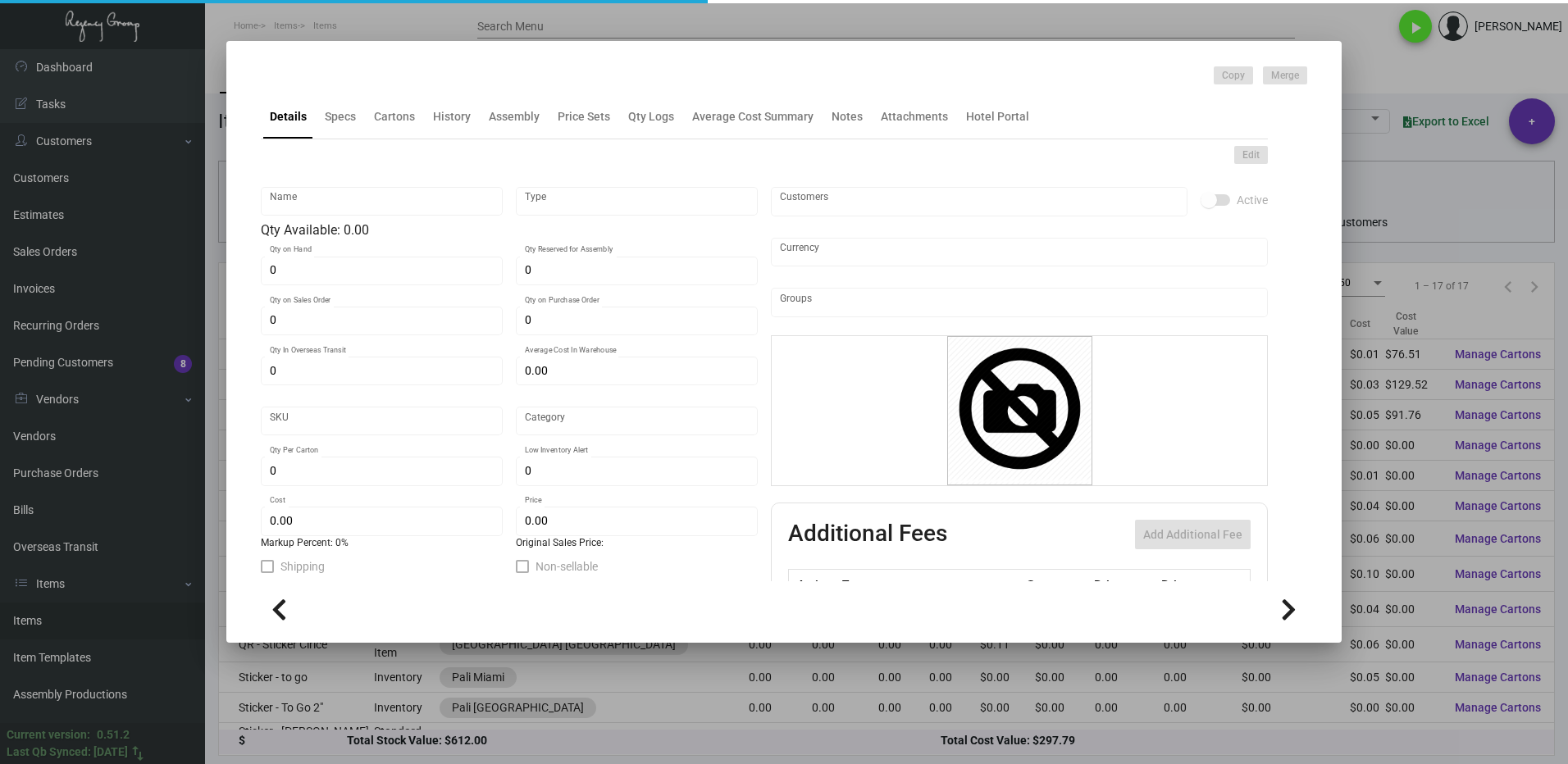
type input "Pali Portland Sticker"
type input "Inventory"
type input "7,000"
type input "$ 0.01561"
type input "port-stick-40"
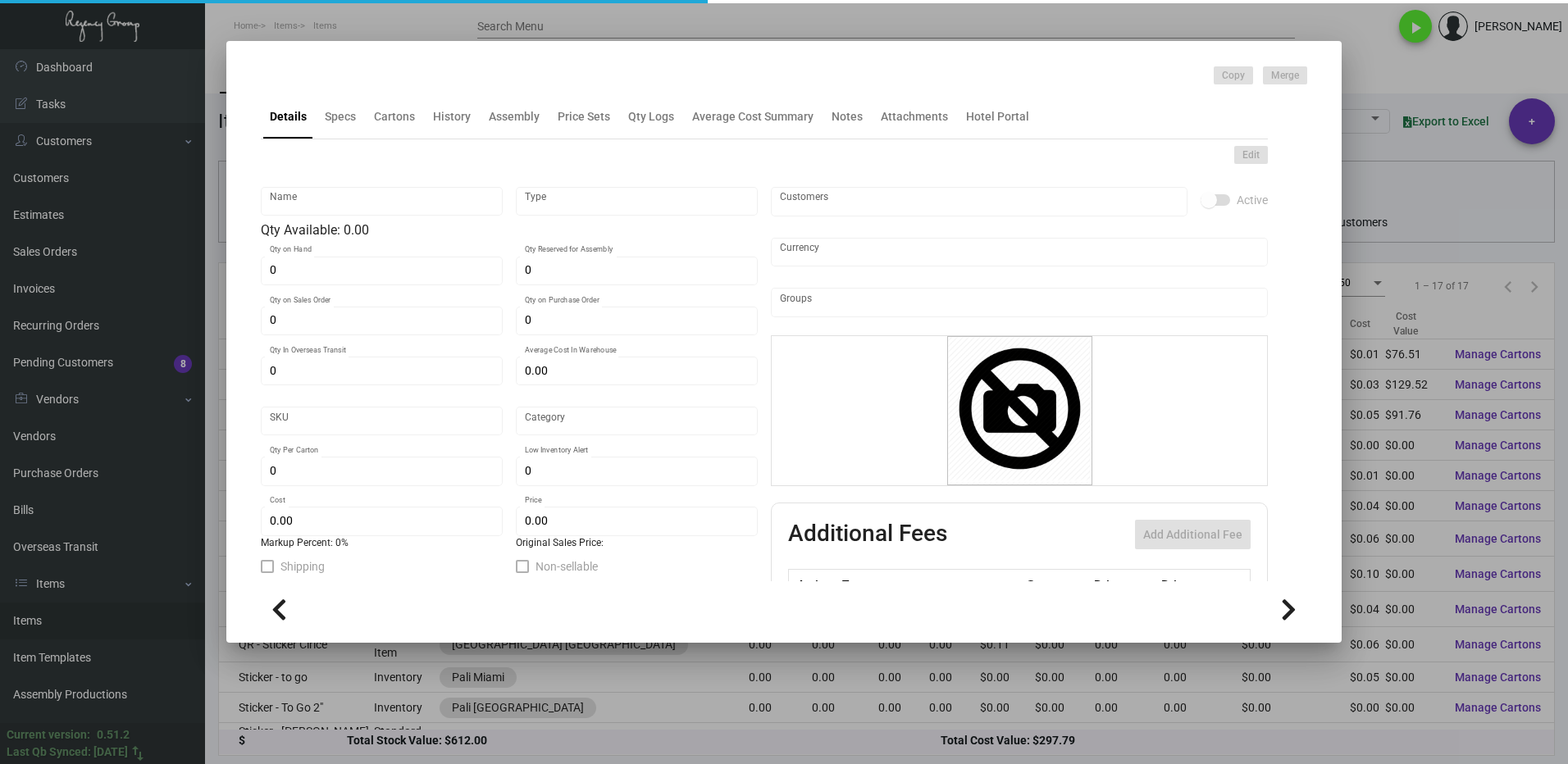
type input "Standard"
type input "1,000"
type input "$ 0.01093"
type input "$ 0.00"
checkbox input "true"
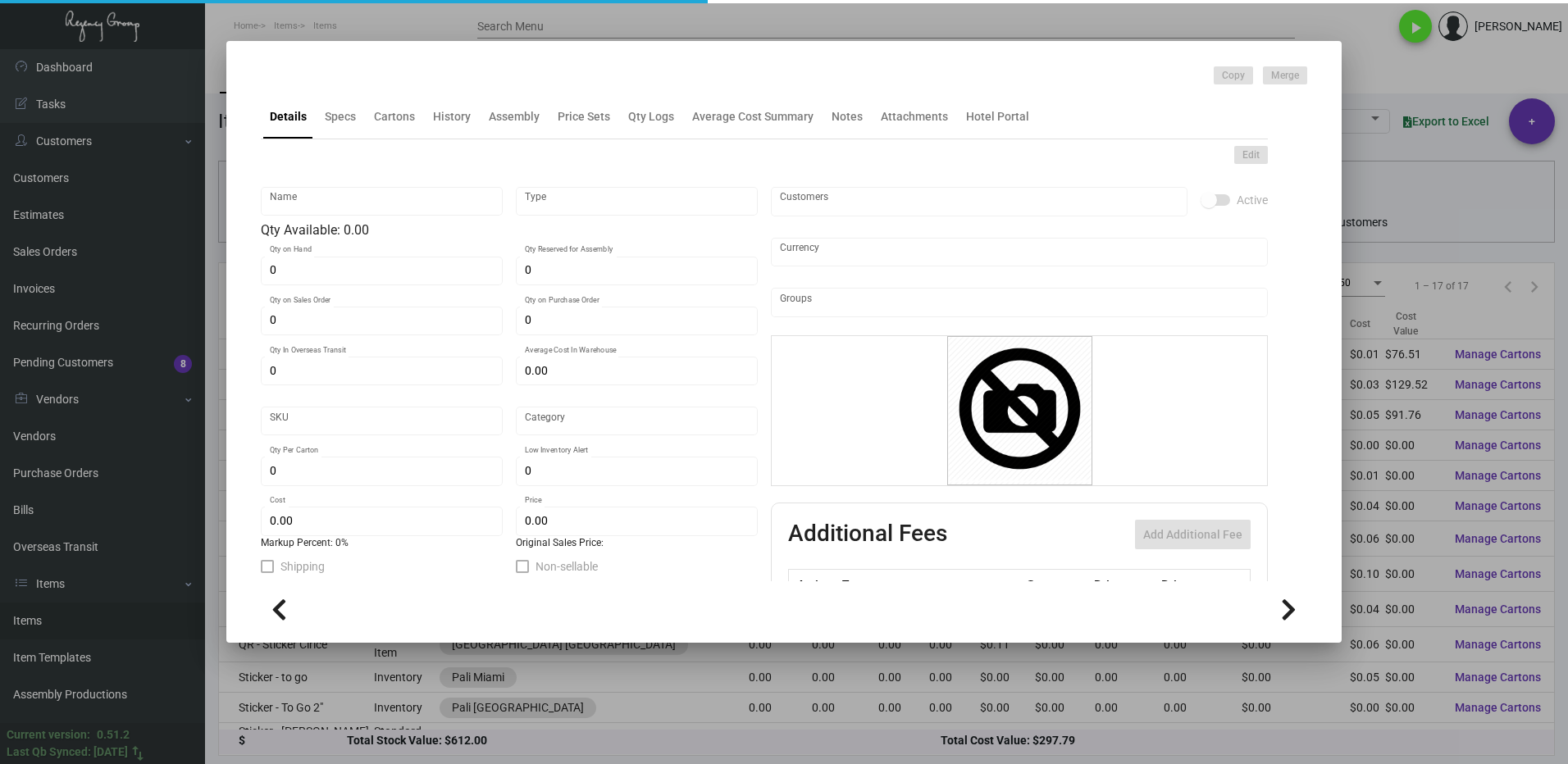
checkbox input "true"
type input "United States Dollar $"
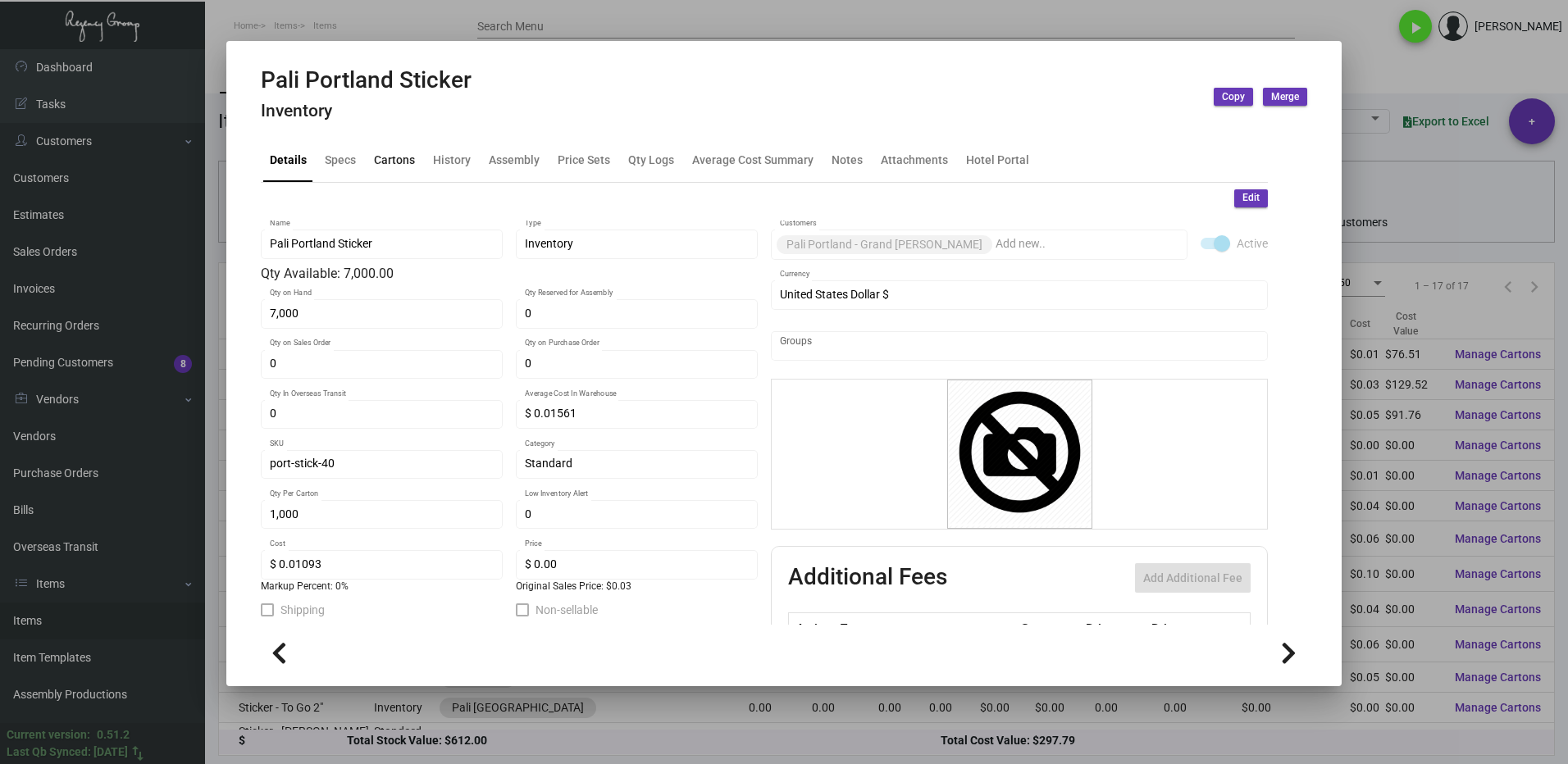
click at [392, 152] on div "Cartons" at bounding box center [394, 159] width 41 height 17
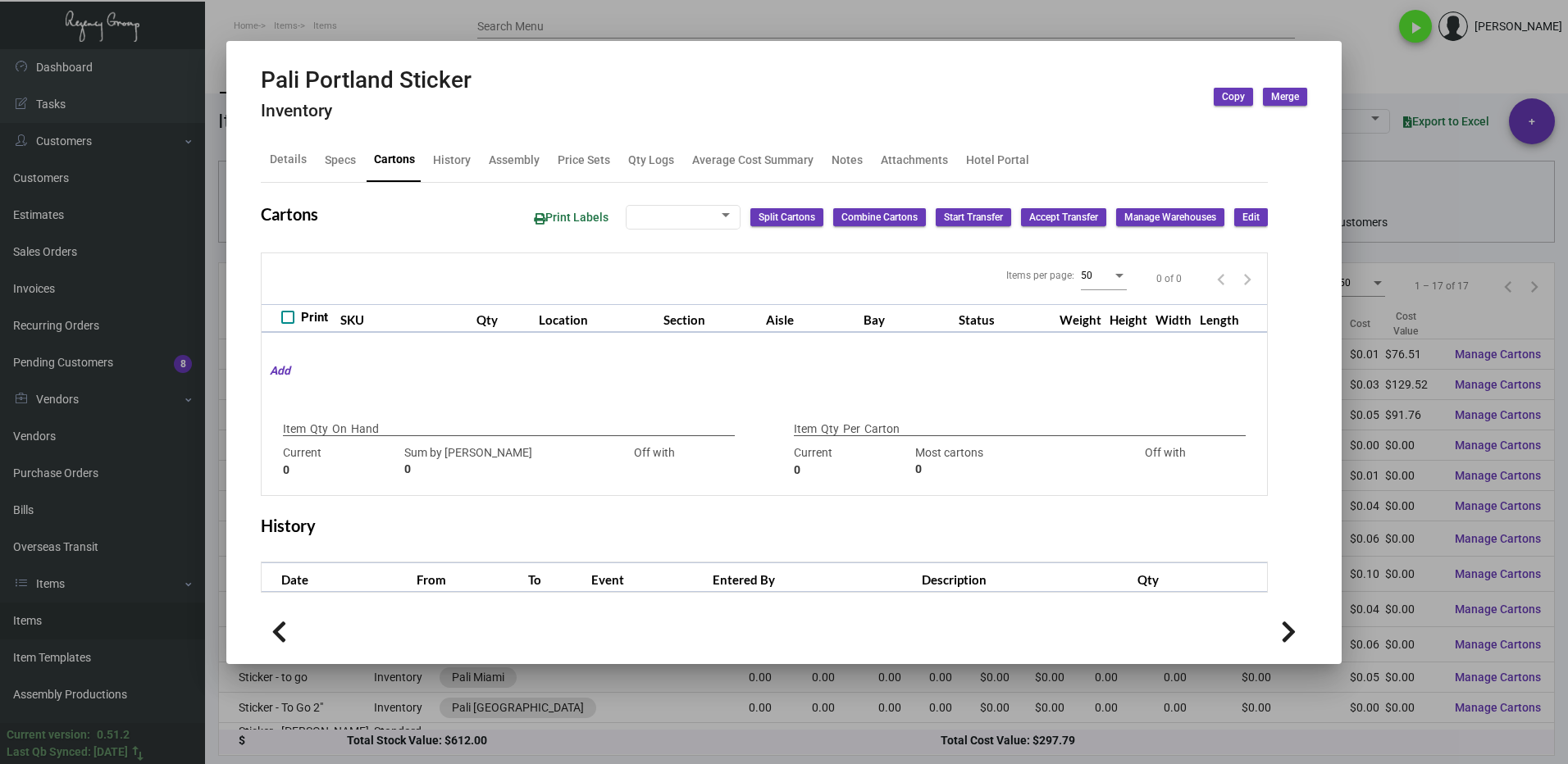
checkbox input "true"
type input "7,000"
type input "7000"
type input "0"
type input "1,000"
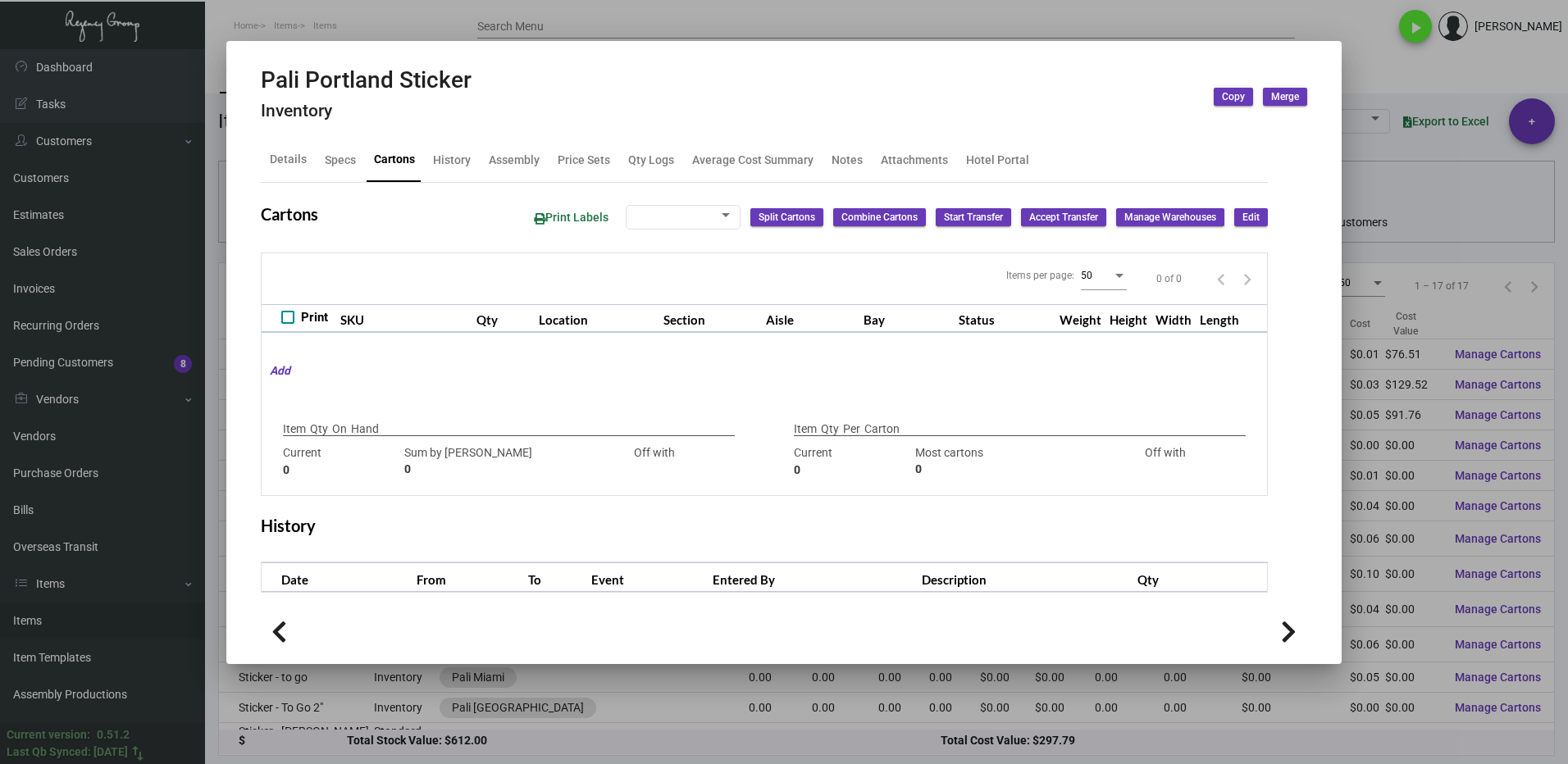
type input "7000"
type input "-6000"
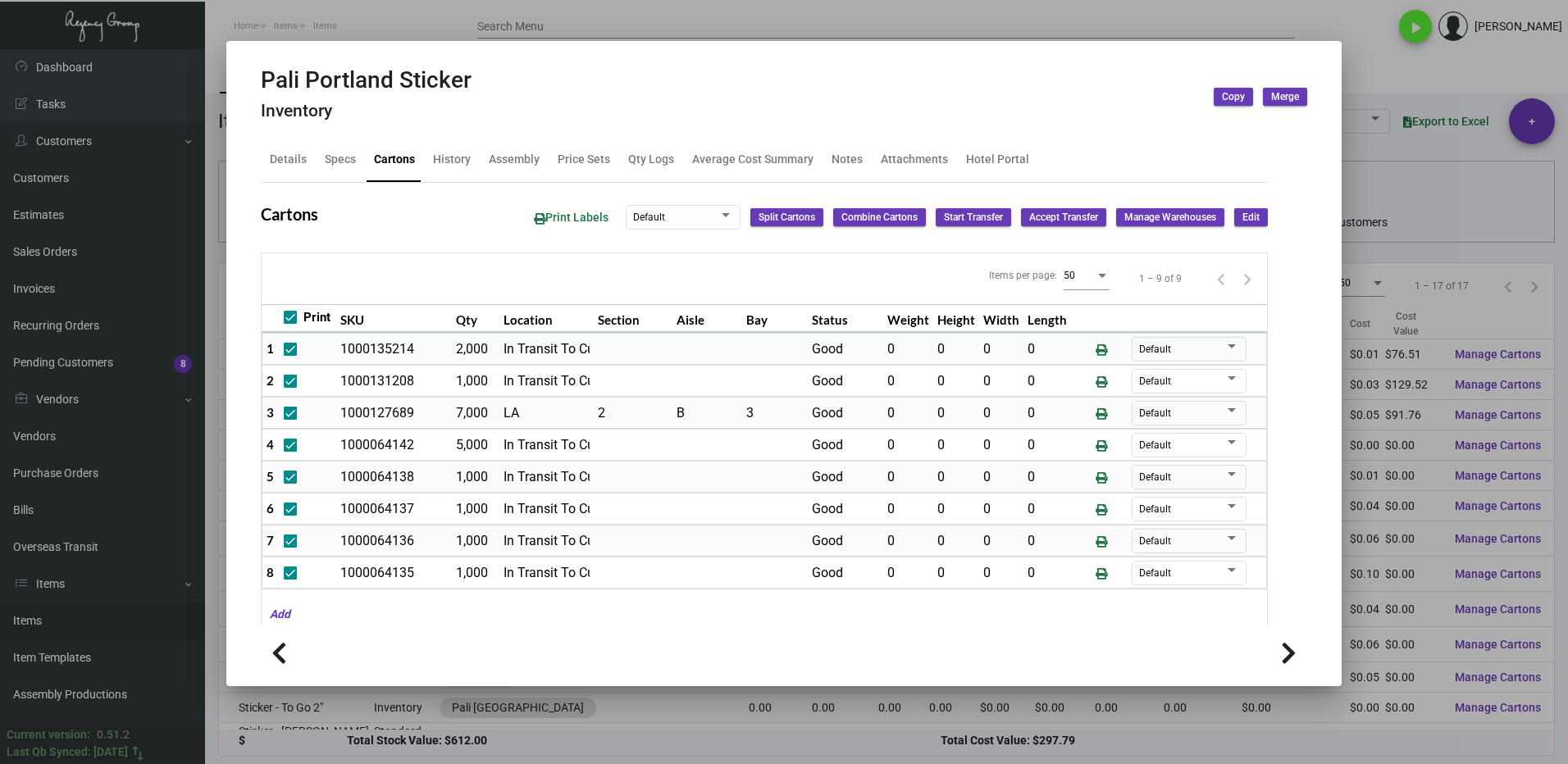
click at [1391, 66] on div at bounding box center [784, 382] width 1568 height 764
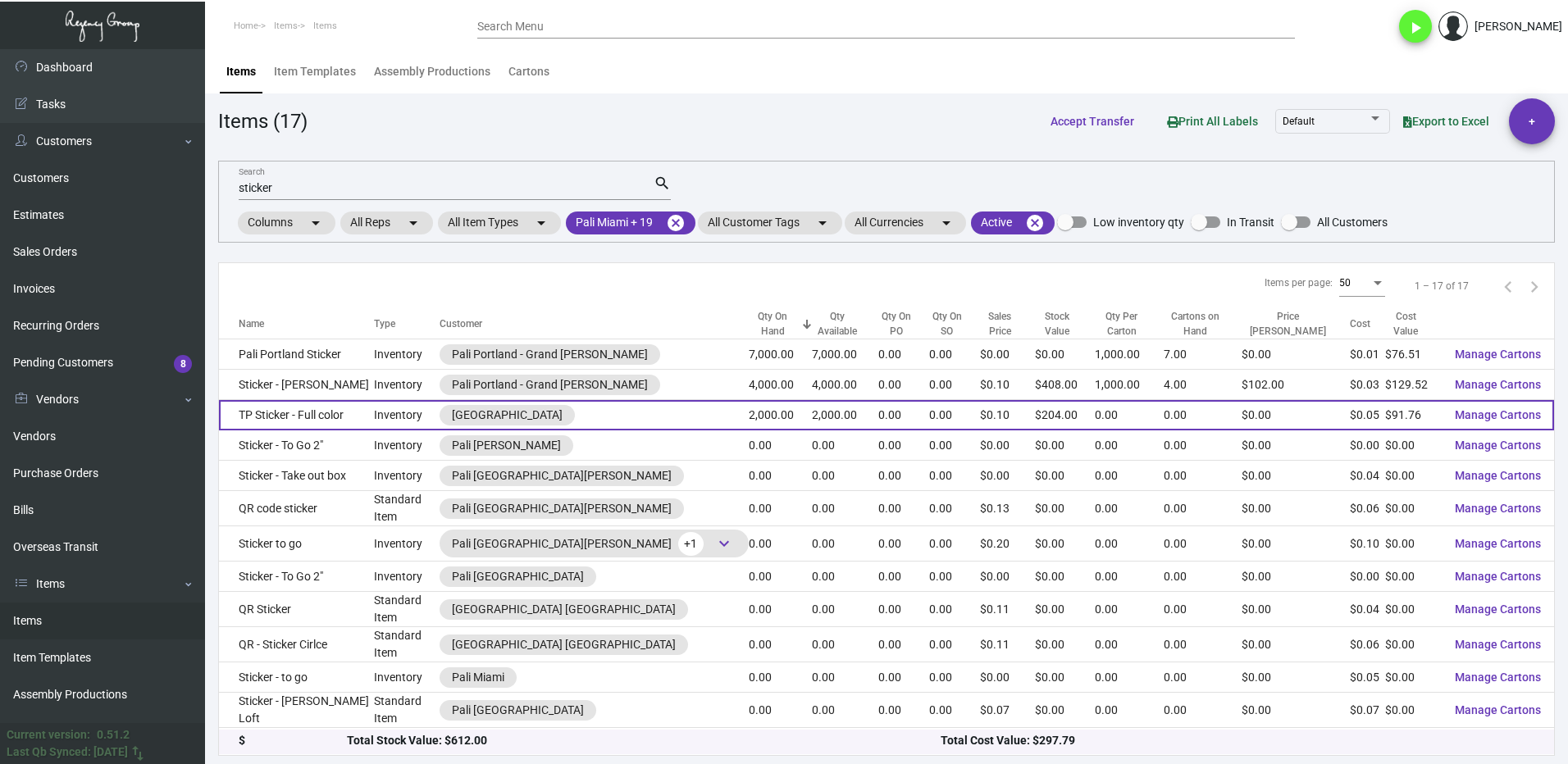
click at [350, 418] on td "TP Sticker - Full color" at bounding box center [296, 415] width 155 height 30
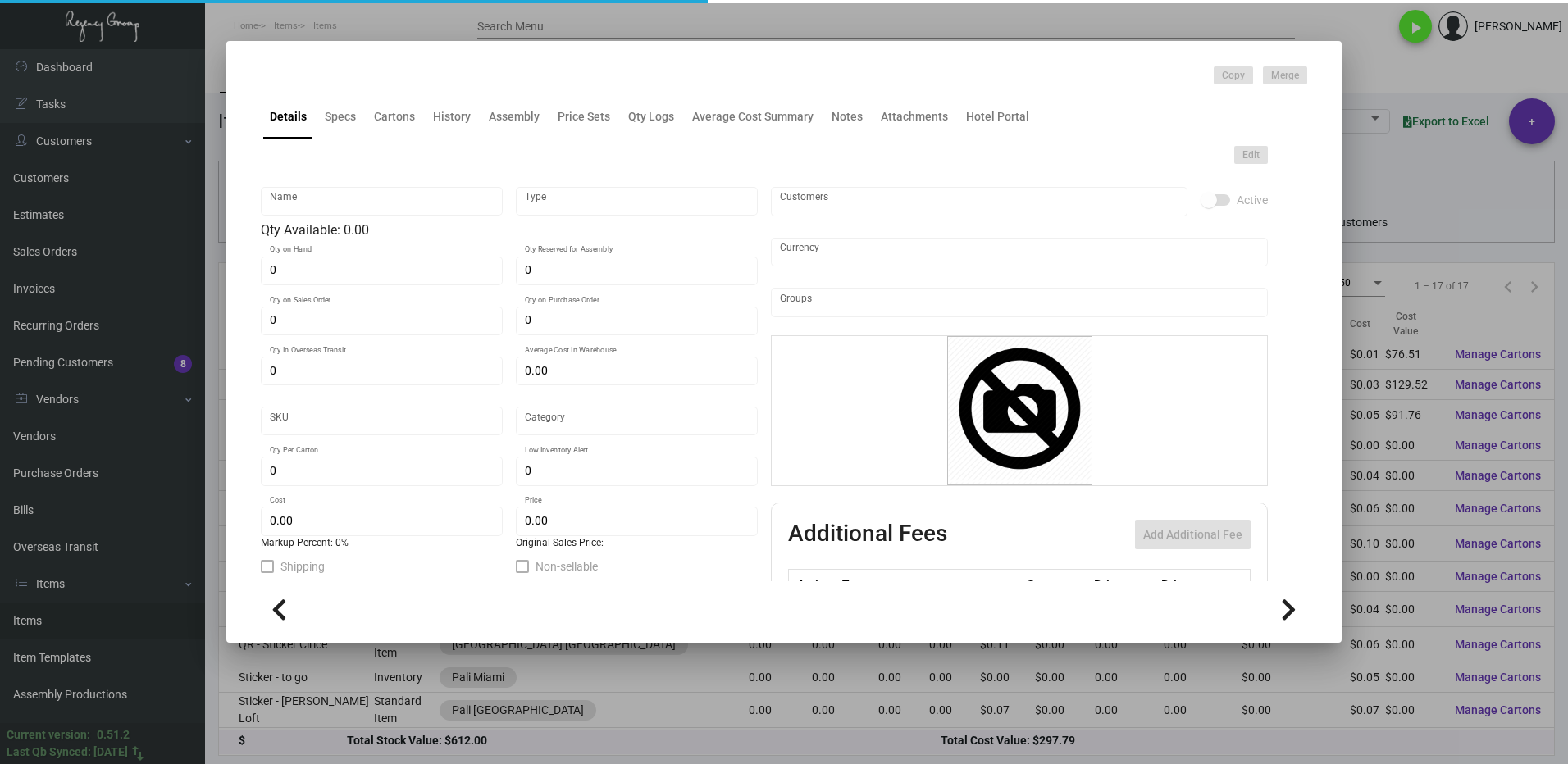
type input "TP Sticker - Full color"
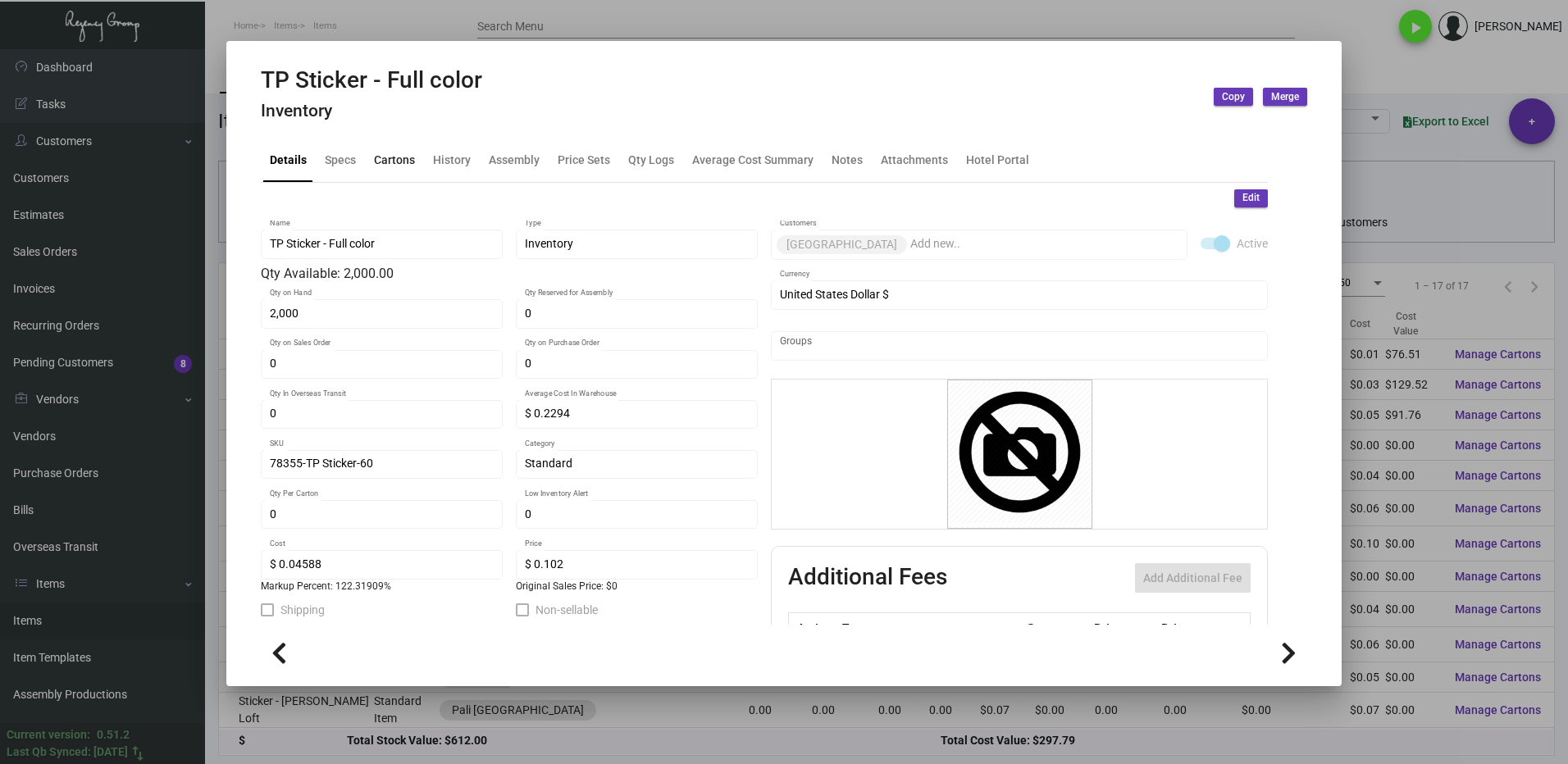
click at [389, 161] on div "Cartons" at bounding box center [394, 159] width 41 height 17
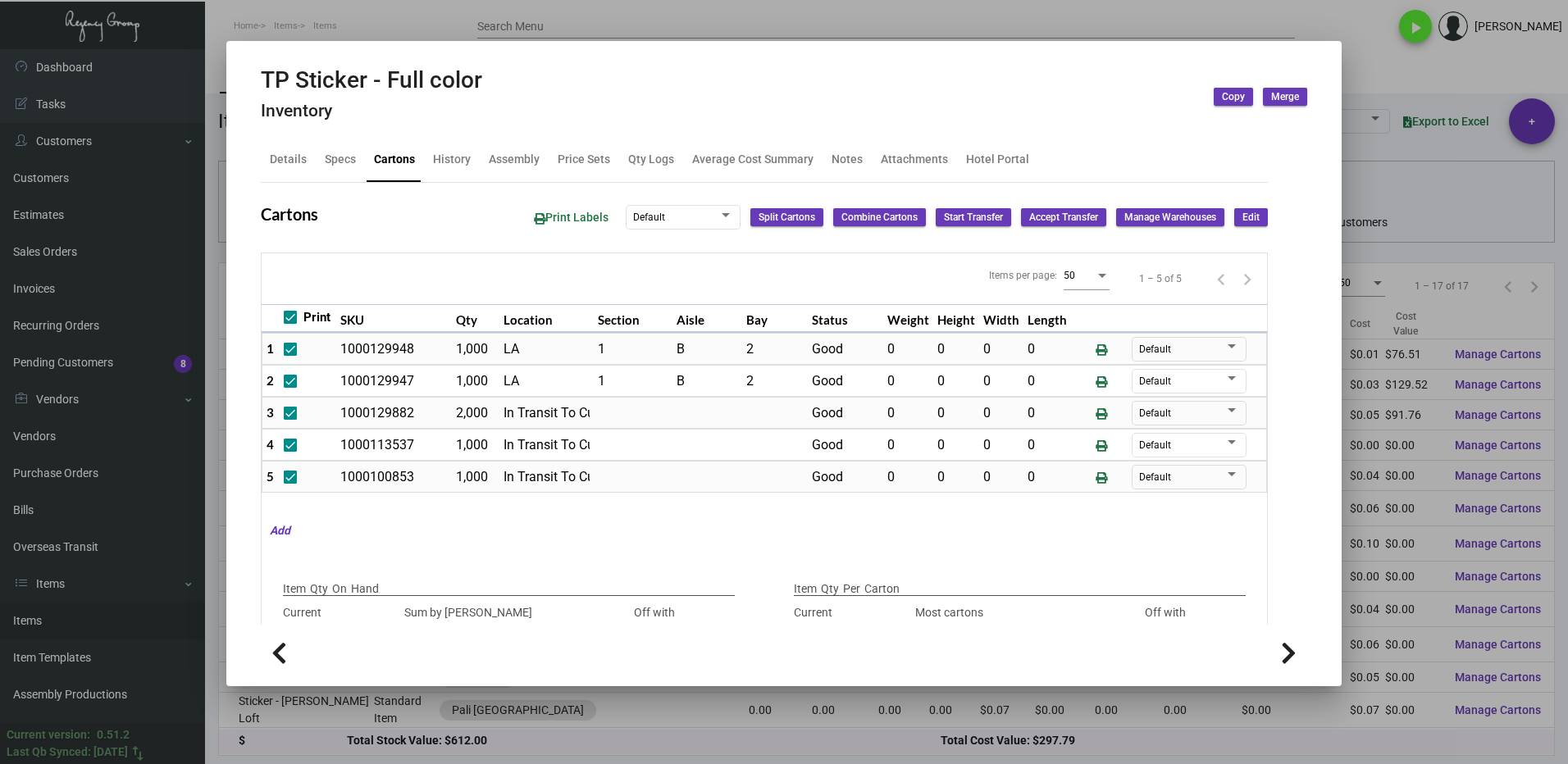
click at [1386, 68] on div at bounding box center [784, 382] width 1568 height 764
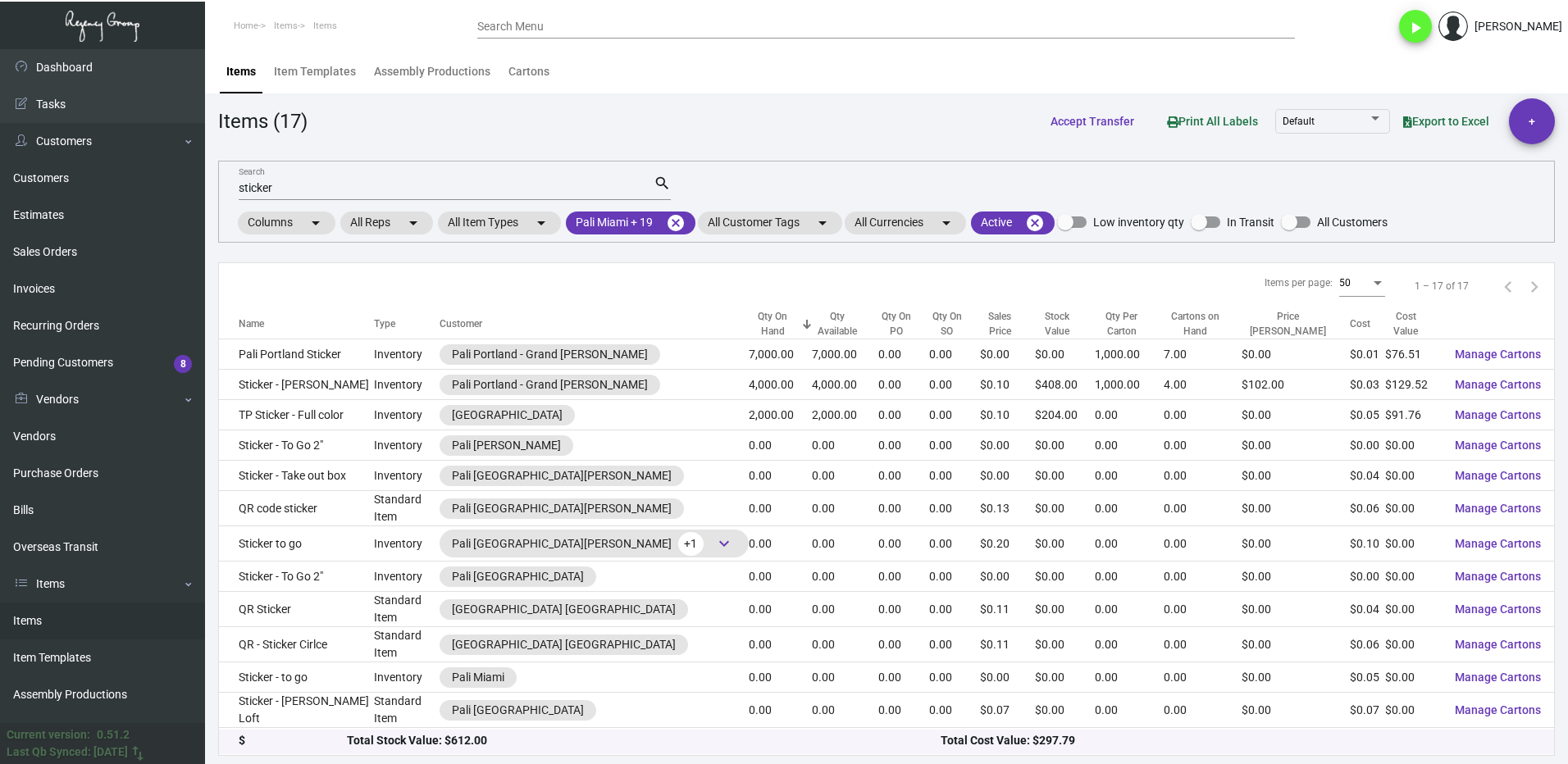
click at [302, 186] on input "sticker" at bounding box center [446, 189] width 415 height 13
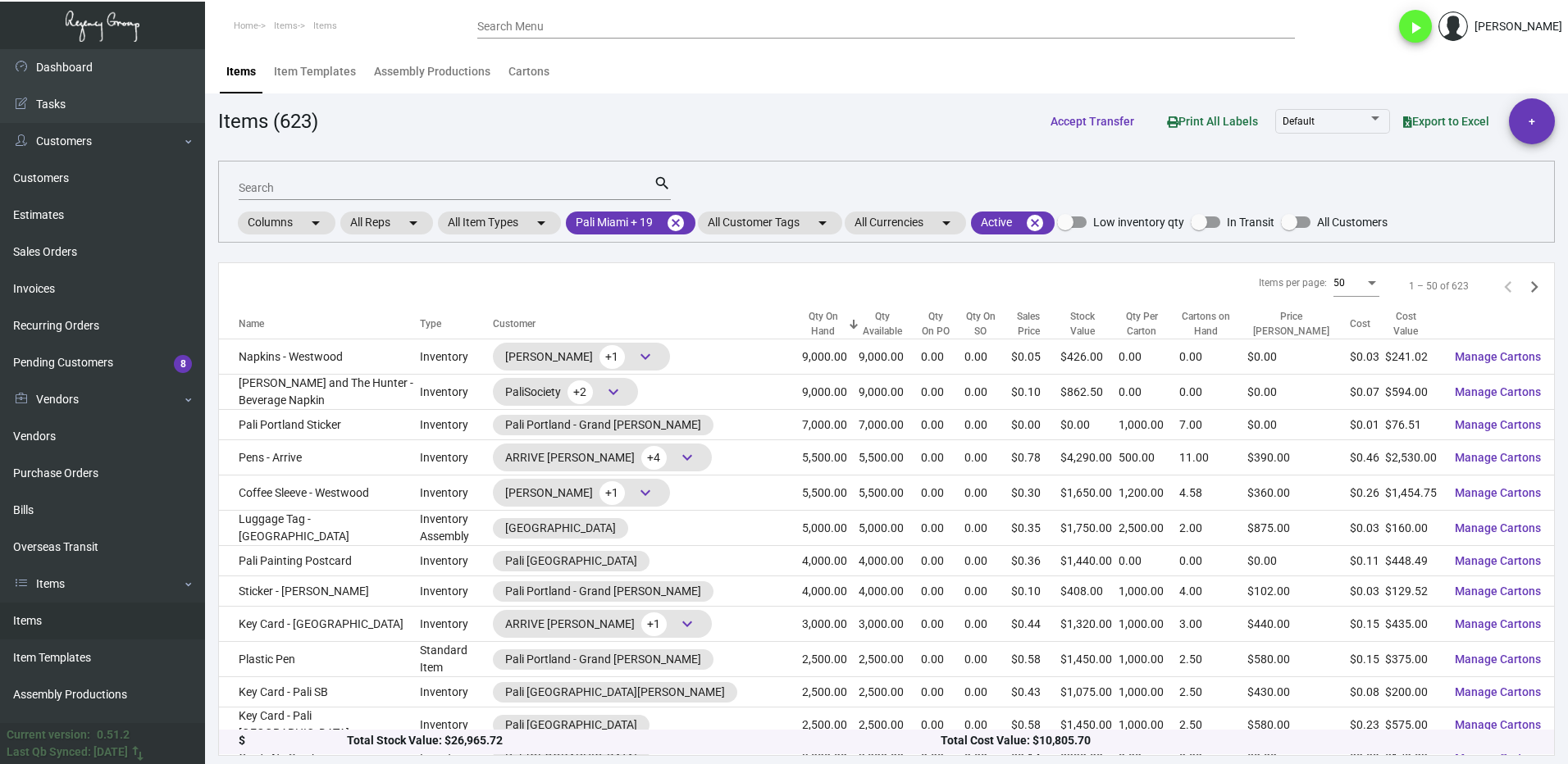
click at [288, 187] on input "Search" at bounding box center [446, 189] width 415 height 13
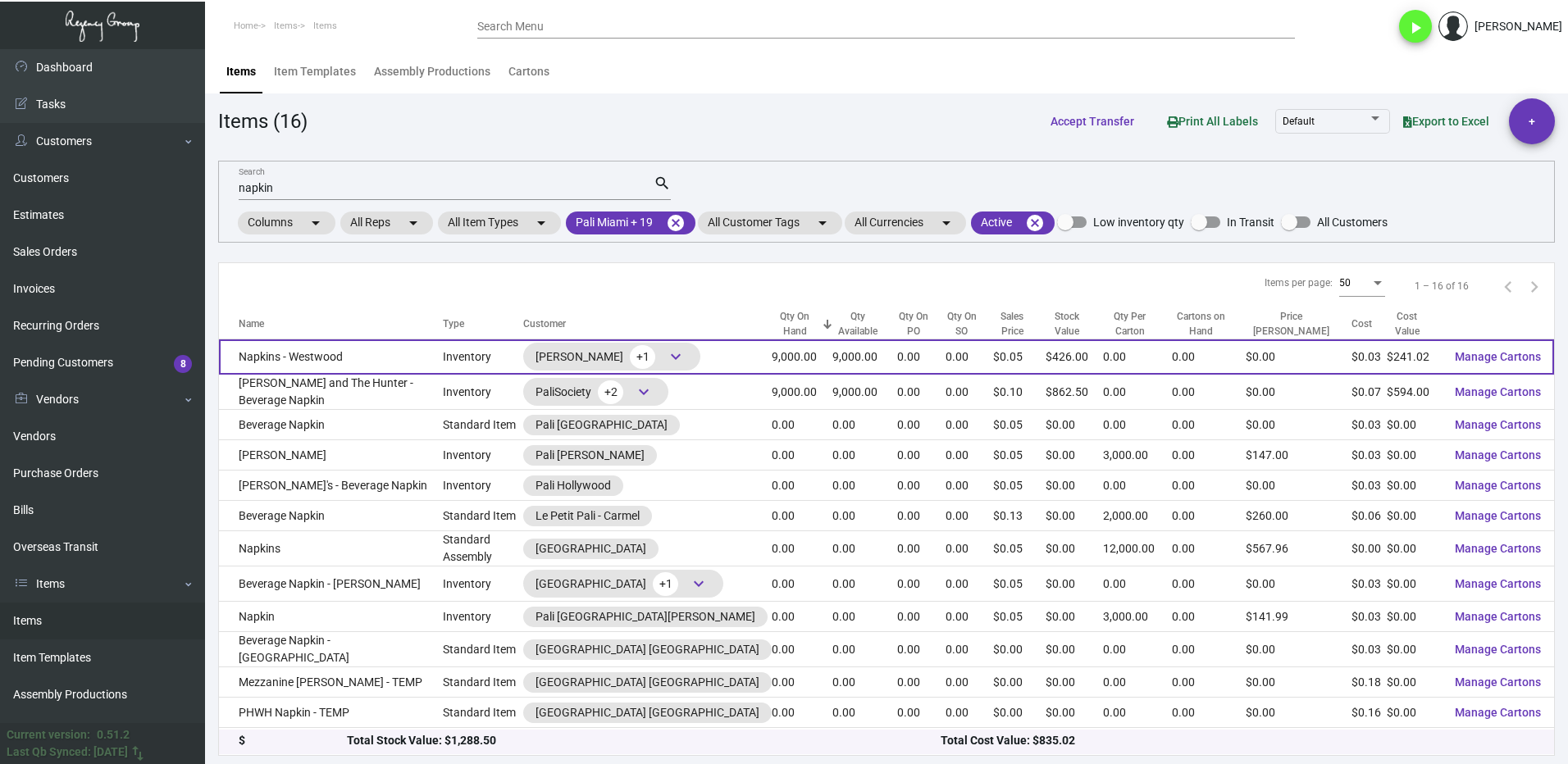
click at [393, 352] on td "Napkins - Westwood" at bounding box center [330, 357] width 224 height 35
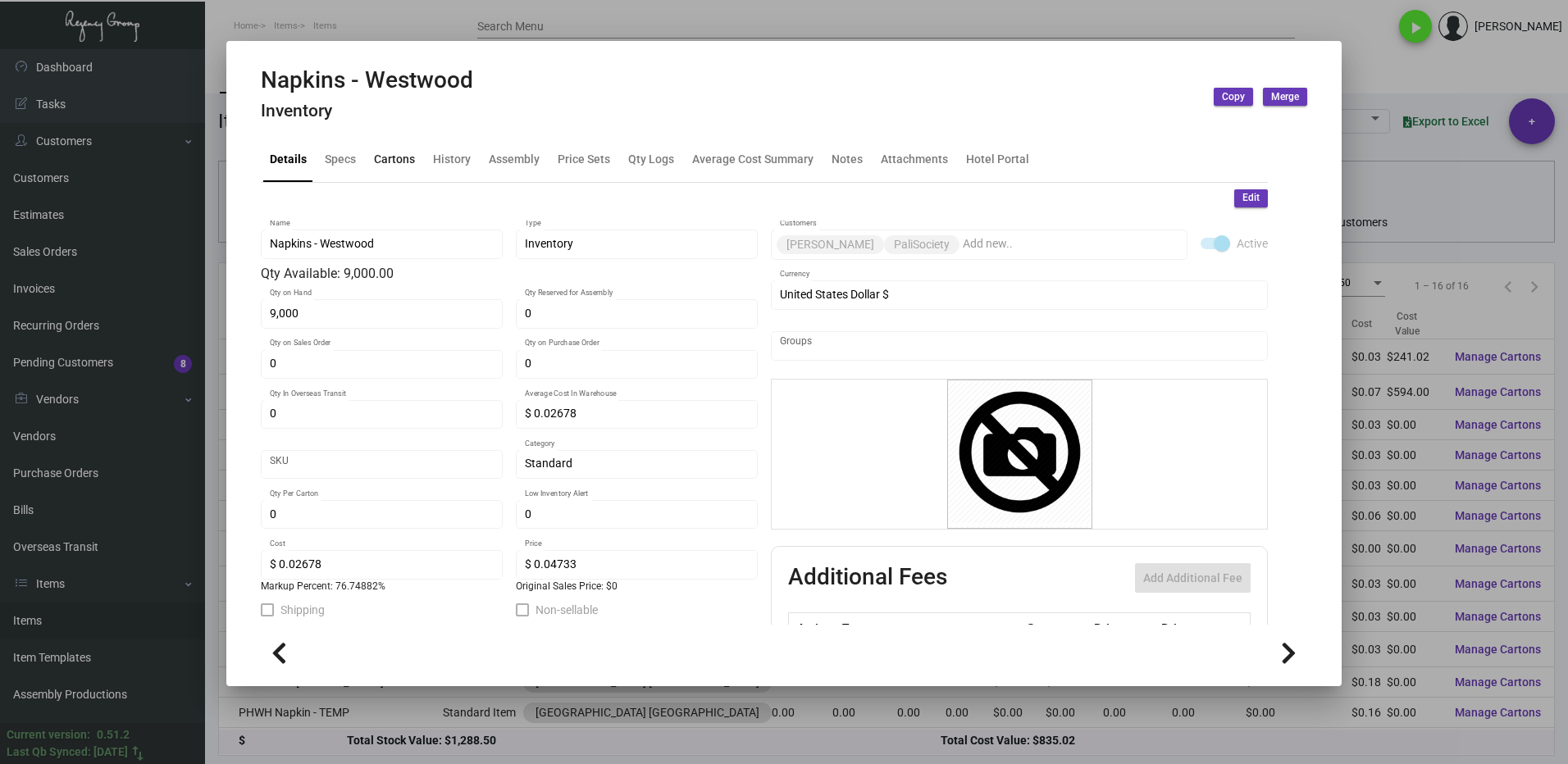
click at [390, 165] on div "Cartons" at bounding box center [394, 159] width 41 height 17
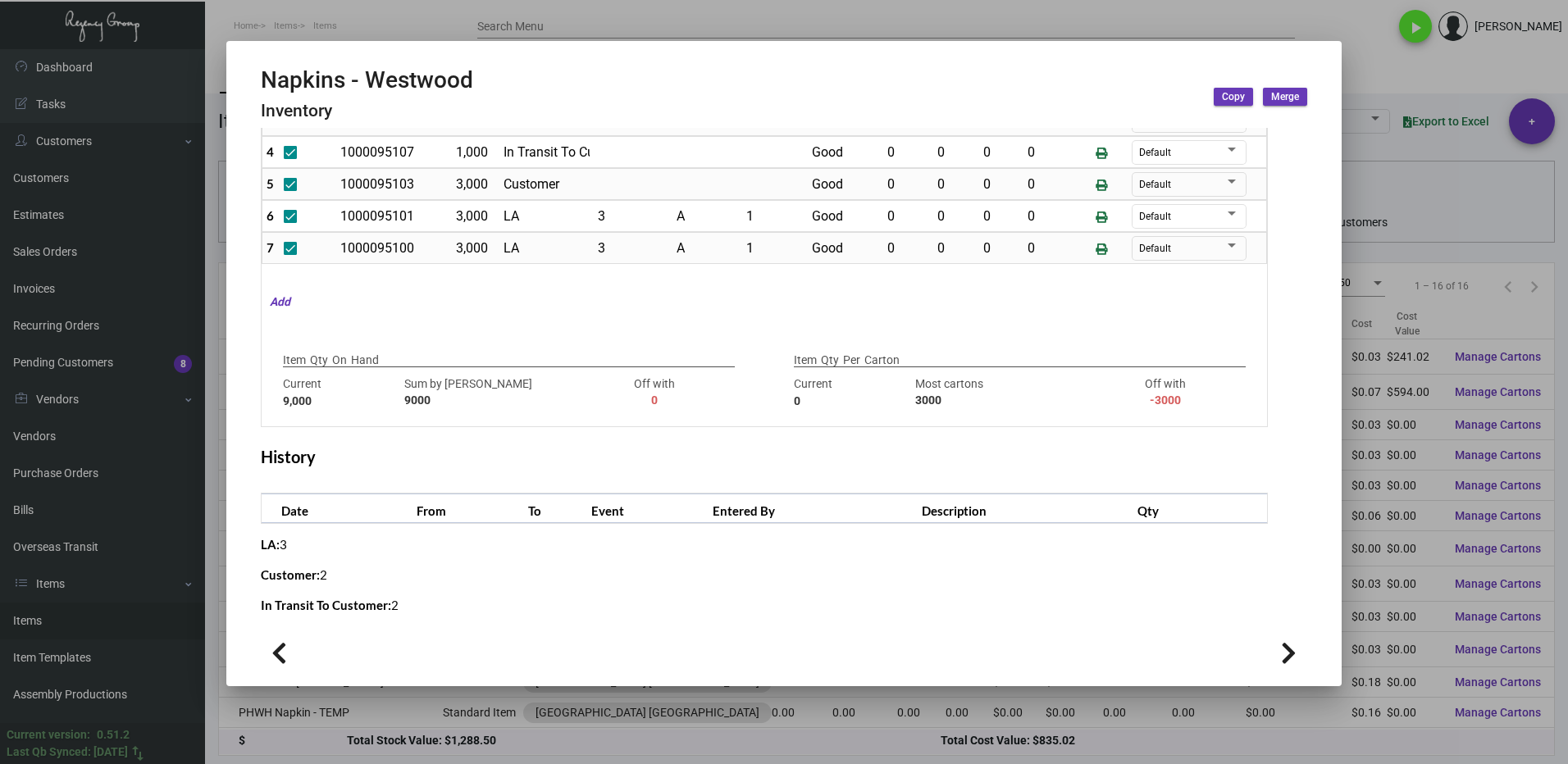
scroll to position [306, 0]
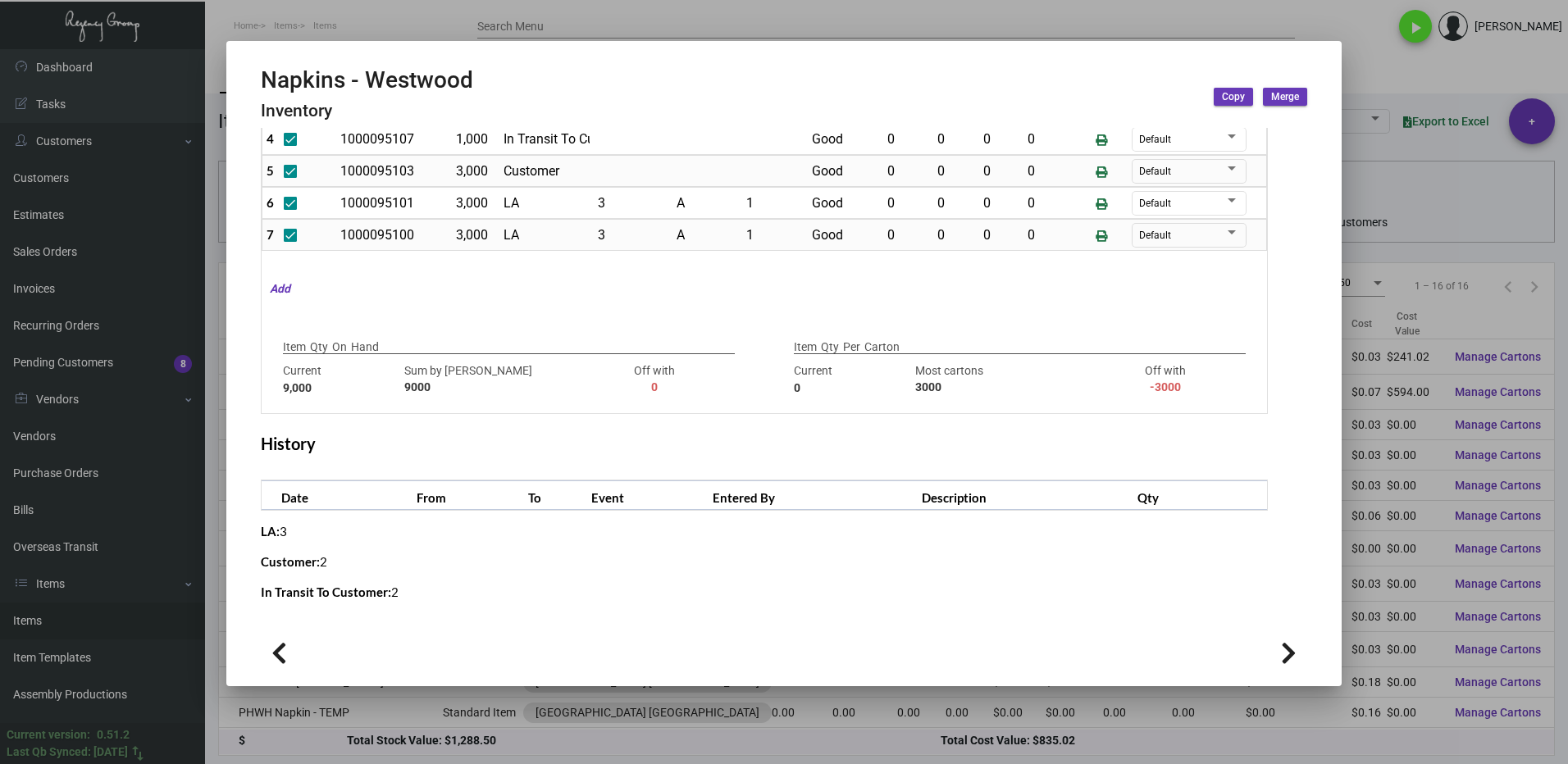
click at [1377, 79] on div at bounding box center [784, 382] width 1568 height 764
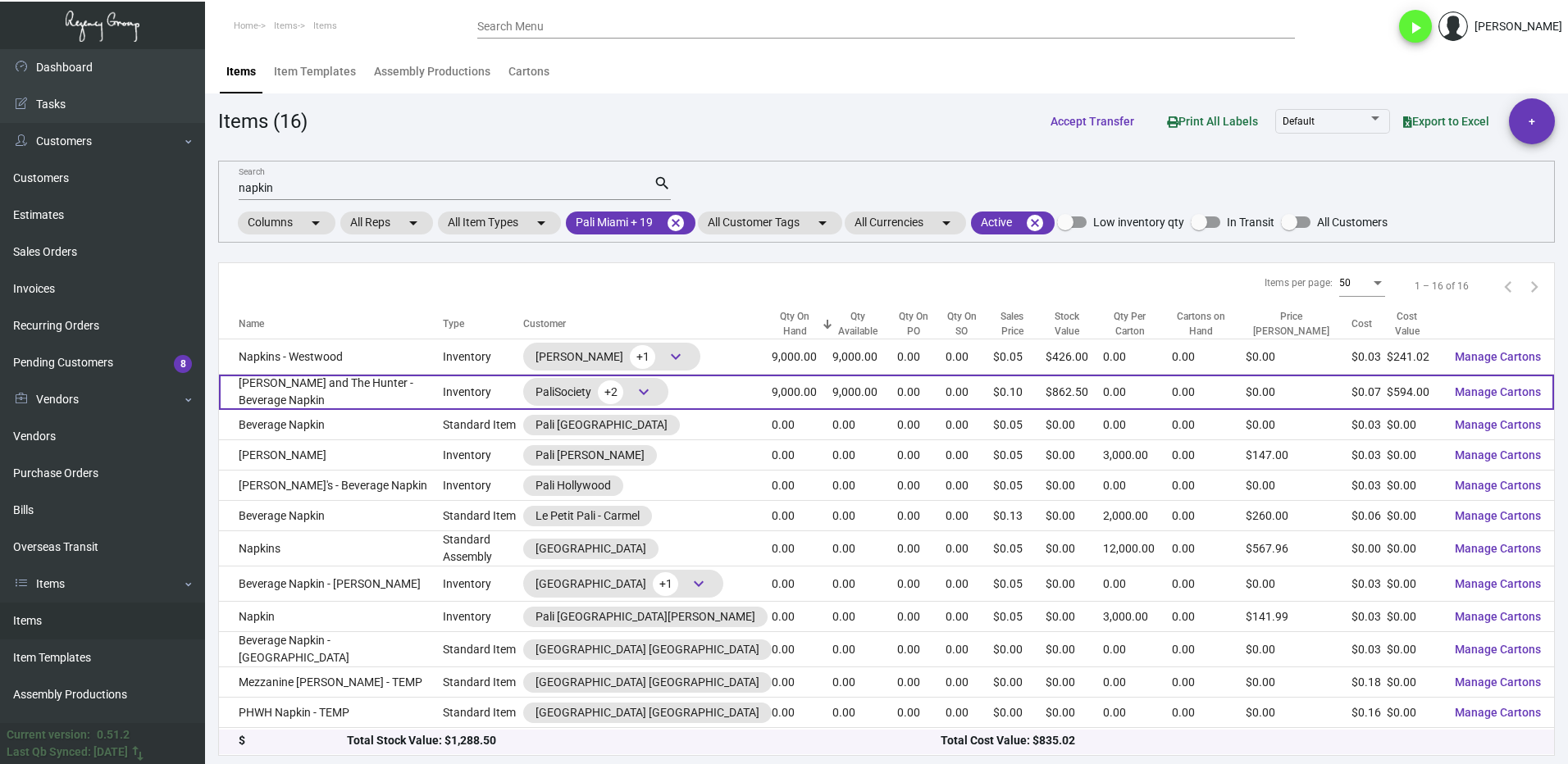
click at [368, 392] on td "[PERSON_NAME] and The Hunter - Beverage Napkin" at bounding box center [330, 393] width 224 height 35
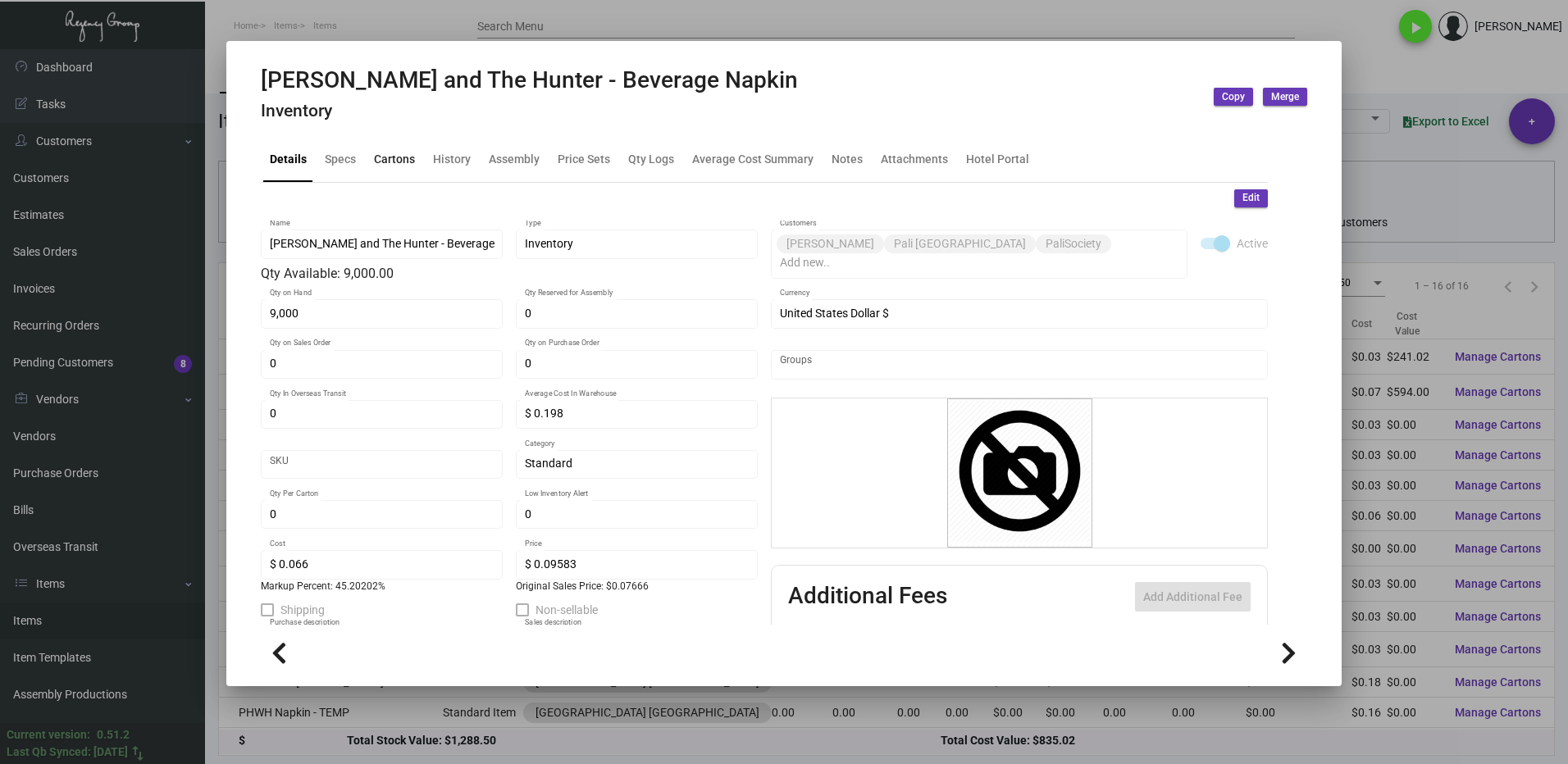
click at [396, 163] on div "Cartons" at bounding box center [394, 159] width 41 height 17
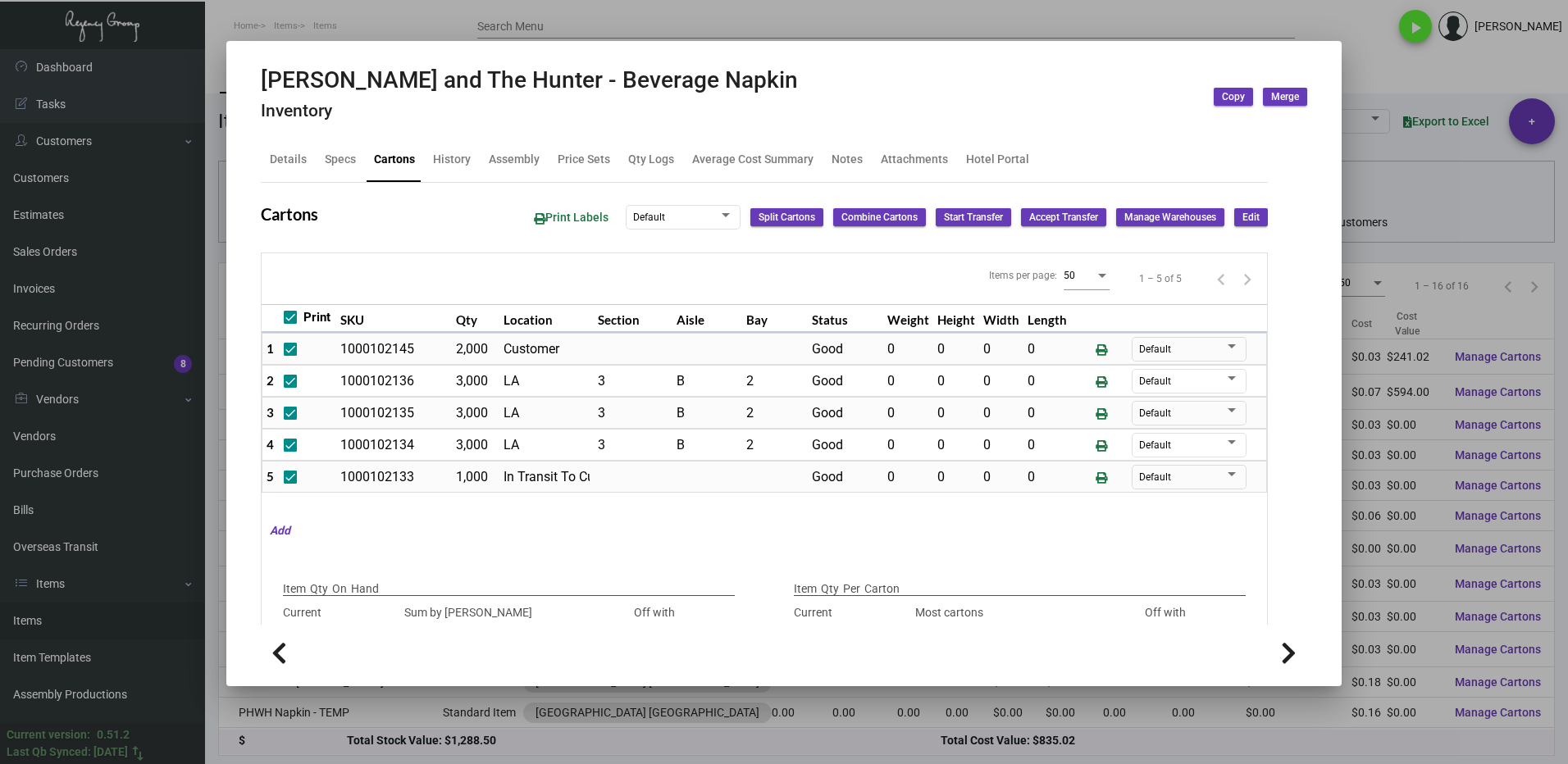
click at [1377, 77] on div at bounding box center [784, 382] width 1568 height 764
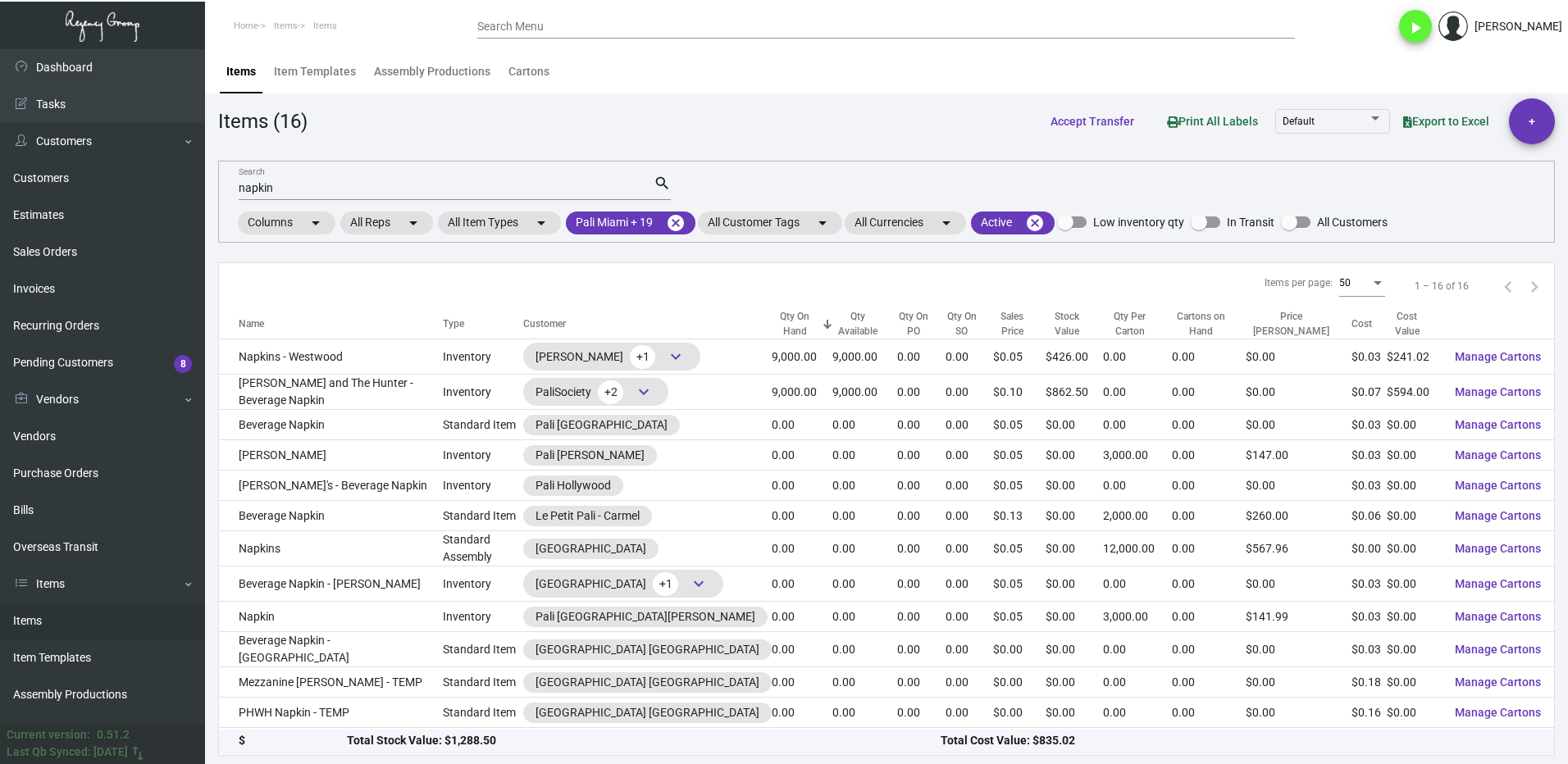
click at [304, 183] on input "napkin" at bounding box center [446, 189] width 415 height 13
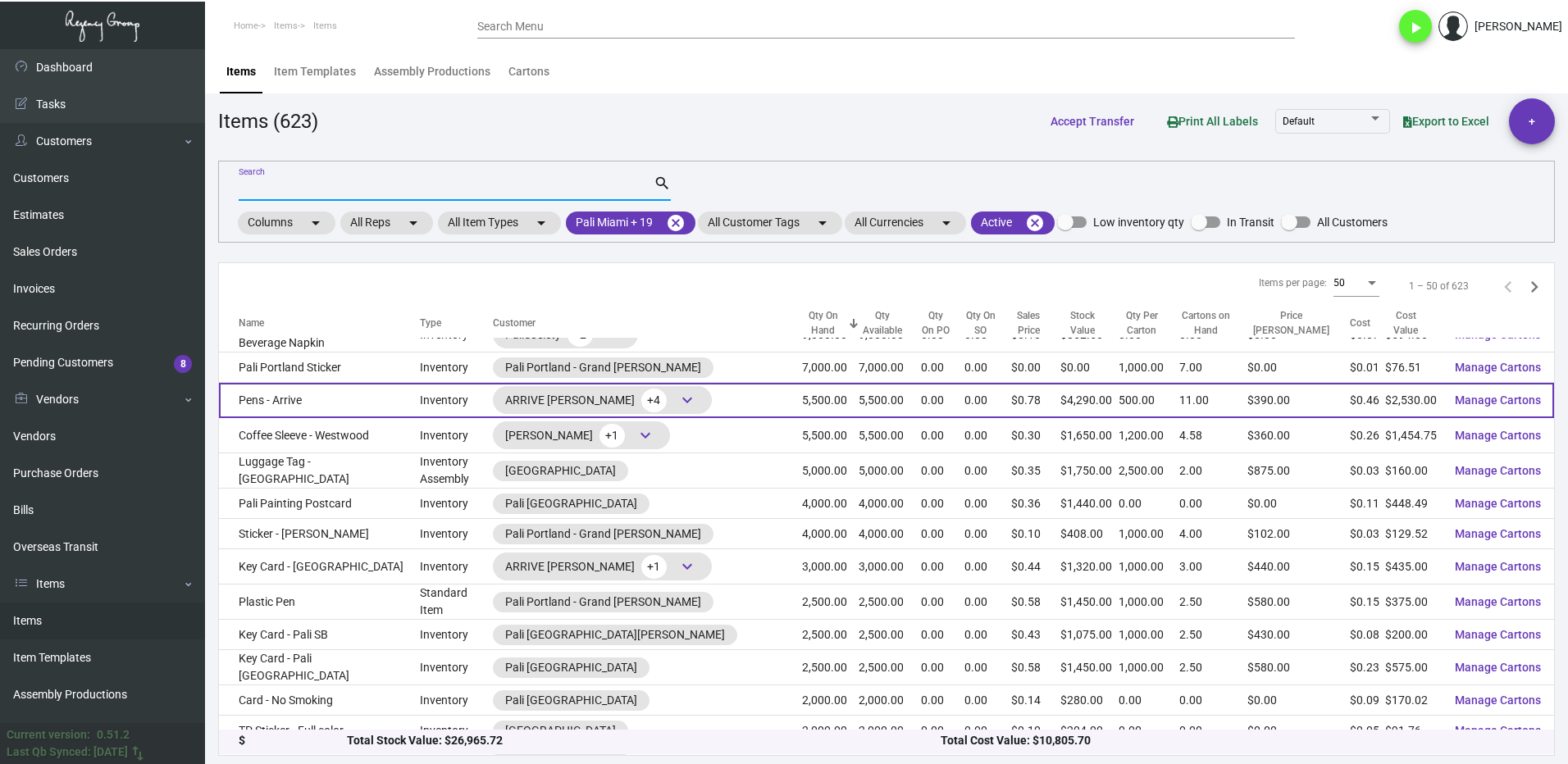
scroll to position [82, 0]
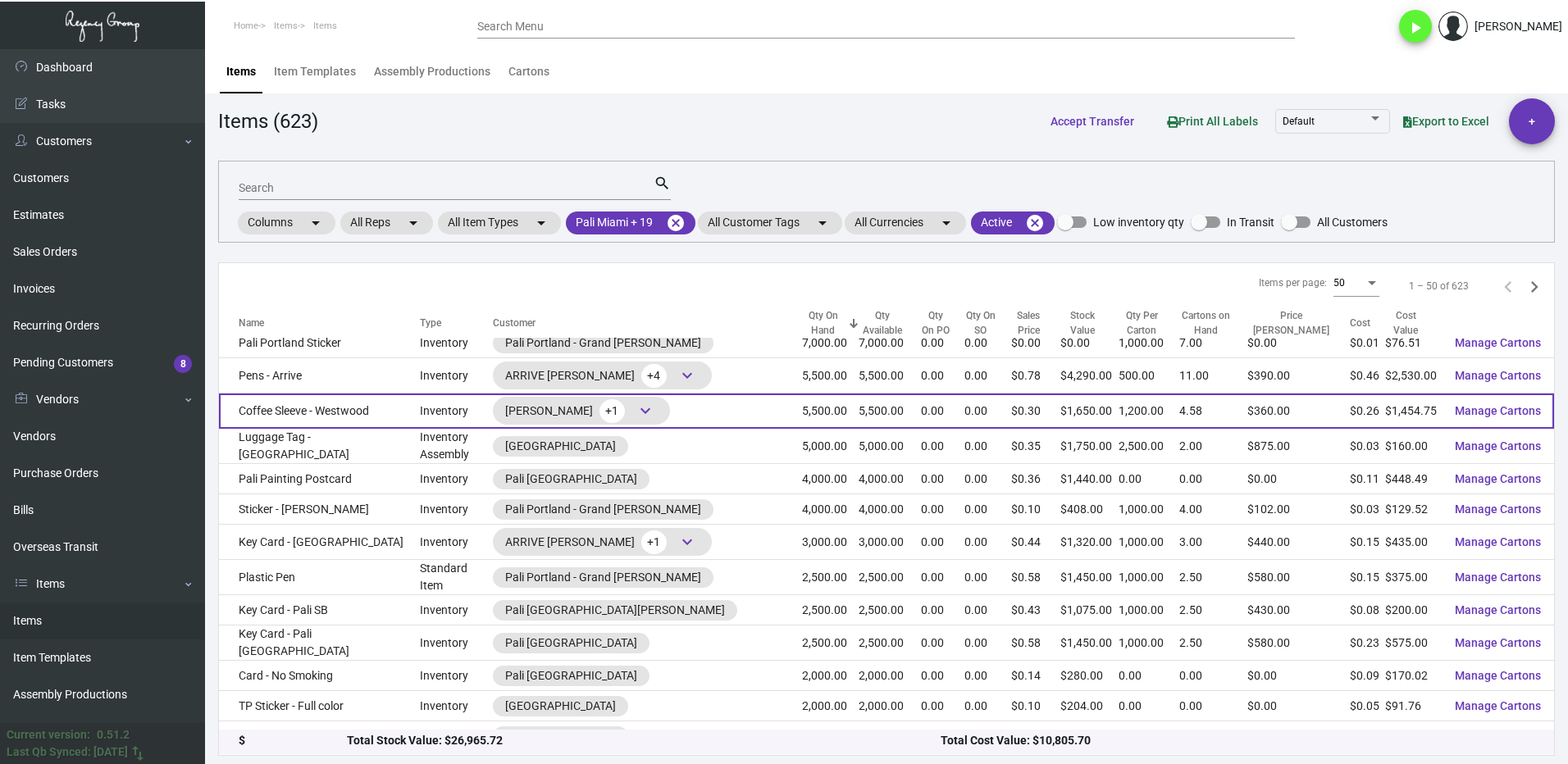
click at [411, 415] on td "Coffee Sleeve - Westwood" at bounding box center [319, 411] width 201 height 35
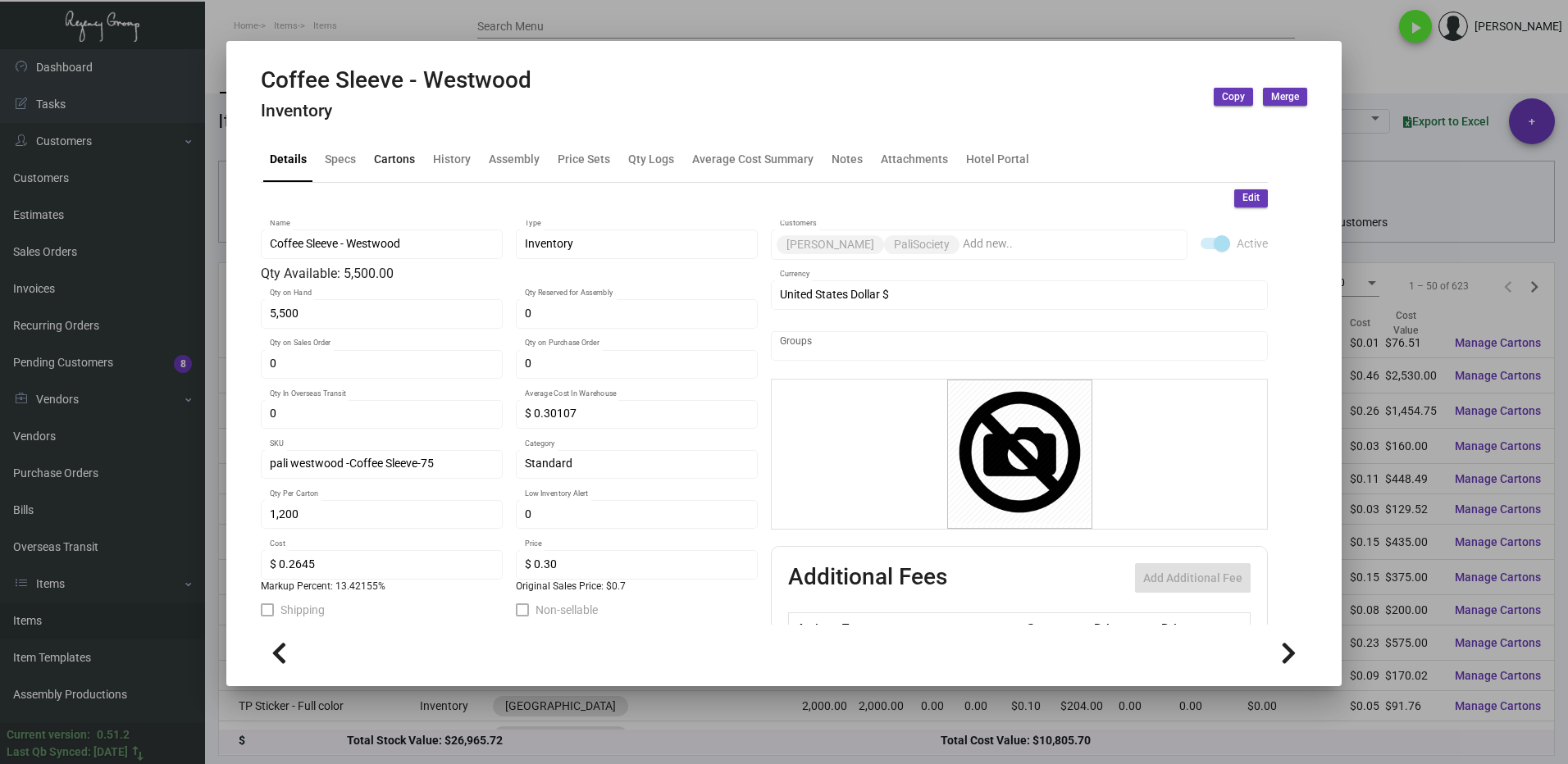
click at [393, 160] on div "Cartons" at bounding box center [394, 159] width 41 height 17
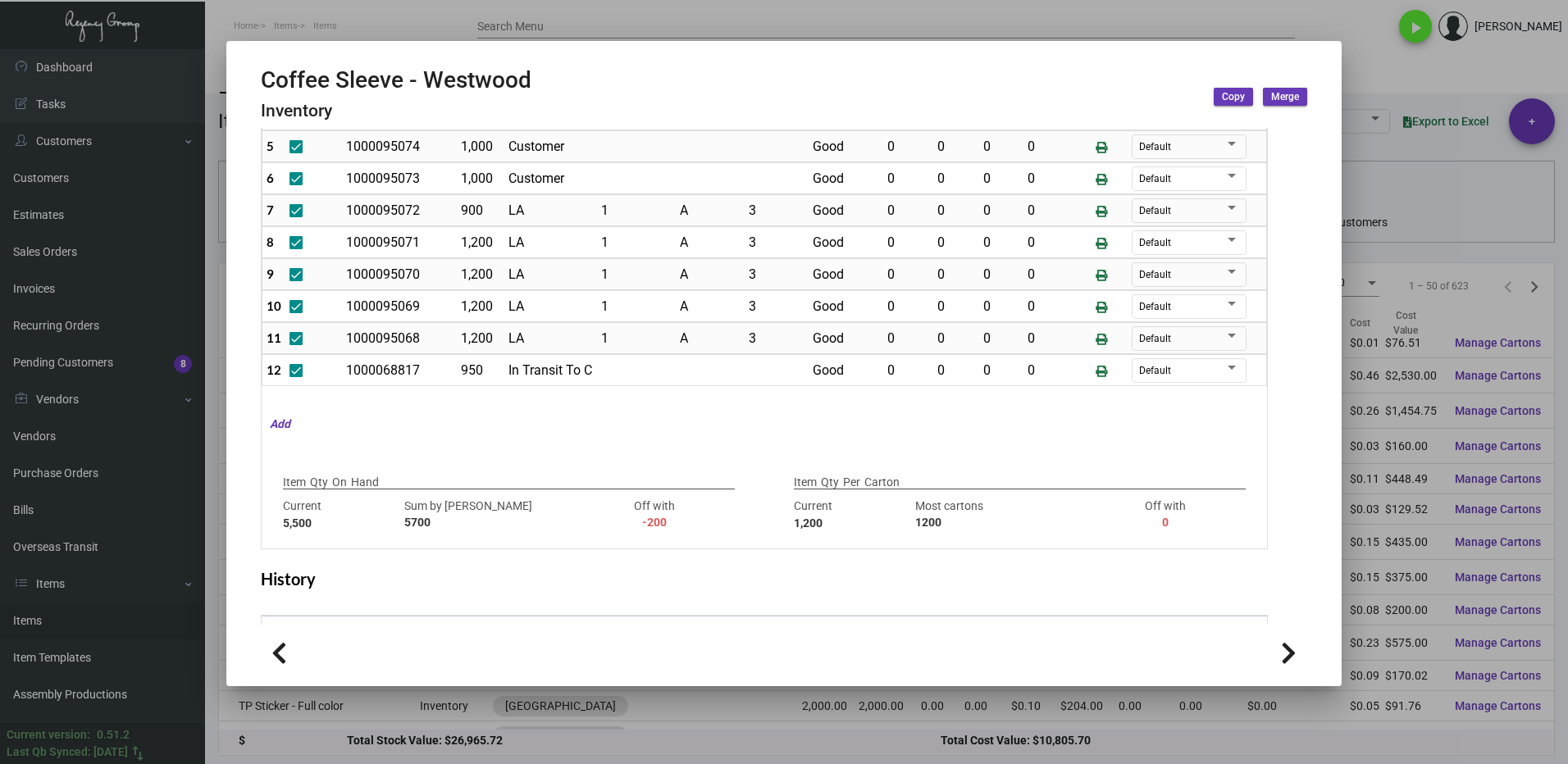
scroll to position [161, 0]
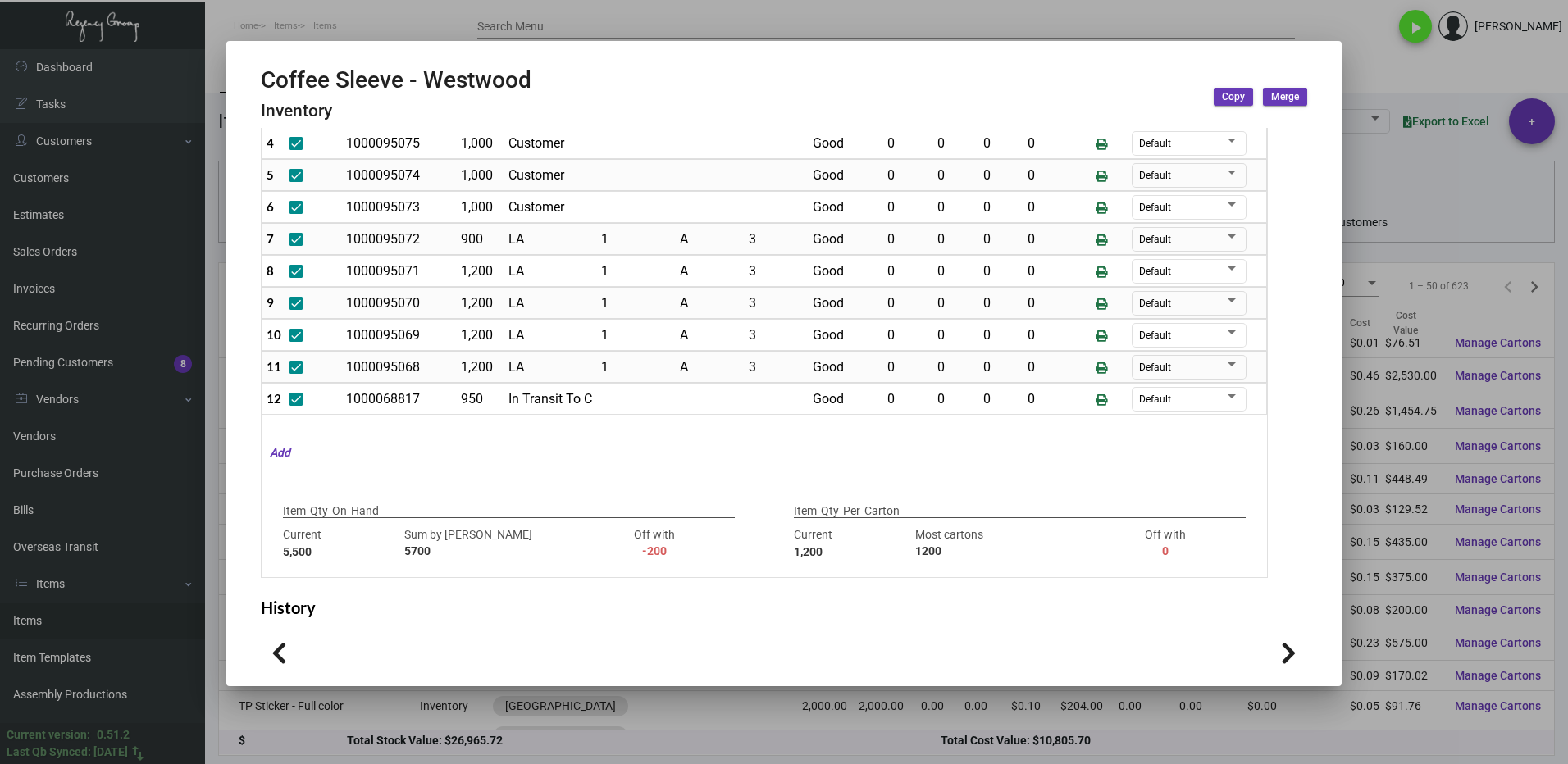
click at [1369, 61] on div at bounding box center [784, 382] width 1568 height 764
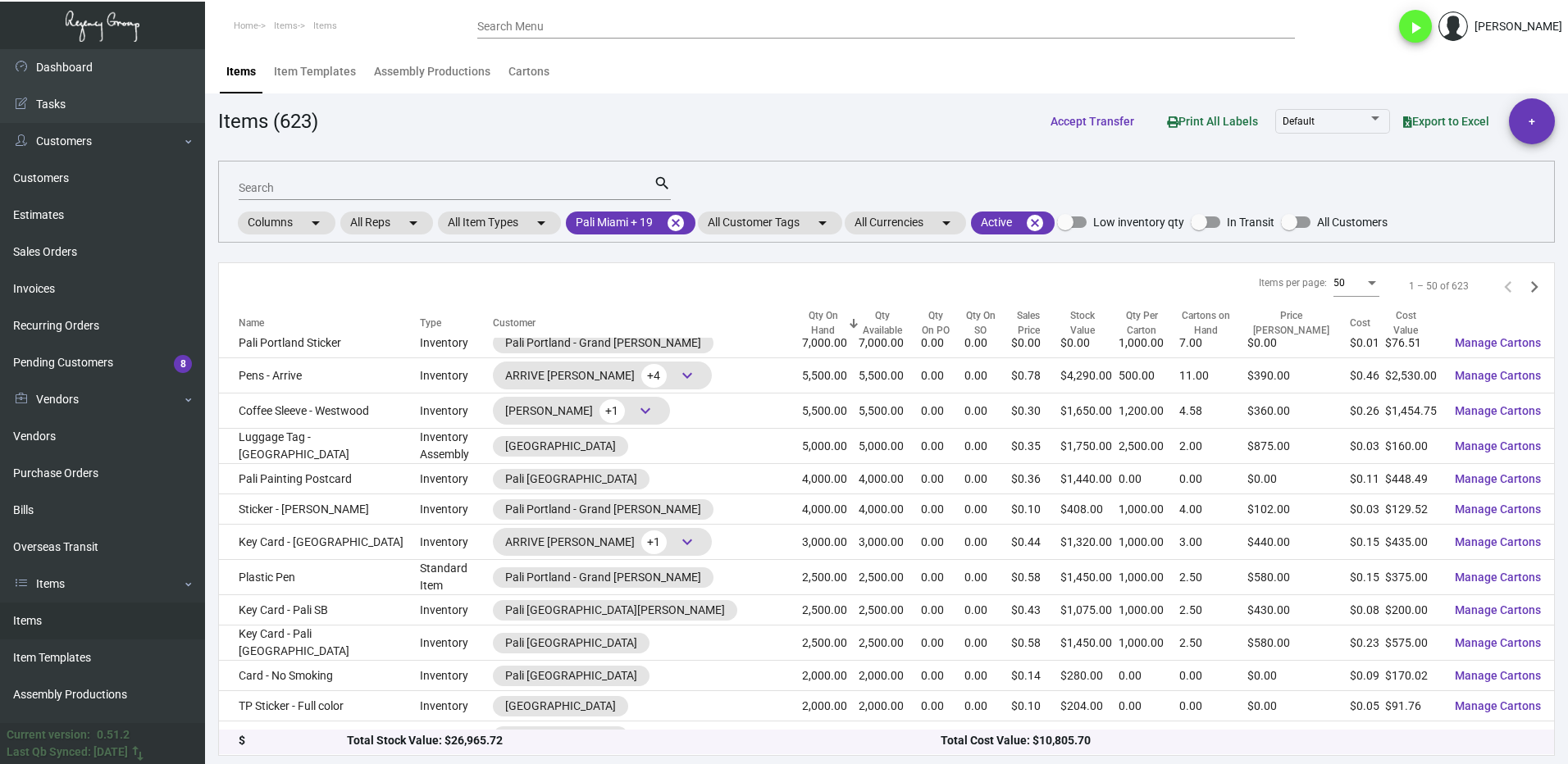
click at [275, 187] on input "Search" at bounding box center [446, 189] width 415 height 13
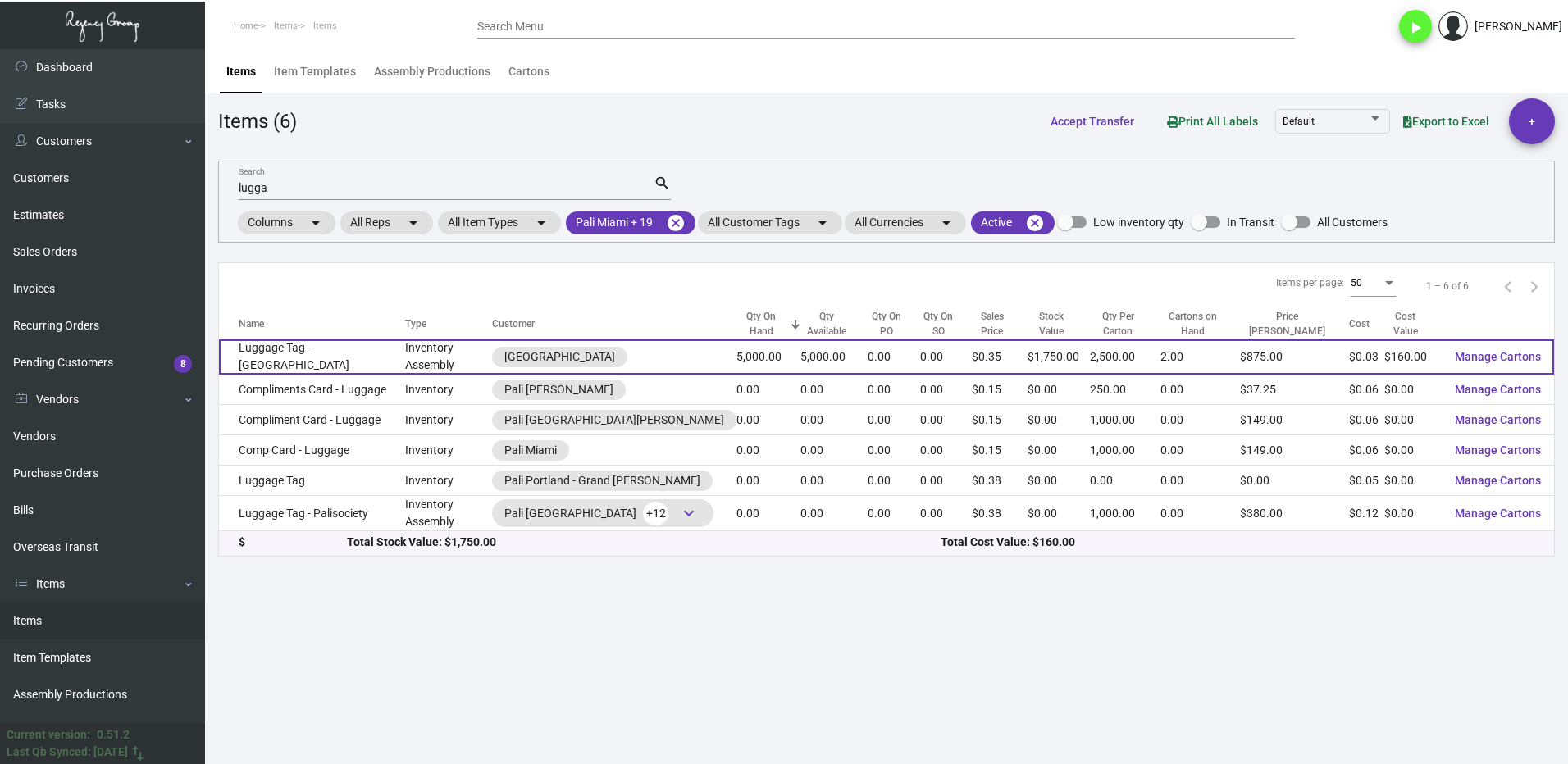
click at [648, 355] on div "[GEOGRAPHIC_DATA]" at bounding box center [614, 357] width 245 height 20
click at [375, 353] on td "Luggage Tag - [GEOGRAPHIC_DATA]" at bounding box center [311, 357] width 186 height 35
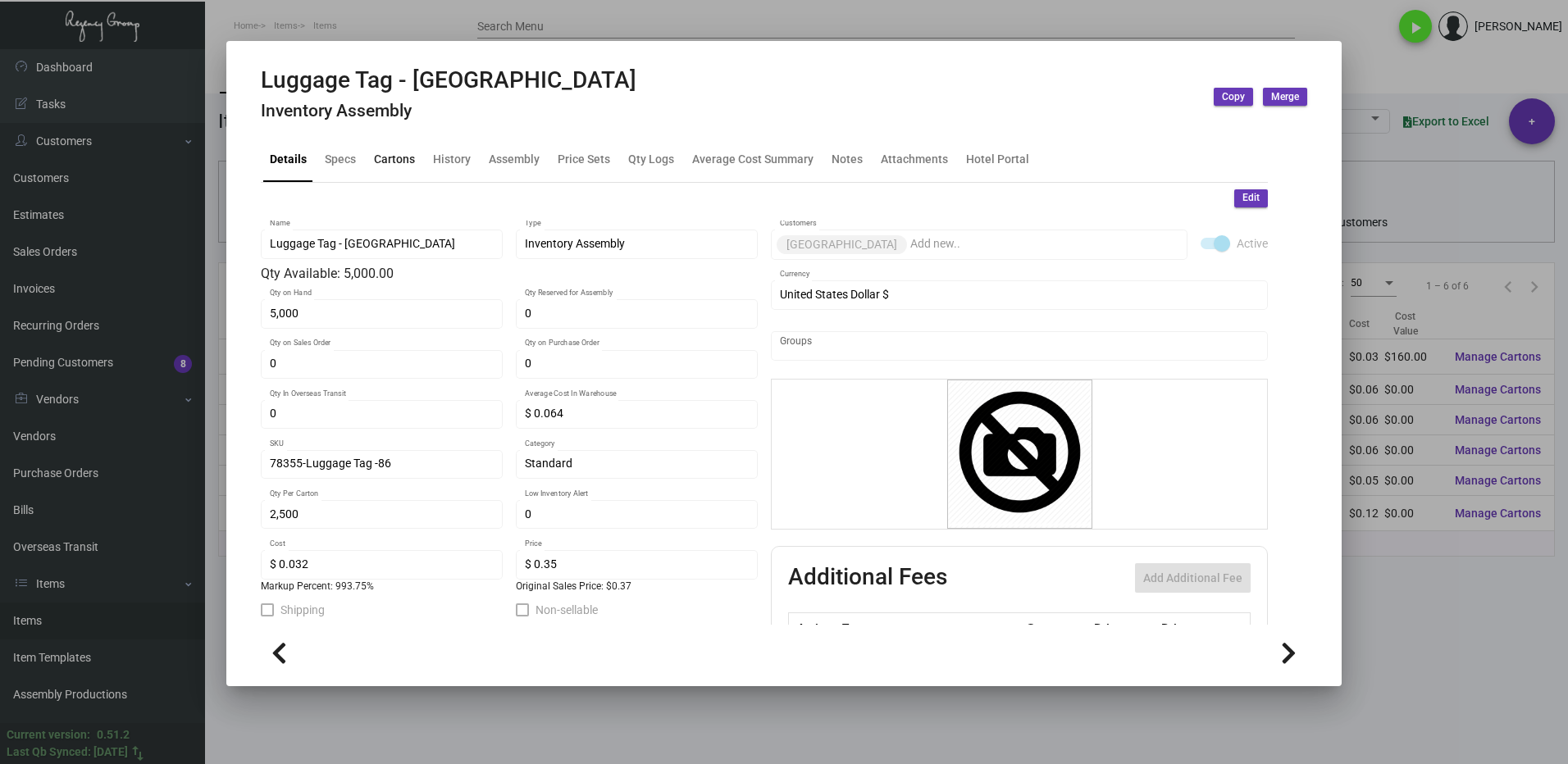
click at [389, 153] on div "Cartons" at bounding box center [394, 159] width 41 height 17
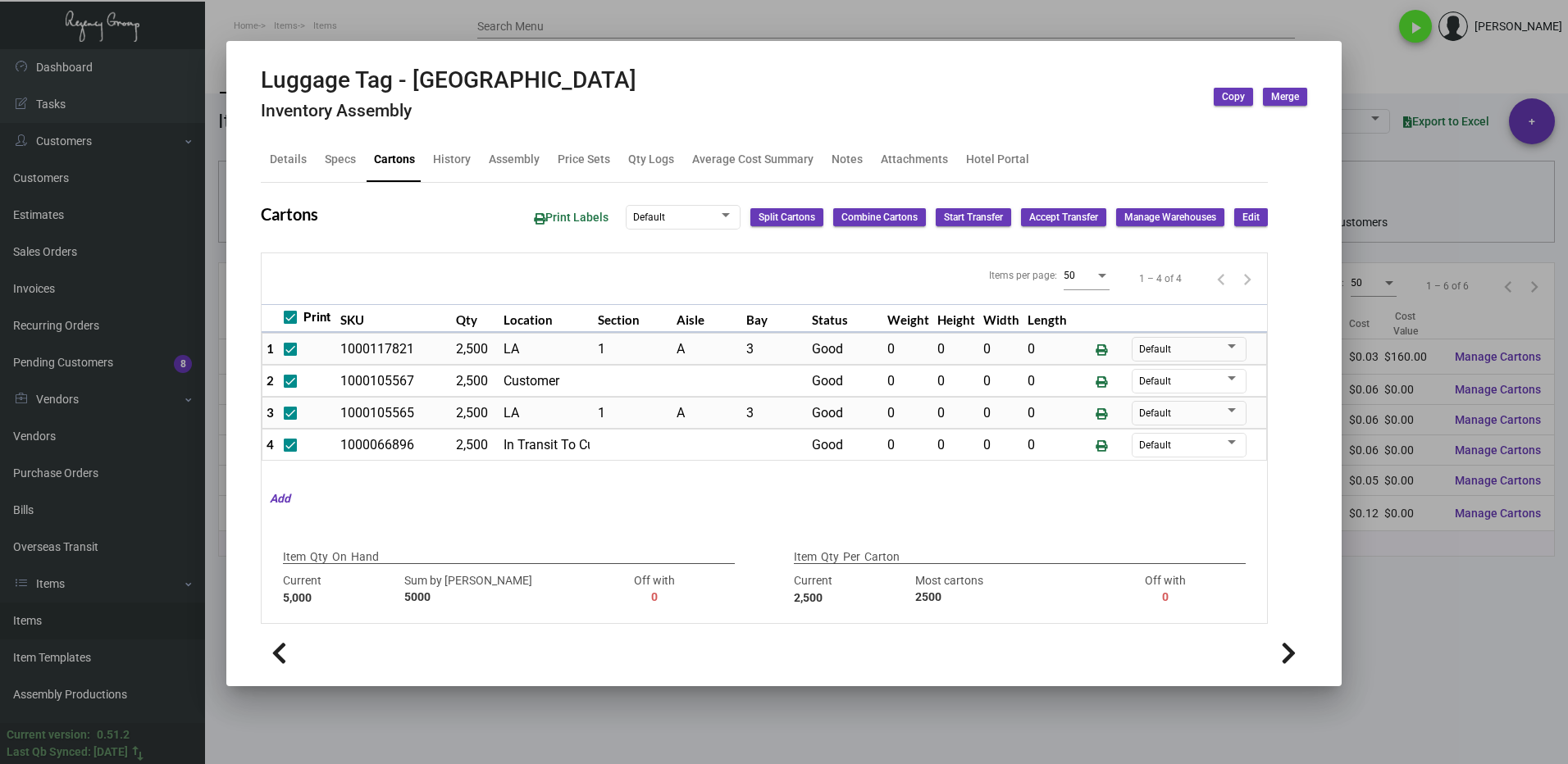
click at [1362, 72] on div at bounding box center [784, 382] width 1568 height 764
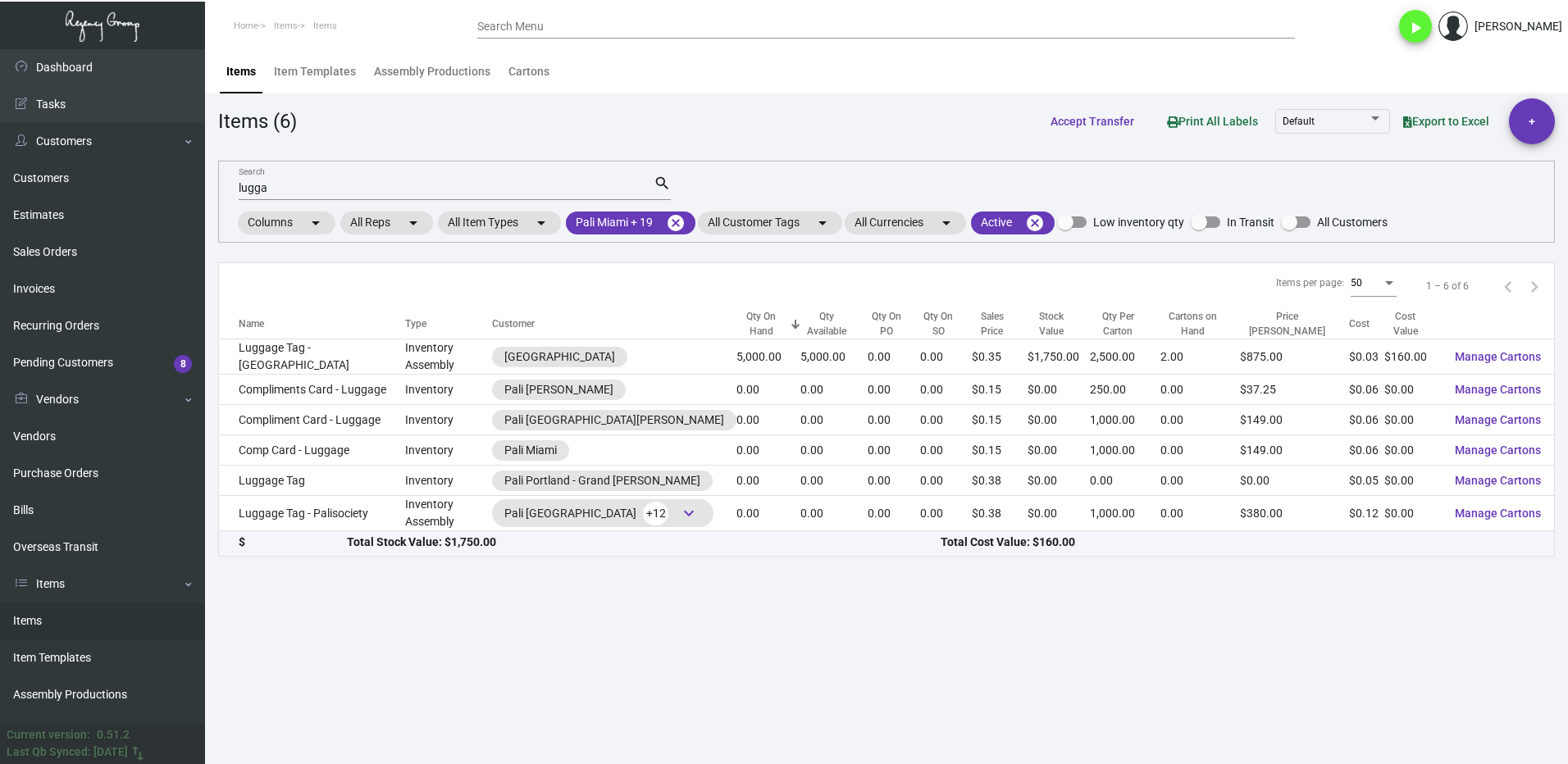
click at [285, 187] on input "lugga" at bounding box center [446, 189] width 415 height 13
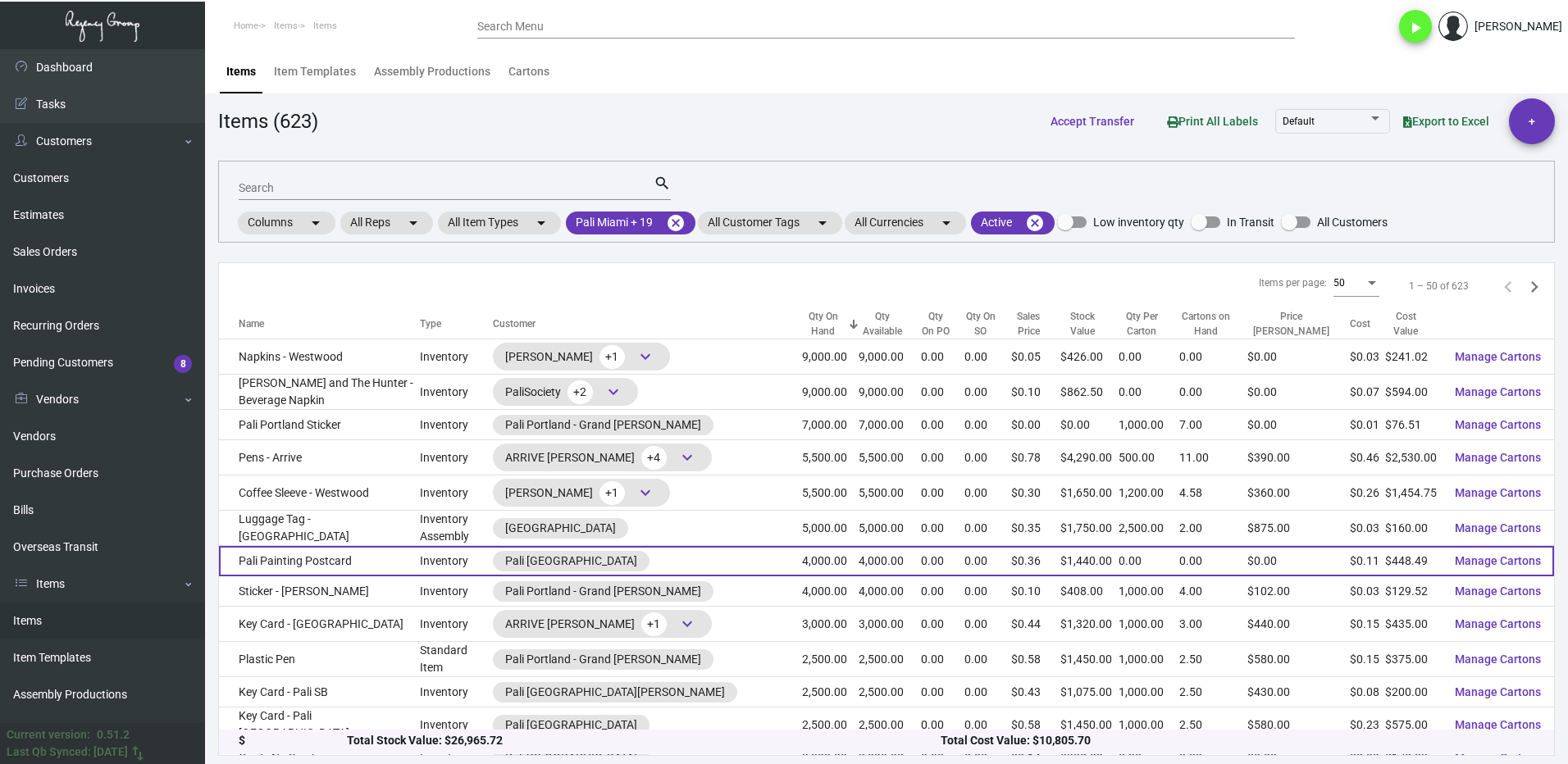
click at [378, 561] on td "Pali Painting Postcard" at bounding box center [319, 561] width 201 height 30
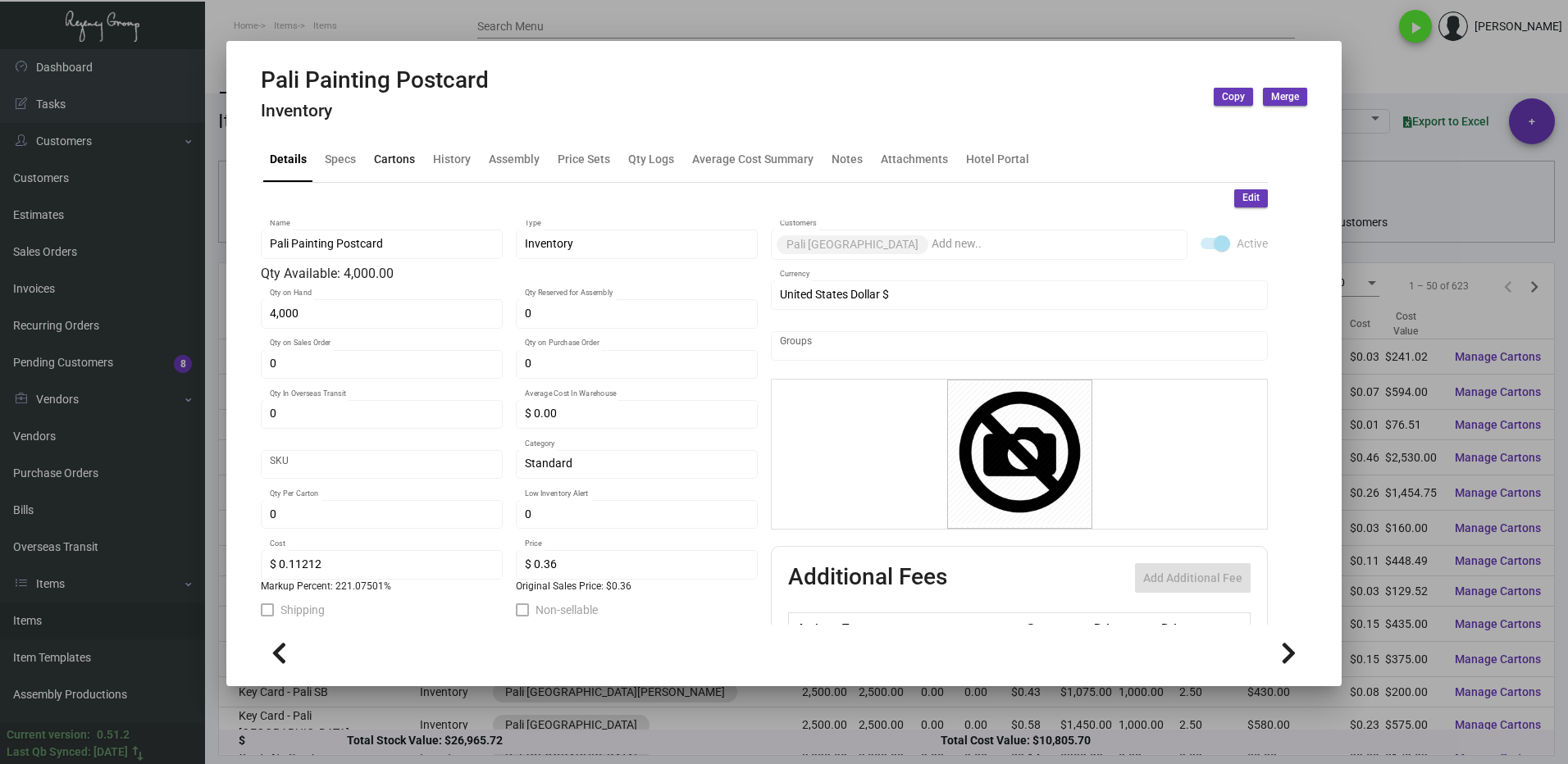
click at [368, 156] on div "Cartons" at bounding box center [394, 160] width 54 height 40
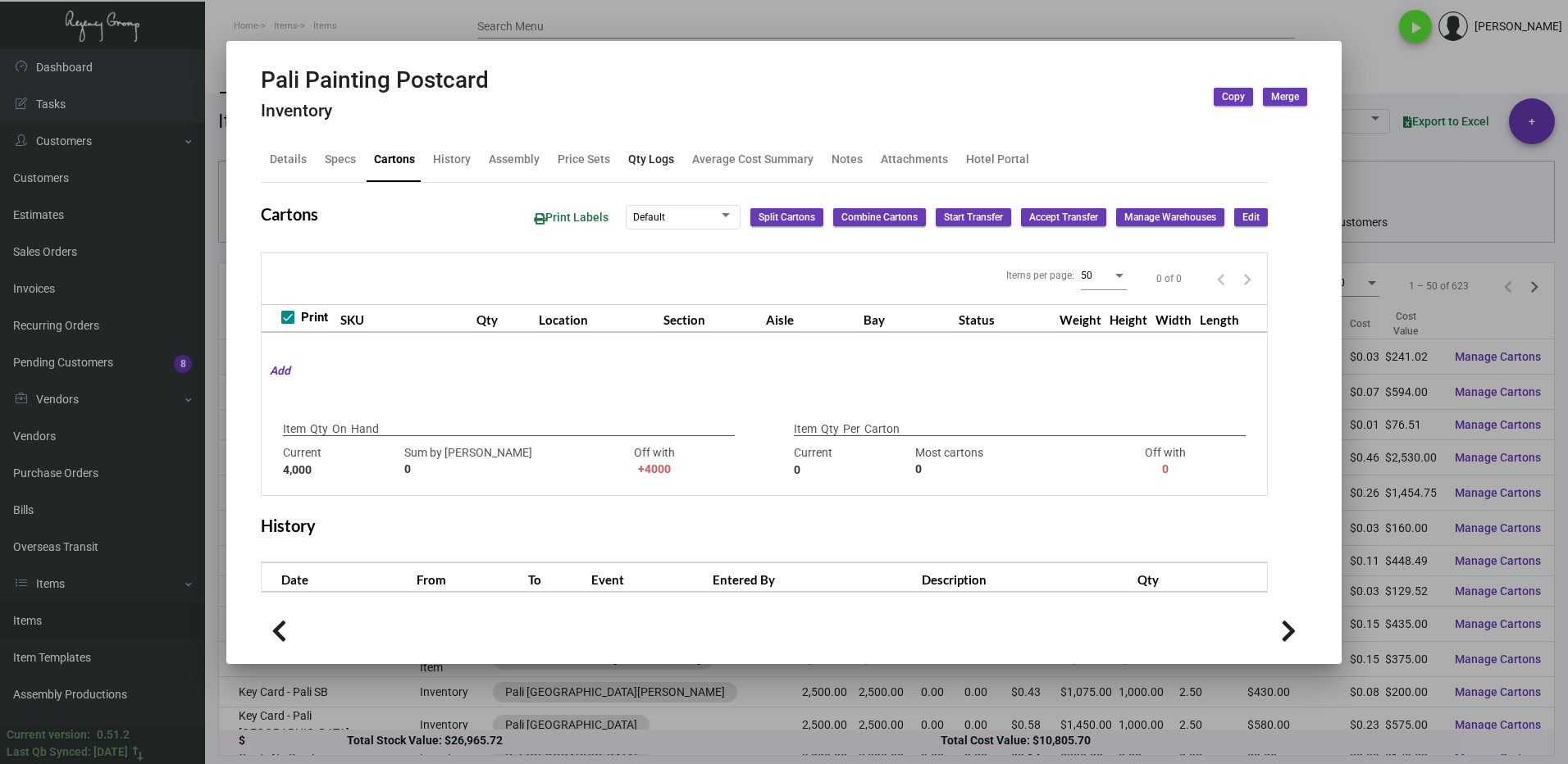
click at [647, 162] on div "Qty Logs" at bounding box center [651, 159] width 46 height 17
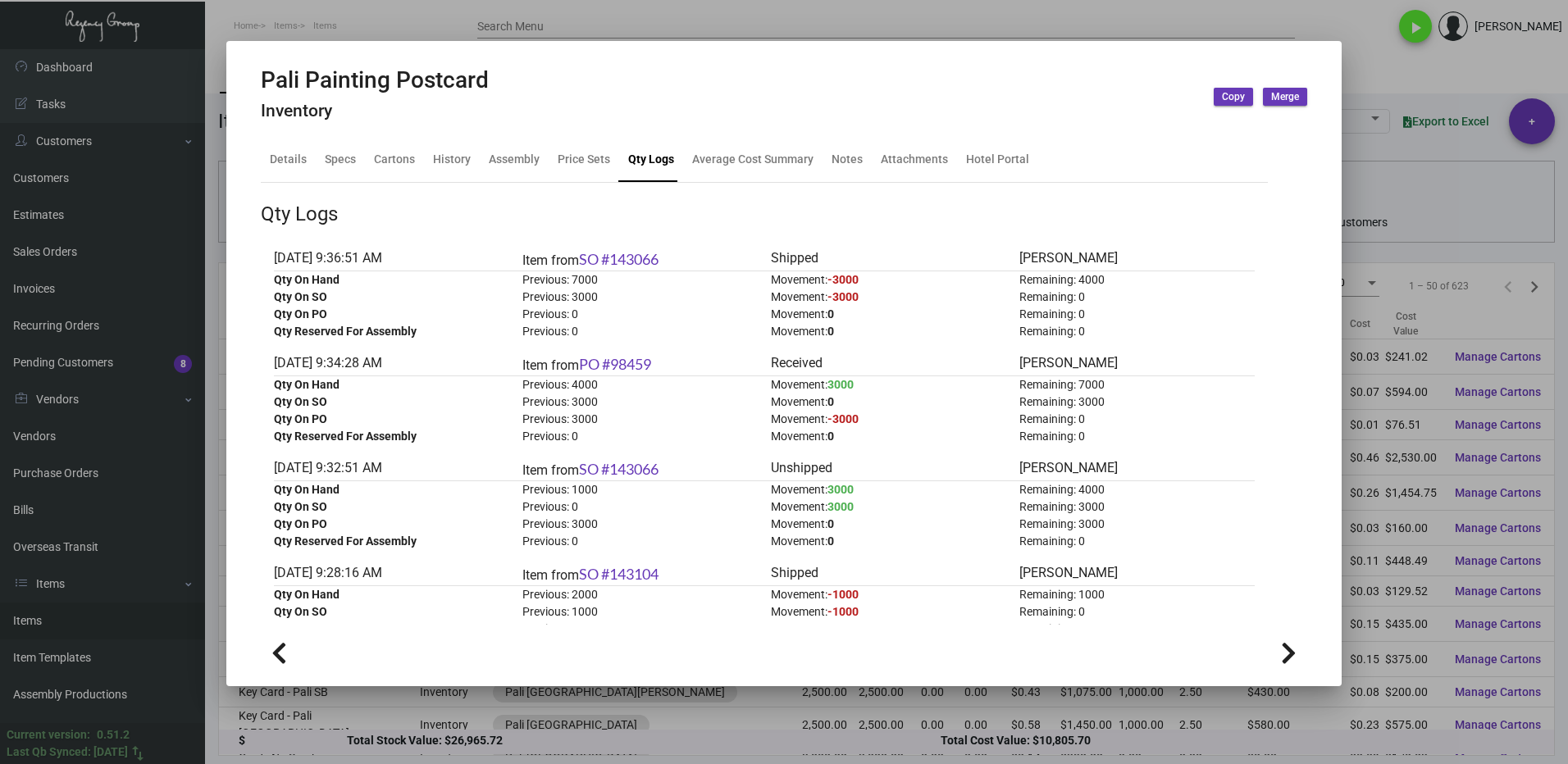
click at [1395, 65] on div at bounding box center [784, 382] width 1568 height 764
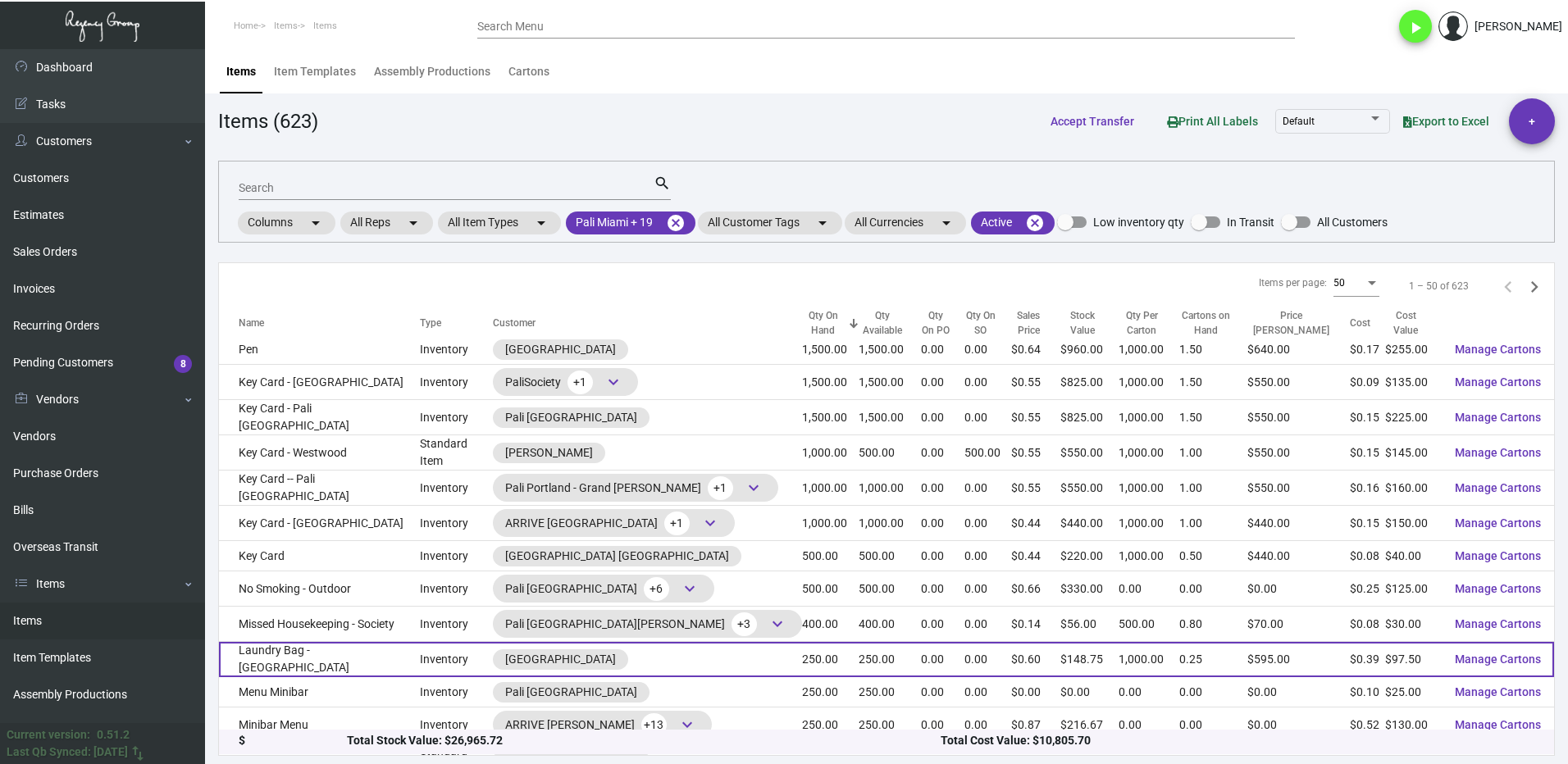
scroll to position [738, 0]
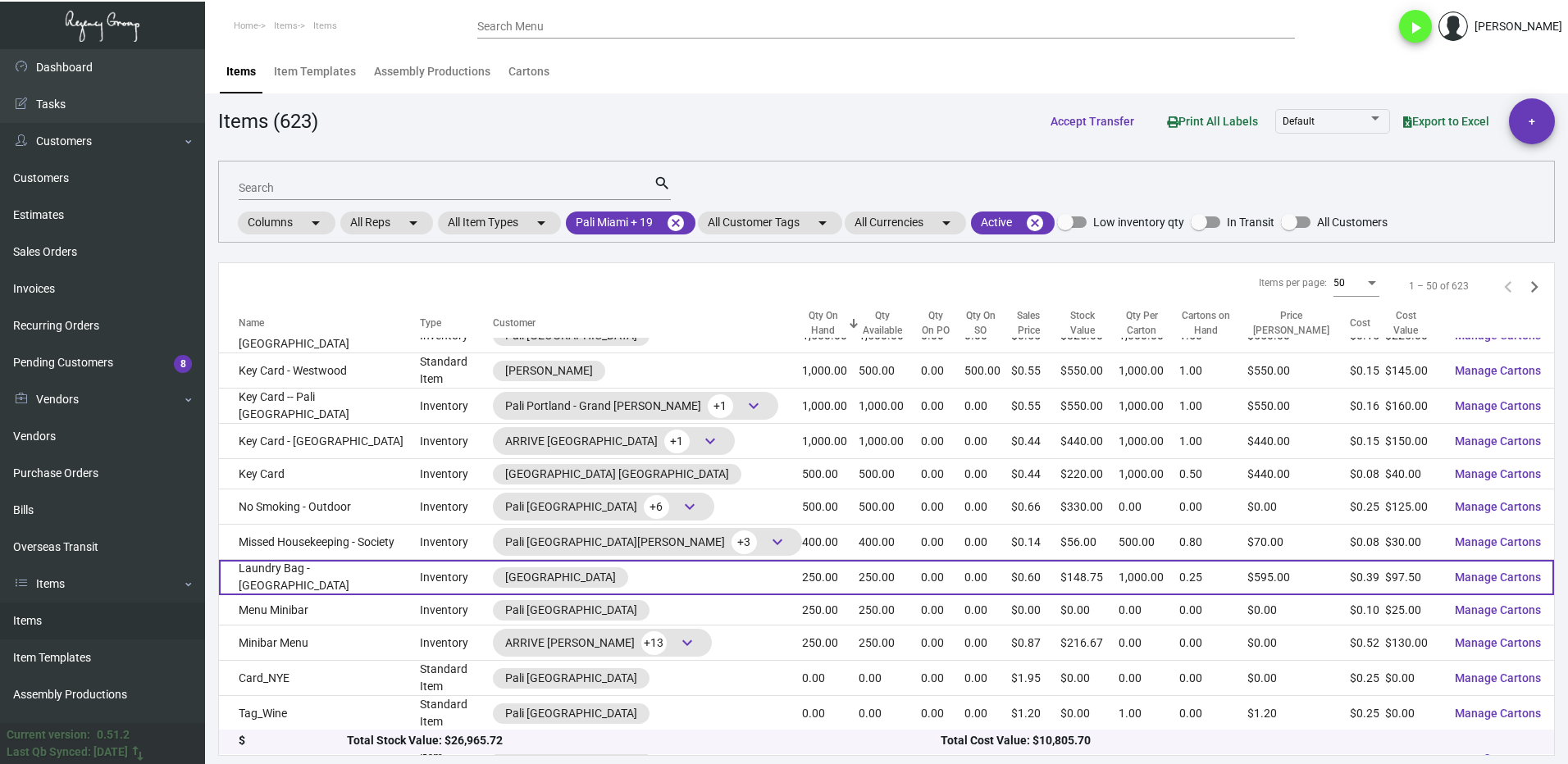
click at [377, 560] on td "Laundry Bag - [GEOGRAPHIC_DATA]" at bounding box center [319, 577] width 201 height 35
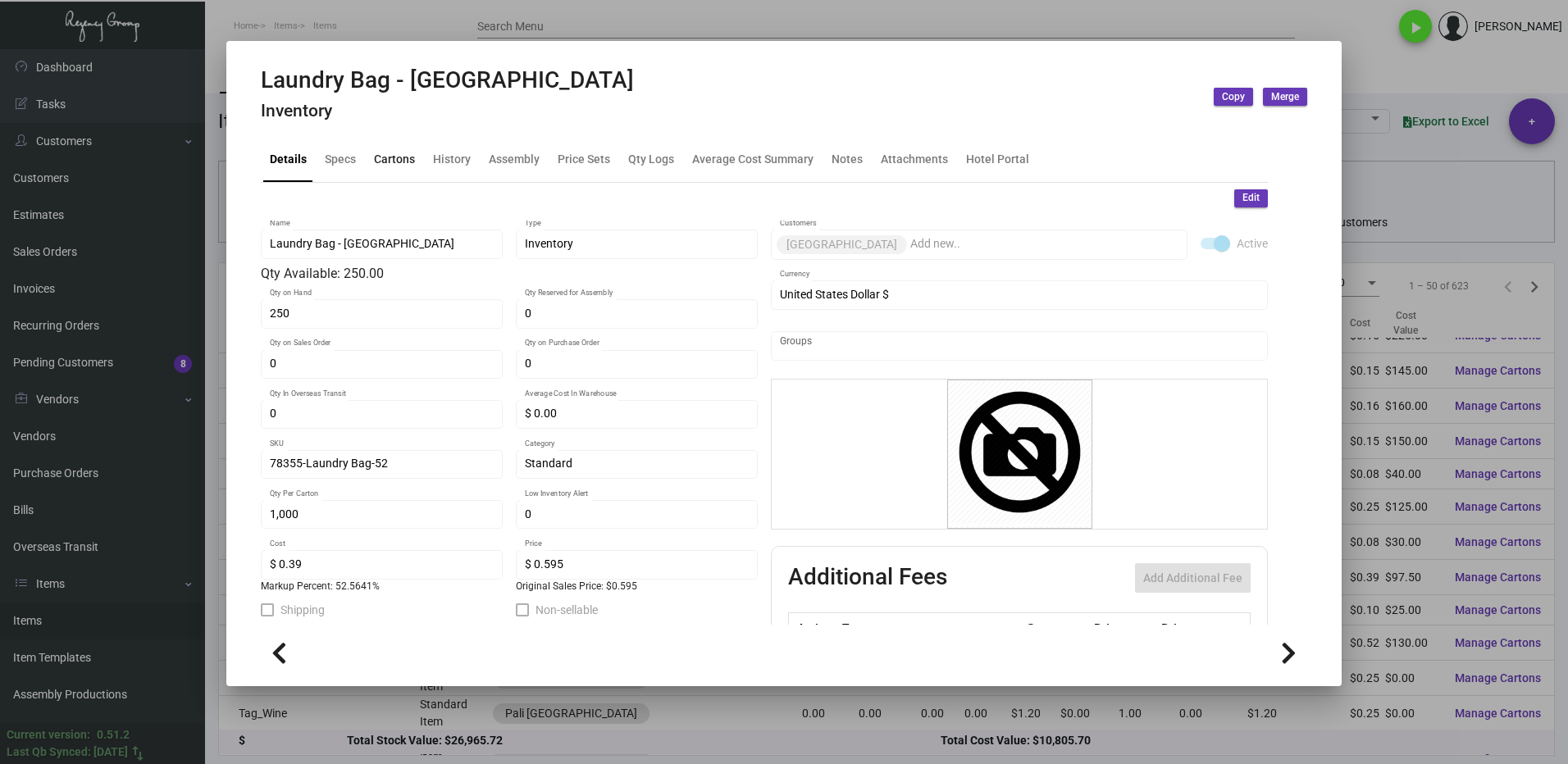
click at [404, 161] on div "Cartons" at bounding box center [394, 159] width 41 height 17
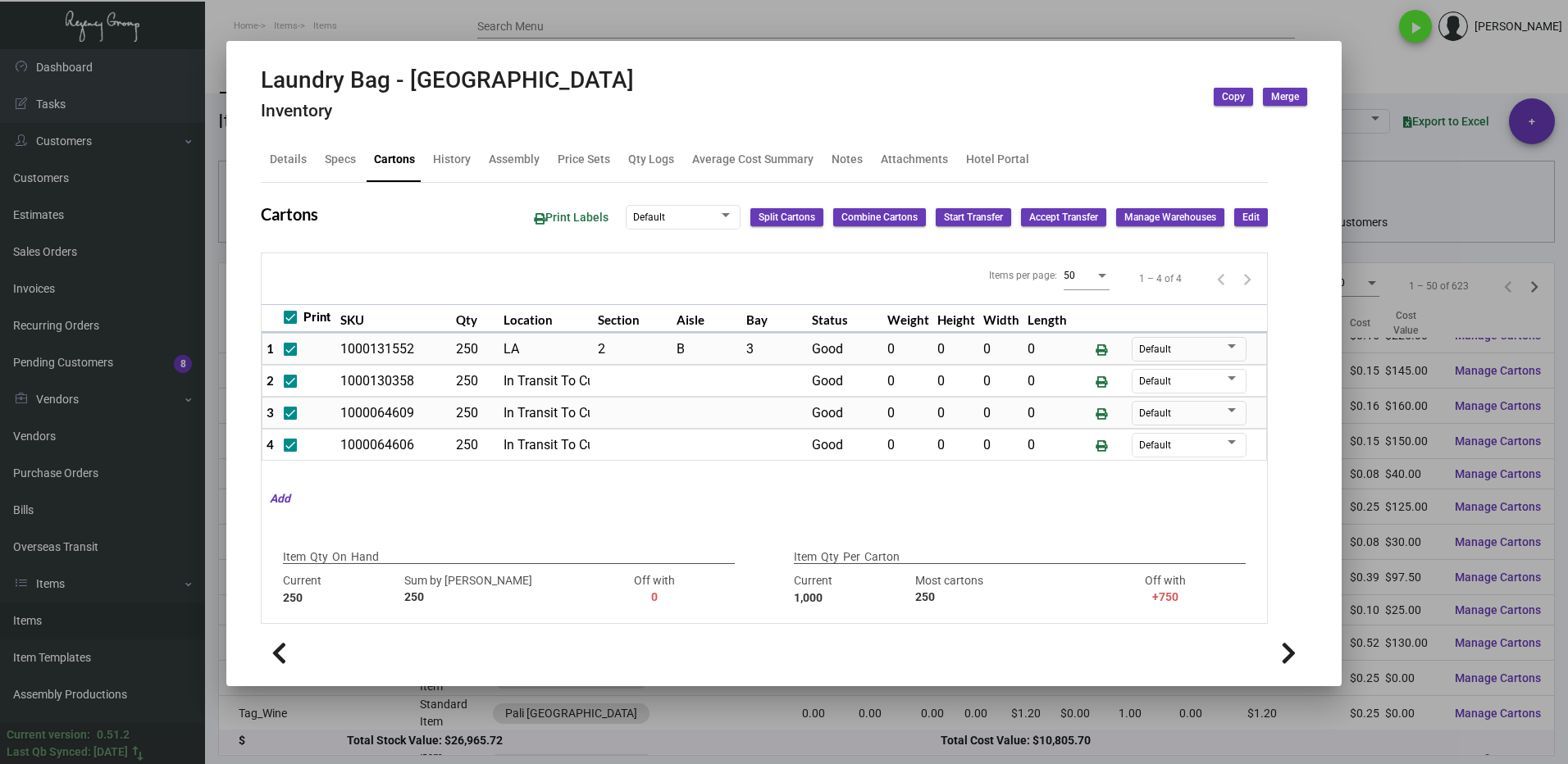
click at [1354, 77] on div at bounding box center [784, 382] width 1568 height 764
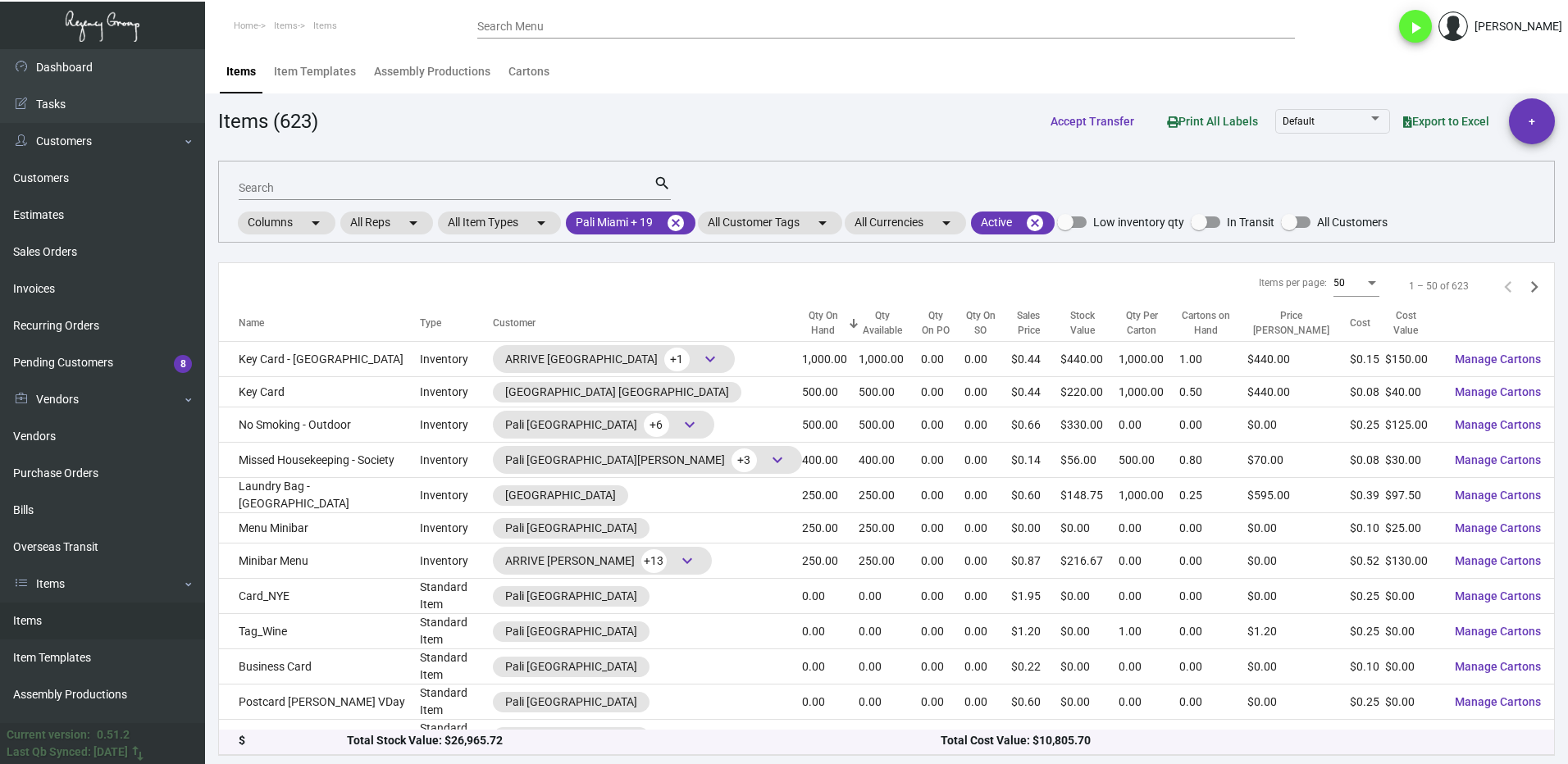
scroll to position [492, 0]
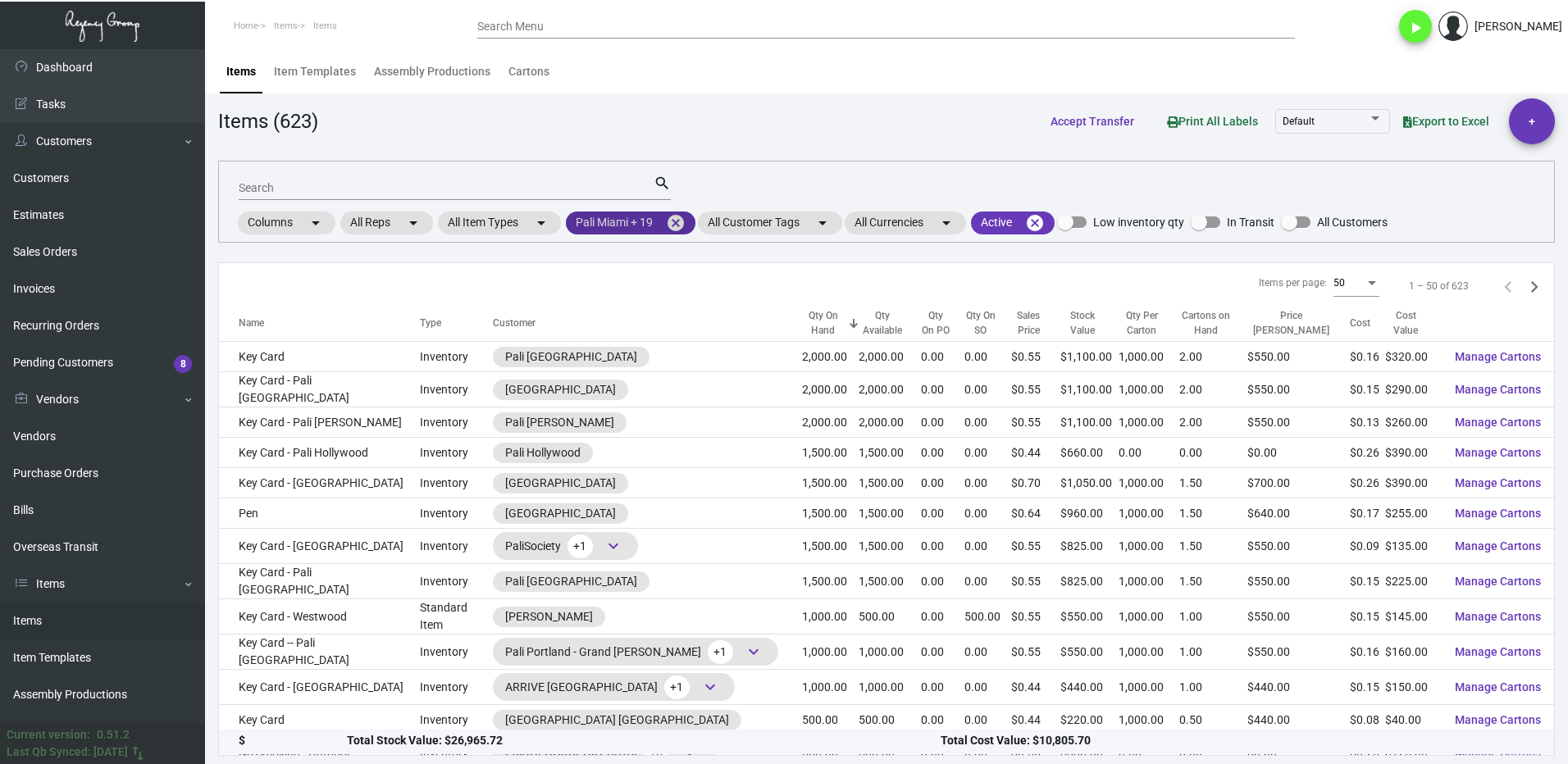
drag, startPoint x: 681, startPoint y: 219, endPoint x: 625, endPoint y: 219, distance: 56.0
click at [679, 219] on mat-icon "cancel" at bounding box center [675, 223] width 19 height 19
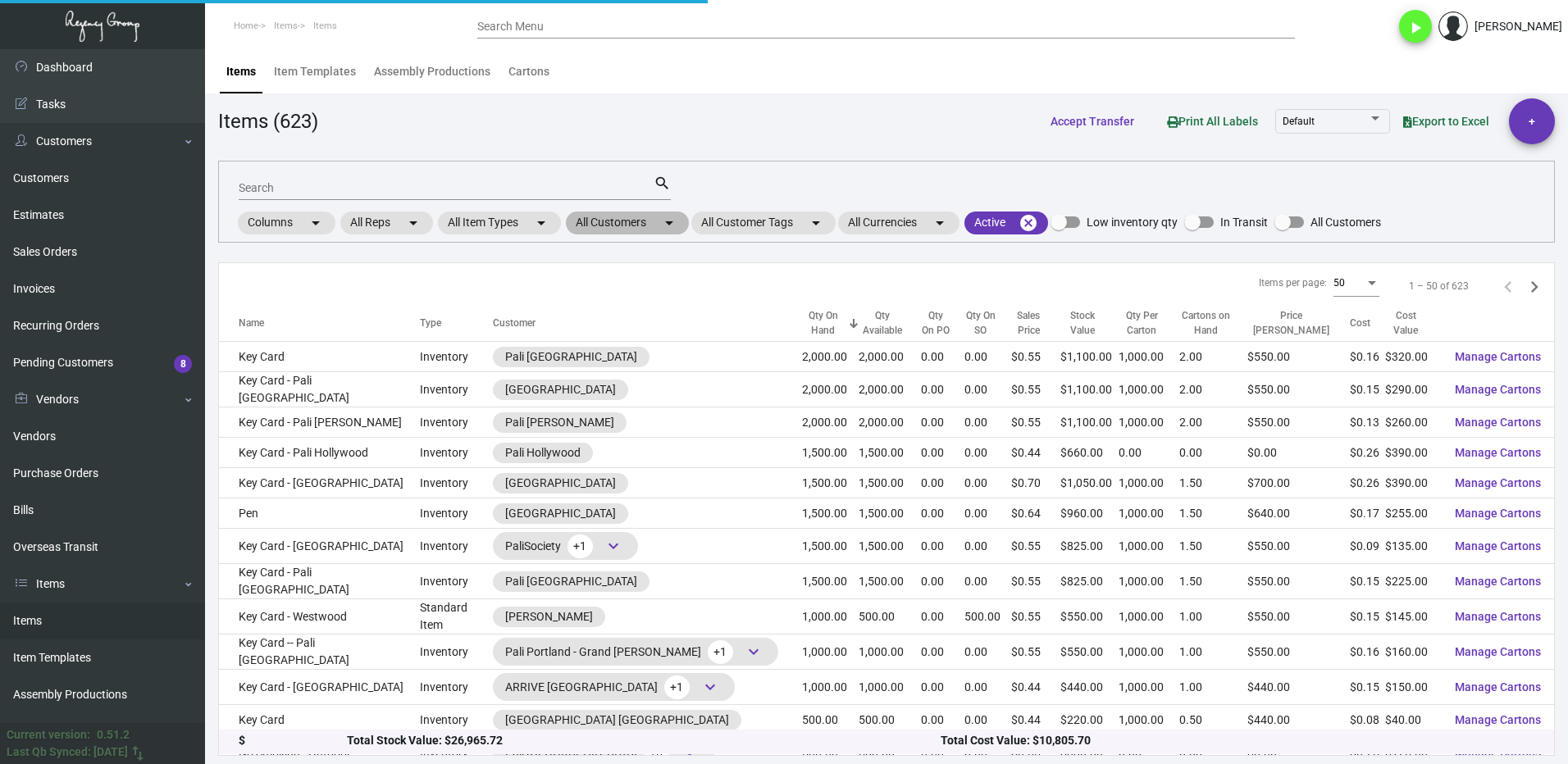
click at [599, 217] on mat-chip "All Customers arrow_drop_down" at bounding box center [627, 223] width 123 height 23
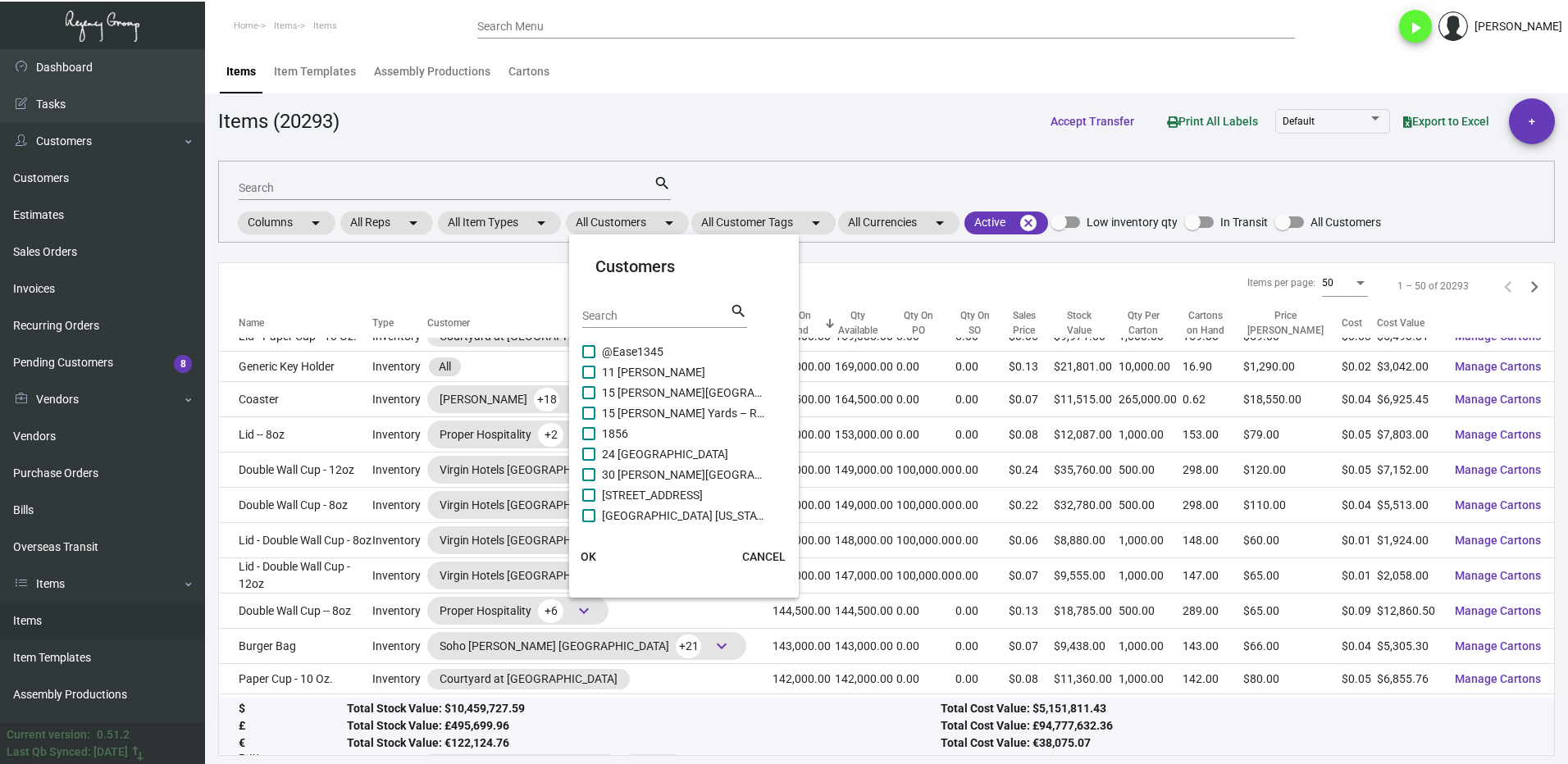
click at [633, 308] on div "Search" at bounding box center [656, 315] width 148 height 25
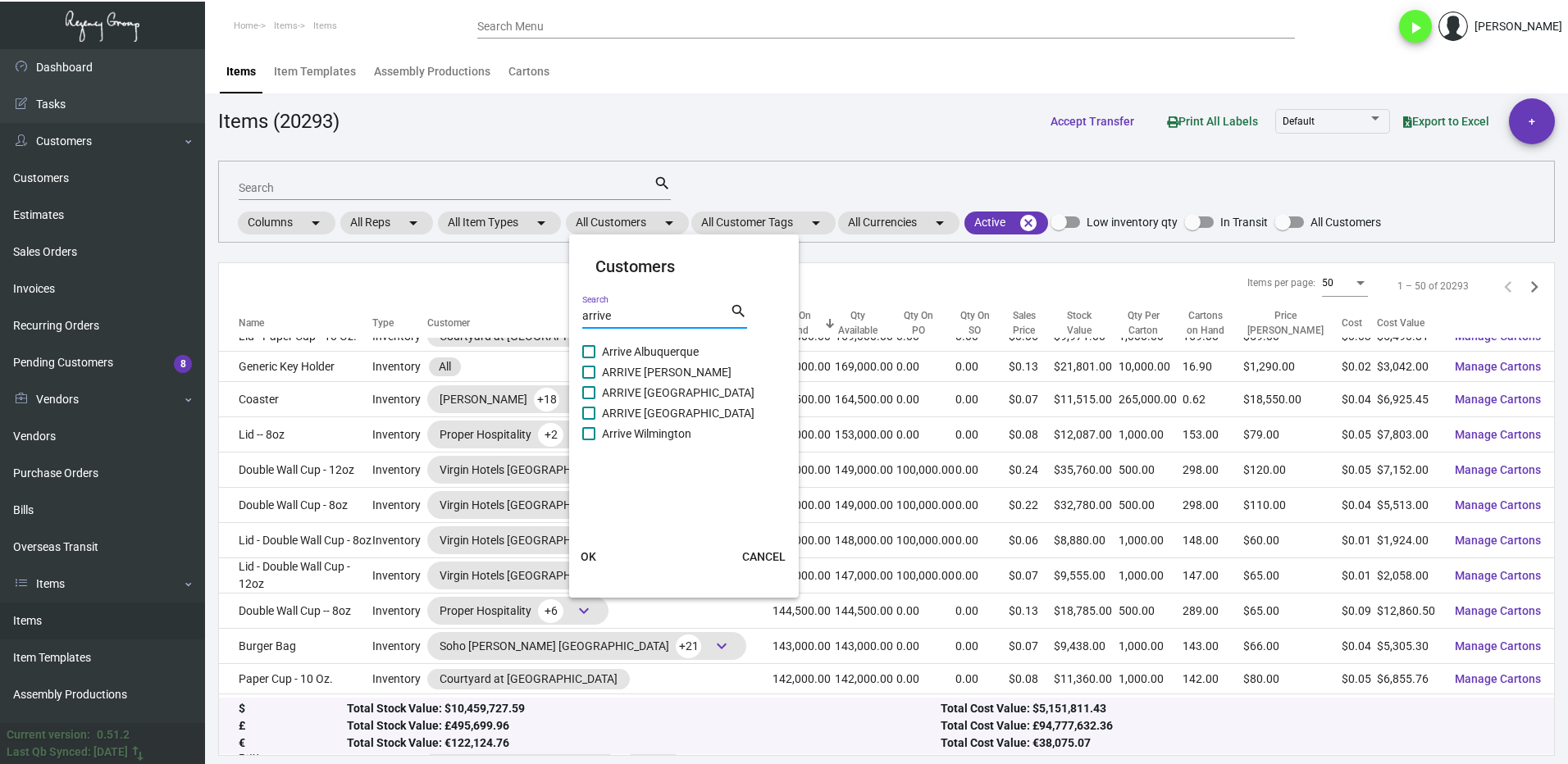
click at [589, 373] on span at bounding box center [589, 372] width 13 height 13
click at [589, 379] on input "ARRIVE [PERSON_NAME]" at bounding box center [588, 379] width 1 height 1
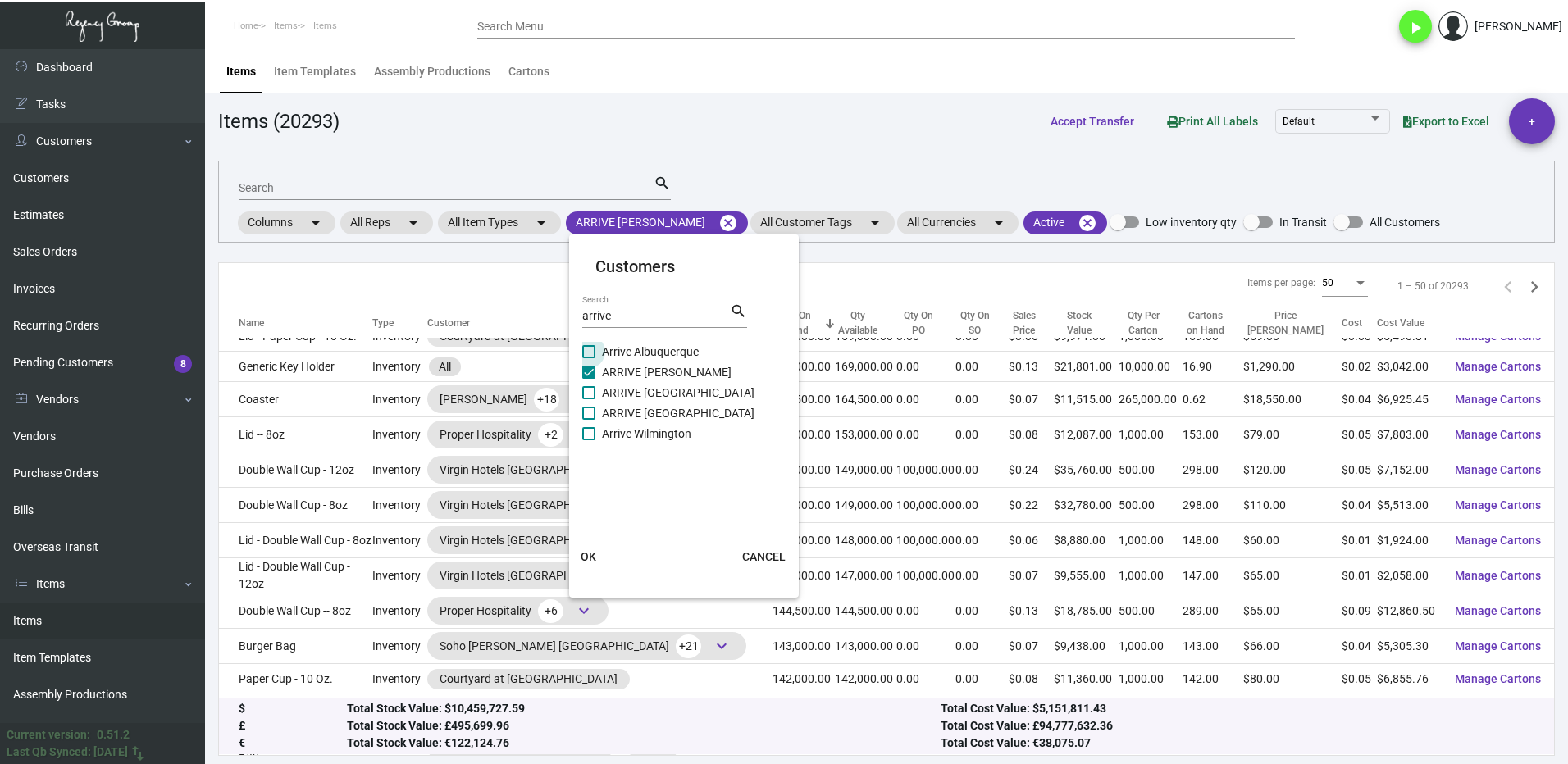
click at [590, 354] on span at bounding box center [589, 352] width 13 height 13
click at [589, 358] on input "Arrive Albuquerque" at bounding box center [588, 358] width 1 height 1
click at [594, 399] on label "ARRIVE [GEOGRAPHIC_DATA]" at bounding box center [673, 392] width 183 height 19
click at [589, 399] on input "ARRIVE [GEOGRAPHIC_DATA]" at bounding box center [588, 399] width 1 height 1
click at [594, 406] on label "ARRIVE [GEOGRAPHIC_DATA]" at bounding box center [673, 413] width 183 height 19
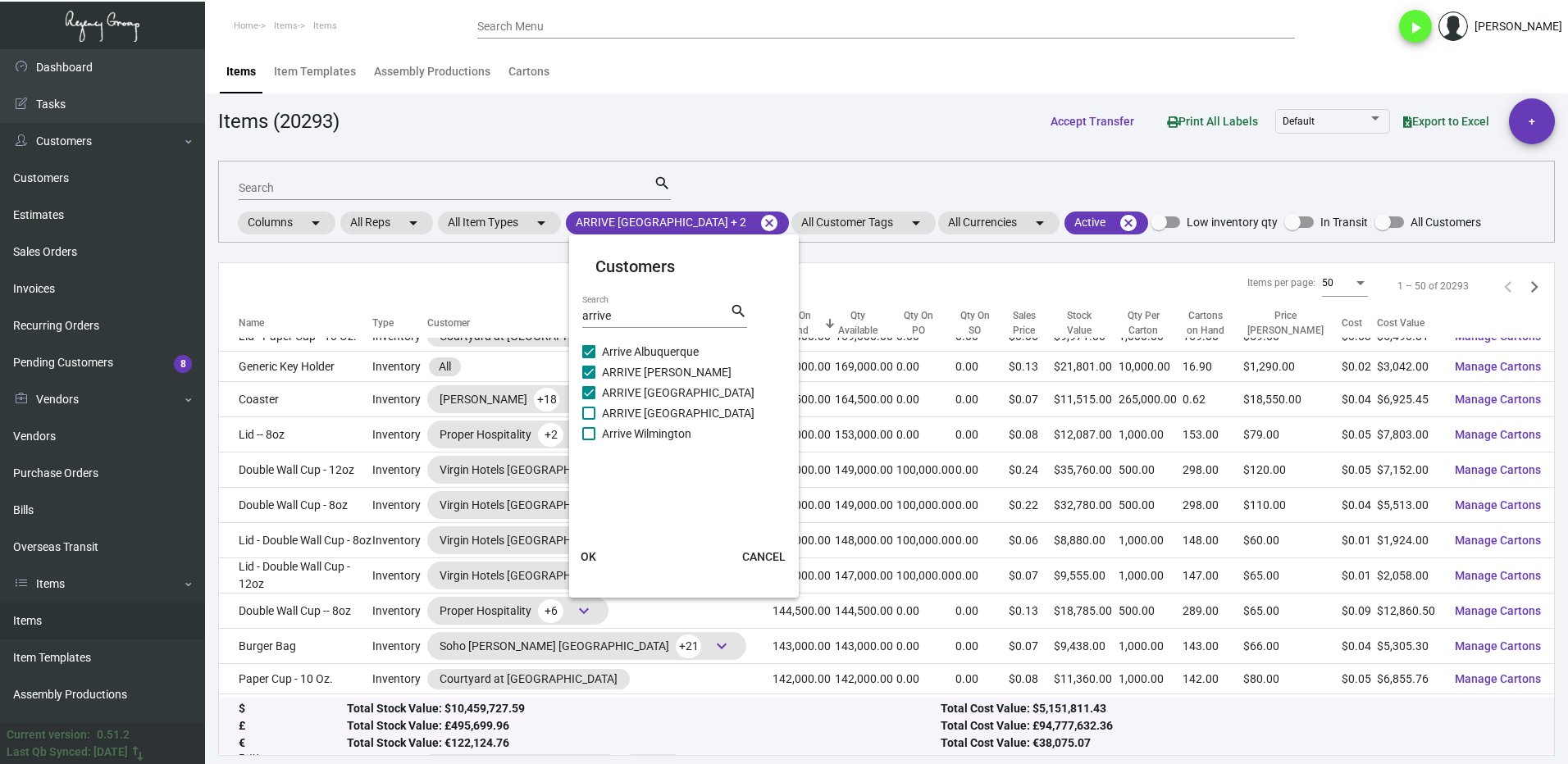
click at [589, 419] on input "ARRIVE [GEOGRAPHIC_DATA]" at bounding box center [588, 419] width 1 height 1
click at [596, 434] on label "Arrive Wilmington" at bounding box center [673, 433] width 183 height 19
click at [589, 440] on input "Arrive Wilmington" at bounding box center [588, 440] width 1 height 1
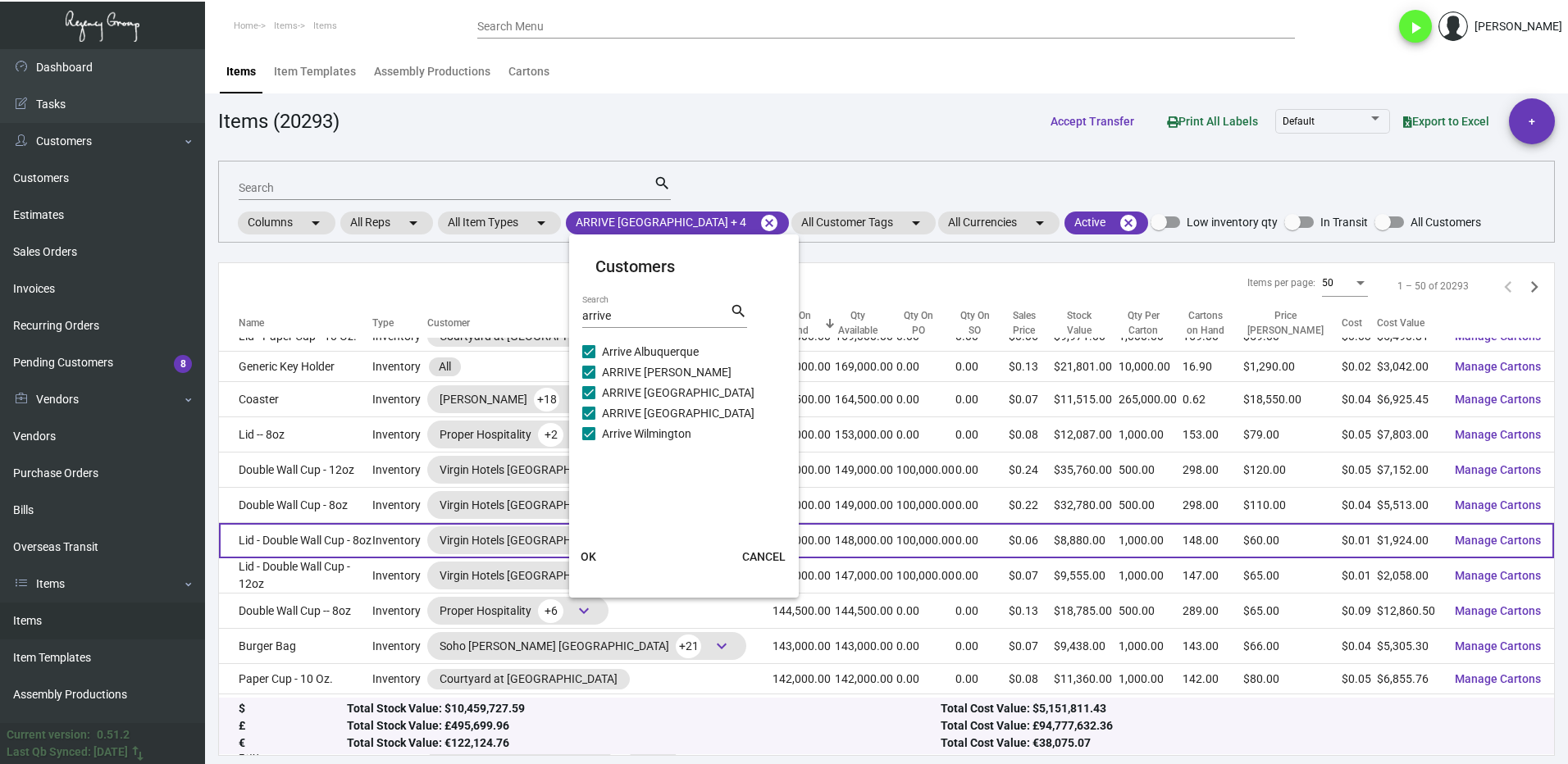
click at [594, 546] on button "OK" at bounding box center [589, 556] width 52 height 29
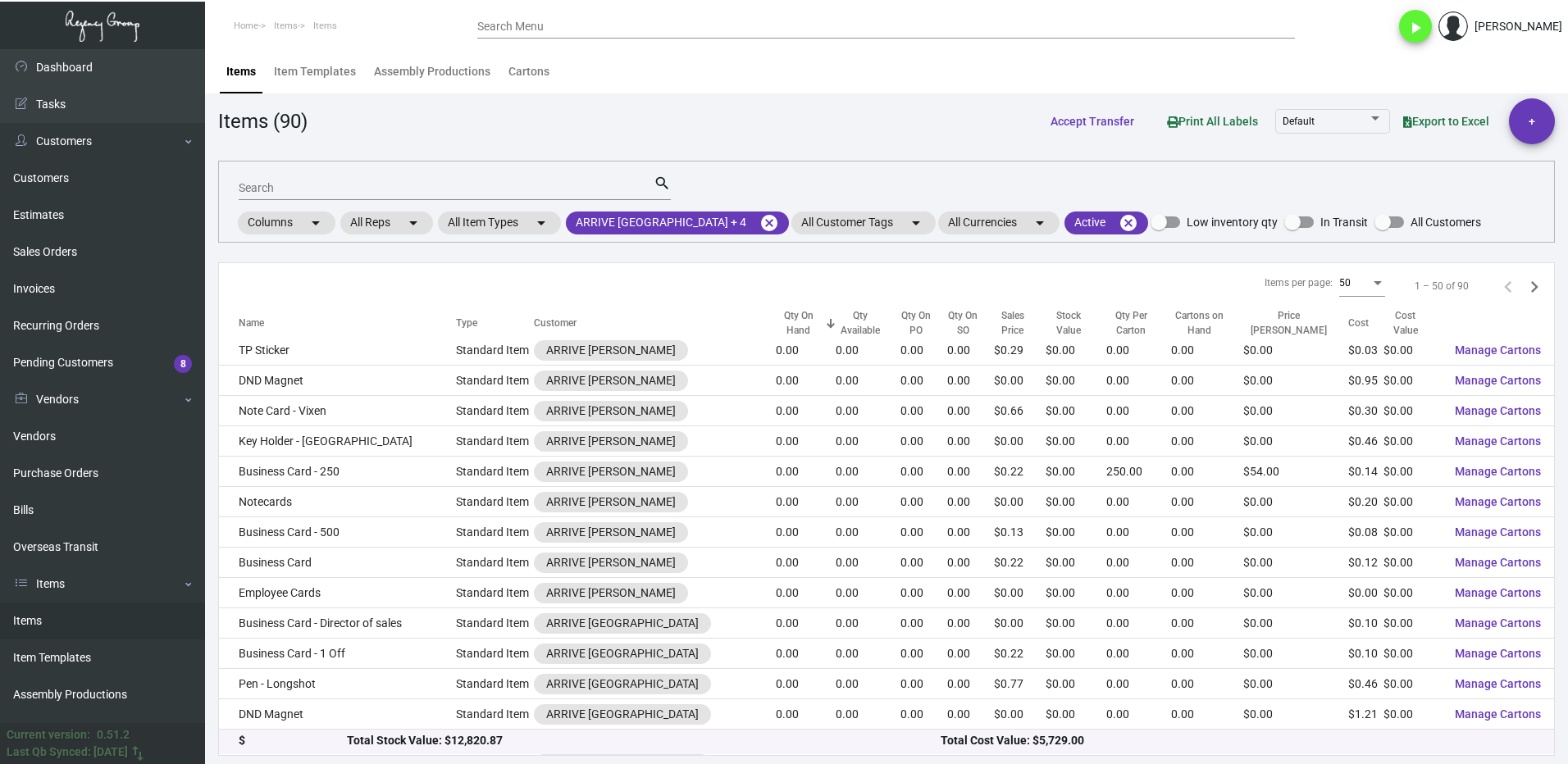
scroll to position [0, 0]
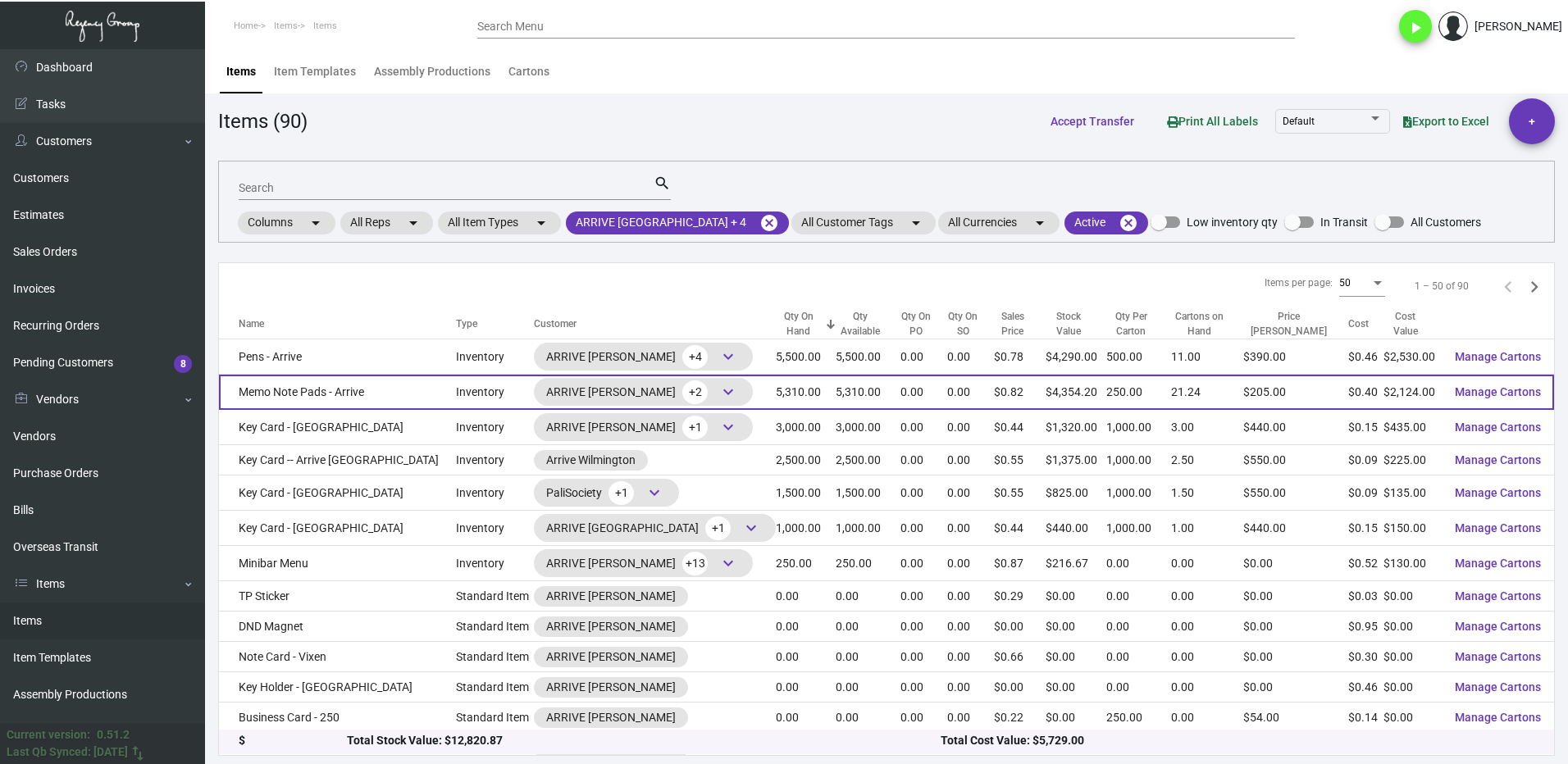
click at [398, 404] on td "Memo Note Pads - Arrive" at bounding box center [337, 393] width 237 height 35
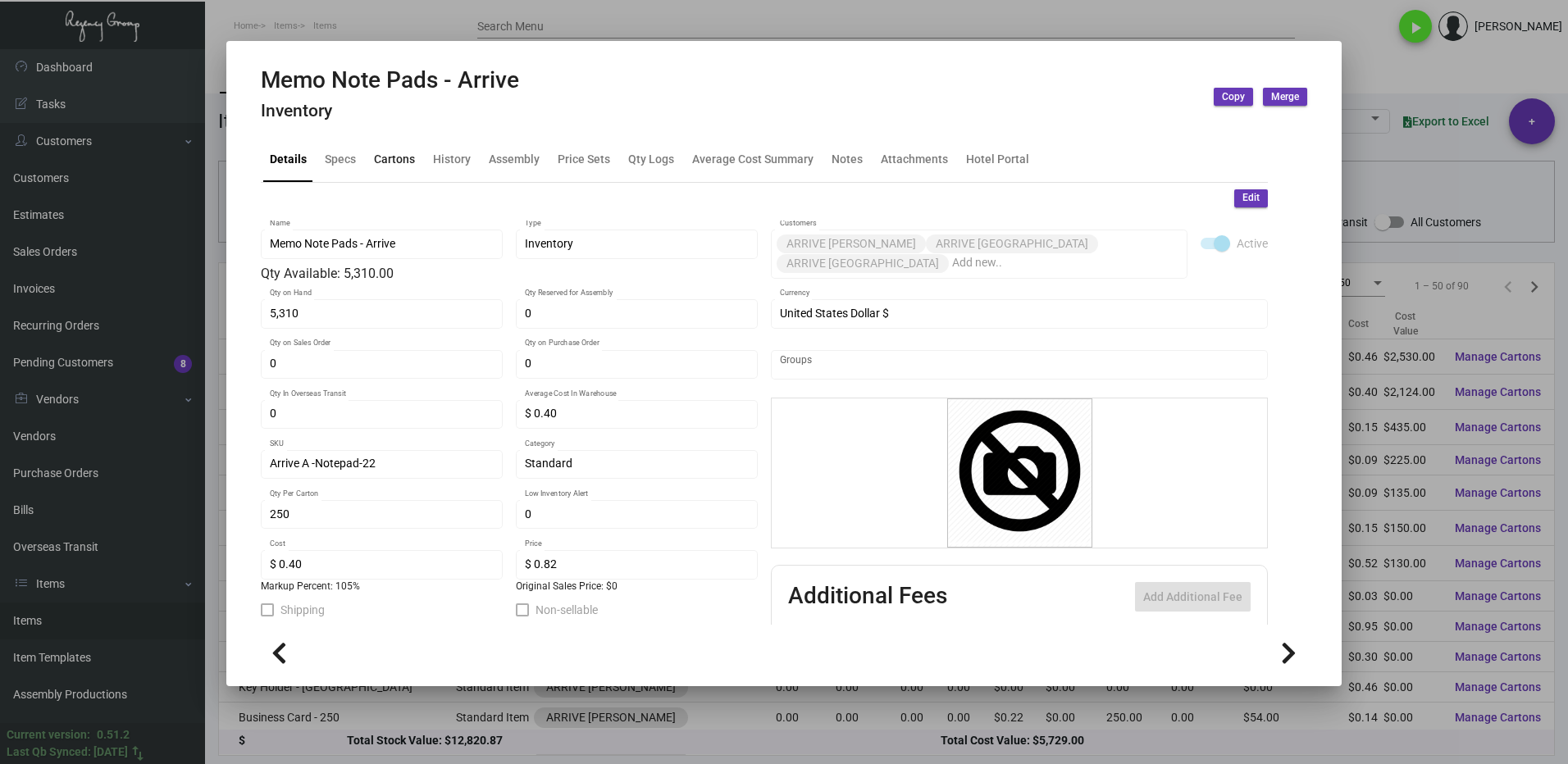
click at [388, 161] on div "Cartons" at bounding box center [394, 159] width 41 height 17
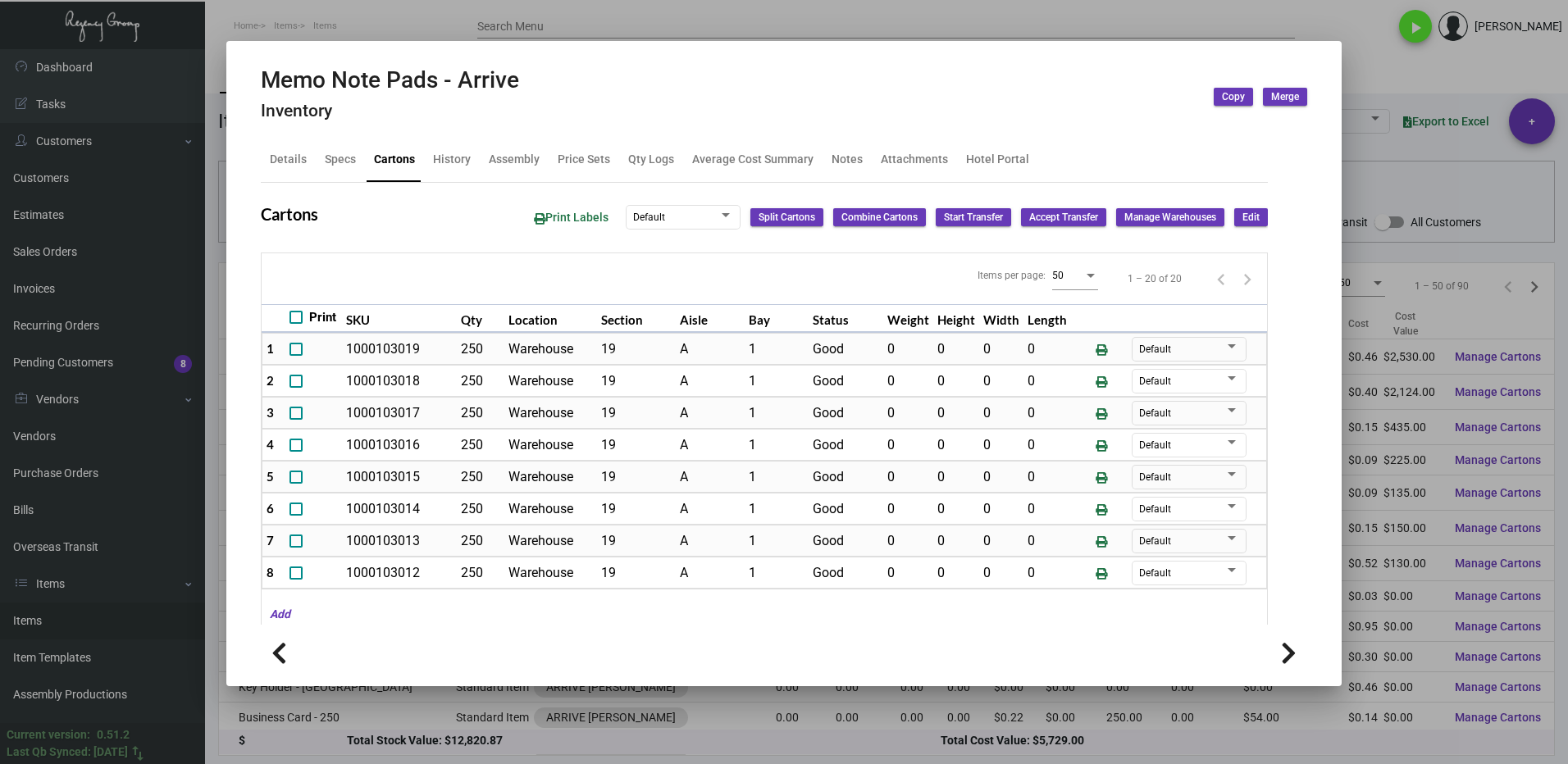
click at [1379, 40] on div at bounding box center [784, 382] width 1568 height 764
